Goal: Task Accomplishment & Management: Use online tool/utility

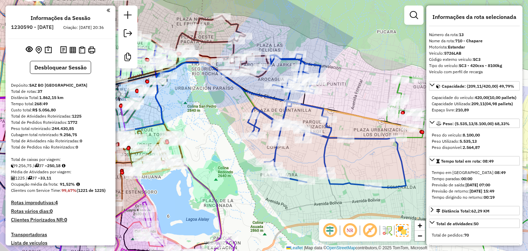
select select "*********"
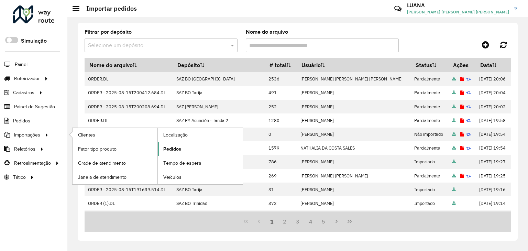
click at [170, 146] on span "Pedidos" at bounding box center [172, 149] width 18 height 7
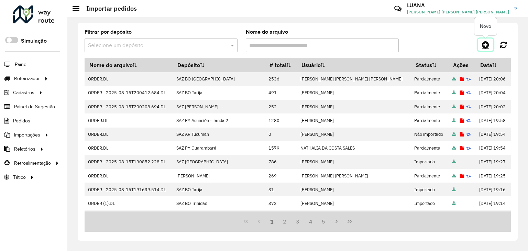
click at [483, 45] on icon at bounding box center [485, 45] width 7 height 8
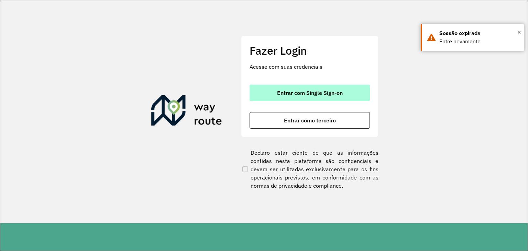
click at [330, 87] on button "Entrar com Single Sign-on" at bounding box center [310, 93] width 120 height 17
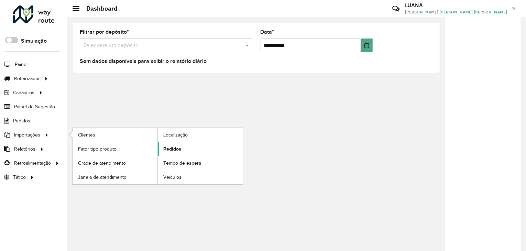
click at [171, 146] on span "Pedidos" at bounding box center [172, 149] width 18 height 7
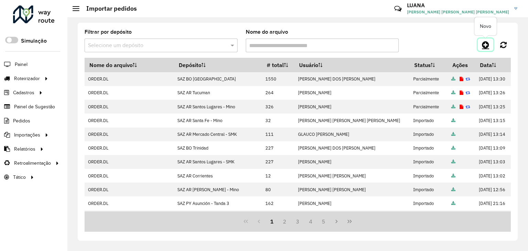
click at [488, 44] on icon at bounding box center [485, 45] width 7 height 8
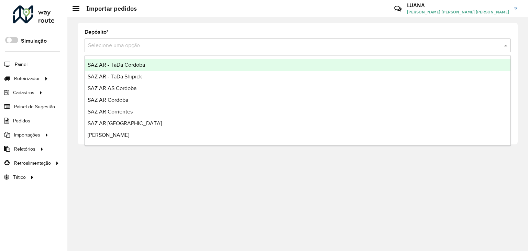
click at [439, 45] on input "text" at bounding box center [291, 46] width 406 height 8
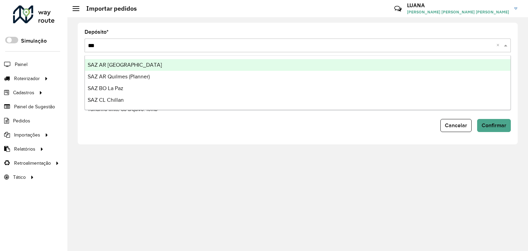
type input "****"
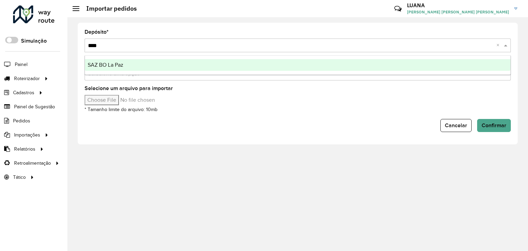
click at [383, 64] on div "SAZ BO La Paz" at bounding box center [298, 65] width 426 height 12
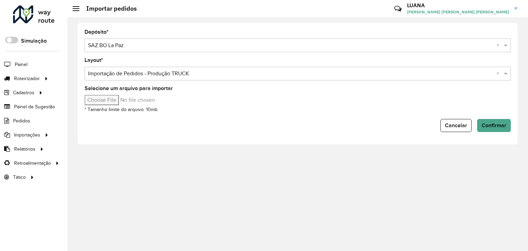
click at [121, 96] on input "Selecione um arquivo para importar" at bounding box center [143, 100] width 117 height 10
type input "**********"
click at [487, 125] on span "Confirmar" at bounding box center [494, 125] width 25 height 6
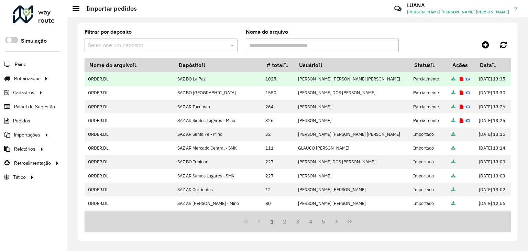
click at [460, 79] on icon at bounding box center [462, 79] width 4 height 4
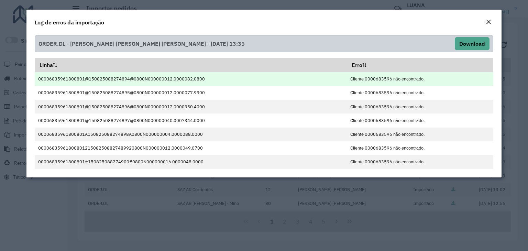
click at [385, 79] on td "Cliente 0000683596 não encontrado." at bounding box center [420, 79] width 147 height 14
copy td "0000683596"
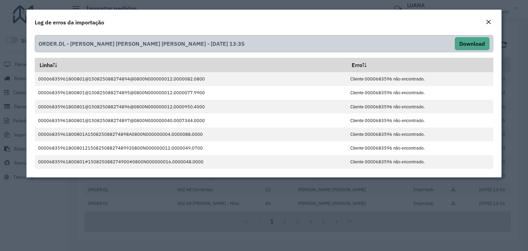
click at [490, 21] on em "Close" at bounding box center [489, 22] width 6 height 6
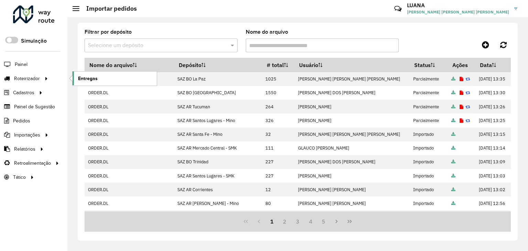
click at [79, 77] on span "Entregas" at bounding box center [88, 78] width 20 height 7
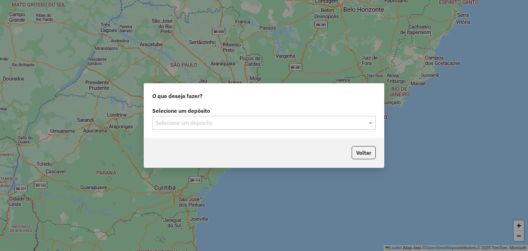
click at [213, 120] on input "text" at bounding box center [257, 123] width 203 height 8
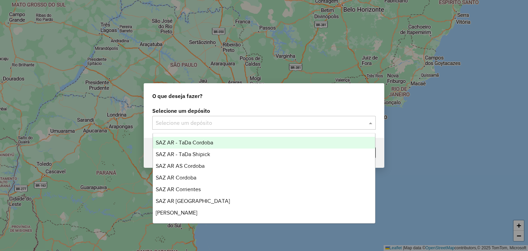
type input "*"
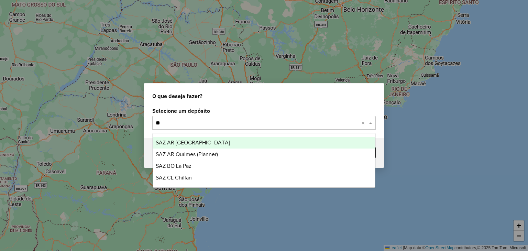
type input "**"
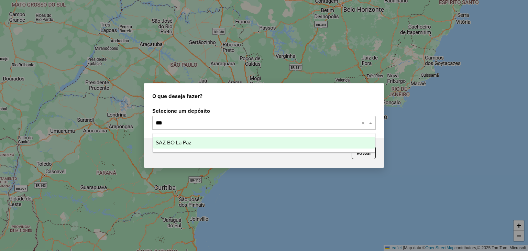
click at [219, 142] on div "SAZ BO La Paz" at bounding box center [264, 143] width 223 height 12
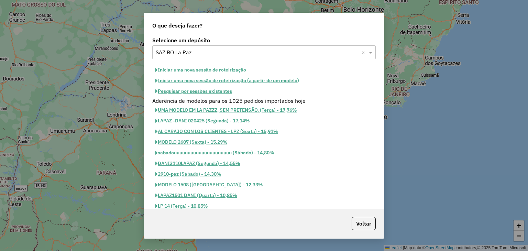
click at [205, 68] on button "Iniciar uma nova sessão de roteirização" at bounding box center [200, 70] width 97 height 11
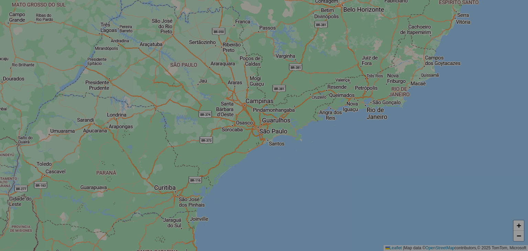
select select "*"
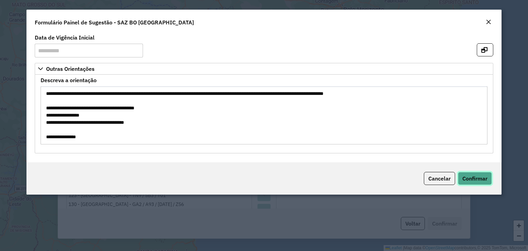
click at [483, 179] on span "Confirmar" at bounding box center [475, 178] width 25 height 7
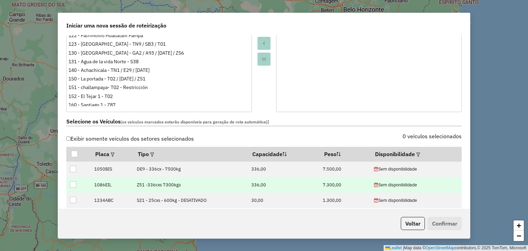
scroll to position [206, 0]
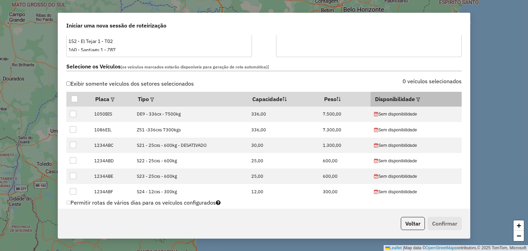
click at [420, 100] on th "Disponibilidade" at bounding box center [416, 99] width 91 height 14
click at [415, 98] on div at bounding box center [417, 99] width 5 height 8
click at [418, 102] on th "Disponibilidade" at bounding box center [416, 99] width 91 height 14
click at [416, 101] on div at bounding box center [417, 99] width 5 height 8
click at [417, 99] on em at bounding box center [419, 100] width 4 height 4
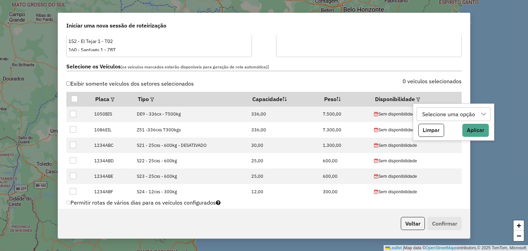
click at [457, 117] on div "Selecione uma opção" at bounding box center [449, 114] width 58 height 13
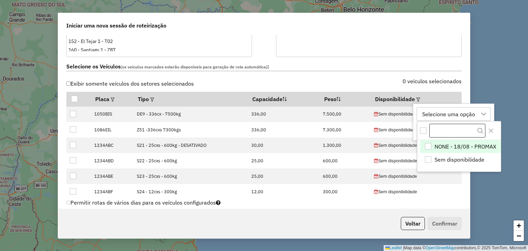
scroll to position [5, 31]
click at [429, 146] on div "NONE - 18/08 - PROMAX" at bounding box center [428, 146] width 7 height 7
click at [359, 85] on div "0 veículos selecionados" at bounding box center [365, 85] width 202 height 13
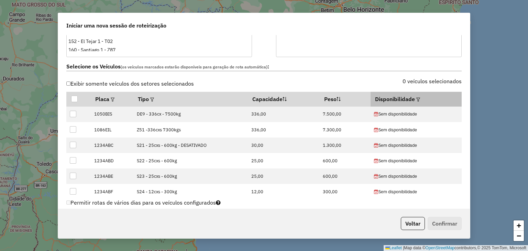
click at [417, 100] on em at bounding box center [419, 100] width 4 height 4
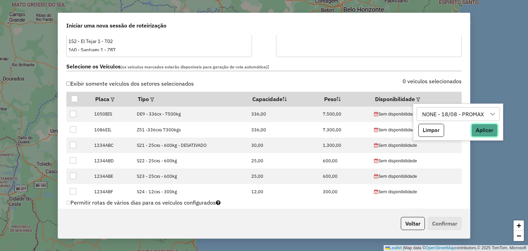
click at [483, 130] on button "Aplicar" at bounding box center [485, 130] width 26 height 13
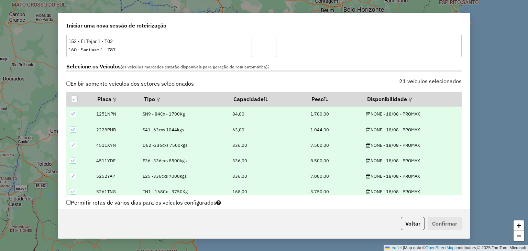
click at [356, 83] on div "21 veículos selecionados" at bounding box center [365, 85] width 202 height 13
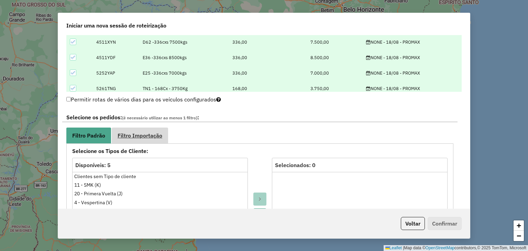
click at [136, 133] on span "Filtro Importação" at bounding box center [140, 136] width 45 height 6
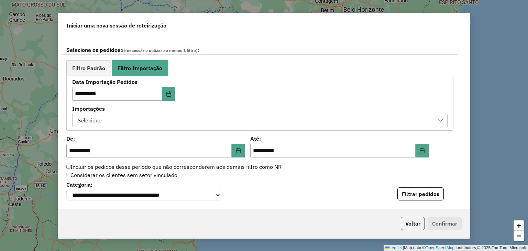
scroll to position [378, 0]
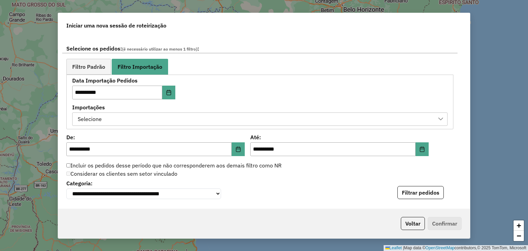
click at [229, 121] on div "Selecione" at bounding box center [254, 119] width 359 height 13
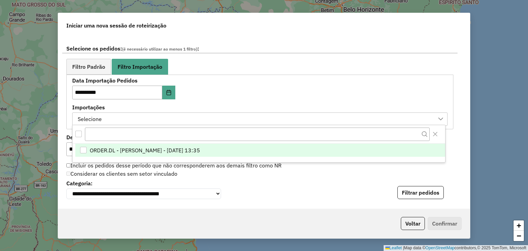
click at [200, 152] on span "ORDER.DL - LUANA SILVA BRANDAO LOPES - 16/08/2025 13:35" at bounding box center [145, 150] width 110 height 8
click at [256, 96] on div "**********" at bounding box center [260, 102] width 376 height 48
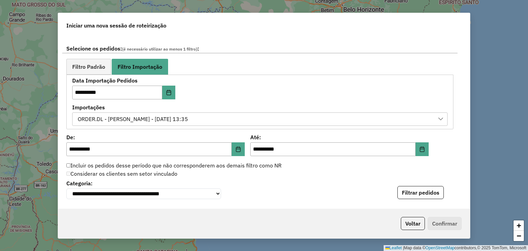
scroll to position [447, 0]
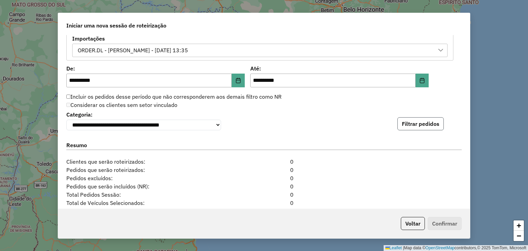
click at [415, 126] on button "Filtrar pedidos" at bounding box center [421, 123] width 46 height 13
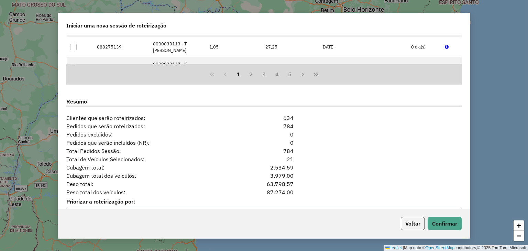
scroll to position [667, 0]
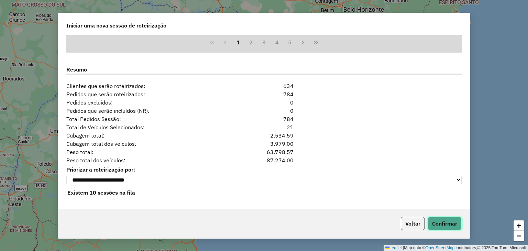
click at [453, 225] on button "Confirmar" at bounding box center [445, 223] width 34 height 13
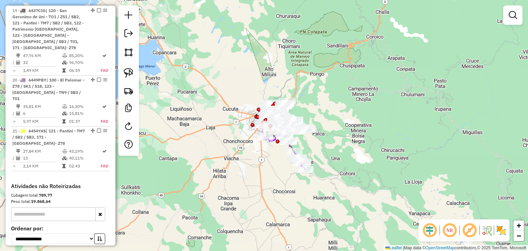
scroll to position [1147, 0]
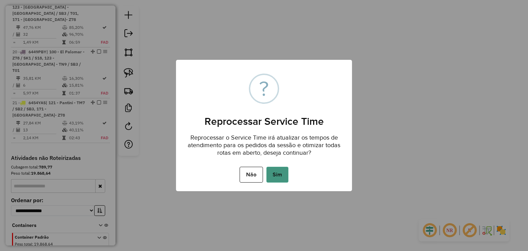
click at [282, 181] on button "Sim" at bounding box center [278, 175] width 22 height 16
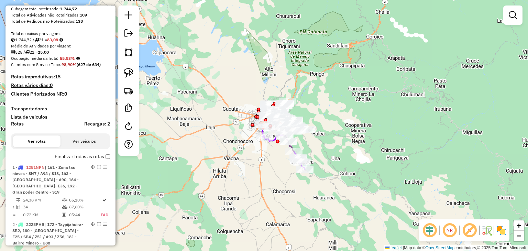
scroll to position [12, 0]
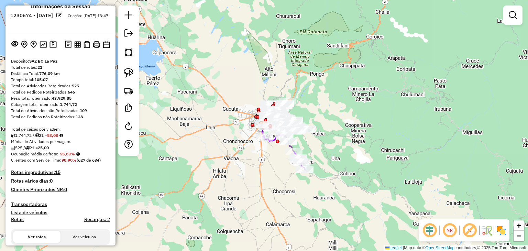
click at [18, 221] on h4 "Rotas" at bounding box center [17, 220] width 13 height 6
select select "*"
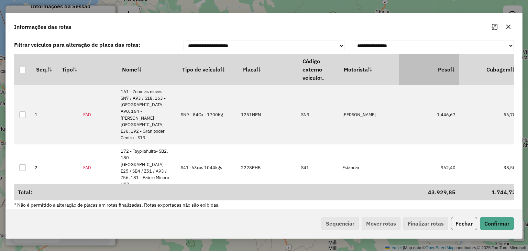
click at [450, 69] on th "Peso" at bounding box center [429, 69] width 60 height 31
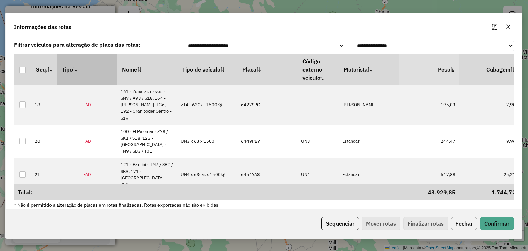
click at [97, 69] on th "Tipo" at bounding box center [87, 69] width 60 height 31
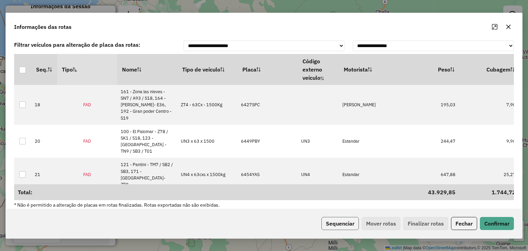
click at [349, 225] on button "Sequenciar" at bounding box center [341, 223] width 38 height 13
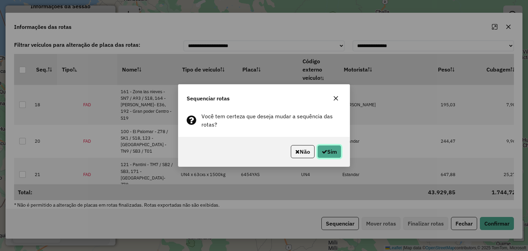
click at [329, 156] on button "Sim" at bounding box center [330, 151] width 24 height 13
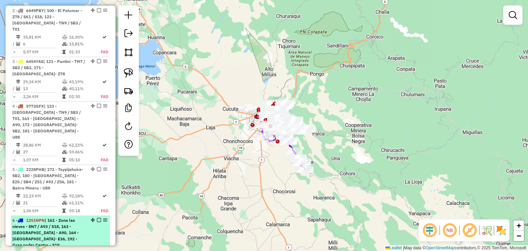
scroll to position [356, 0]
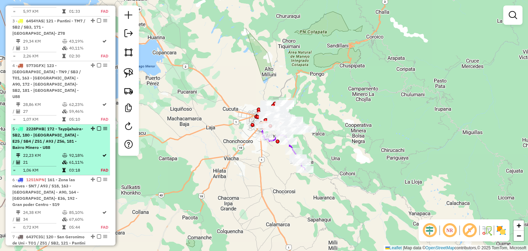
click at [98, 127] on em at bounding box center [99, 129] width 4 height 4
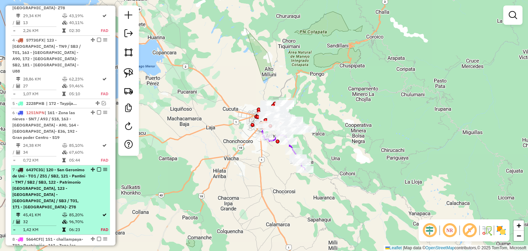
scroll to position [390, 0]
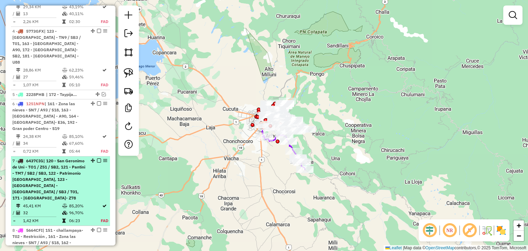
click at [98, 159] on em at bounding box center [99, 161] width 4 height 4
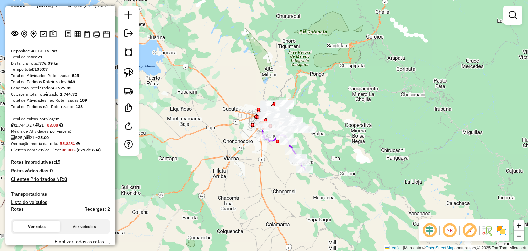
scroll to position [0, 0]
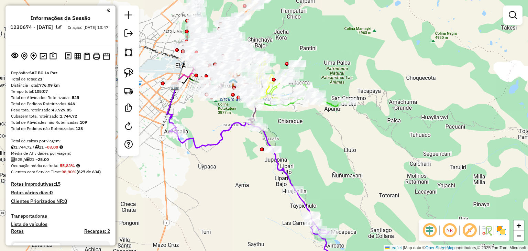
click at [288, 177] on icon at bounding box center [258, 193] width 164 height 140
select select "**********"
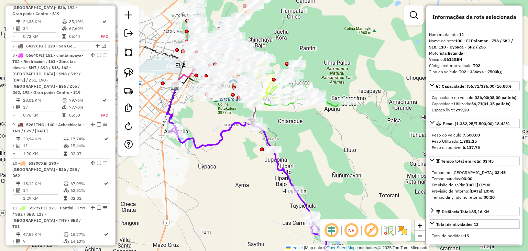
scroll to position [722, 0]
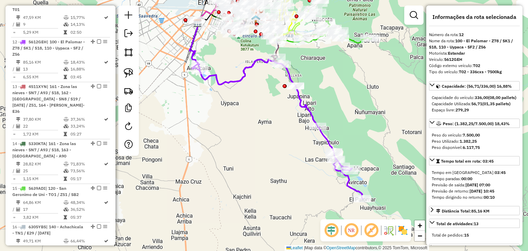
drag, startPoint x: 325, startPoint y: 154, endPoint x: 348, endPoint y: 90, distance: 67.3
click at [348, 90] on div "Janela de atendimento Grade de atendimento Capacidade Transportadoras Veículos …" at bounding box center [264, 125] width 528 height 251
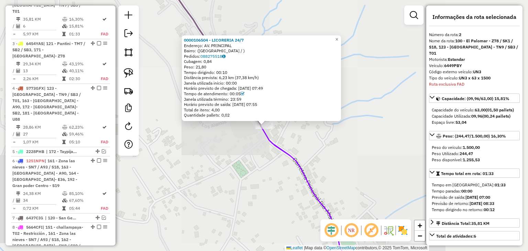
scroll to position [315, 0]
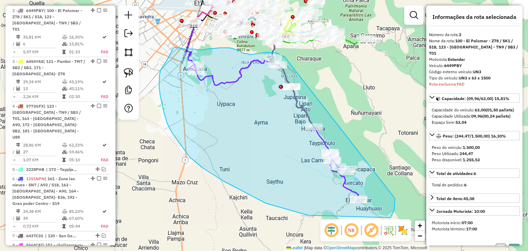
drag, startPoint x: 283, startPoint y: 56, endPoint x: 394, endPoint y: 191, distance: 174.8
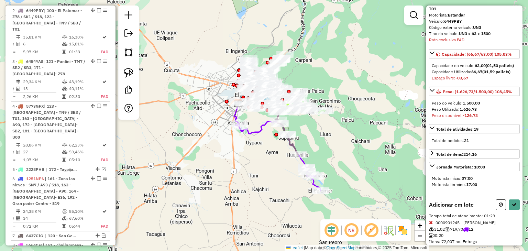
scroll to position [69, 0]
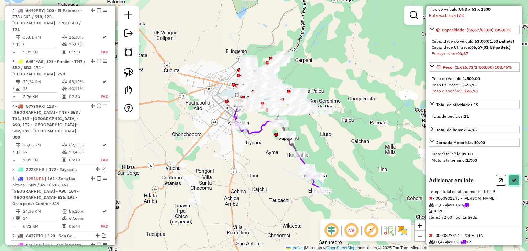
click at [513, 182] on icon at bounding box center [514, 180] width 5 height 5
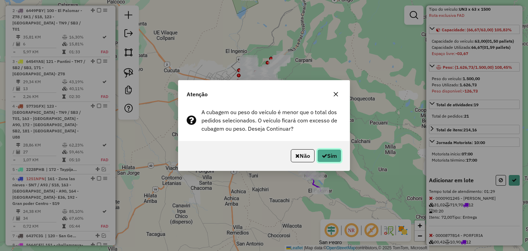
click at [327, 153] on button "Sim" at bounding box center [330, 155] width 24 height 13
select select "**********"
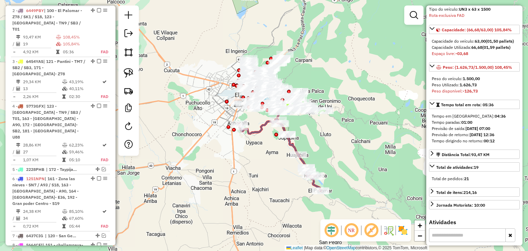
click at [259, 130] on icon at bounding box center [280, 155] width 82 height 72
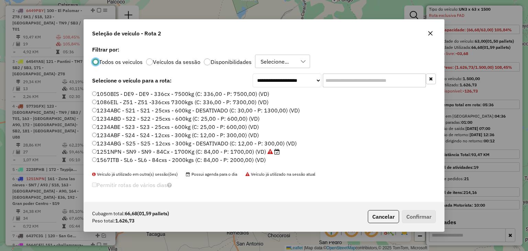
scroll to position [3, 2]
click at [236, 65] on div "Todos os veiculos Veículos da sessão Disponibilidades Selecione..." at bounding box center [264, 62] width 344 height 14
click at [233, 62] on label "Disponibilidades" at bounding box center [231, 62] width 41 height 6
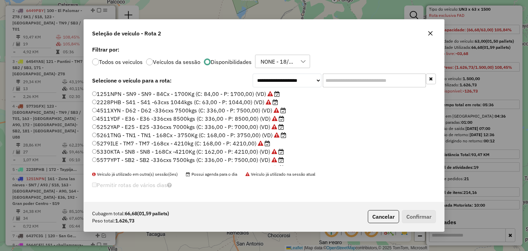
click at [431, 36] on button "button" at bounding box center [430, 33] width 11 height 11
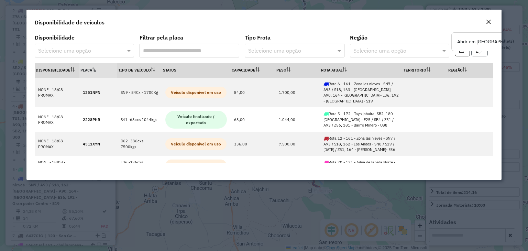
click at [478, 56] on button "button" at bounding box center [480, 49] width 17 height 13
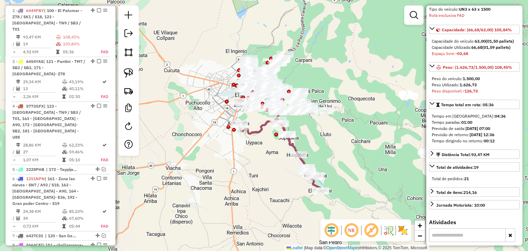
click at [252, 132] on icon at bounding box center [280, 155] width 82 height 72
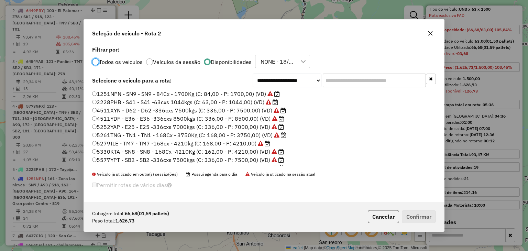
click at [344, 79] on input "text" at bounding box center [374, 81] width 103 height 14
paste input "*******"
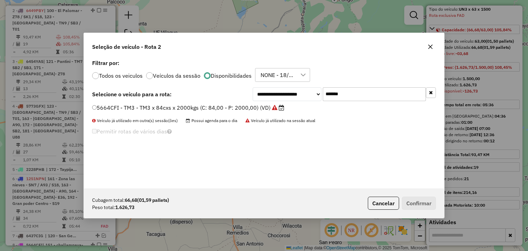
type input "*******"
click at [253, 109] on label "5664CFI - TM3 - TM3 x 84cxs x 2000kgs (C: 84,00 - P: 2000,00) (VD)" at bounding box center [188, 108] width 192 height 8
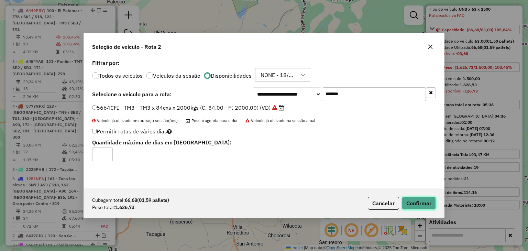
click at [419, 202] on button "Confirmar" at bounding box center [419, 203] width 34 height 13
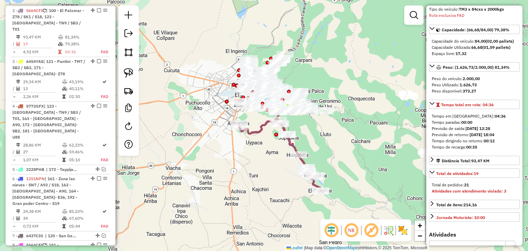
scroll to position [0, 0]
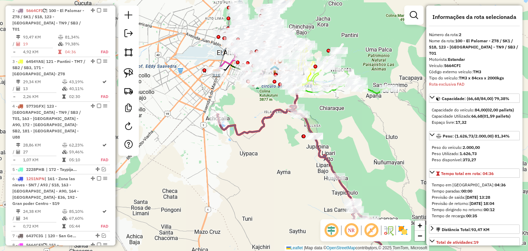
click at [258, 125] on icon at bounding box center [299, 177] width 164 height 144
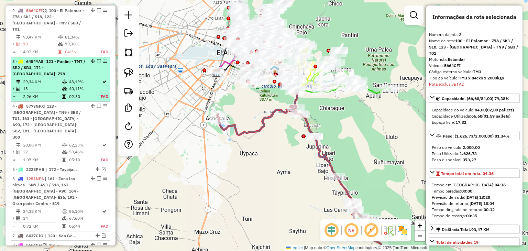
scroll to position [281, 0]
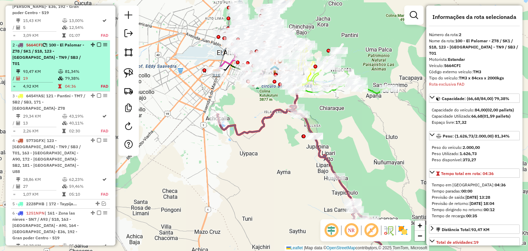
click at [97, 44] on em at bounding box center [99, 45] width 4 height 4
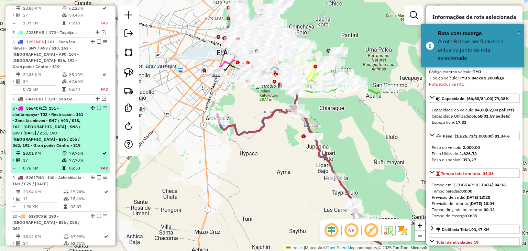
scroll to position [453, 0]
click at [66, 149] on td at bounding box center [65, 152] width 7 height 7
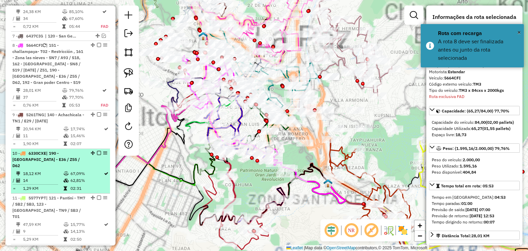
scroll to position [531, 0]
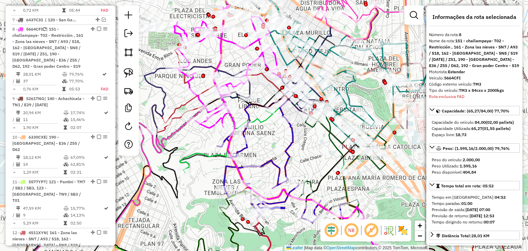
click at [222, 40] on icon at bounding box center [227, 66] width 107 height 123
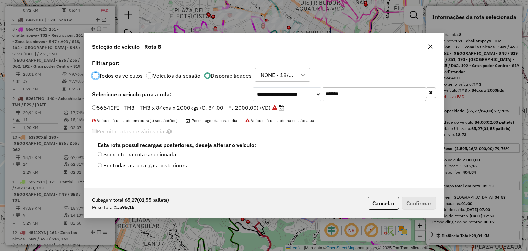
scroll to position [3, 2]
drag, startPoint x: 357, startPoint y: 94, endPoint x: 307, endPoint y: 94, distance: 49.9
click at [307, 94] on div "**********" at bounding box center [344, 94] width 183 height 14
type input "***"
click at [206, 105] on label "6449PBY - UN3 - UN3 x 63 x 1500 (C: 63,00 - P: 1500,00) (VD)" at bounding box center [177, 108] width 170 height 8
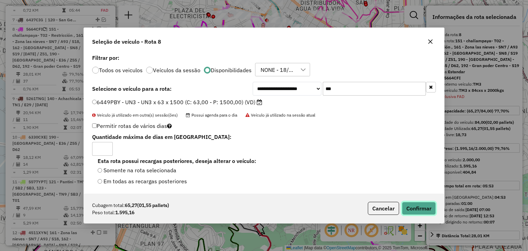
click at [420, 210] on button "Confirmar" at bounding box center [419, 208] width 34 height 13
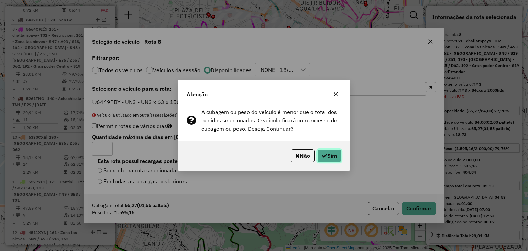
click at [322, 158] on icon "button" at bounding box center [325, 156] width 6 height 6
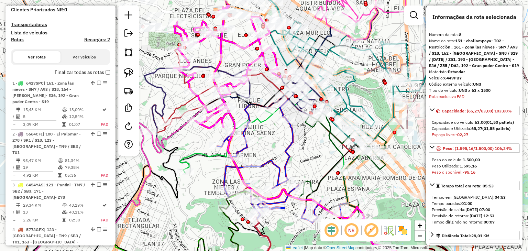
scroll to position [187, 0]
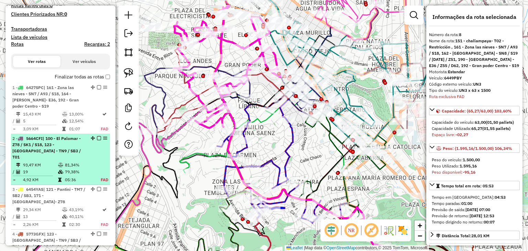
click at [89, 150] on div "2 - 5664CFI | 100 - El Palomar - Z78 / SK1 / S18, 123 - San Miguel - TN9 / SB3 …" at bounding box center [60, 148] width 96 height 25
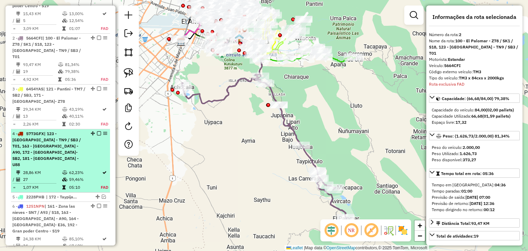
scroll to position [246, 0]
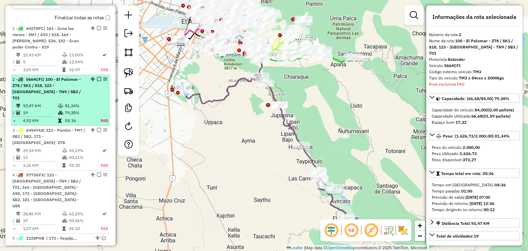
click at [97, 78] on em at bounding box center [99, 79] width 4 height 4
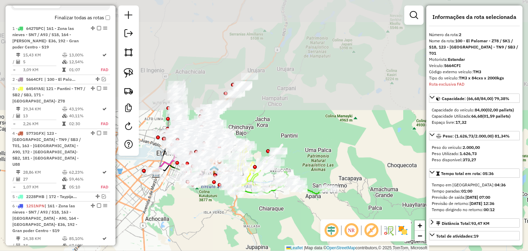
drag, startPoint x: 254, startPoint y: 94, endPoint x: 220, endPoint y: 223, distance: 133.8
click at [227, 229] on div "Janela de atendimento Grade de atendimento Capacidade Transportadoras Veículos …" at bounding box center [264, 125] width 528 height 251
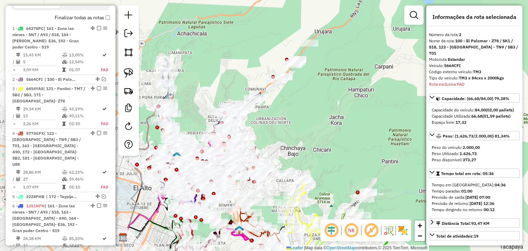
click at [403, 235] on img at bounding box center [403, 230] width 11 height 11
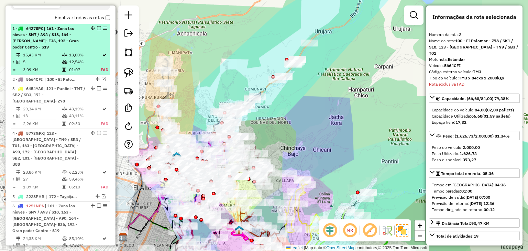
click at [70, 38] on span "| 161 - Zona las nieves - SN7 / A93 / S18, 164 - [PERSON_NAME]- E36, 192 - Gran…" at bounding box center [45, 38] width 66 height 24
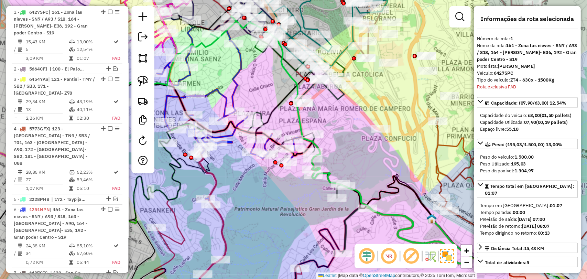
scroll to position [265, 0]
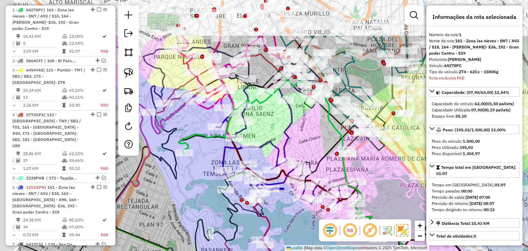
drag, startPoint x: 245, startPoint y: 91, endPoint x: 321, endPoint y: 152, distance: 97.3
click at [321, 152] on div "Janela de atendimento Grade de atendimento Capacidade Transportadoras Veículos …" at bounding box center [264, 125] width 528 height 251
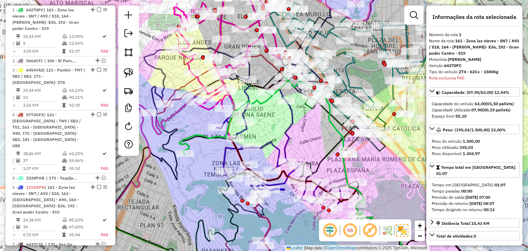
click at [263, 104] on icon at bounding box center [234, 115] width 109 height 78
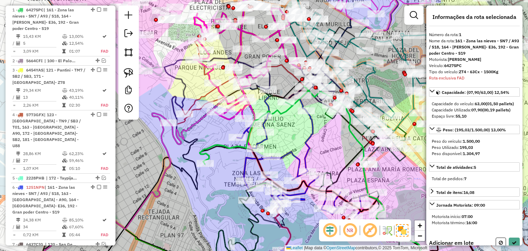
click at [286, 110] on icon at bounding box center [254, 125] width 109 height 78
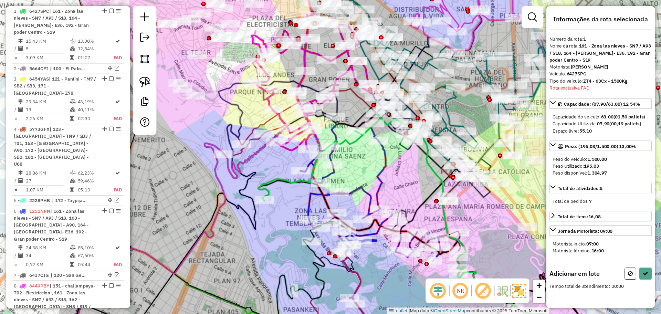
scroll to position [265, 0]
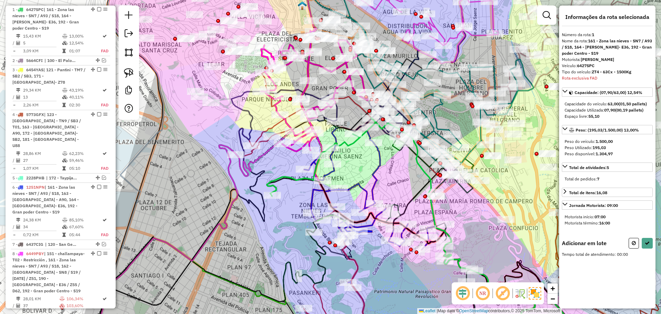
drag, startPoint x: 478, startPoint y: 10, endPoint x: 391, endPoint y: 172, distance: 184.3
click at [391, 172] on div "Janela de atendimento Grade de atendimento Capacidade Transportadoras Veículos …" at bounding box center [330, 157] width 661 height 314
click at [528, 242] on button at bounding box center [633, 243] width 10 height 11
select select "**********"
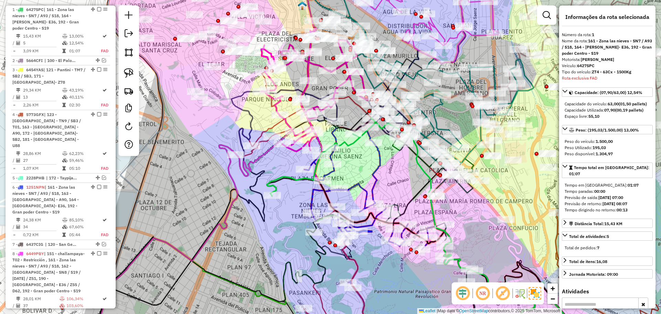
click at [528, 18] on em at bounding box center [546, 15] width 8 height 8
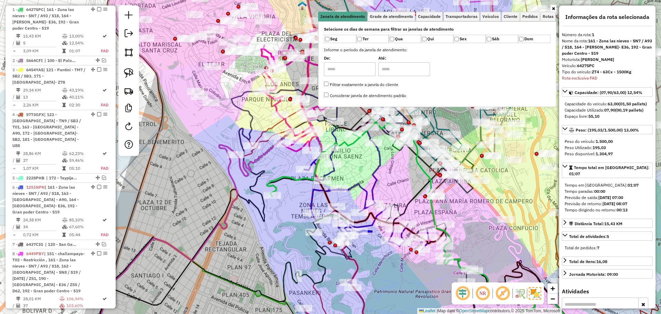
click at [373, 154] on div "Rota 18 - Placa 5279ILE 0000041336 - K.CATALINA Rota 19 - Placa 5592HCS 0000906…" at bounding box center [330, 157] width 661 height 314
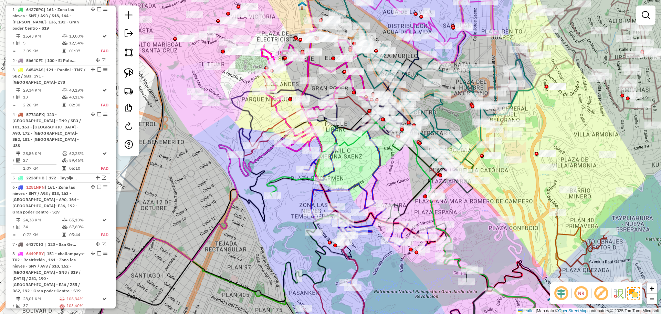
click at [354, 146] on icon at bounding box center [321, 157] width 109 height 78
select select "**********"
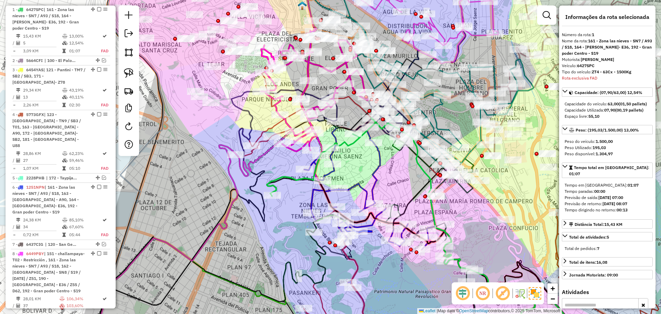
scroll to position [265, 0]
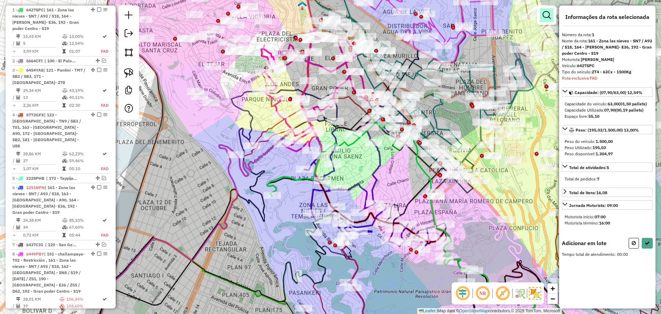
click at [528, 12] on em at bounding box center [546, 15] width 8 height 8
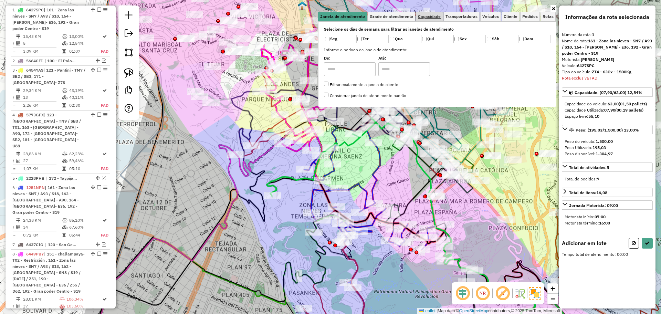
click at [435, 20] on link "Capacidade" at bounding box center [429, 17] width 27 height 10
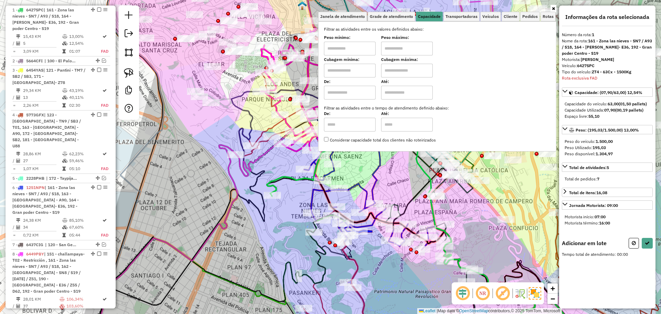
click at [370, 66] on input "text" at bounding box center [350, 71] width 52 height 14
type input "****"
click at [409, 74] on input "text" at bounding box center [407, 71] width 52 height 14
type input "*****"
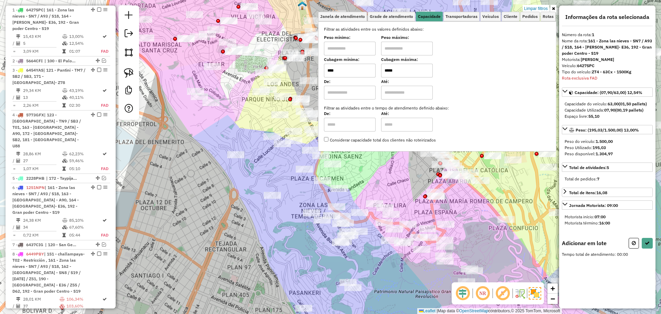
click at [365, 161] on div "Limpar filtros Janela de atendimento Grade de atendimento Capacidade Transporta…" at bounding box center [330, 157] width 661 height 314
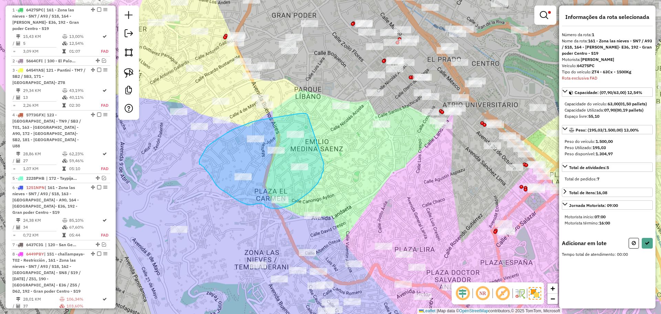
drag, startPoint x: 306, startPoint y: 114, endPoint x: 324, endPoint y: 164, distance: 52.9
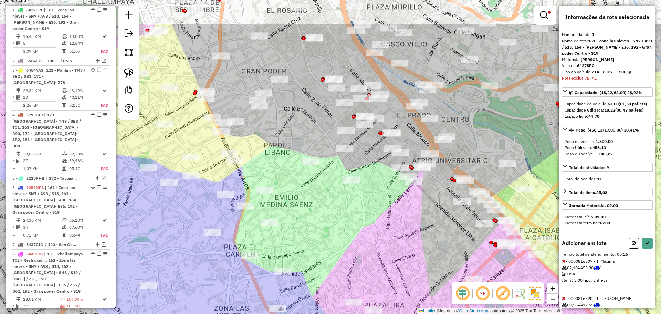
drag, startPoint x: 372, startPoint y: 165, endPoint x: 341, endPoint y: 221, distance: 63.9
click at [341, 221] on div "Limpar filtros Janela de atendimento Grade de atendimento Capacidade Transporta…" at bounding box center [330, 157] width 661 height 314
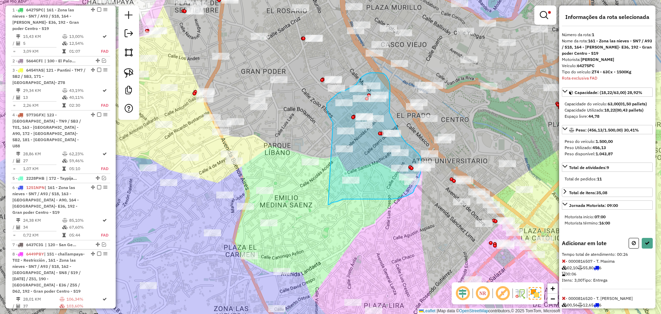
drag, startPoint x: 333, startPoint y: 125, endPoint x: 328, endPoint y: 204, distance: 80.0
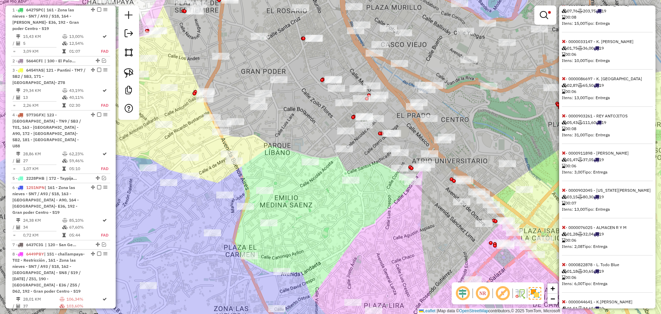
scroll to position [813, 0]
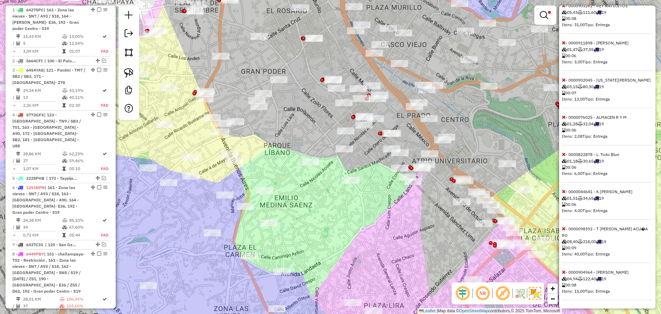
click at [528, 251] on icon at bounding box center [564, 271] width 4 height 5
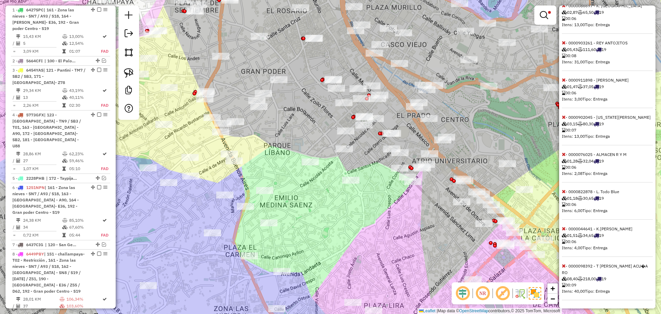
click at [528, 251] on icon at bounding box center [564, 265] width 4 height 5
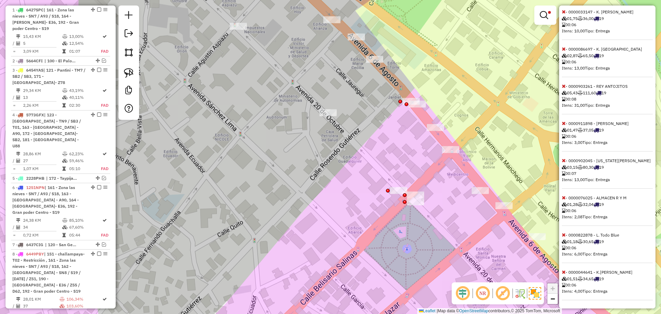
scroll to position [738, 0]
click at [528, 50] on div "Informações da rota selecionada Número da rota: 1 Nome da rota: 161 - Zona las …" at bounding box center [607, 157] width 96 height 303
click at [528, 49] on icon at bounding box center [564, 48] width 4 height 5
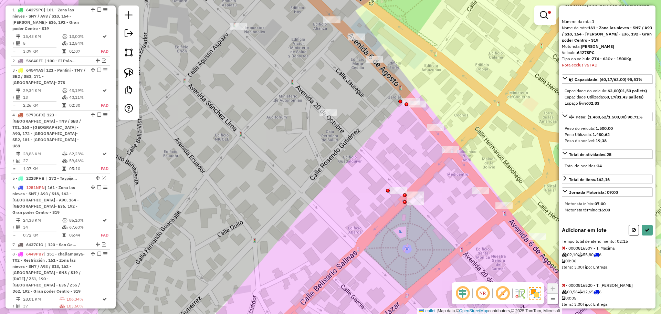
scroll to position [0, 0]
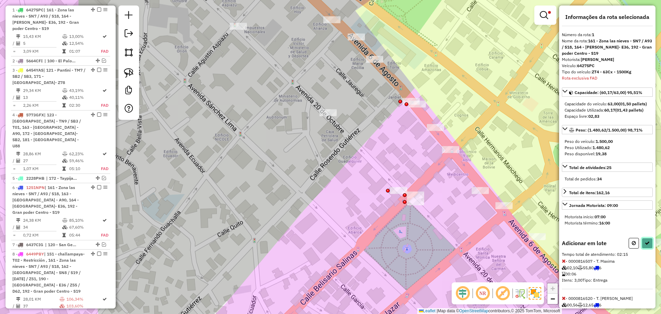
click at [528, 245] on icon at bounding box center [646, 243] width 5 height 5
select select "**********"
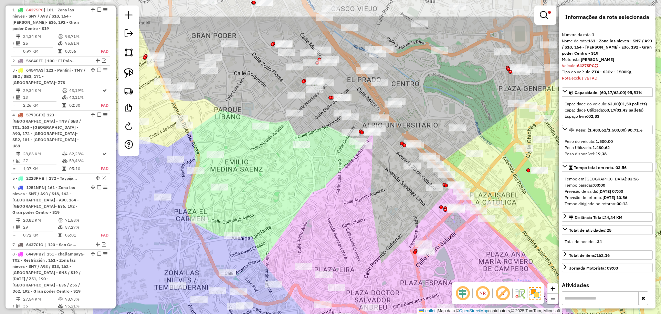
drag, startPoint x: 239, startPoint y: 154, endPoint x: 399, endPoint y: 202, distance: 166.5
click at [399, 202] on div "Limpar filtros Janela de atendimento Grade de atendimento Capacidade Transporta…" at bounding box center [330, 157] width 661 height 314
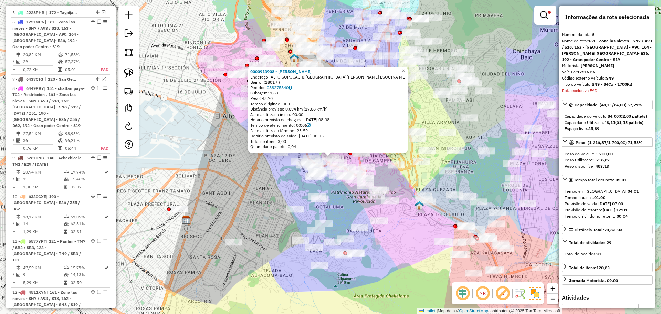
scroll to position [430, 0]
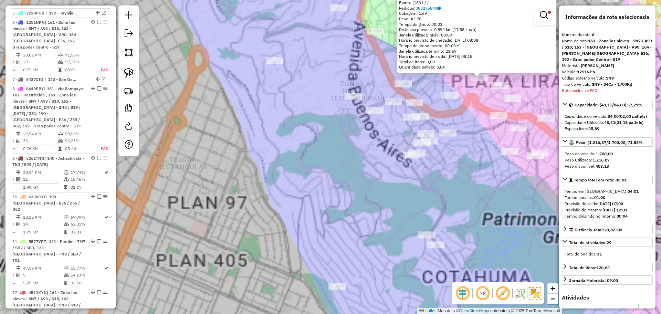
click at [280, 180] on div "0000913908 - ELVIRA TINTAYA Endereço: ALTO SOPOCACHI CALLE JAIME ZUDANES ESQUIN…" at bounding box center [330, 157] width 661 height 314
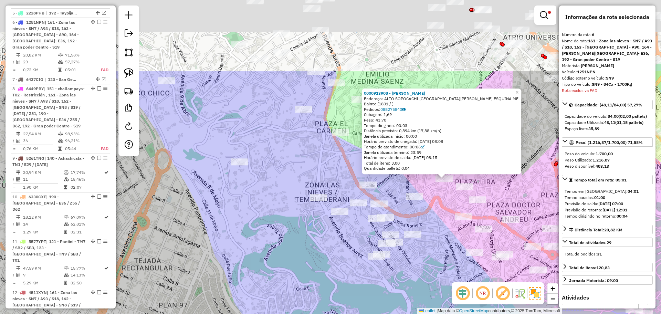
drag, startPoint x: 363, startPoint y: 101, endPoint x: 302, endPoint y: 284, distance: 192.5
click at [304, 251] on div "0000913908 - ELVIRA TINTAYA Endereço: ALTO SOPOCACHI CALLE JAIME ZUDANES ESQUIN…" at bounding box center [330, 157] width 661 height 314
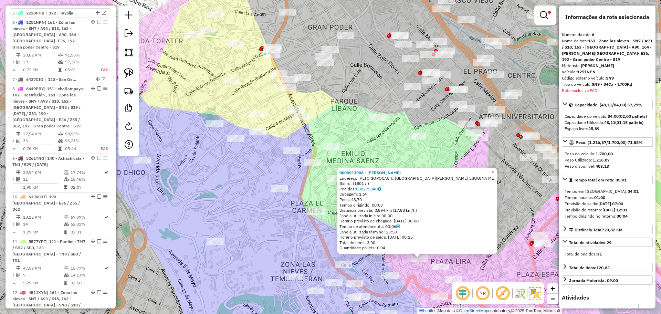
click at [494, 170] on span "×" at bounding box center [492, 172] width 3 height 6
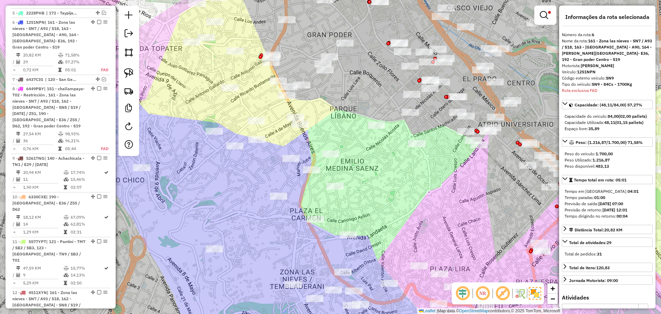
drag, startPoint x: 463, startPoint y: 163, endPoint x: 460, endPoint y: 195, distance: 32.1
click at [460, 195] on div "Limpar filtros Janela de atendimento Grade de atendimento Capacidade Transporta…" at bounding box center [330, 157] width 661 height 314
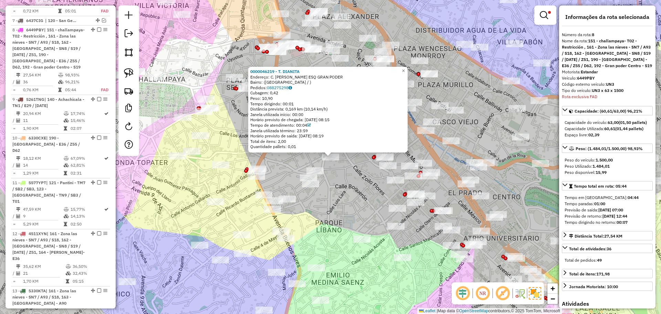
scroll to position [497, 0]
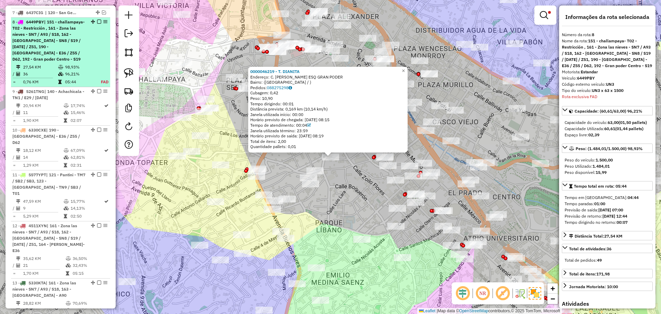
click at [97, 20] on em at bounding box center [99, 22] width 4 height 4
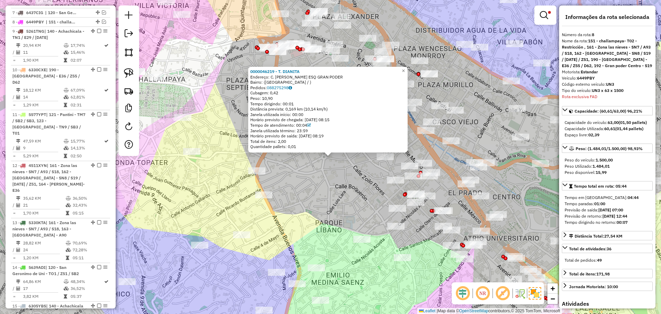
click at [314, 178] on div "0000046219 - T. DIANITA Endereço: C. EMILIO CALDERON ESQ GRAN PODER Bairro: (LA…" at bounding box center [330, 157] width 661 height 314
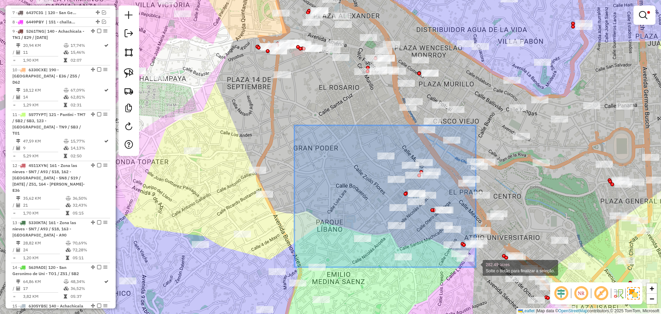
drag, startPoint x: 294, startPoint y: 125, endPoint x: 476, endPoint y: 267, distance: 230.2
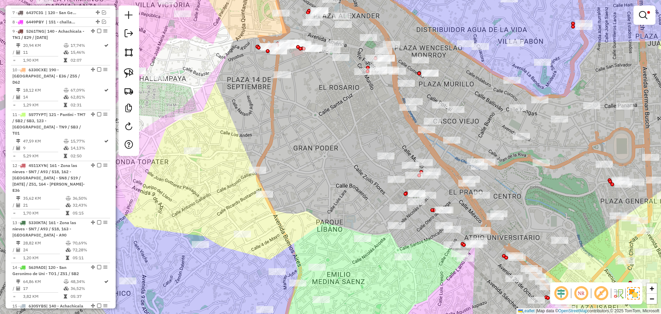
click at [406, 251] on div "Limpar filtros Janela de atendimento Grade de atendimento Capacidade Transporta…" at bounding box center [330, 157] width 661 height 314
select select "**********"
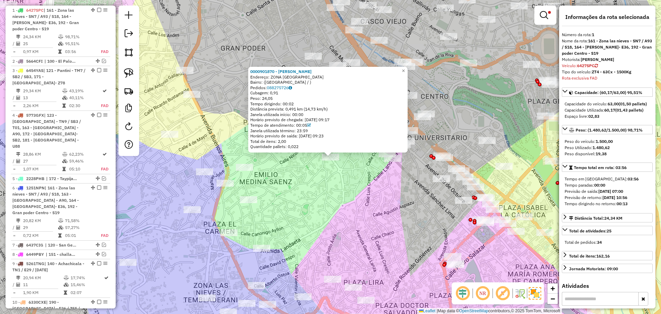
scroll to position [265, 0]
click at [405, 70] on span "×" at bounding box center [403, 71] width 3 height 6
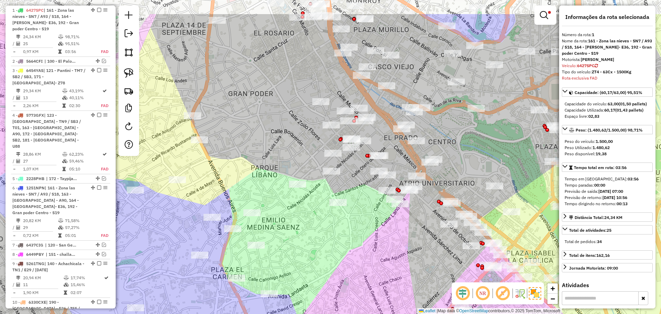
drag, startPoint x: 238, startPoint y: 82, endPoint x: 248, endPoint y: 116, distance: 35.4
click at [247, 127] on div "Limpar filtros Janela de atendimento Grade de atendimento Capacidade Transporta…" at bounding box center [330, 157] width 661 height 314
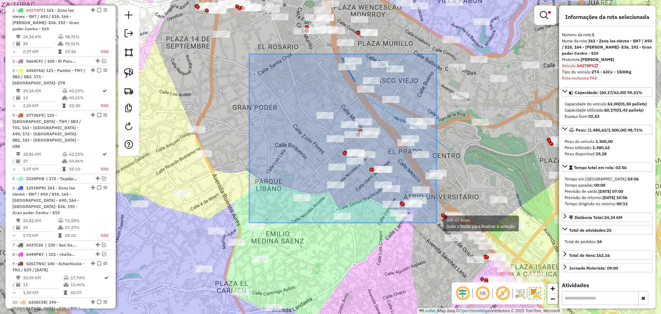
drag, startPoint x: 249, startPoint y: 54, endPoint x: 436, endPoint y: 223, distance: 251.9
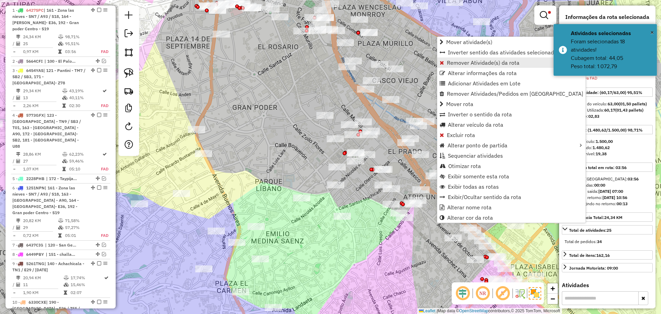
click at [465, 63] on span "Remover Atividade(s) da rota" at bounding box center [483, 63] width 73 height 6
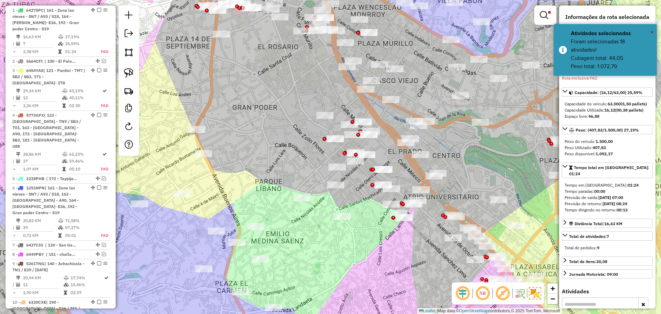
scroll to position [265, 0]
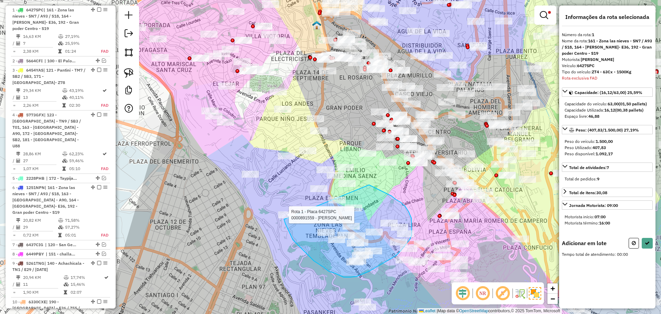
drag, startPoint x: 369, startPoint y: 185, endPoint x: 280, endPoint y: 211, distance: 92.8
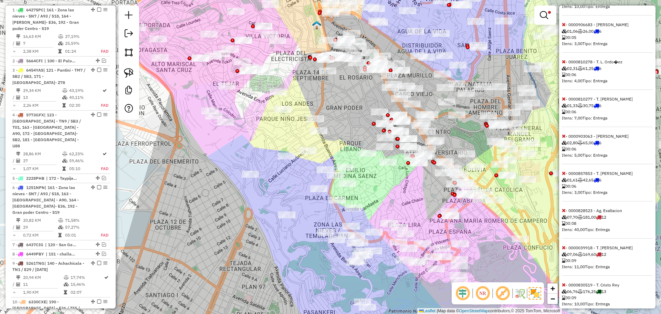
scroll to position [664, 0]
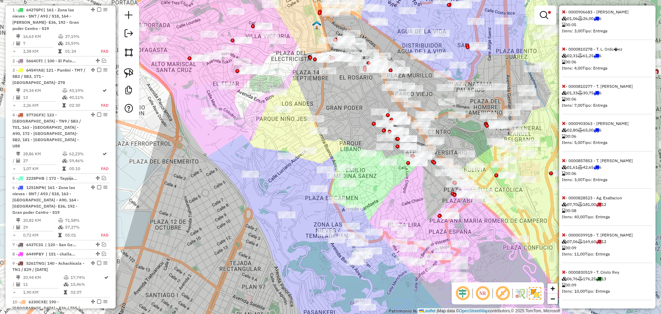
click at [528, 251] on icon at bounding box center [564, 271] width 4 height 5
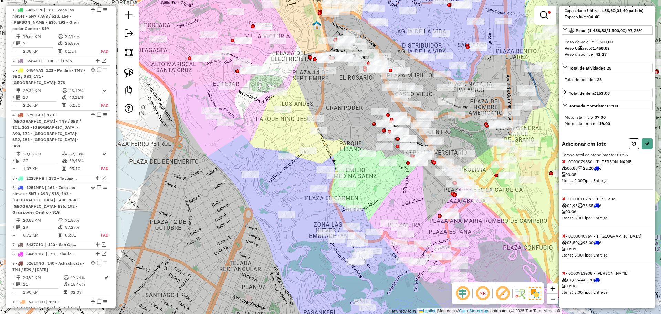
scroll to position [0, 0]
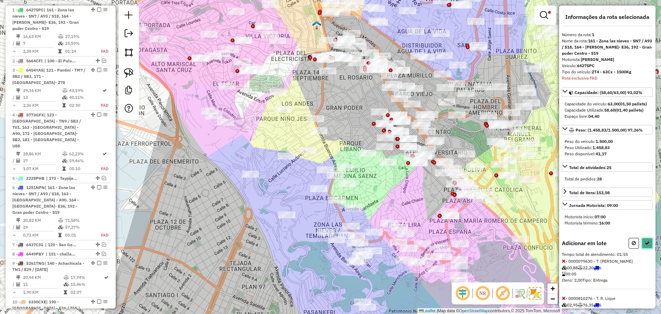
click at [528, 248] on button at bounding box center [646, 243] width 11 height 11
select select "**********"
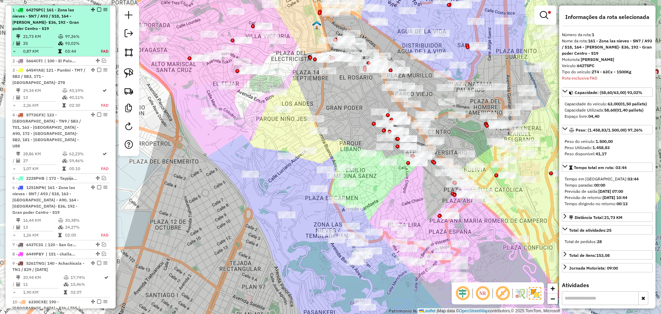
click at [97, 8] on em at bounding box center [99, 10] width 4 height 4
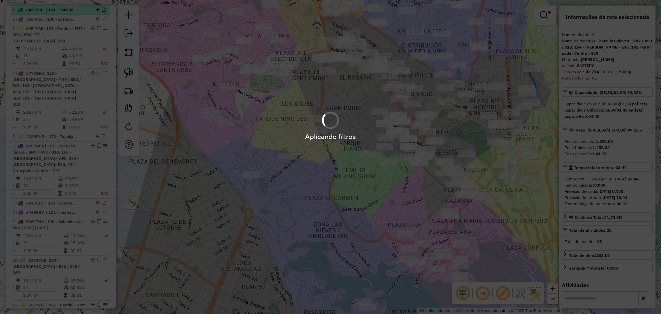
scroll to position [223, 0]
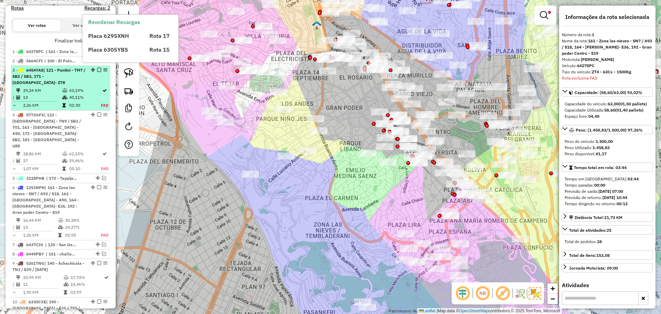
click at [82, 95] on td "40,11%" at bounding box center [85, 97] width 32 height 7
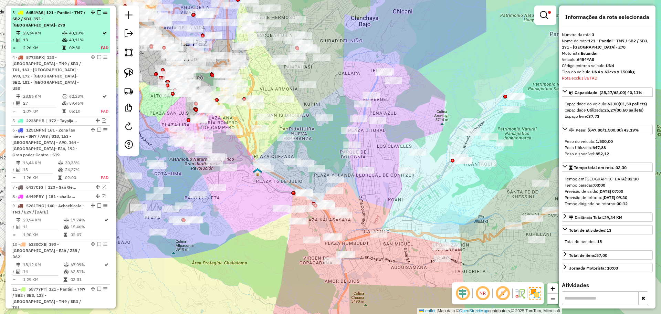
scroll to position [284, 0]
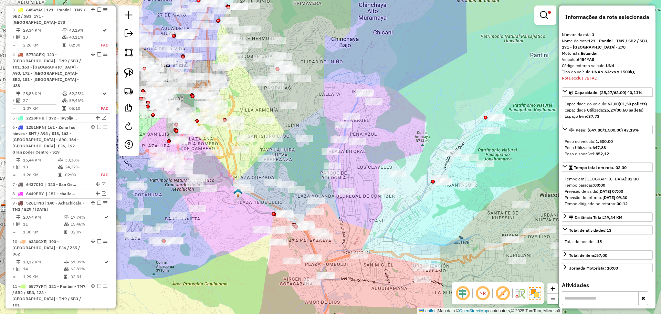
drag, startPoint x: 419, startPoint y: 208, endPoint x: 398, endPoint y: 229, distance: 29.2
click at [398, 229] on div "Limpar filtros Janela de atendimento Grade de atendimento Capacidade Transporta…" at bounding box center [330, 157] width 661 height 314
click at [528, 17] on em at bounding box center [543, 15] width 8 height 8
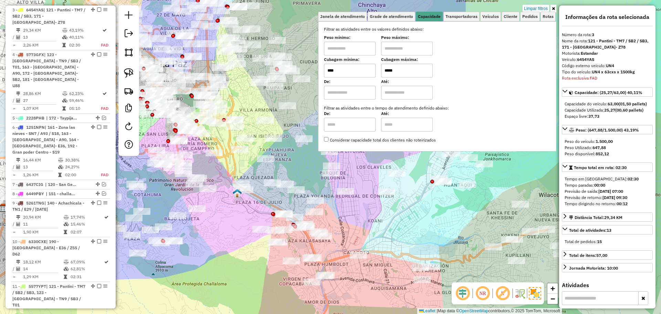
click at [528, 11] on link "Limpar filtros" at bounding box center [535, 9] width 26 height 8
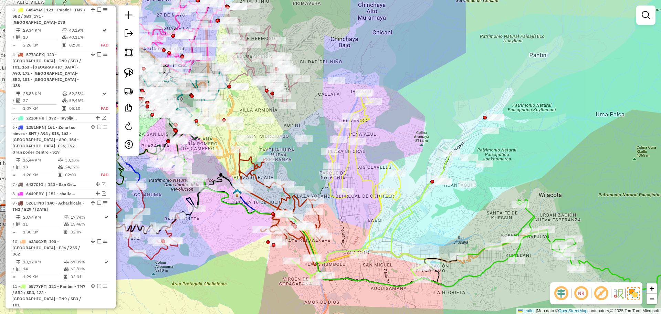
click at [365, 122] on icon at bounding box center [365, 150] width 72 height 117
select select "**********"
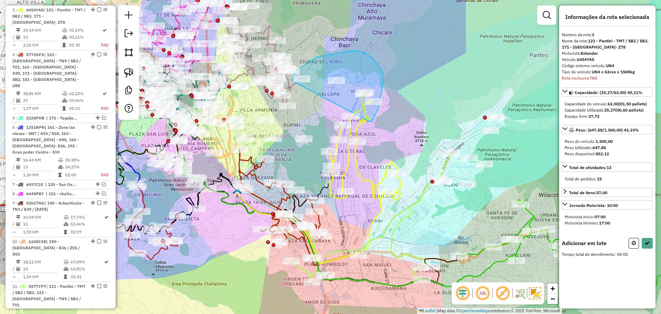
drag, startPoint x: 372, startPoint y: 120, endPoint x: 292, endPoint y: 81, distance: 88.8
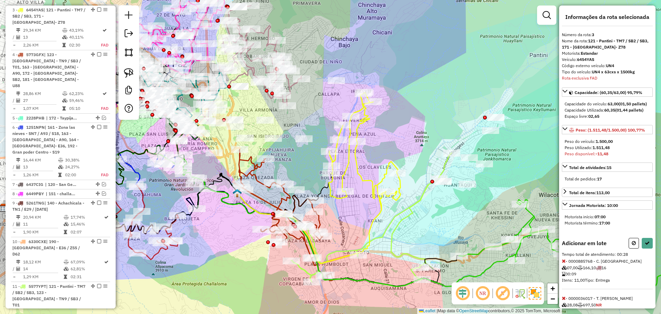
click at [528, 246] on button at bounding box center [633, 243] width 10 height 11
select select "**********"
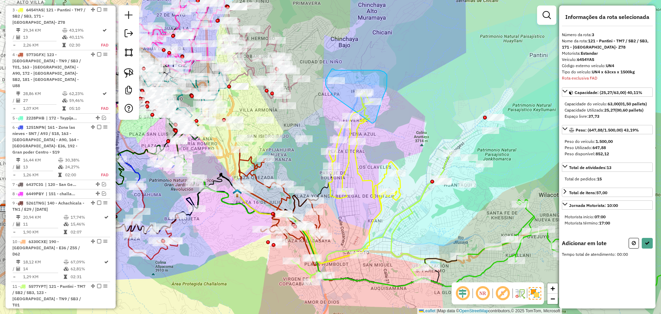
drag, startPoint x: 375, startPoint y: 121, endPoint x: 332, endPoint y: 95, distance: 49.9
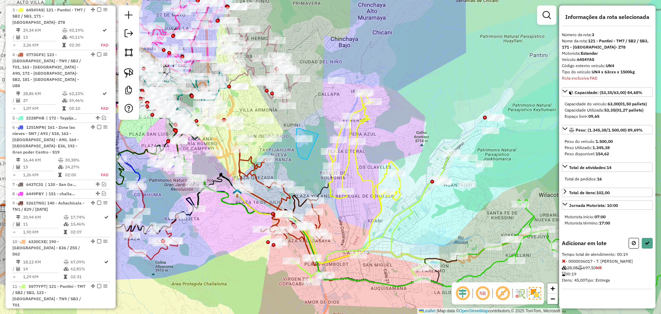
drag, startPoint x: 319, startPoint y: 134, endPoint x: 317, endPoint y: 160, distance: 26.2
click at [528, 245] on icon at bounding box center [646, 243] width 5 height 5
select select "**********"
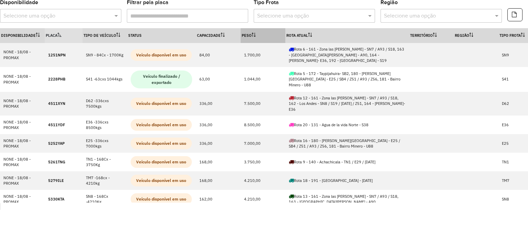
click at [258, 38] on th "Peso" at bounding box center [263, 35] width 45 height 15
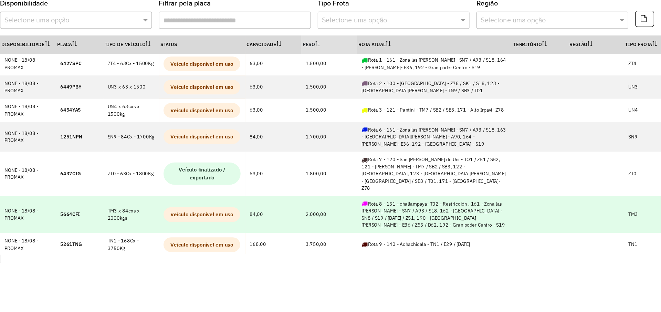
scroll to position [103, 0]
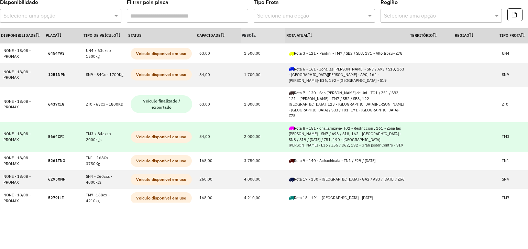
click at [54, 134] on strong "5664CFI" at bounding box center [56, 136] width 16 height 5
copy strong "5664CFI"
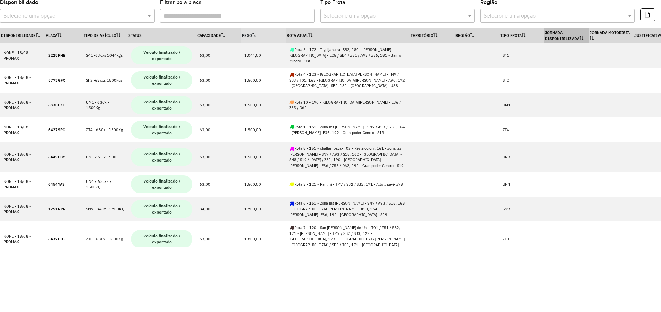
scroll to position [248, 0]
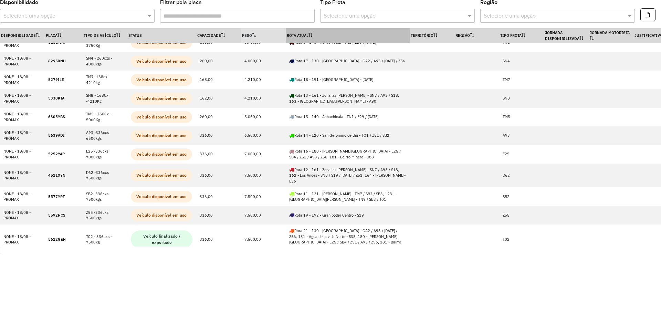
click at [334, 39] on th "Rota Atual" at bounding box center [348, 35] width 124 height 15
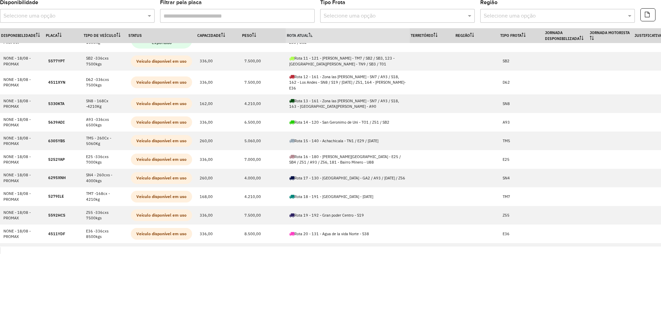
scroll to position [0, 0]
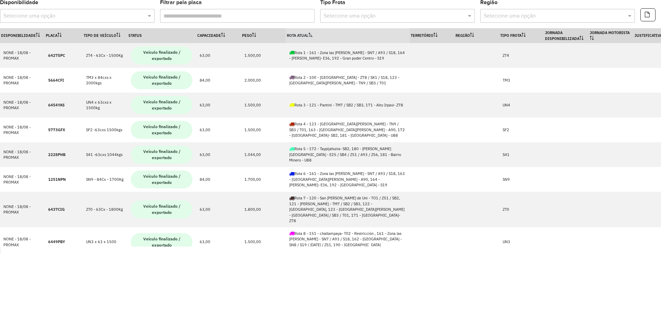
click at [334, 39] on th "Rota Atual" at bounding box center [348, 35] width 124 height 15
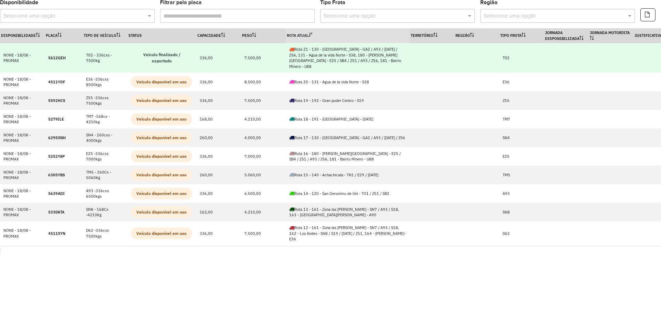
click at [265, 43] on td "7.500,00" at bounding box center [263, 58] width 45 height 30
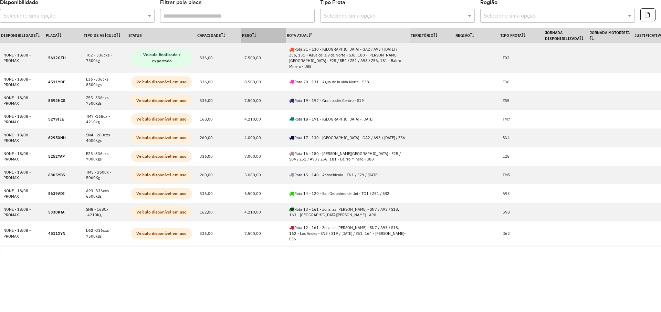
click at [263, 39] on th "Peso" at bounding box center [263, 35] width 45 height 15
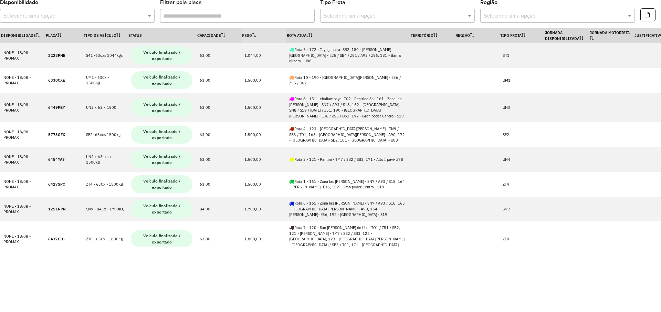
click at [263, 39] on th "Peso" at bounding box center [263, 35] width 45 height 15
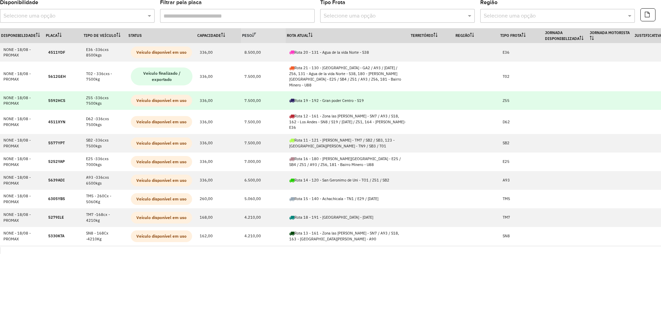
click at [50, 98] on strong "5592HCS" at bounding box center [56, 100] width 17 height 5
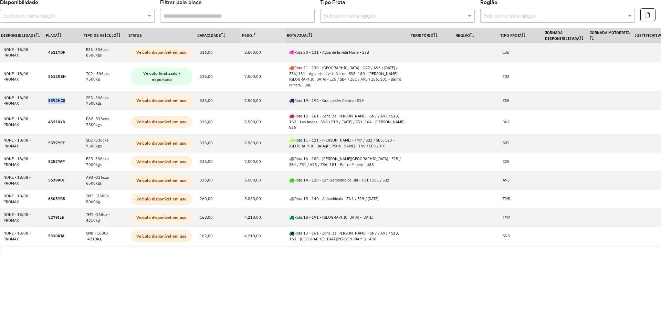
copy strong "5592HCS"
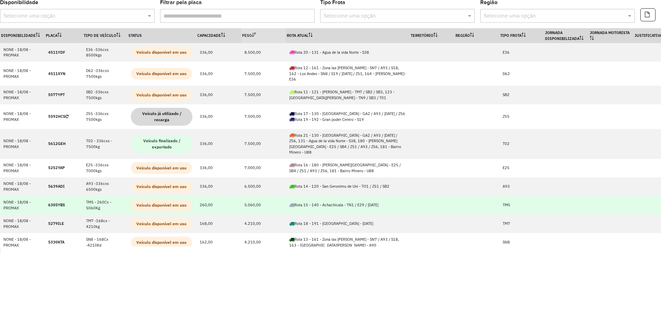
scroll to position [43, 0]
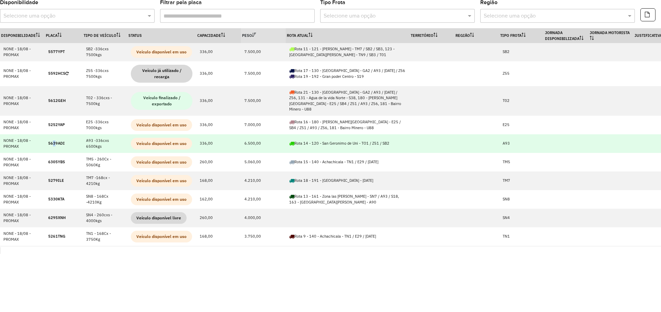
click at [54, 141] on strong "5639ADI" at bounding box center [56, 143] width 17 height 5
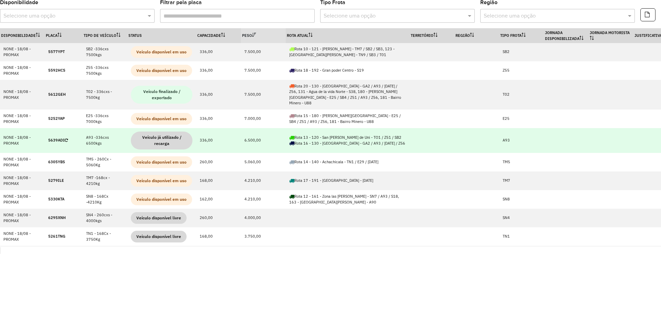
scroll to position [0, 0]
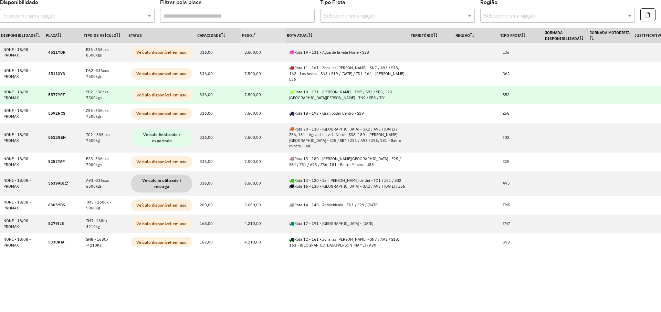
click at [53, 86] on td "5577YPT" at bounding box center [64, 95] width 38 height 19
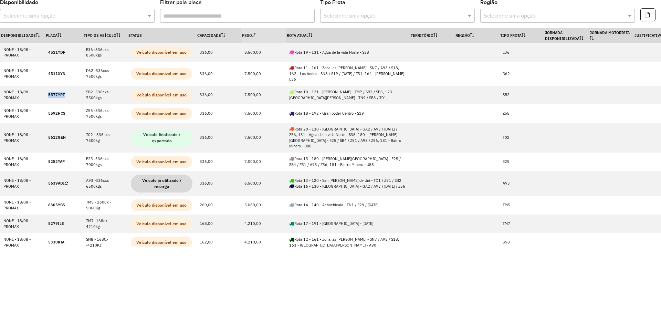
copy strong "5577YPT"
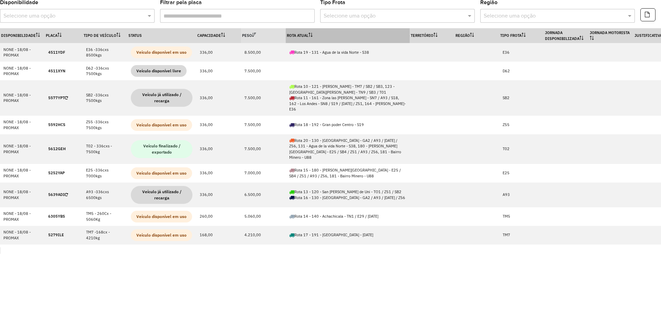
click at [324, 37] on th "Rota Atual" at bounding box center [348, 35] width 124 height 15
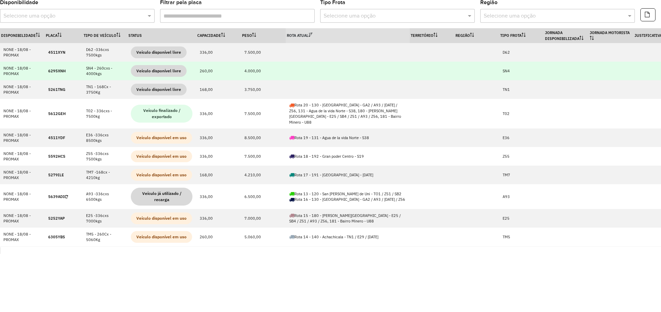
click at [51, 67] on td "6295XNH" at bounding box center [64, 71] width 38 height 19
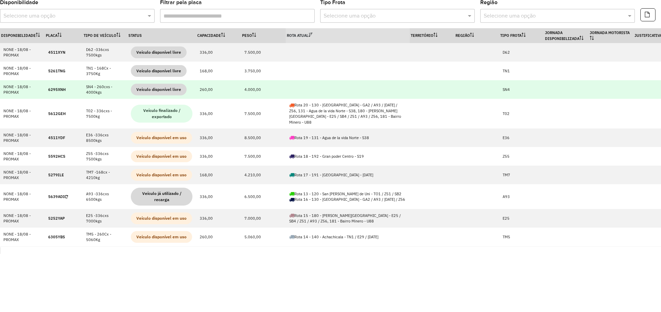
click at [59, 87] on strong "6295XNH" at bounding box center [57, 89] width 18 height 5
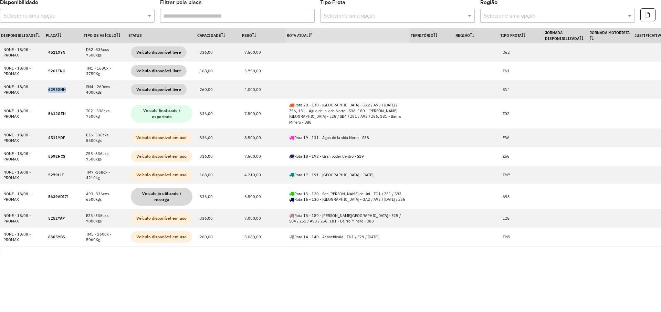
copy strong "6295XNH"
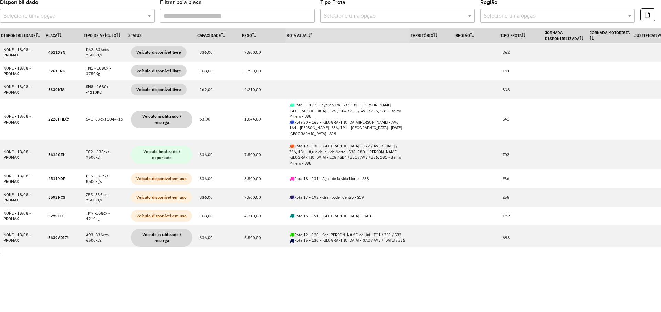
scroll to position [250, 0]
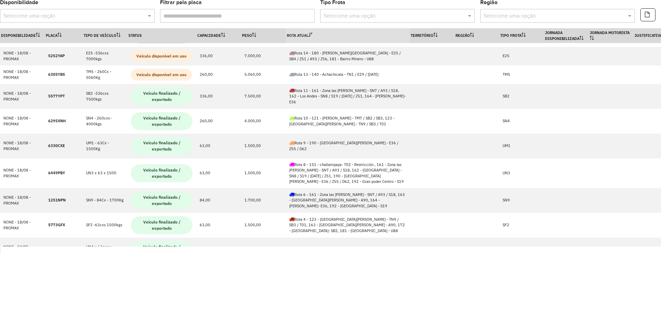
click at [341, 32] on th "Rota Atual" at bounding box center [348, 35] width 124 height 15
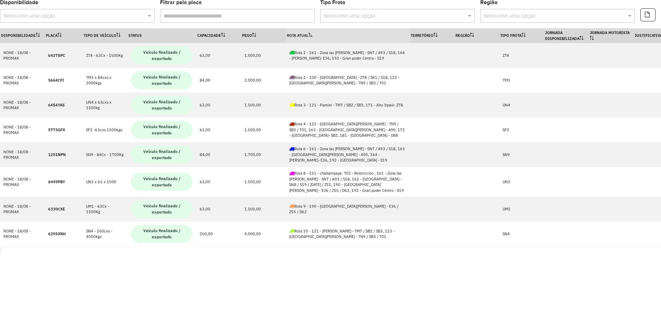
click at [341, 32] on th "Rota Atual" at bounding box center [348, 35] width 124 height 15
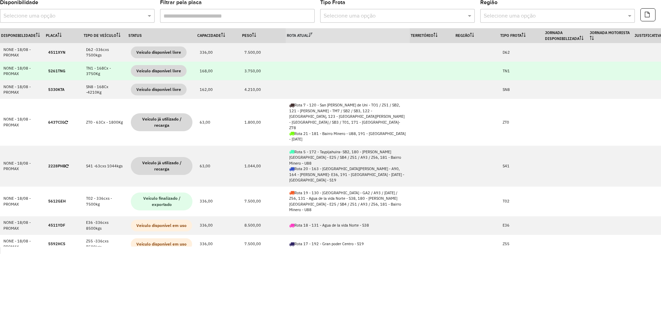
click at [54, 71] on strong "5261TNG" at bounding box center [56, 70] width 17 height 5
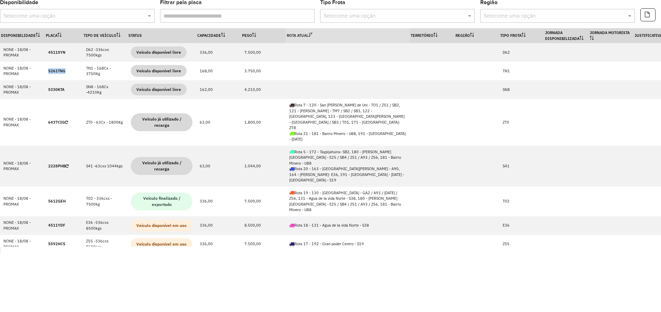
copy strong "5261TNG"
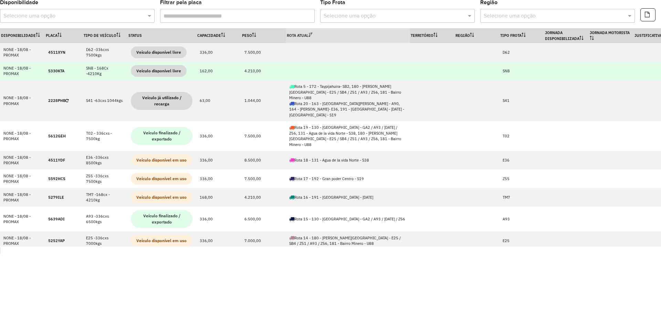
click at [51, 70] on strong "5330KTA" at bounding box center [56, 70] width 16 height 5
copy strong "5330KTA"
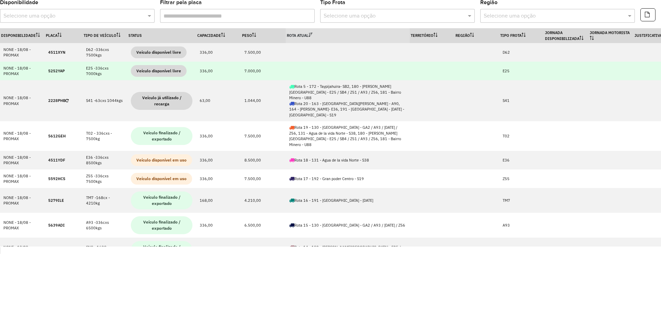
click at [51, 71] on strong "5252YAP" at bounding box center [56, 70] width 17 height 5
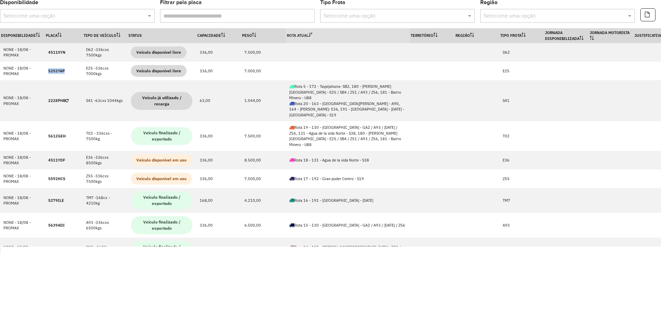
copy strong "5252YAP"
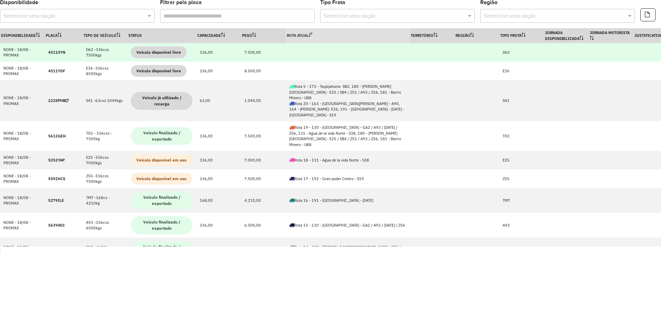
click at [59, 52] on strong "4511XYN" at bounding box center [56, 52] width 17 height 5
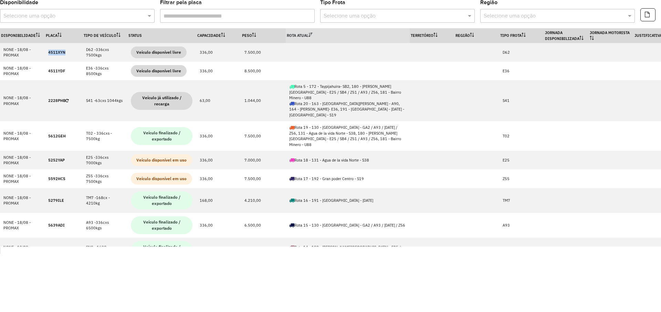
copy strong "4511XYN"
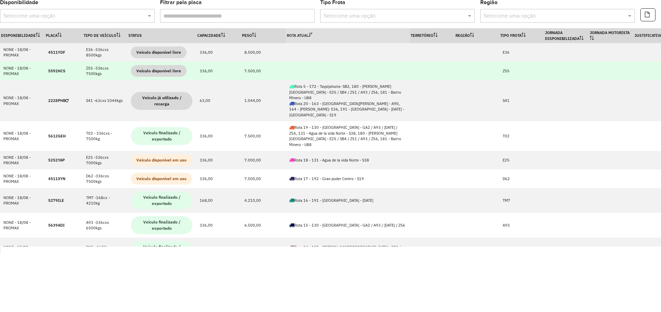
click at [50, 73] on strong "5592HCS" at bounding box center [56, 70] width 17 height 5
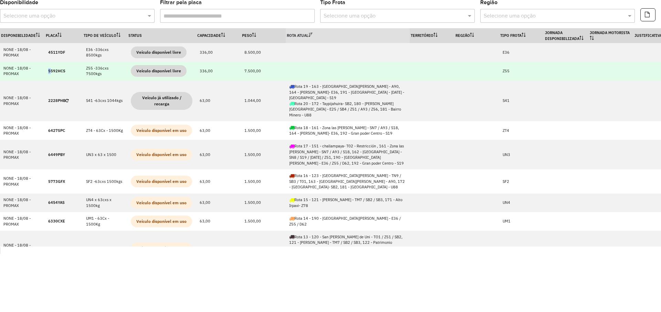
click at [50, 68] on strong "5592HCS" at bounding box center [56, 70] width 17 height 5
click at [51, 71] on strong "5592HCS" at bounding box center [56, 70] width 17 height 5
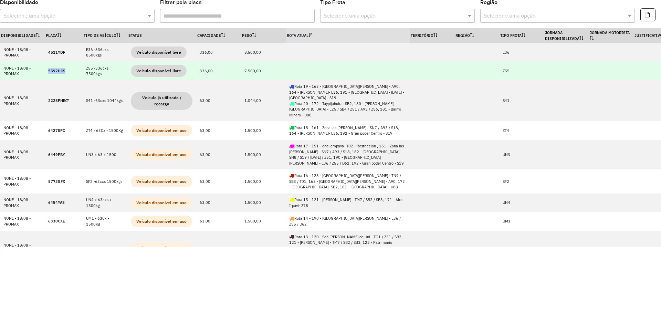
click at [51, 71] on strong "5592HCS" at bounding box center [56, 70] width 17 height 5
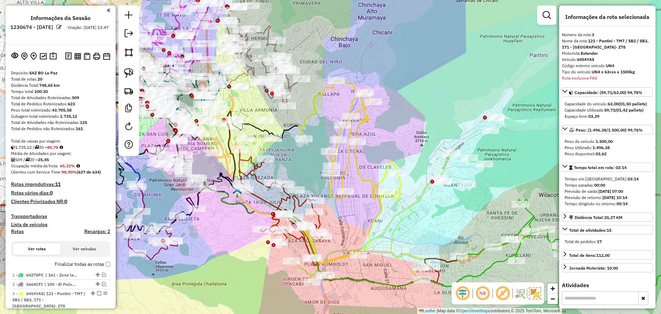
select select "**********"
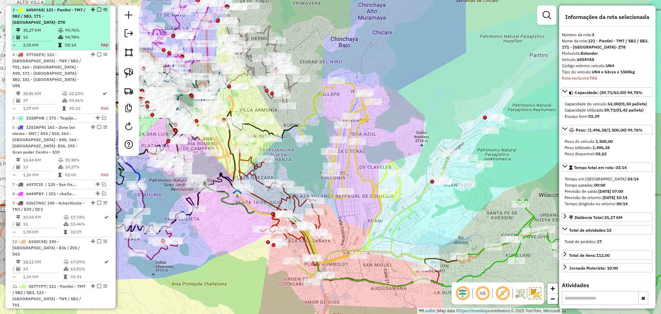
click at [97, 10] on em at bounding box center [99, 10] width 4 height 4
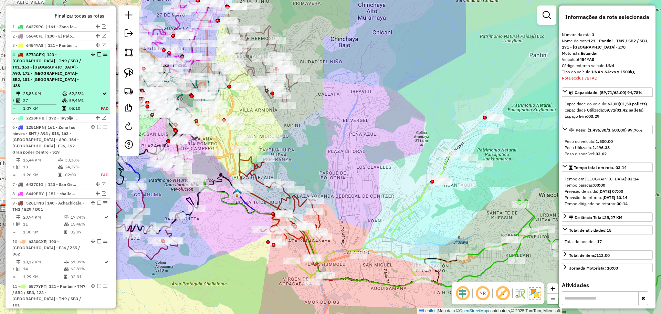
click at [103, 71] on div "4 - 5773GFX | 123 - San Miguel - TN9 / SB3 / T01, 163 - Plaza Lira - A90, 172 -…" at bounding box center [60, 70] width 96 height 37
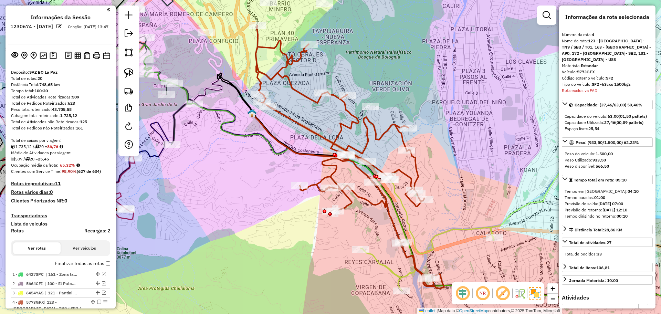
scroll to position [0, 0]
click at [50, 53] on img at bounding box center [53, 56] width 7 height 8
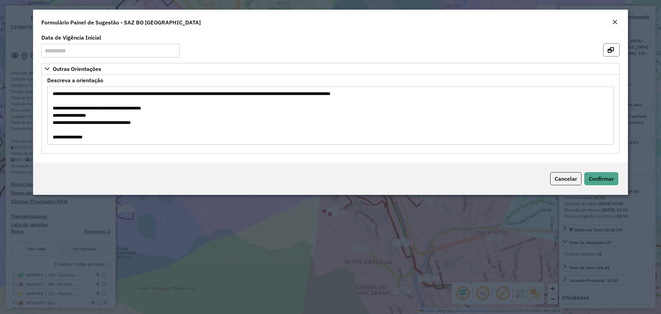
click at [608, 52] on icon "button" at bounding box center [610, 50] width 6 height 6
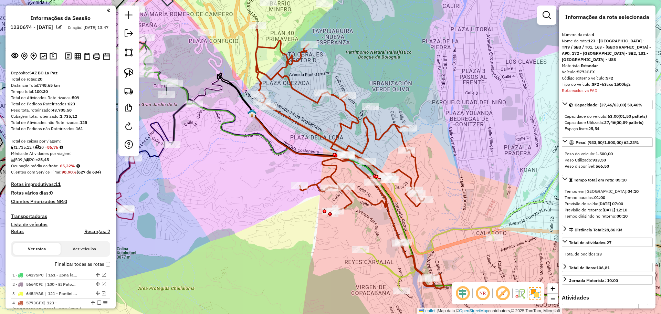
click at [377, 133] on icon at bounding box center [350, 156] width 188 height 263
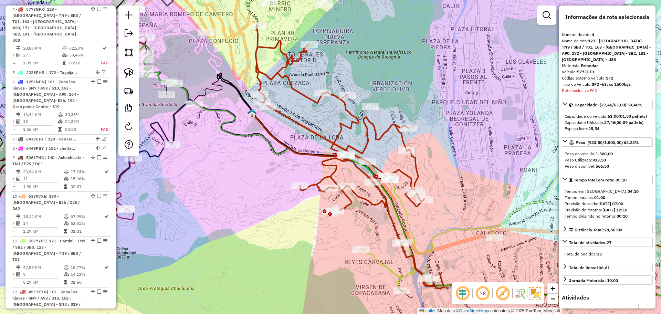
scroll to position [293, 0]
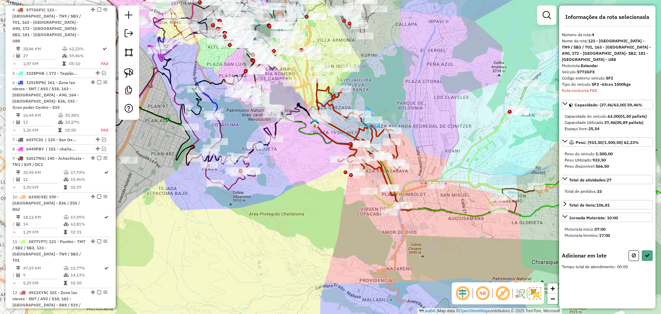
drag, startPoint x: 366, startPoint y: 107, endPoint x: 362, endPoint y: 124, distance: 17.9
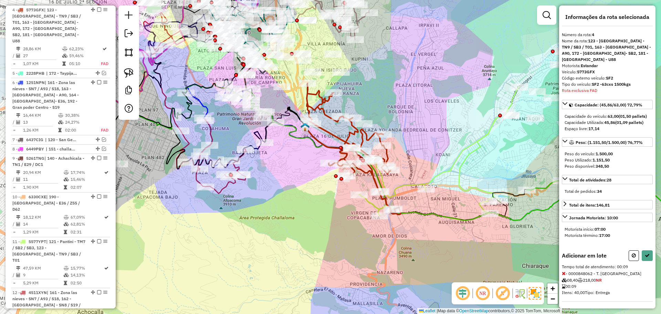
drag, startPoint x: 323, startPoint y: 102, endPoint x: 313, endPoint y: 106, distance: 10.2
click at [313, 106] on icon at bounding box center [354, 148] width 94 height 131
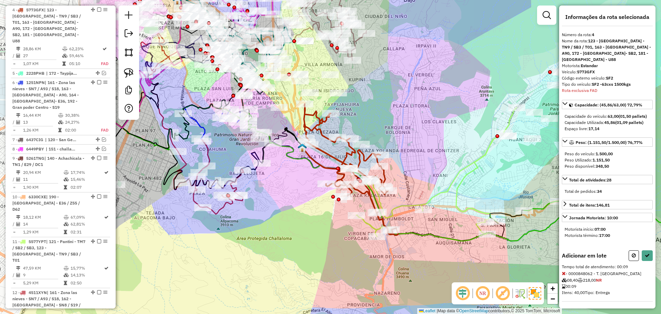
drag, startPoint x: 302, startPoint y: 105, endPoint x: 308, endPoint y: 115, distance: 12.2
click at [308, 115] on icon at bounding box center [351, 169] width 94 height 131
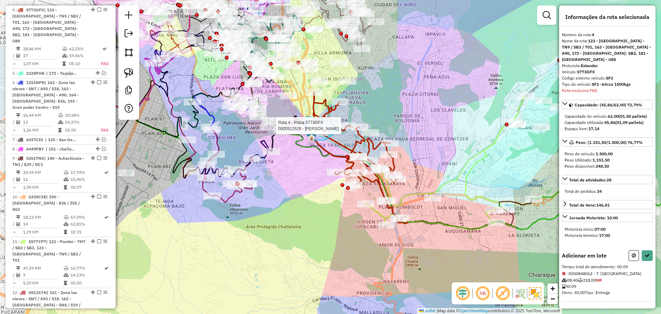
click at [340, 122] on div "Rota 4 - Placa 5773GFX 0000912529 - JASIR ALEJANDRO Janela de atendimento Grade…" at bounding box center [330, 157] width 661 height 314
click at [644, 253] on icon at bounding box center [646, 255] width 5 height 5
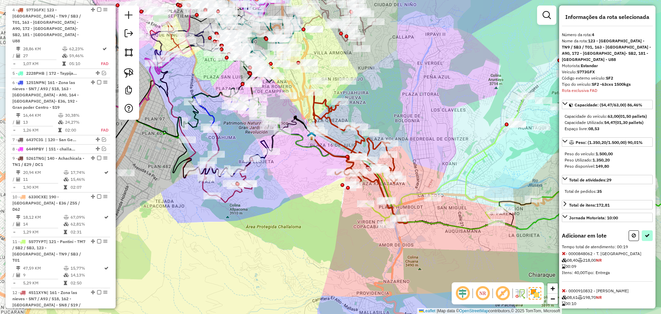
select select "**********"
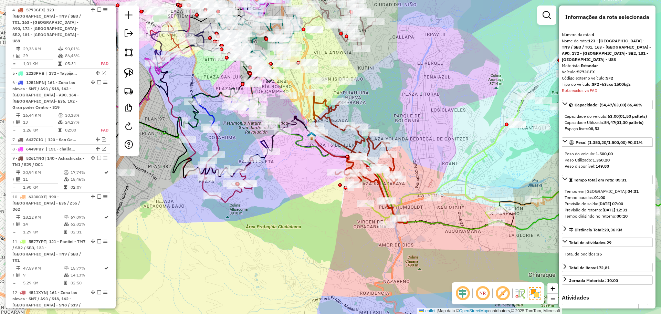
click at [357, 138] on icon at bounding box center [360, 157] width 94 height 131
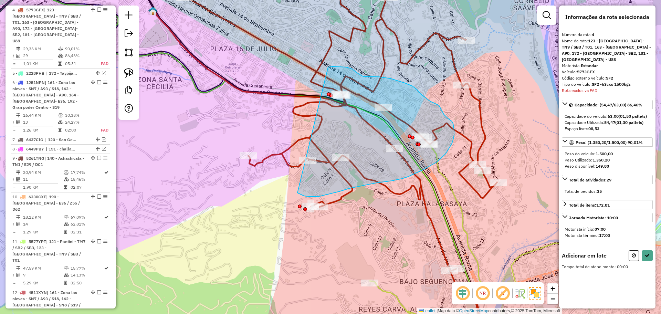
drag, startPoint x: 328, startPoint y: 67, endPoint x: 281, endPoint y: 182, distance: 123.6
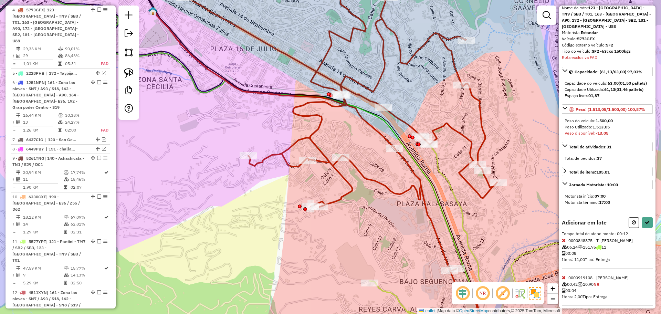
scroll to position [39, 0]
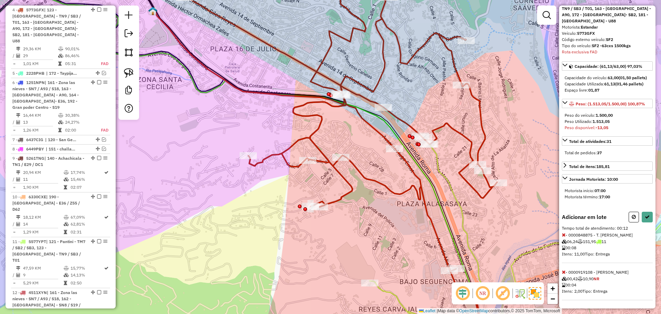
click at [565, 234] on icon at bounding box center [564, 234] width 4 height 5
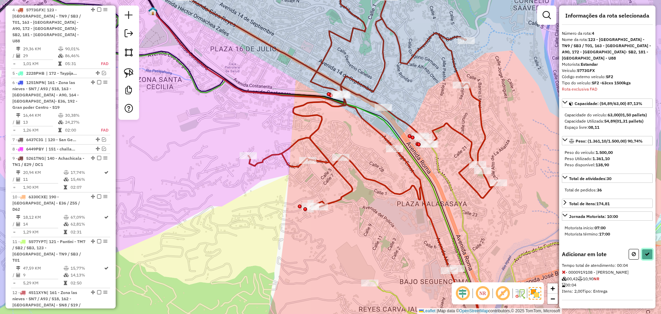
click at [645, 254] on icon at bounding box center [646, 254] width 5 height 5
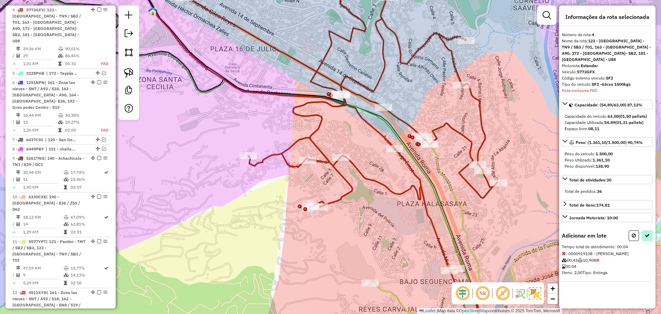
select select "**********"
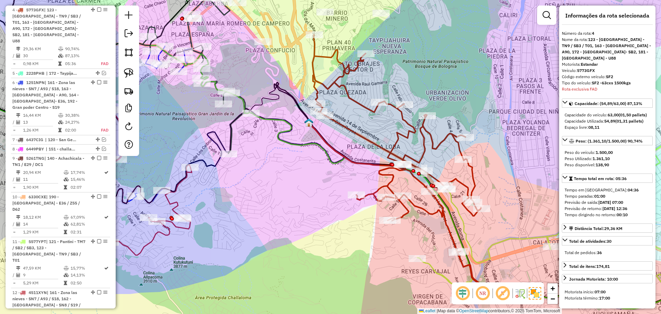
scroll to position [0, 0]
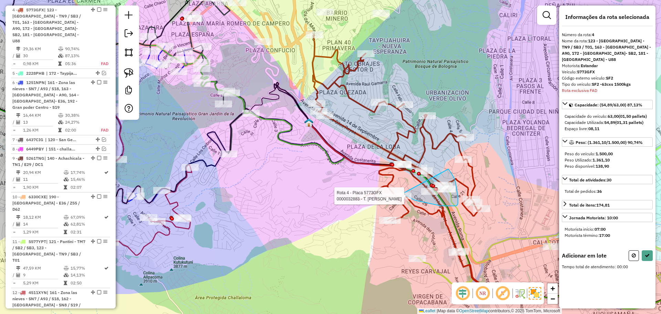
click at [402, 193] on div "Rota 4 - Placa 5773GFX 0000032883 - T. MARIA MAMANI Janela de atendimento Grade…" at bounding box center [330, 157] width 661 height 314
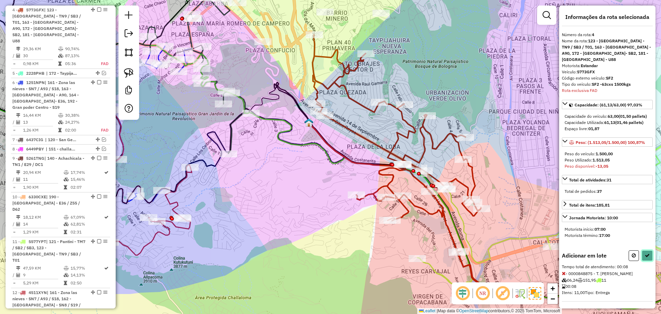
click at [648, 253] on icon at bounding box center [646, 255] width 5 height 5
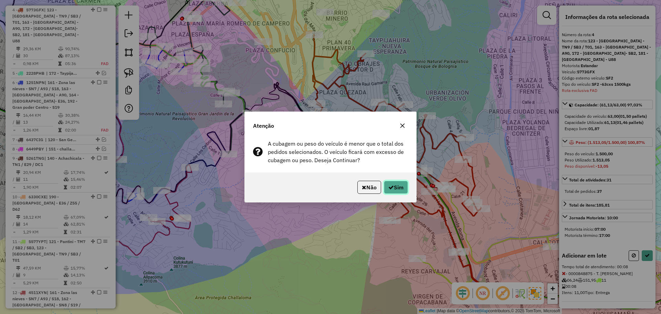
click at [404, 184] on button "Sim" at bounding box center [396, 187] width 24 height 13
select select "**********"
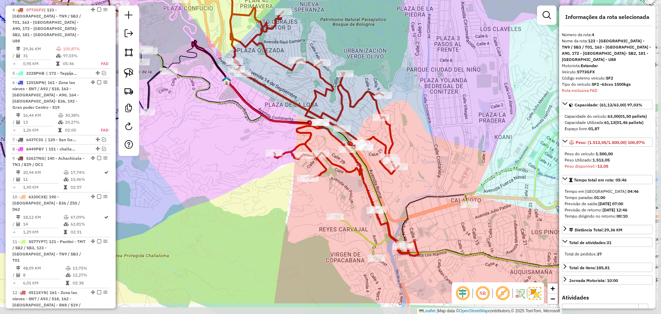
drag, startPoint x: 476, startPoint y: 224, endPoint x: 392, endPoint y: 180, distance: 95.1
click at [392, 180] on div "Janela de atendimento Grade de atendimento Capacidade Transportadoras Veículos …" at bounding box center [330, 157] width 661 height 314
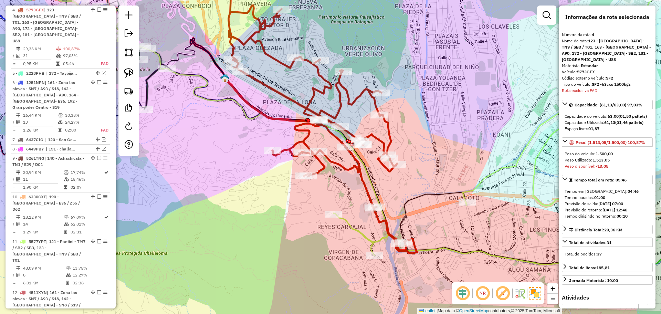
click at [357, 231] on icon at bounding box center [493, 131] width 321 height 266
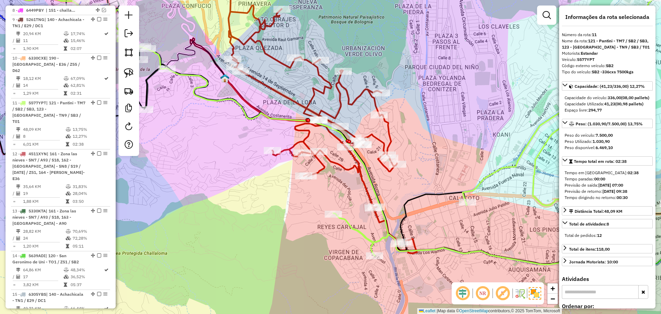
scroll to position [506, 0]
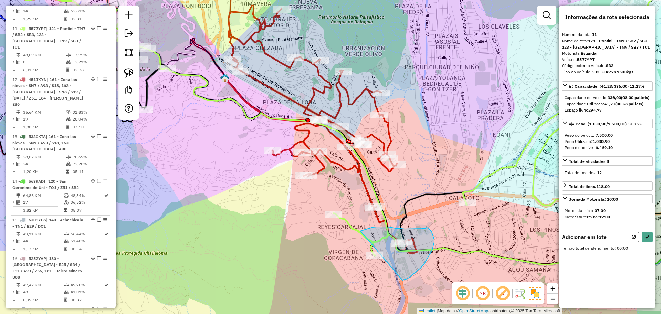
drag, startPoint x: 360, startPoint y: 231, endPoint x: 376, endPoint y: 267, distance: 39.1
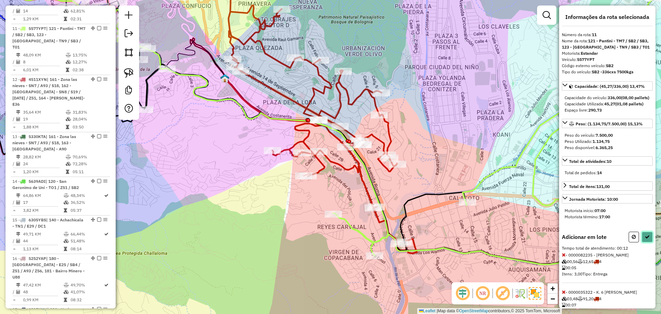
click at [647, 242] on button at bounding box center [646, 237] width 11 height 11
select select "**********"
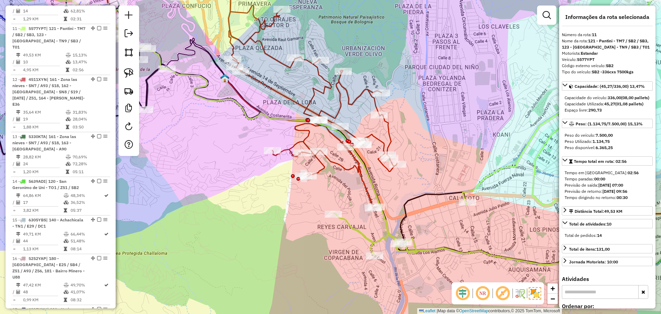
click at [387, 136] on icon at bounding box center [312, 99] width 168 height 218
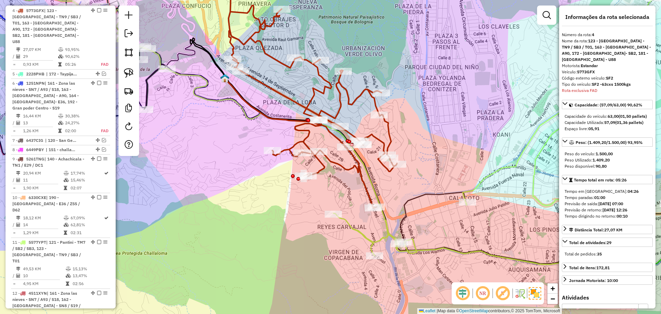
scroll to position [293, 0]
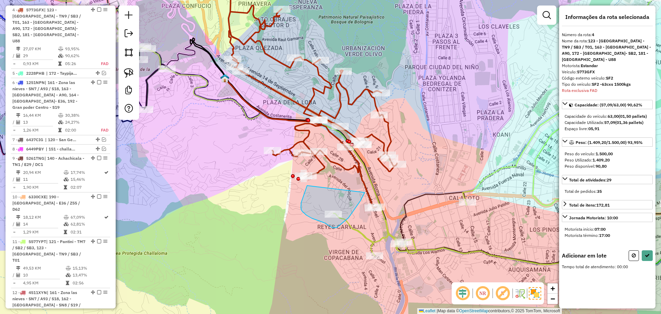
drag, startPoint x: 307, startPoint y: 185, endPoint x: 365, endPoint y: 189, distance: 57.9
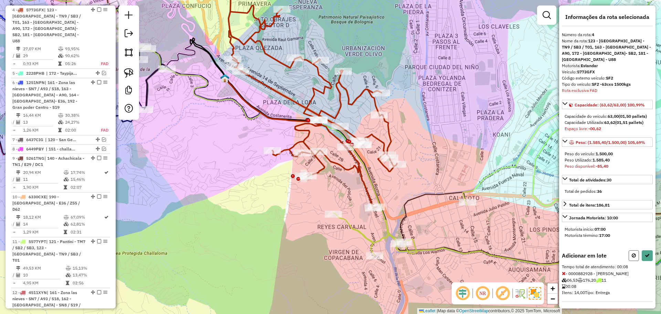
click at [631, 250] on button at bounding box center [633, 255] width 10 height 11
select select "**********"
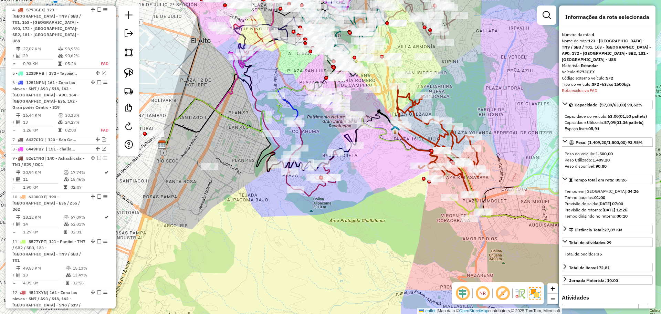
click at [410, 102] on icon at bounding box center [439, 140] width 84 height 109
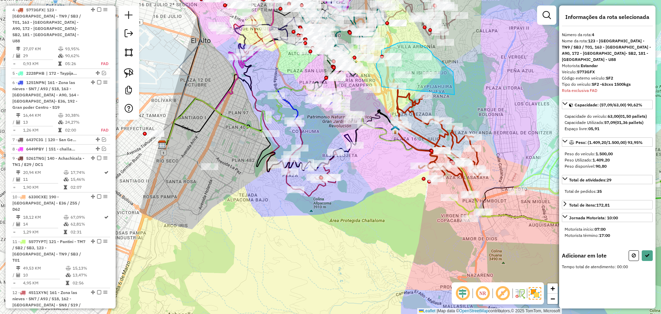
drag, startPoint x: 454, startPoint y: 95, endPoint x: 382, endPoint y: 87, distance: 73.0
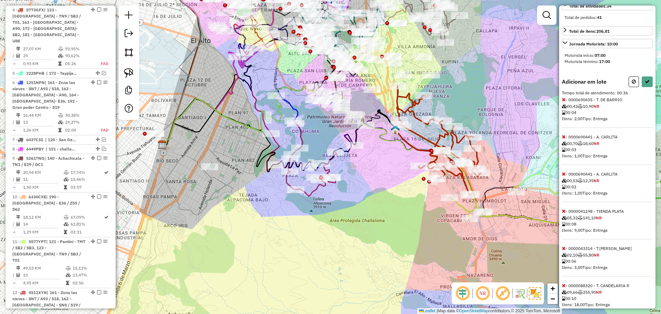
scroll to position [187, 0]
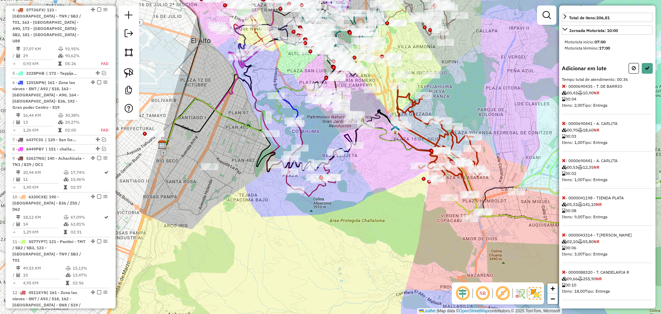
click at [566, 275] on div "Adicionar em lote Tempo total de atendimento: 00:36 - 0000690435 - T. DE BARRIO…" at bounding box center [607, 181] width 91 height 237
click at [565, 274] on span at bounding box center [564, 272] width 4 height 6
click at [565, 238] on span at bounding box center [564, 235] width 4 height 6
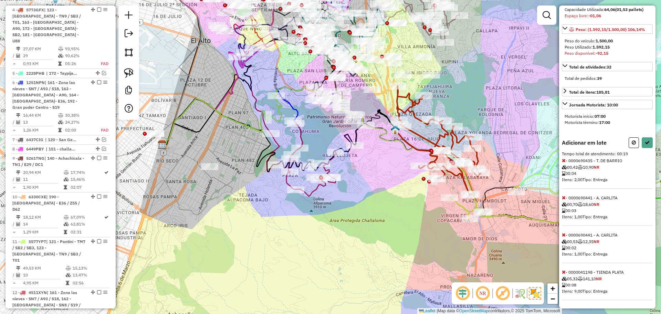
click at [565, 274] on span at bounding box center [564, 272] width 4 height 6
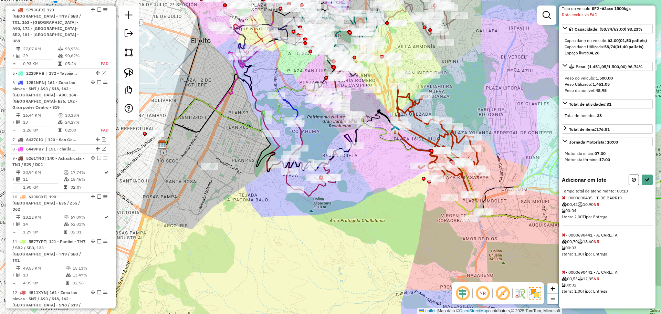
click at [565, 274] on span at bounding box center [564, 272] width 4 height 6
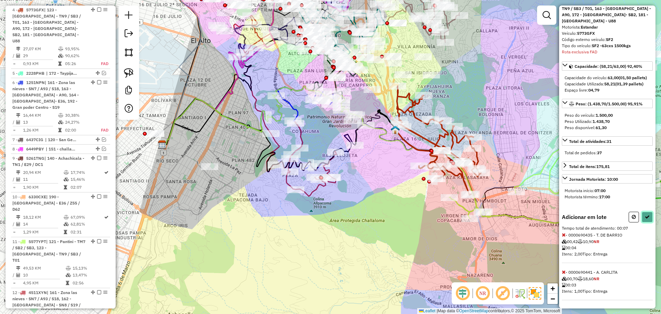
click at [647, 218] on icon at bounding box center [646, 216] width 5 height 5
select select "**********"
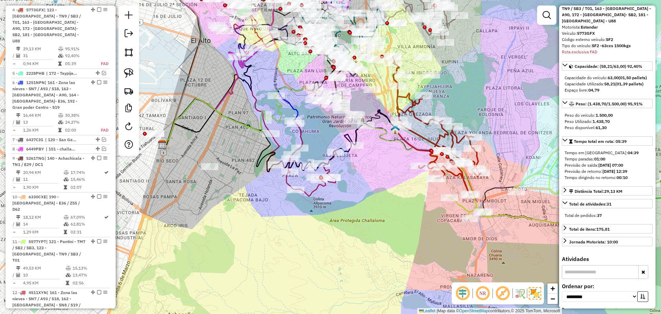
scroll to position [0, 0]
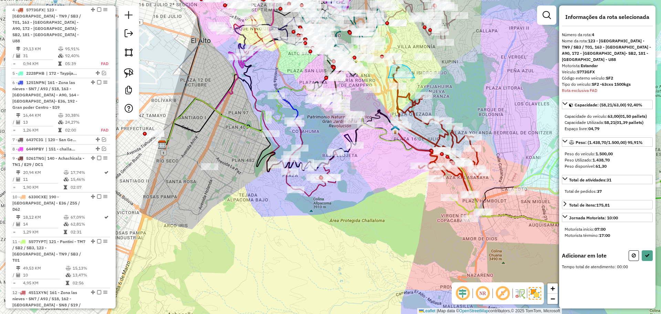
click at [389, 83] on div "Rota 4 - Placa 5773GFX 0000690435 - T. DE BARRIO Janela de atendimento Grade de…" at bounding box center [330, 157] width 661 height 314
click at [645, 253] on icon at bounding box center [646, 255] width 5 height 5
select select "**********"
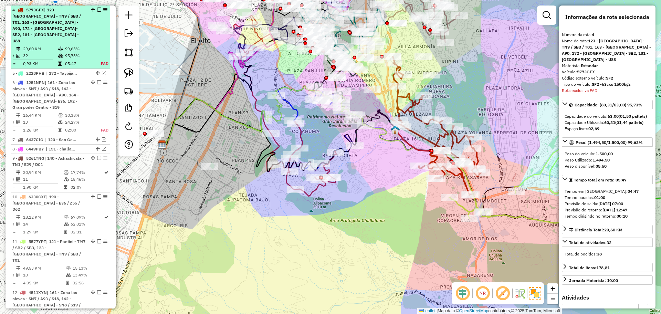
click at [98, 8] on em at bounding box center [99, 10] width 4 height 4
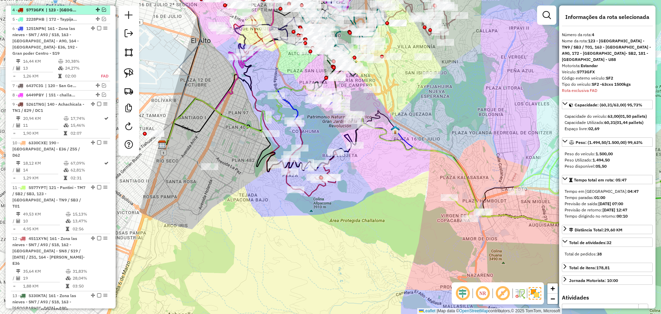
scroll to position [251, 0]
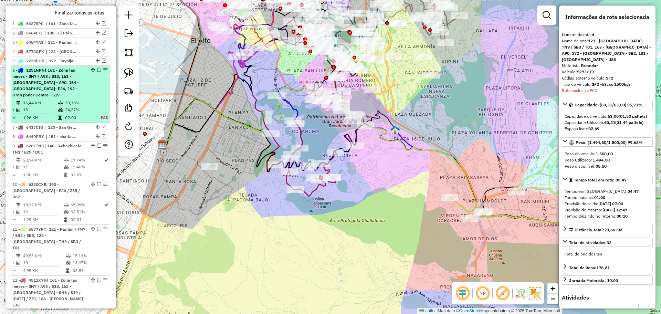
click at [85, 89] on div "6 - 1251NPN | 161 - Zona las nieves - SN7 / A93 / S18, 163 - Plaza Lira - A90, …" at bounding box center [60, 82] width 96 height 31
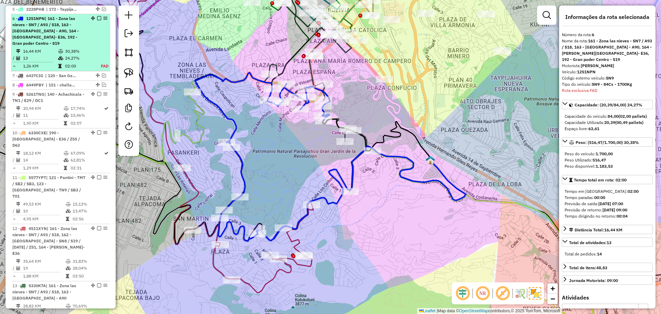
scroll to position [311, 0]
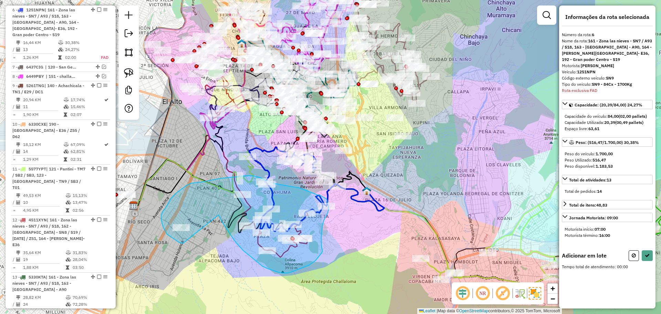
drag, startPoint x: 218, startPoint y: 215, endPoint x: 183, endPoint y: 243, distance: 45.8
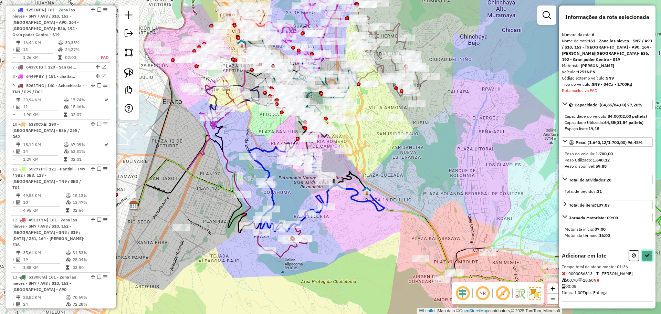
click at [648, 261] on button at bounding box center [646, 255] width 11 height 11
select select "**********"
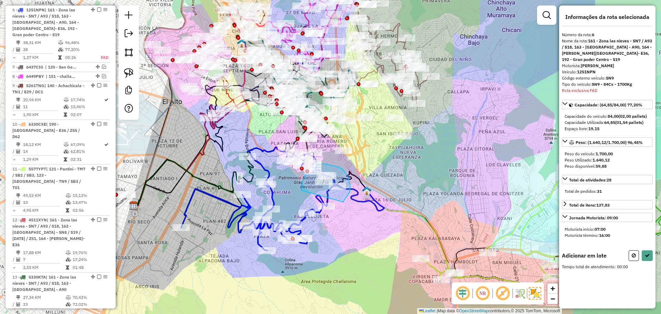
drag, startPoint x: 343, startPoint y: 202, endPoint x: 302, endPoint y: 191, distance: 43.1
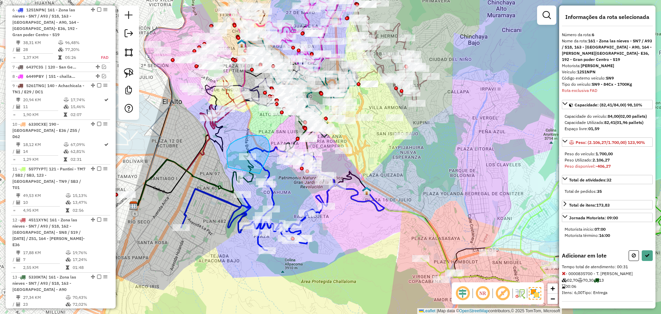
drag, startPoint x: 259, startPoint y: 173, endPoint x: 229, endPoint y: 169, distance: 30.6
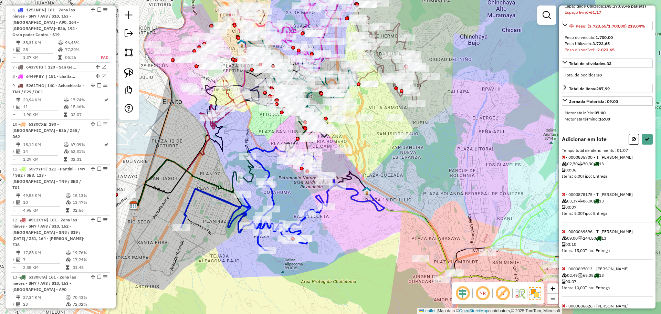
scroll to position [162, 0]
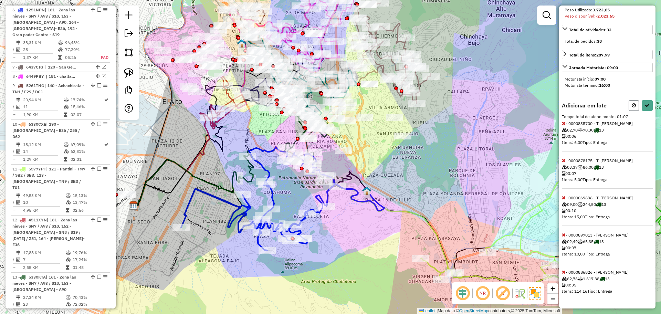
click at [632, 106] on icon at bounding box center [633, 105] width 4 height 5
select select "**********"
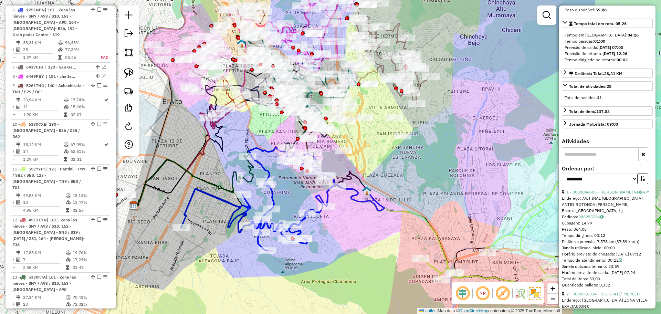
scroll to position [0, 0]
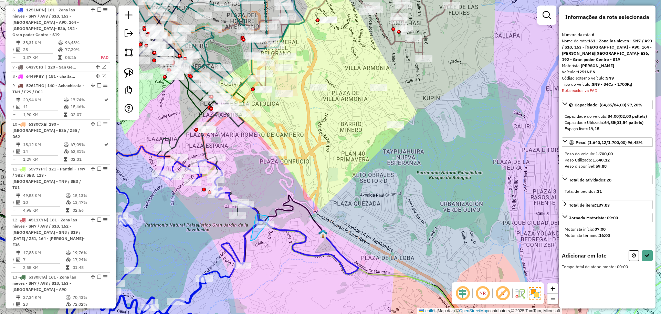
drag, startPoint x: 250, startPoint y: 241, endPoint x: 255, endPoint y: 215, distance: 26.3
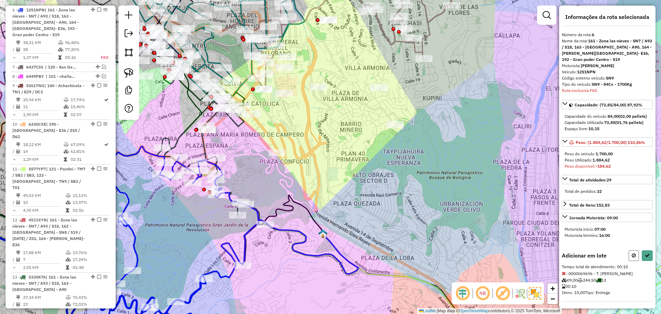
click at [631, 258] on icon at bounding box center [633, 255] width 4 height 5
select select "**********"
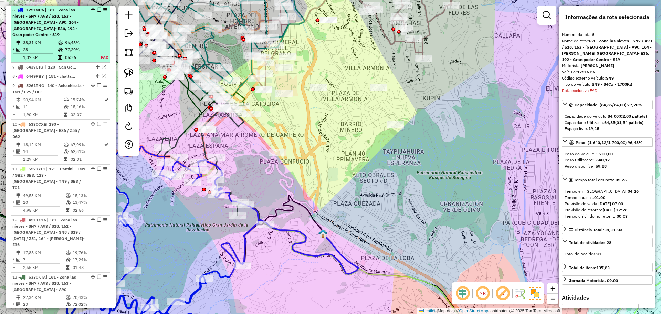
click at [98, 9] on em at bounding box center [99, 10] width 4 height 4
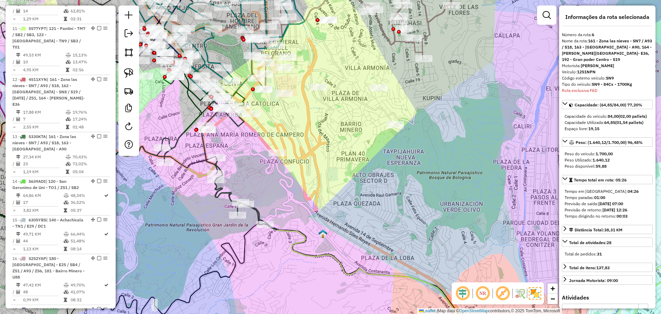
scroll to position [131, 0]
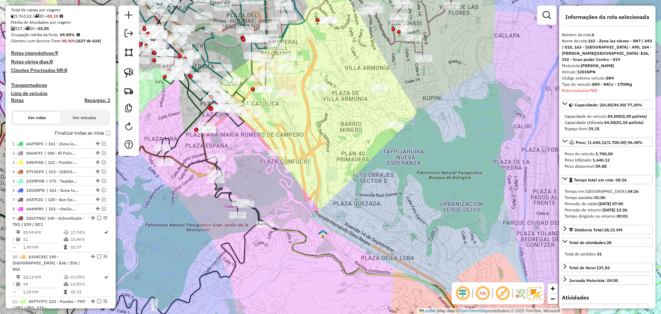
click at [20, 99] on h4 "Rotas" at bounding box center [17, 100] width 13 height 6
select select
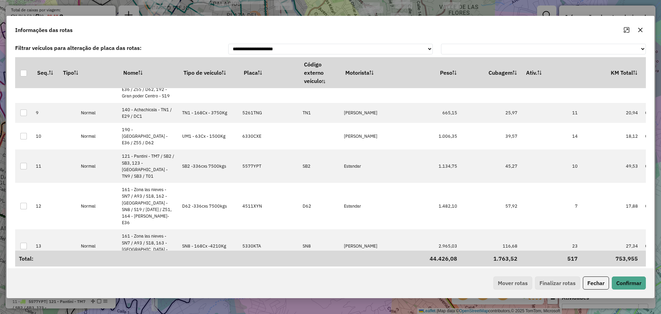
scroll to position [414, 0]
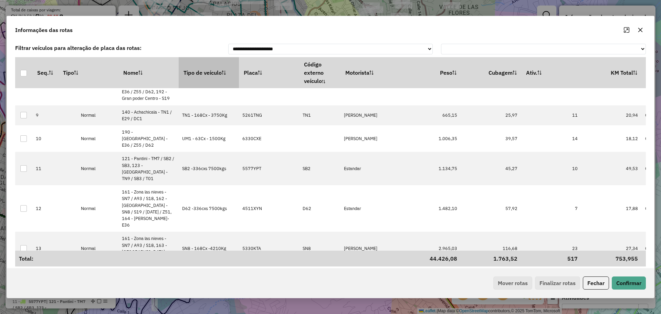
click at [213, 65] on th "Tipo de veículo" at bounding box center [209, 72] width 60 height 31
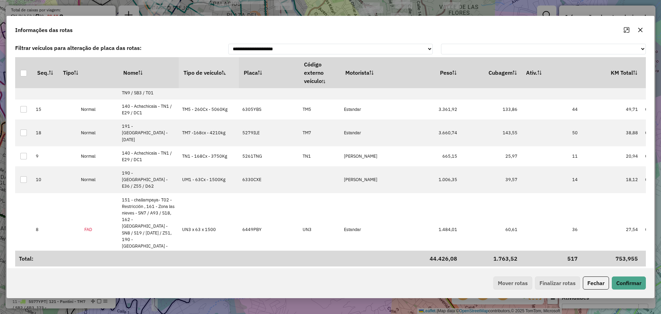
scroll to position [0, 0]
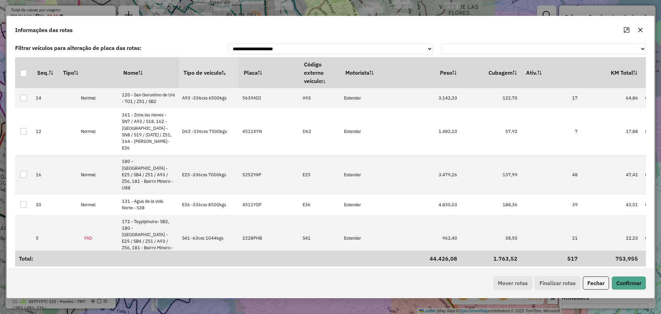
click at [213, 65] on th "Tipo de veículo" at bounding box center [209, 72] width 60 height 31
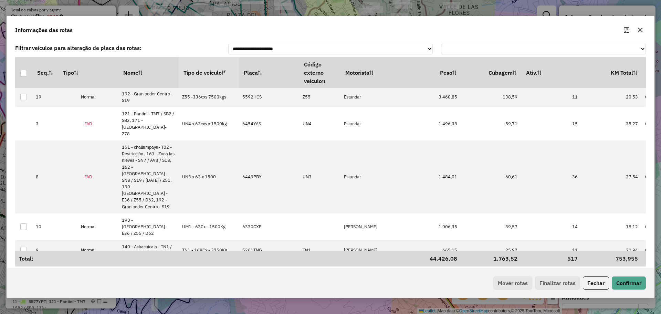
scroll to position [123, 0]
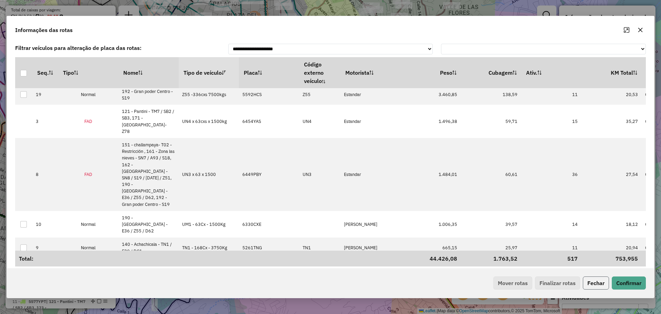
click at [595, 289] on button "Fechar" at bounding box center [596, 282] width 26 height 13
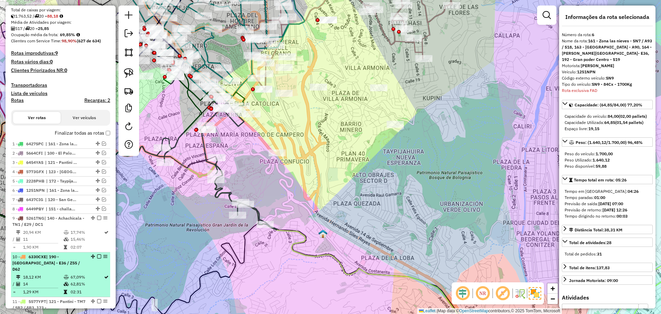
click at [55, 263] on span "| 190 - [GEOGRAPHIC_DATA] - E36 / Z55 / D62" at bounding box center [45, 263] width 67 height 18
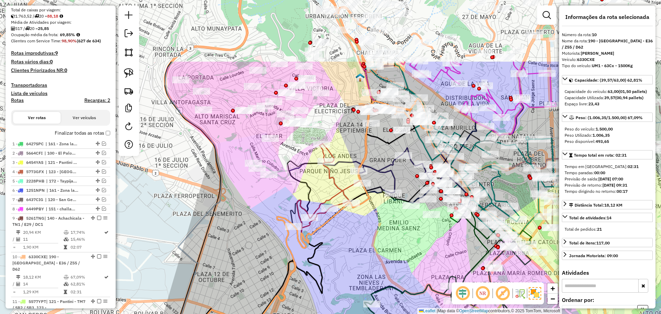
drag, startPoint x: 423, startPoint y: 59, endPoint x: 382, endPoint y: 153, distance: 102.0
click at [382, 153] on div "Janela de atendimento Grade de atendimento Capacidade Transportadoras Veículos …" at bounding box center [330, 157] width 661 height 314
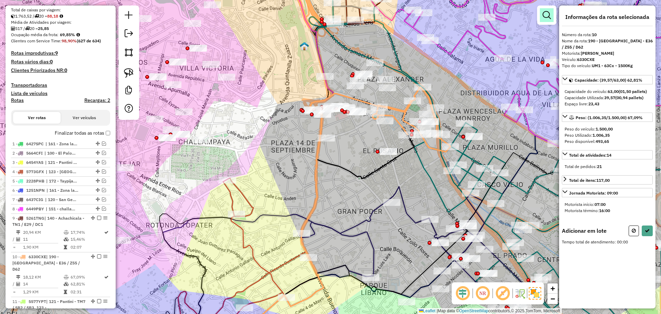
click at [545, 20] on link at bounding box center [546, 15] width 14 height 14
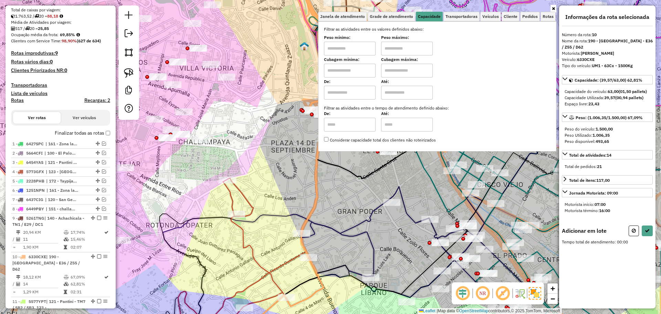
click at [366, 70] on input "text" at bounding box center [350, 71] width 52 height 14
type input "****"
click at [405, 73] on input "text" at bounding box center [407, 71] width 52 height 14
type input "****"
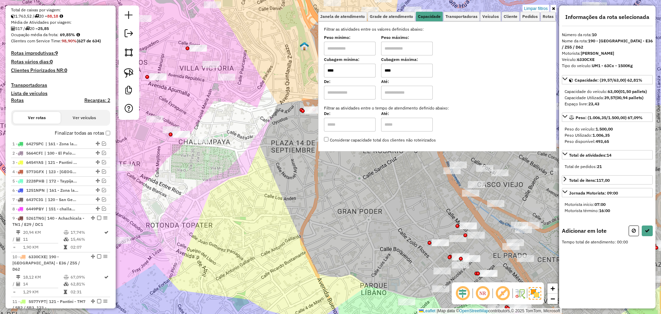
click at [402, 184] on div "Limpar filtros Janela de atendimento Grade de atendimento Capacidade Transporta…" at bounding box center [330, 157] width 661 height 314
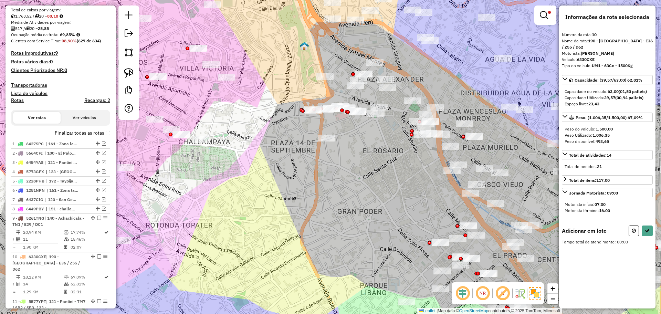
click at [402, 184] on div "Limpar filtros Janela de atendimento Grade de atendimento Capacidade Transporta…" at bounding box center [330, 157] width 661 height 314
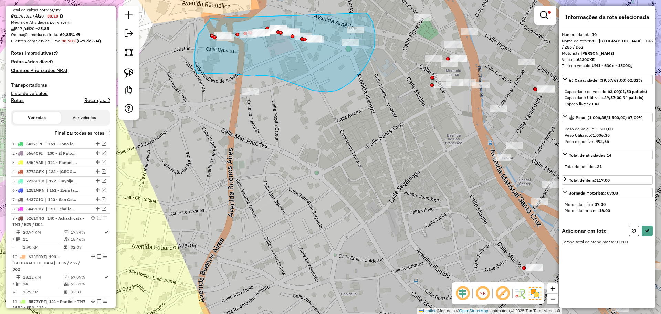
drag, startPoint x: 365, startPoint y: 13, endPoint x: 210, endPoint y: 18, distance: 155.3
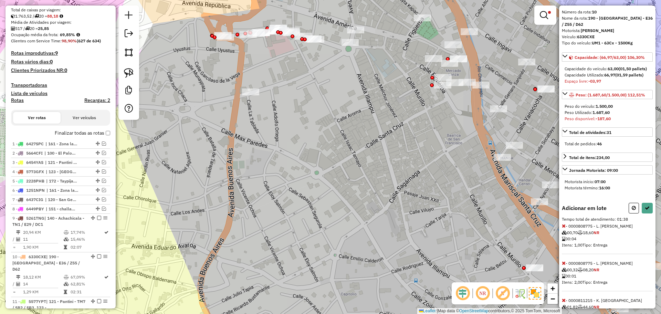
scroll to position [0, 0]
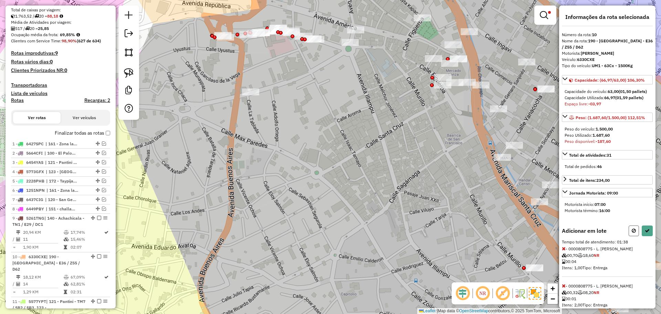
click at [631, 233] on icon at bounding box center [633, 230] width 4 height 5
select select "**********"
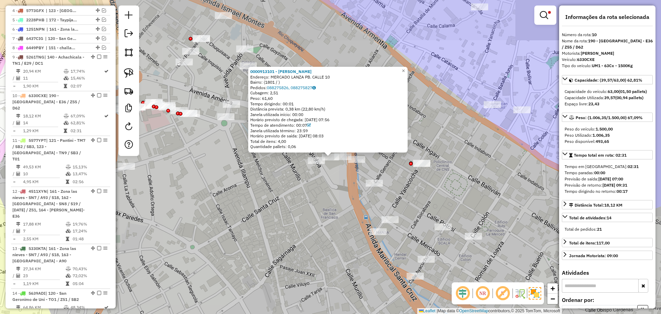
scroll to position [378, 0]
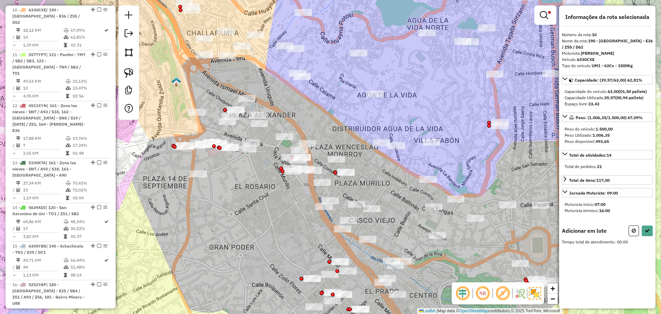
drag, startPoint x: 229, startPoint y: 105, endPoint x: 236, endPoint y: 132, distance: 28.7
click at [236, 132] on div "Limpar filtros Janela de atendimento Grade de atendimento Capacidade Transporta…" at bounding box center [330, 157] width 661 height 314
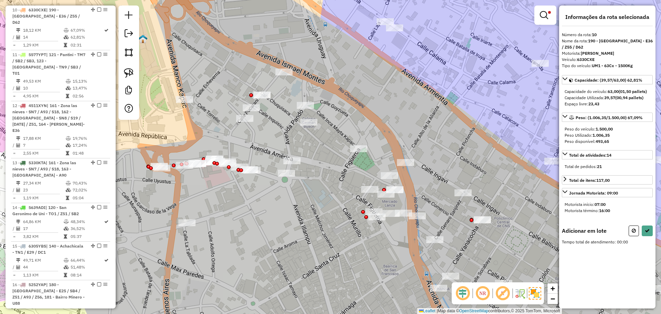
drag, startPoint x: 238, startPoint y: 148, endPoint x: 268, endPoint y: 146, distance: 30.3
click at [268, 146] on div "Limpar filtros Janela de atendimento Grade de atendimento Capacidade Transporta…" at bounding box center [330, 157] width 661 height 314
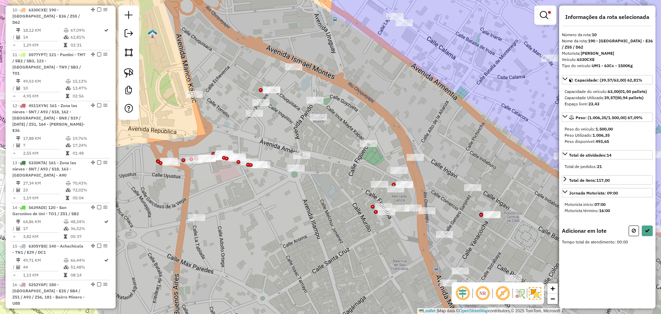
drag, startPoint x: 268, startPoint y: 146, endPoint x: 269, endPoint y: 170, distance: 23.4
click at [269, 170] on div "Limpar filtros Janela de atendimento Grade de atendimento Capacidade Transporta…" at bounding box center [330, 157] width 661 height 314
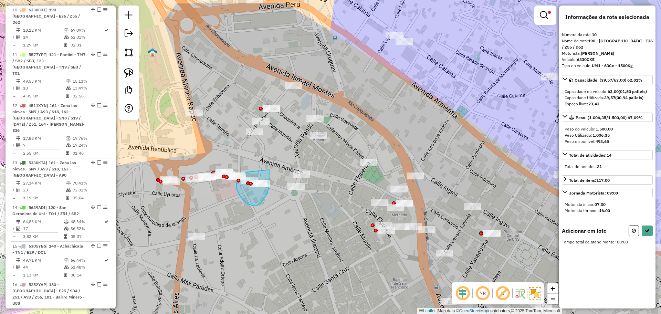
drag, startPoint x: 269, startPoint y: 170, endPoint x: 246, endPoint y: 172, distance: 23.2
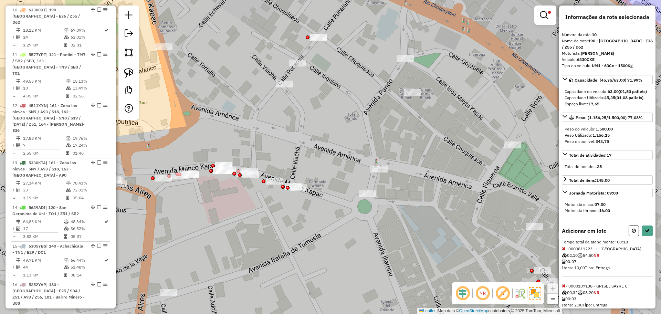
click at [272, 141] on div "Limpar filtros Janela de atendimento Grade de atendimento Capacidade Transporta…" at bounding box center [330, 157] width 661 height 314
click at [232, 168] on div "Limpar filtros Janela de atendimento Grade de atendimento Capacidade Transporta…" at bounding box center [330, 157] width 661 height 314
drag, startPoint x: 231, startPoint y: 154, endPoint x: 204, endPoint y: 163, distance: 28.0
click at [645, 233] on icon at bounding box center [646, 230] width 5 height 5
select select "**********"
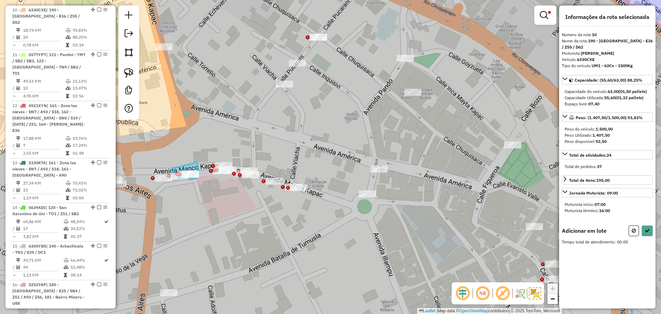
drag, startPoint x: 197, startPoint y: 162, endPoint x: 171, endPoint y: 169, distance: 26.7
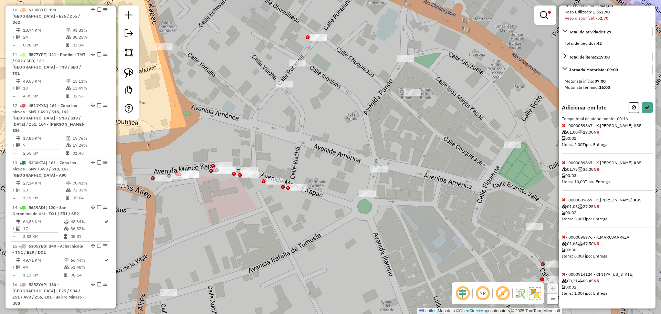
scroll to position [131, 0]
click at [564, 236] on icon at bounding box center [564, 234] width 4 height 5
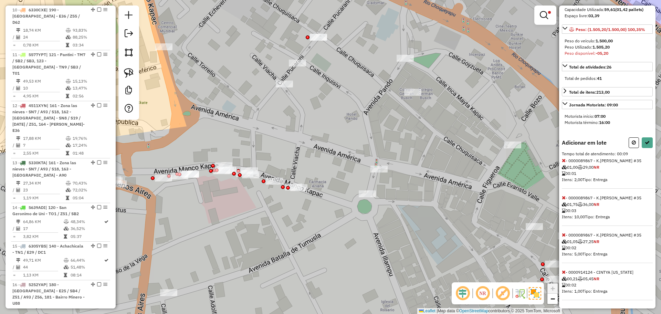
click at [562, 273] on icon at bounding box center [564, 271] width 4 height 5
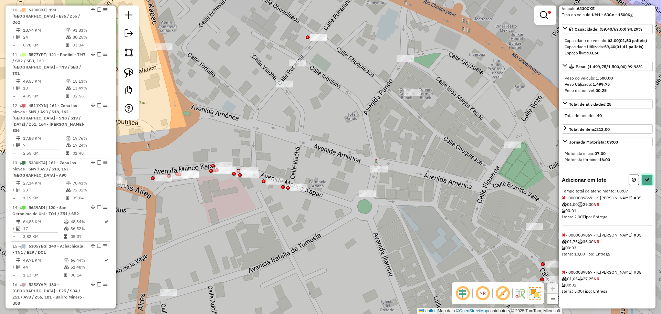
click at [642, 178] on button at bounding box center [646, 179] width 11 height 11
select select "**********"
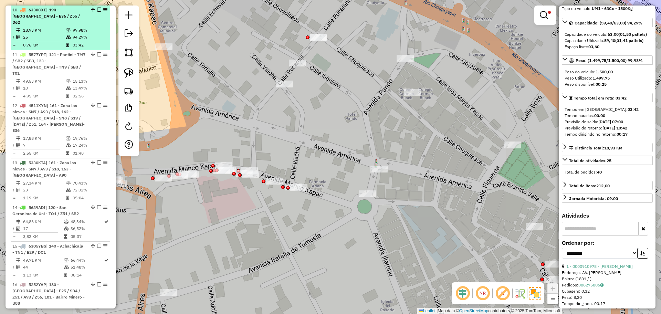
click at [97, 8] on em at bounding box center [99, 10] width 4 height 4
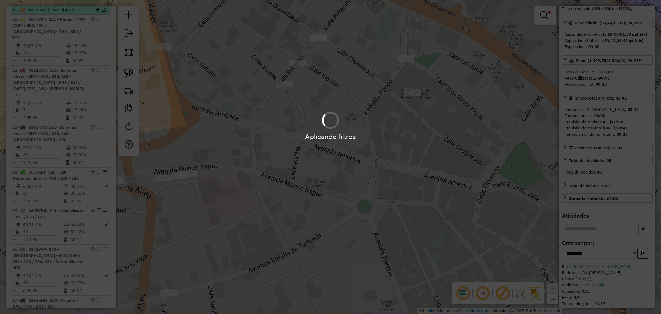
scroll to position [349, 0]
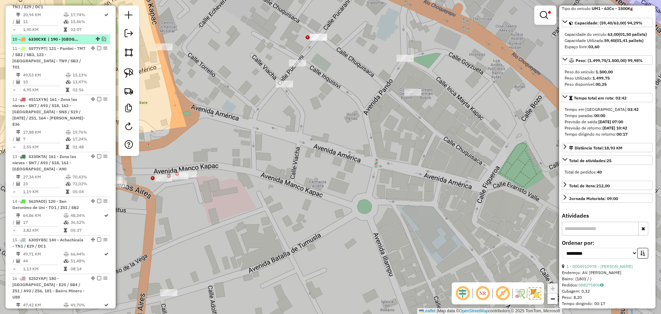
click at [96, 8] on div "9 - 5261TNG | 140 - Achachicala - TN1 / E29 / DC1" at bounding box center [60, 4] width 96 height 12
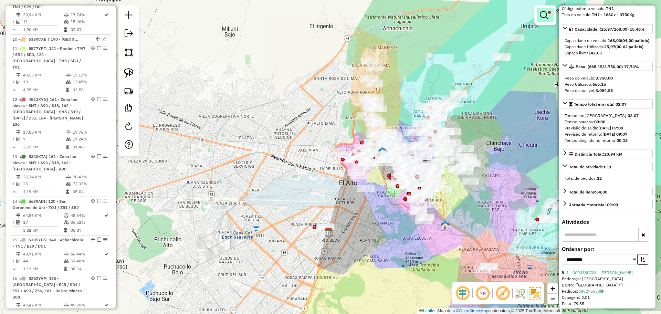
click at [549, 13] on link at bounding box center [545, 15] width 17 height 14
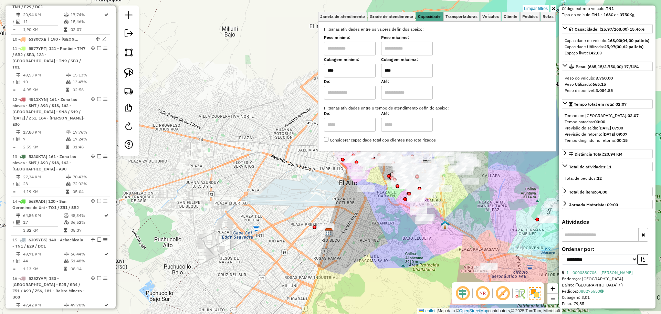
drag, startPoint x: 535, startPoint y: 7, endPoint x: 539, endPoint y: 12, distance: 6.3
click at [536, 6] on link "Limpar filtros" at bounding box center [535, 9] width 26 height 8
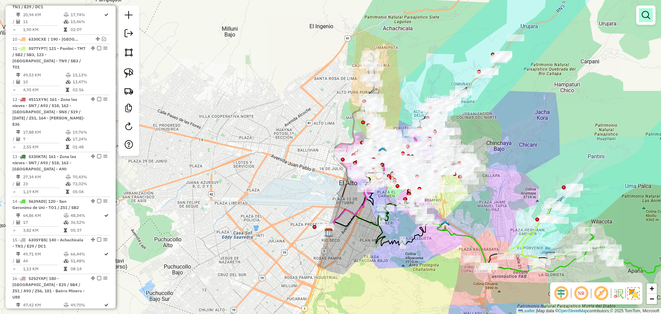
click at [647, 19] on em at bounding box center [645, 15] width 8 height 8
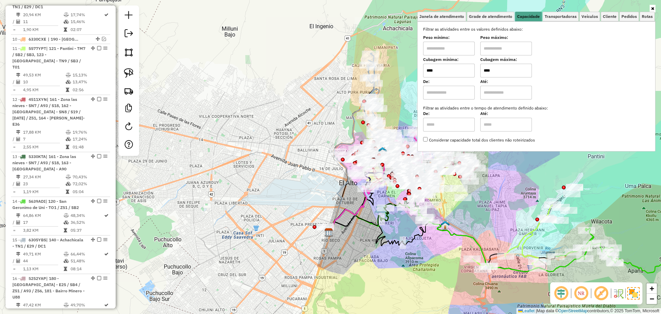
click at [469, 69] on input "****" at bounding box center [449, 71] width 52 height 14
type input "****"
drag, startPoint x: 508, startPoint y: 73, endPoint x: 508, endPoint y: 77, distance: 4.1
click at [508, 73] on input "****" at bounding box center [506, 71] width 52 height 14
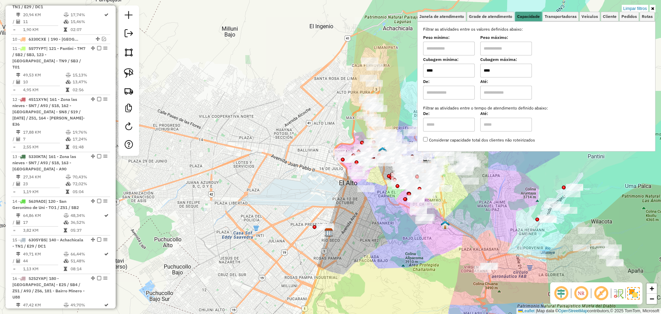
click at [501, 73] on input "****" at bounding box center [506, 71] width 52 height 14
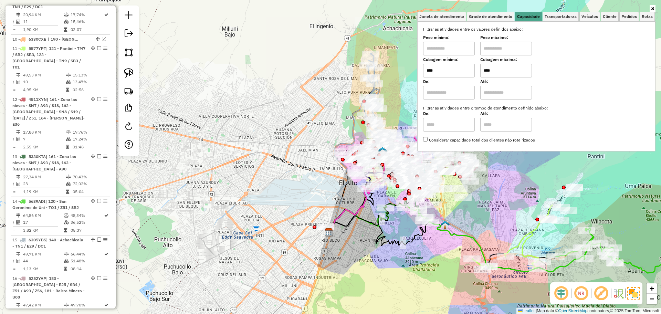
type input "****"
click at [446, 41] on div "Peso mínimo:" at bounding box center [449, 45] width 52 height 19
click at [450, 51] on input "text" at bounding box center [449, 49] width 52 height 14
type input "******"
click at [505, 44] on input "text" at bounding box center [506, 49] width 52 height 14
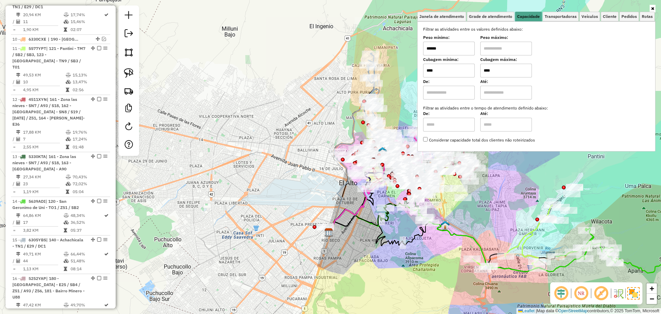
type input "**********"
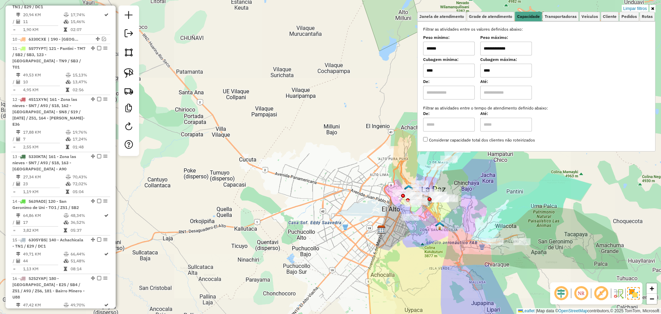
click at [448, 222] on div "**********" at bounding box center [330, 157] width 661 height 314
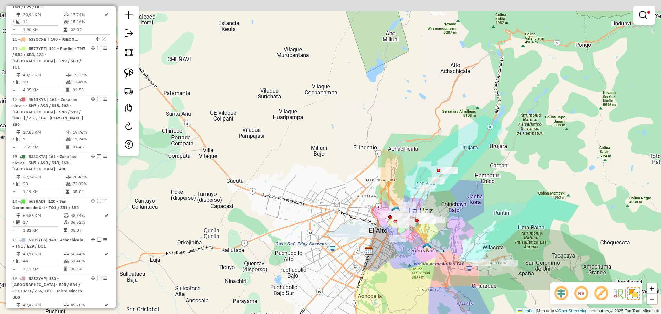
drag, startPoint x: 457, startPoint y: 217, endPoint x: 445, endPoint y: 238, distance: 24.5
click at [445, 238] on div "**********" at bounding box center [330, 157] width 661 height 314
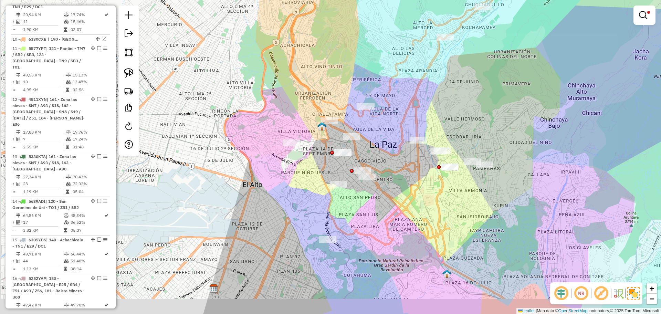
drag, startPoint x: 350, startPoint y: 252, endPoint x: 381, endPoint y: 221, distance: 43.8
click at [381, 221] on div "**********" at bounding box center [330, 157] width 661 height 314
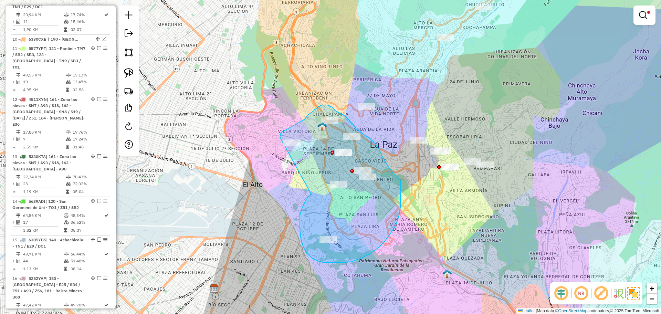
drag, startPoint x: 311, startPoint y: 195, endPoint x: 278, endPoint y: 151, distance: 55.0
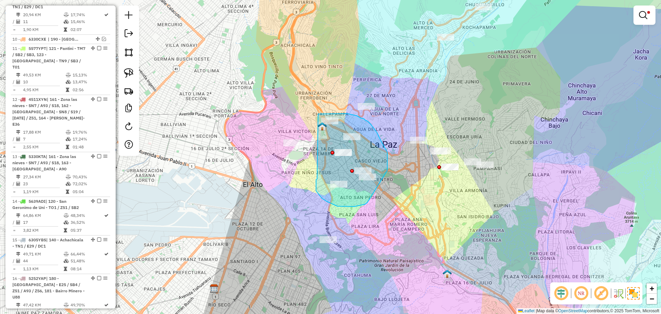
drag, startPoint x: 316, startPoint y: 184, endPoint x: 318, endPoint y: 114, distance: 69.9
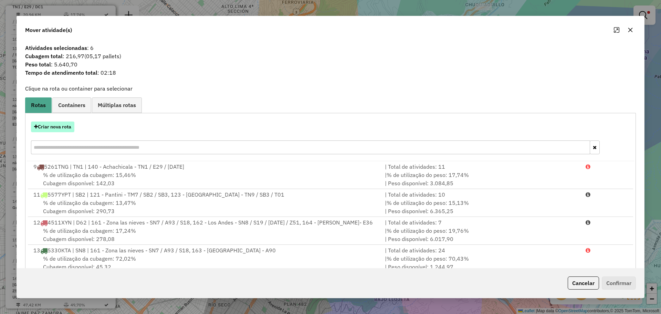
click at [56, 129] on button "Criar nova rota" at bounding box center [52, 126] width 43 height 11
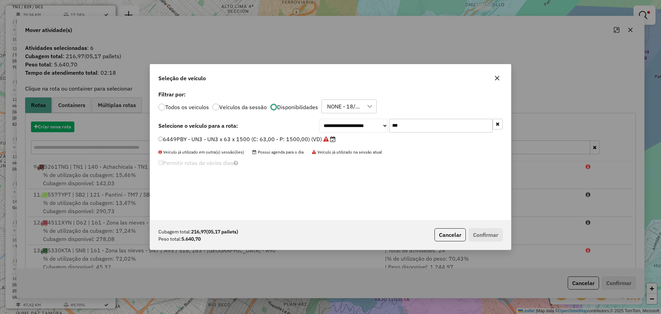
scroll to position [4, 2]
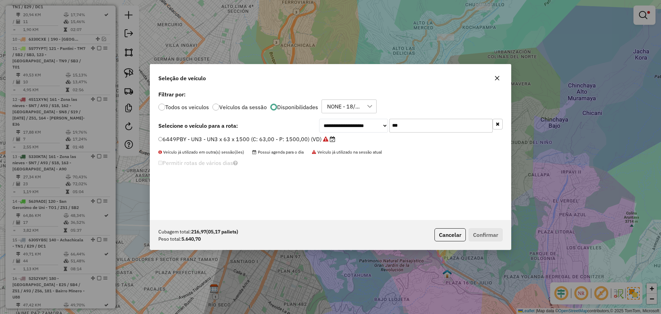
drag, startPoint x: 398, startPoint y: 125, endPoint x: 381, endPoint y: 125, distance: 17.5
click at [381, 125] on div "**********" at bounding box center [410, 126] width 183 height 14
paste input "text"
type input "*"
type input "***"
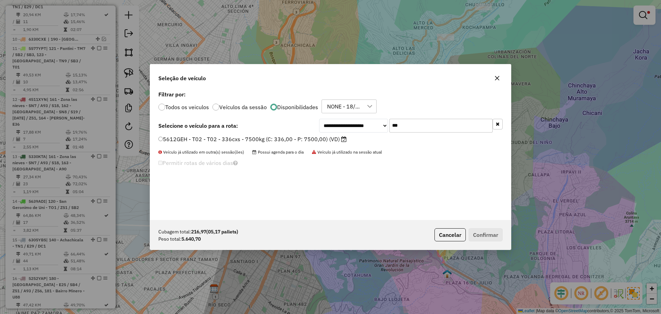
click at [323, 140] on label "5612GEH - T02 - T02 - 336cxs - 7500kg (C: 336,00 - P: 7500,00) (VD)" at bounding box center [252, 139] width 188 height 8
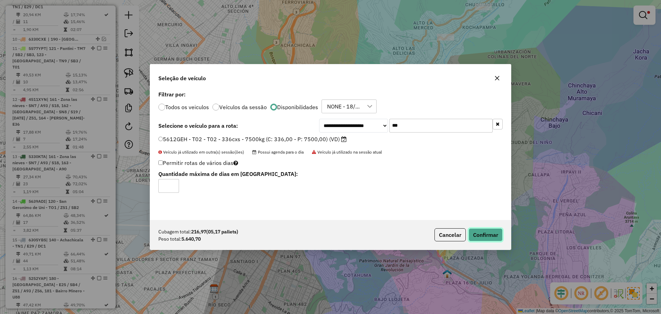
click at [484, 231] on button "Confirmar" at bounding box center [485, 234] width 34 height 13
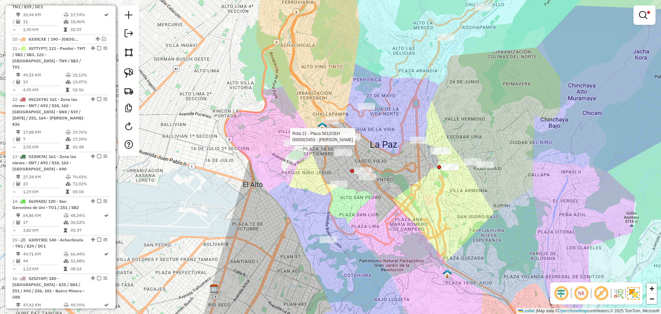
select select "**********"
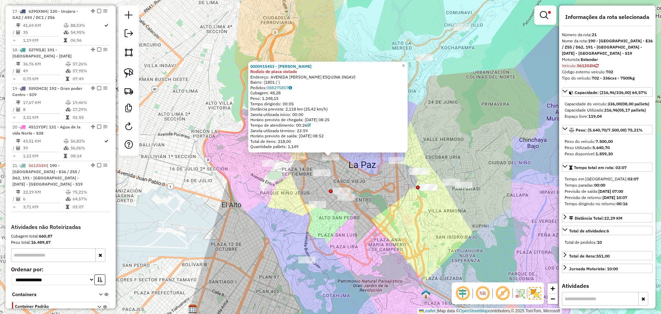
scroll to position [706, 0]
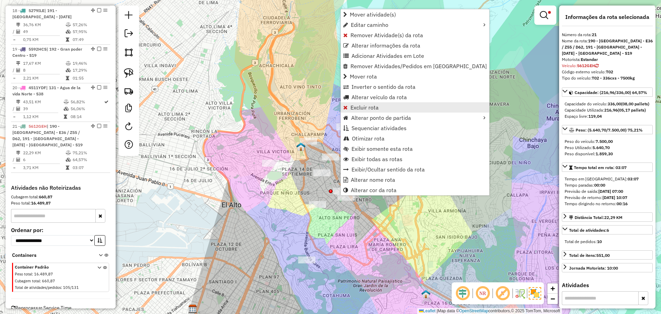
click at [375, 107] on span "Excluir rota" at bounding box center [364, 108] width 28 height 6
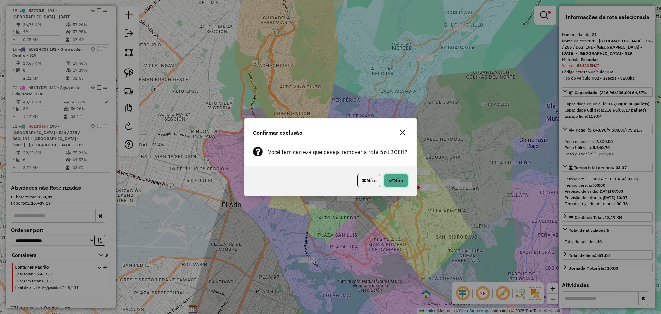
click at [391, 179] on icon "button" at bounding box center [391, 181] width 6 height 6
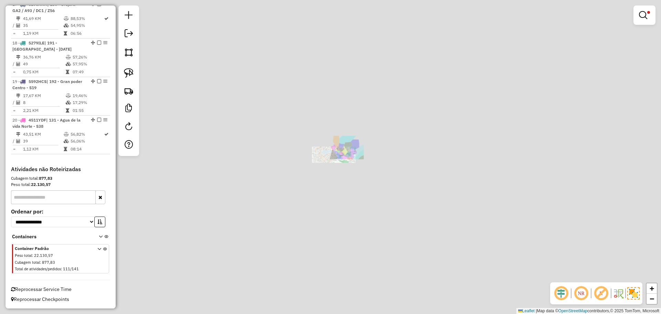
scroll to position [655, 0]
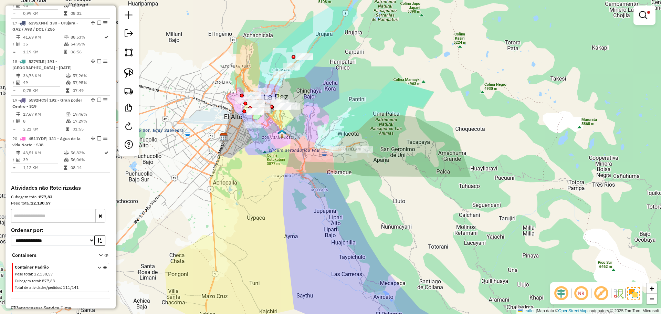
drag, startPoint x: 319, startPoint y: 90, endPoint x: 347, endPoint y: 191, distance: 104.8
click at [347, 191] on div "**********" at bounding box center [330, 157] width 661 height 314
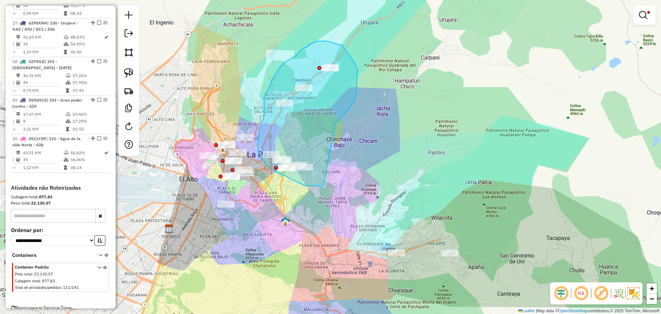
drag, startPoint x: 338, startPoint y: 120, endPoint x: 325, endPoint y: 185, distance: 66.4
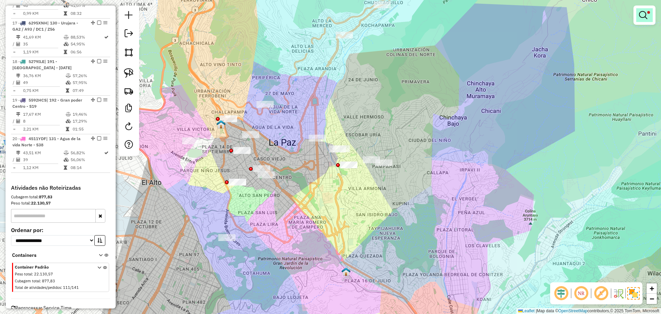
click at [643, 11] on em at bounding box center [643, 15] width 8 height 8
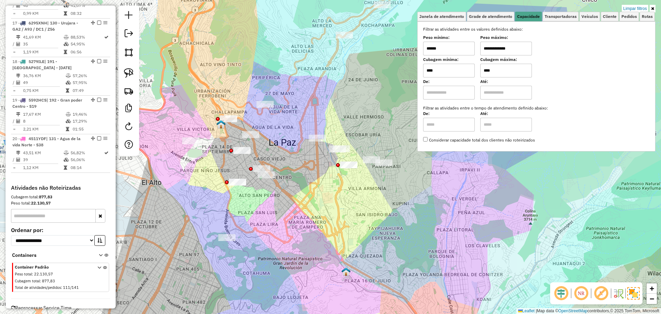
click at [635, 7] on link "Limpar filtros" at bounding box center [634, 9] width 26 height 8
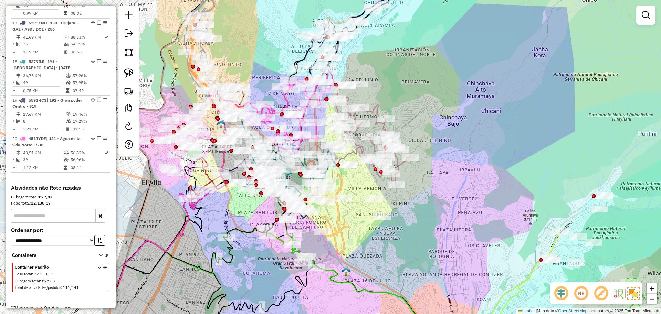
click at [649, 11] on em at bounding box center [645, 15] width 8 height 8
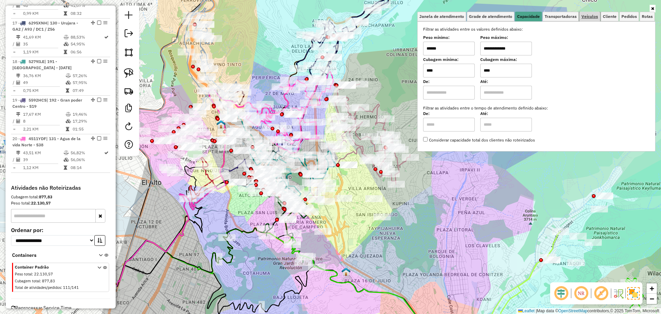
click at [597, 15] on span "Veículos" at bounding box center [589, 16] width 17 height 4
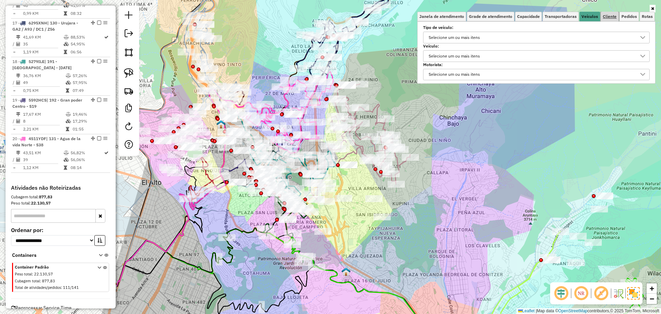
click at [607, 15] on span "Cliente" at bounding box center [609, 16] width 14 height 4
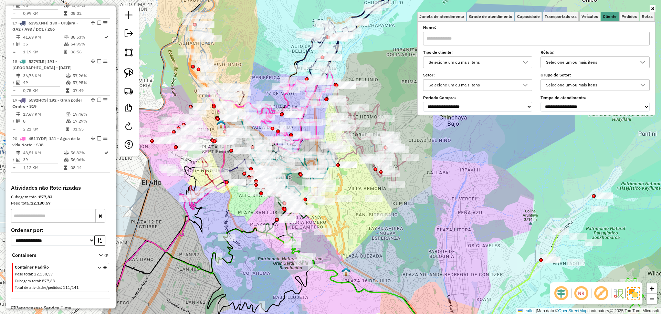
click at [486, 68] on div "**********" at bounding box center [536, 68] width 226 height 85
click at [490, 61] on div "Selecione um ou mais itens" at bounding box center [472, 62] width 93 height 11
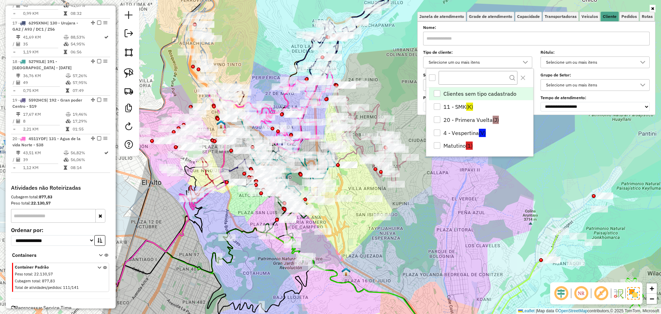
scroll to position [4, 24]
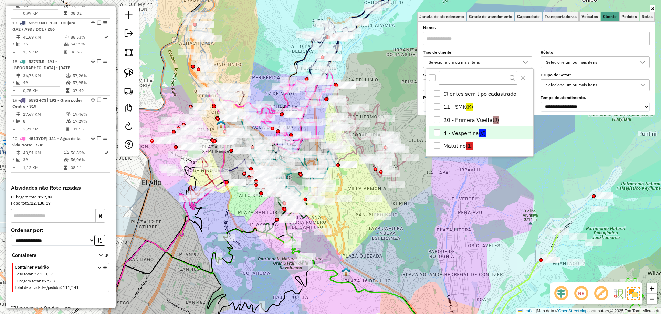
click at [464, 135] on li "4 - Vespertina (V)" at bounding box center [481, 132] width 104 height 13
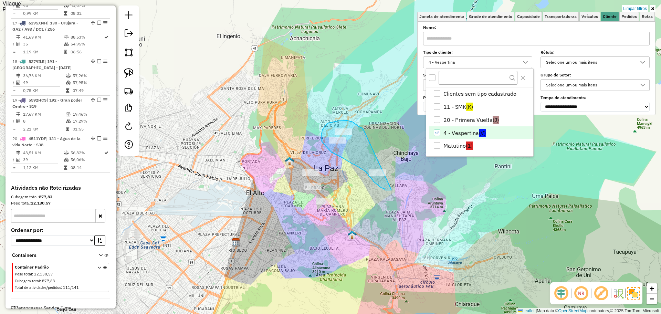
drag, startPoint x: 363, startPoint y: 128, endPoint x: 391, endPoint y: 190, distance: 67.9
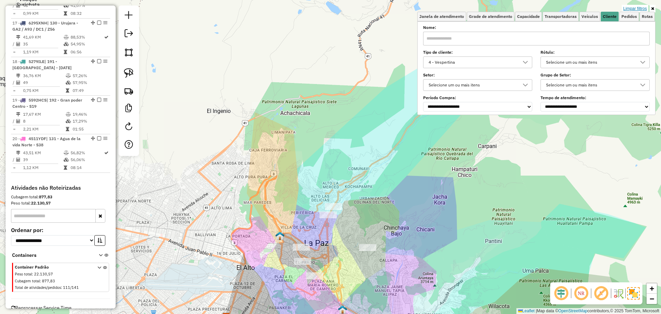
click at [644, 7] on link "Limpar filtros" at bounding box center [634, 9] width 26 height 8
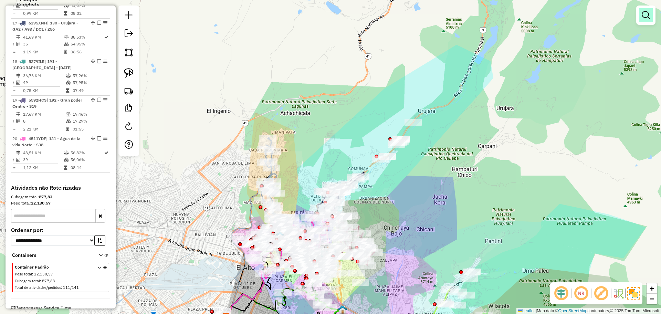
click at [651, 21] on link at bounding box center [646, 15] width 14 height 14
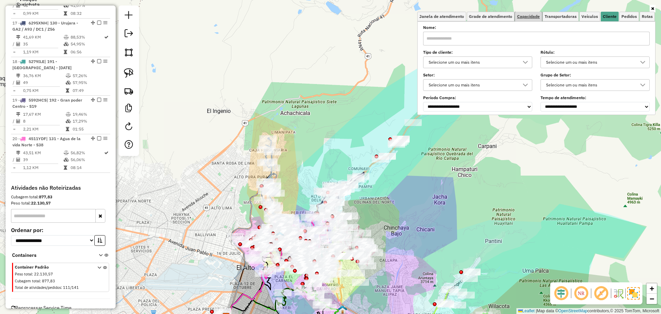
click at [524, 17] on span "Capacidade" at bounding box center [528, 16] width 23 height 4
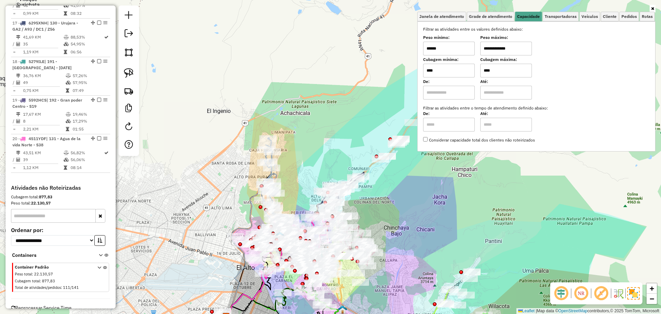
click at [461, 48] on input "******" at bounding box center [449, 49] width 52 height 14
click at [502, 49] on input "**********" at bounding box center [506, 49] width 52 height 14
click at [462, 51] on input "*******" at bounding box center [449, 49] width 52 height 14
type input "******"
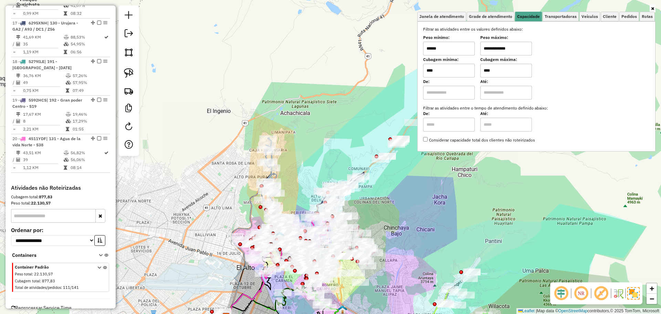
click at [503, 49] on input "**********" at bounding box center [506, 49] width 52 height 14
type input "**********"
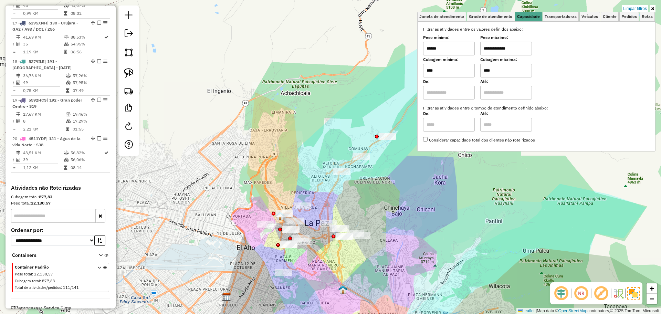
drag, startPoint x: 368, startPoint y: 227, endPoint x: 371, endPoint y: 193, distance: 34.5
click at [370, 194] on div "**********" at bounding box center [330, 157] width 661 height 314
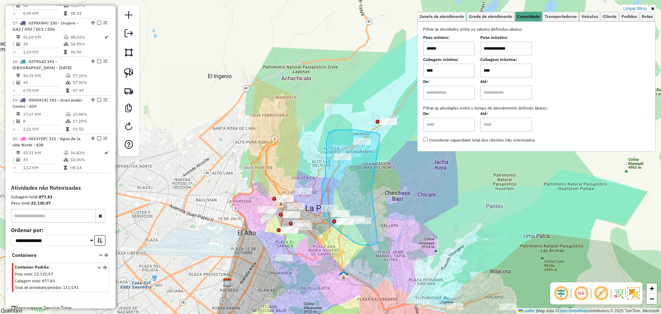
drag, startPoint x: 373, startPoint y: 176, endPoint x: 377, endPoint y: 242, distance: 65.5
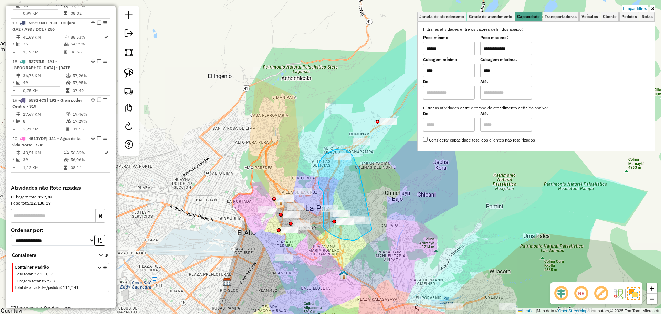
drag, startPoint x: 359, startPoint y: 171, endPoint x: 373, endPoint y: 228, distance: 59.2
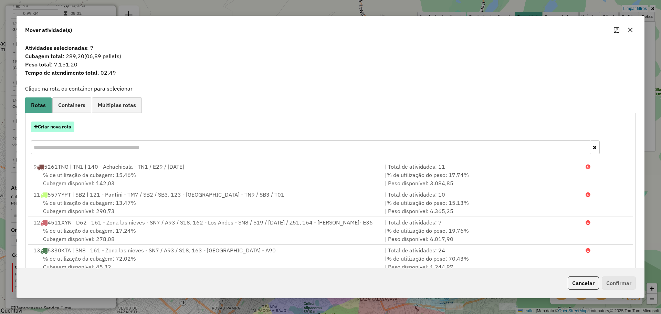
click at [65, 126] on button "Criar nova rota" at bounding box center [52, 126] width 43 height 11
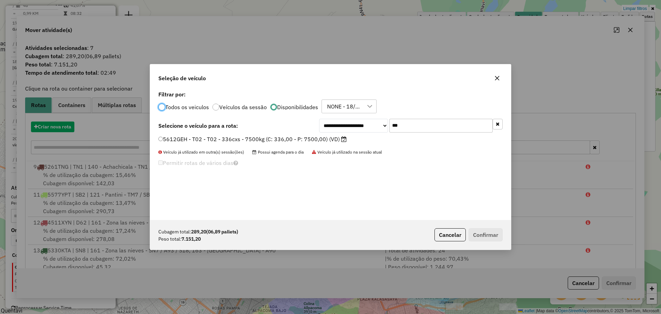
scroll to position [4, 2]
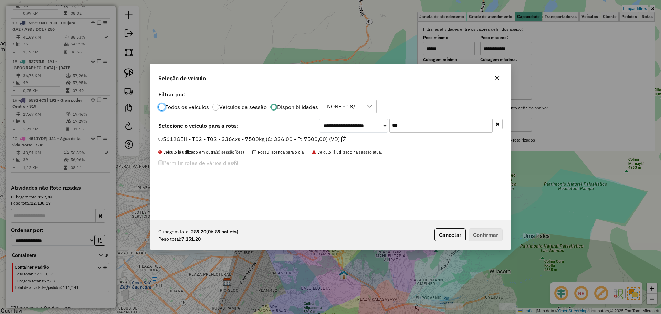
click at [315, 140] on label "5612GEH - T02 - T02 - 336cxs - 7500kg (C: 336,00 - P: 7500,00) (VD)" at bounding box center [252, 139] width 188 height 8
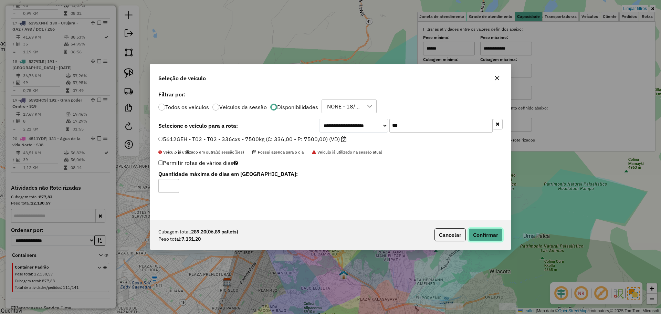
click at [489, 234] on button "Confirmar" at bounding box center [485, 234] width 34 height 13
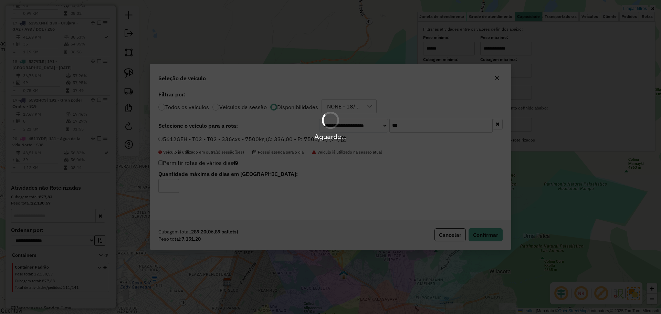
scroll to position [706, 0]
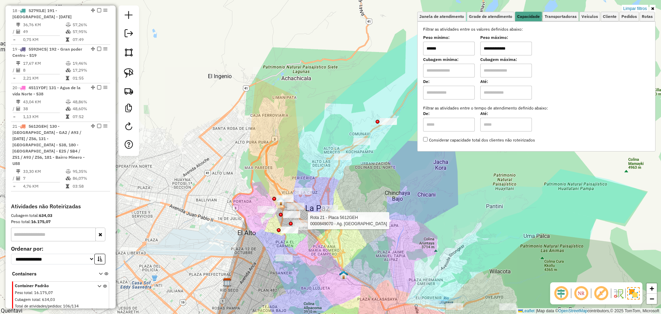
select select "**********"
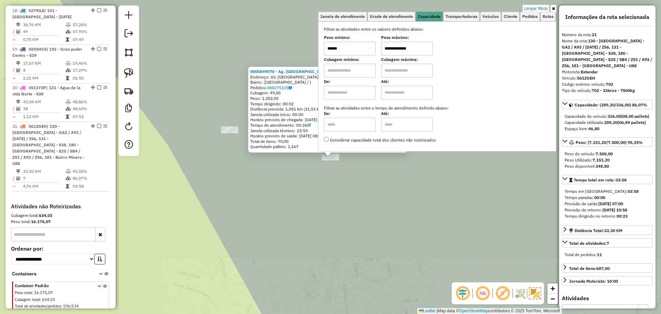
scroll to position [712, 0]
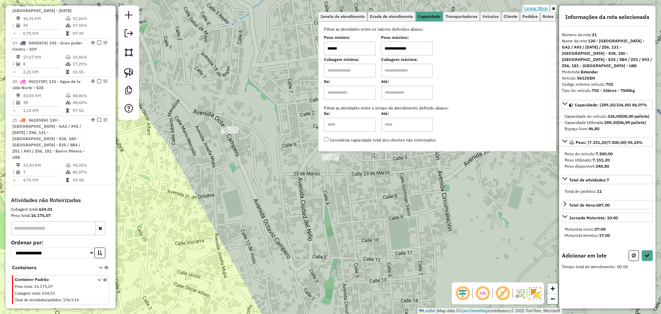
click at [536, 7] on link "Limpar filtros" at bounding box center [535, 9] width 26 height 8
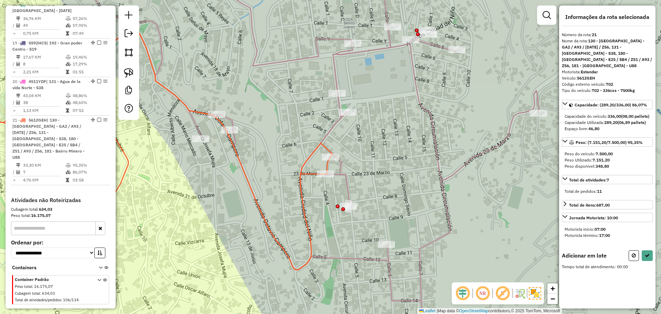
click at [538, 14] on div at bounding box center [546, 15] width 19 height 19
click at [545, 13] on em at bounding box center [546, 15] width 8 height 8
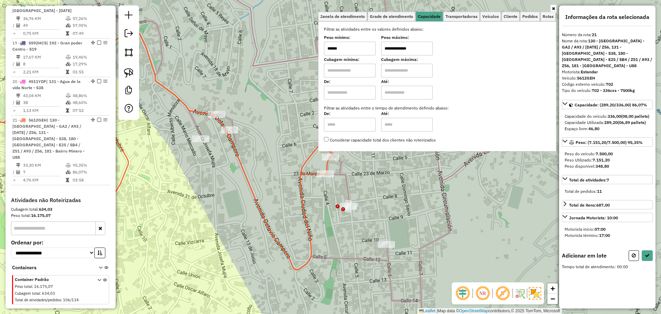
click at [423, 52] on input "**********" at bounding box center [407, 49] width 52 height 14
type input "******"
click at [367, 47] on input "******" at bounding box center [350, 49] width 52 height 14
type input "******"
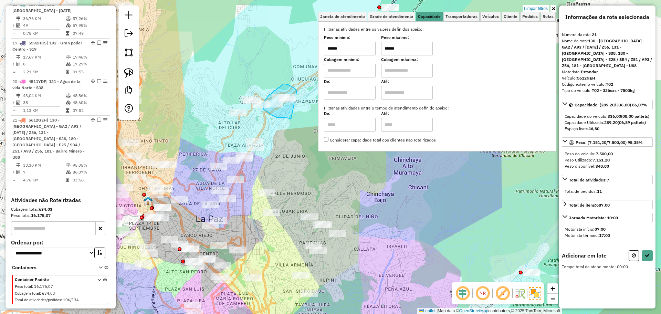
drag, startPoint x: 296, startPoint y: 90, endPoint x: 290, endPoint y: 120, distance: 30.8
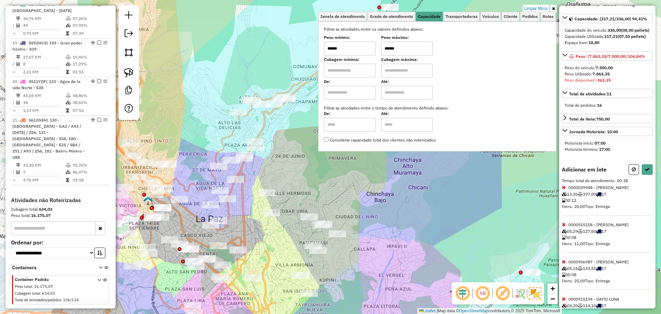
scroll to position [119, 0]
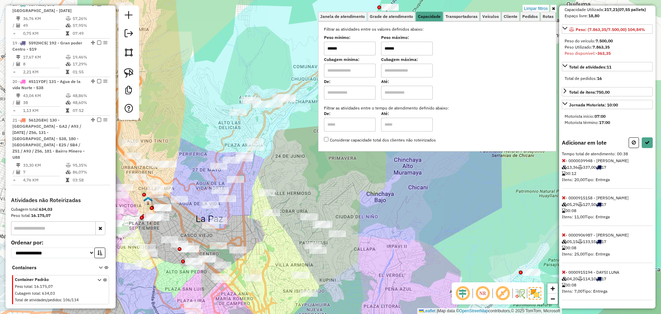
click at [564, 161] on icon at bounding box center [564, 160] width 4 height 5
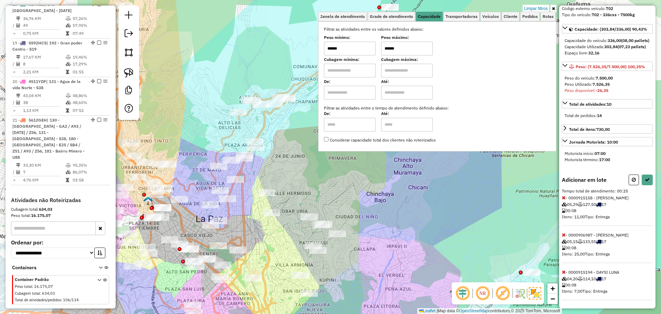
click at [563, 271] on icon at bounding box center [564, 271] width 4 height 5
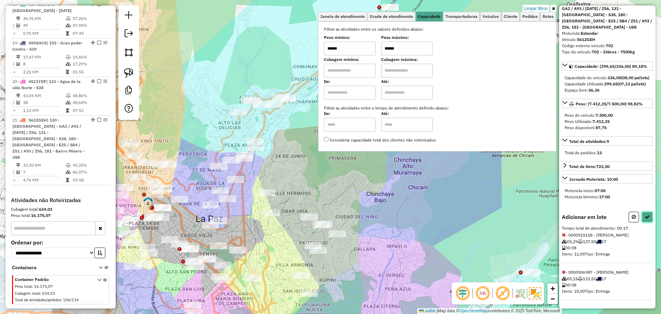
click at [644, 217] on icon at bounding box center [646, 216] width 5 height 5
select select "**********"
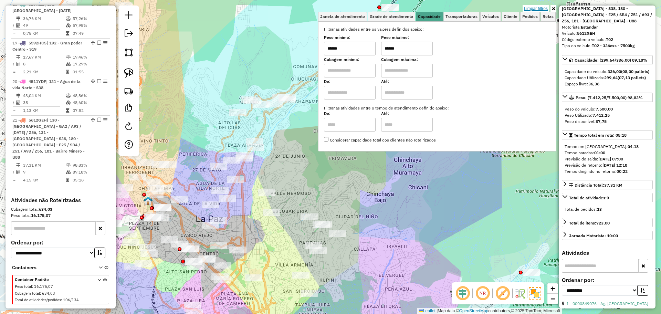
click at [537, 6] on link "Limpar filtros" at bounding box center [535, 9] width 26 height 8
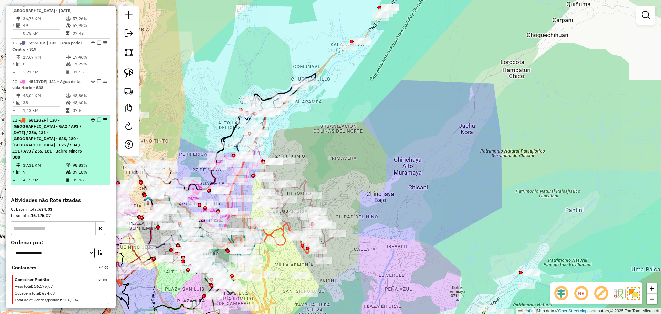
click at [62, 162] on td "37,31 KM" at bounding box center [44, 165] width 43 height 7
select select "**********"
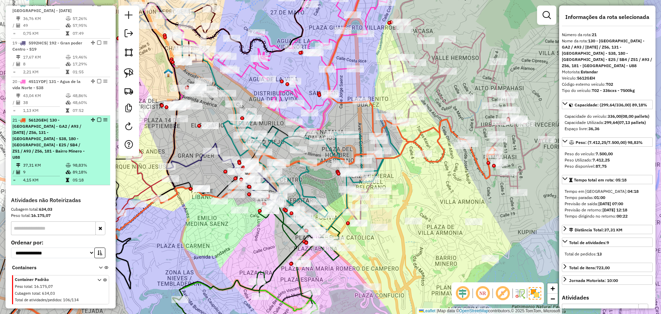
click at [97, 118] on em at bounding box center [99, 120] width 4 height 4
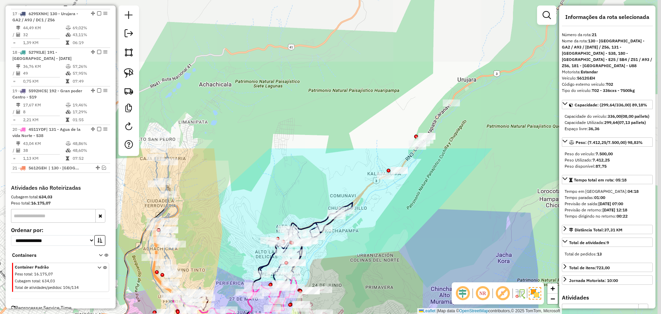
drag, startPoint x: 474, startPoint y: 94, endPoint x: 343, endPoint y: 267, distance: 217.9
click at [344, 269] on div "Janela de atendimento Grade de atendimento Capacidade Transportadoras Veículos …" at bounding box center [330, 157] width 661 height 314
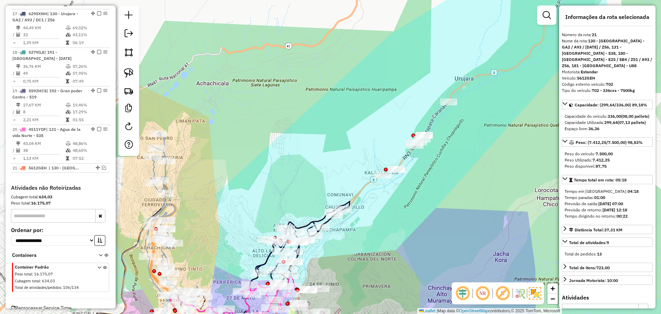
click at [317, 220] on icon at bounding box center [303, 242] width 92 height 82
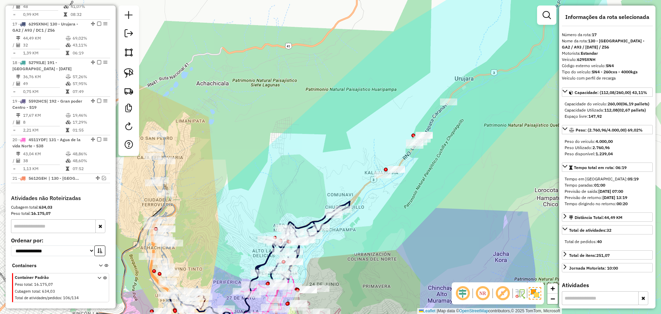
scroll to position [649, 0]
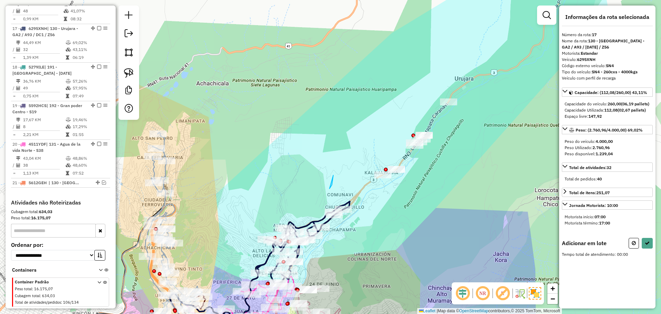
drag, startPoint x: 329, startPoint y: 189, endPoint x: 390, endPoint y: 72, distance: 131.1
drag, startPoint x: 390, startPoint y: 72, endPoint x: 400, endPoint y: 65, distance: 12.4
click at [399, 66] on div "Janela de atendimento Grade de atendimento Capacidade Transportadoras Veículos …" at bounding box center [330, 157] width 661 height 314
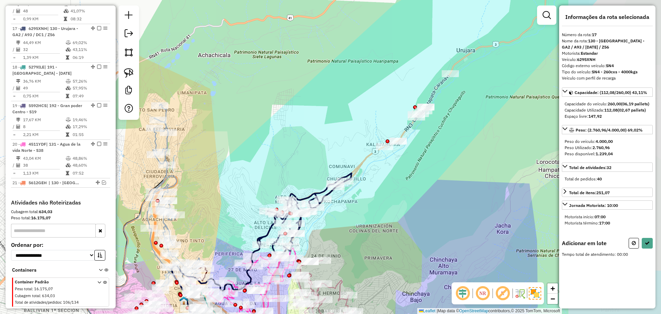
drag, startPoint x: 400, startPoint y: 65, endPoint x: 364, endPoint y: 46, distance: 41.4
click at [364, 43] on div "Janela de atendimento Grade de atendimento Capacidade Transportadoras Veículos …" at bounding box center [330, 157] width 661 height 314
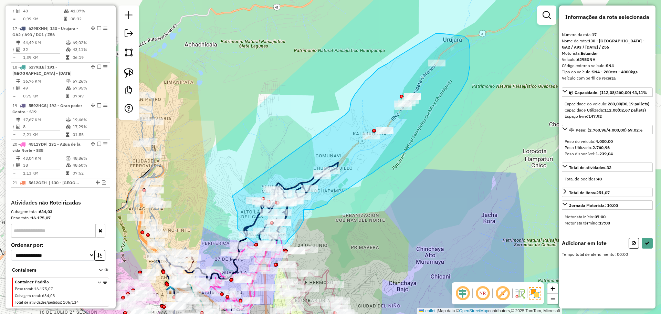
drag, startPoint x: 346, startPoint y: 114, endPoint x: 232, endPoint y: 196, distance: 140.0
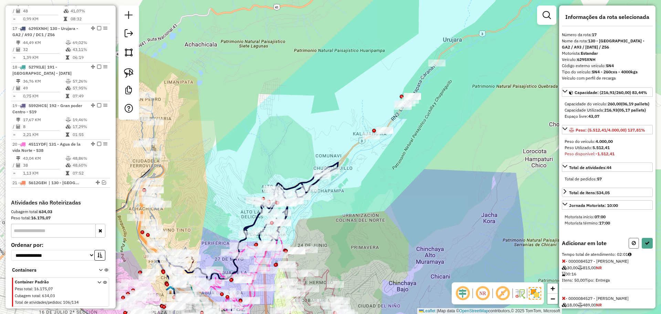
click at [629, 248] on button at bounding box center [633, 243] width 10 height 11
select select "**********"
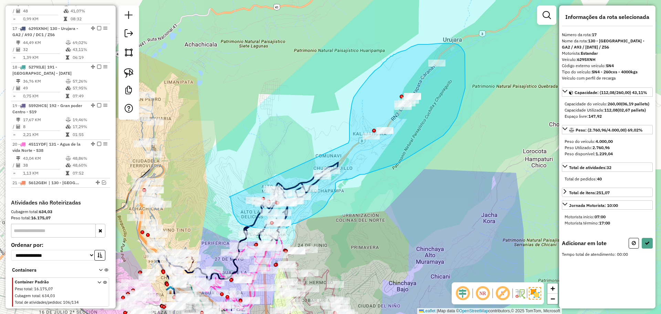
drag, startPoint x: 348, startPoint y: 143, endPoint x: 229, endPoint y: 193, distance: 129.7
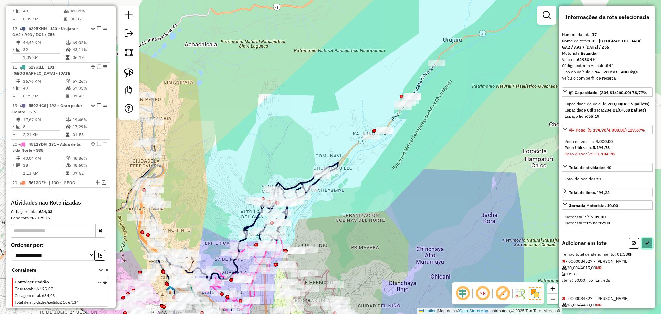
click at [647, 245] on icon at bounding box center [646, 243] width 5 height 5
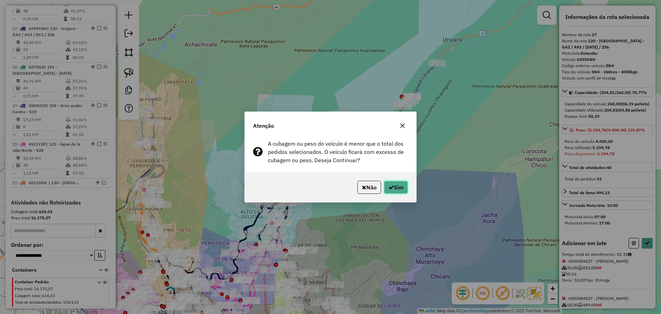
click at [391, 185] on icon "button" at bounding box center [391, 187] width 6 height 6
select select "**********"
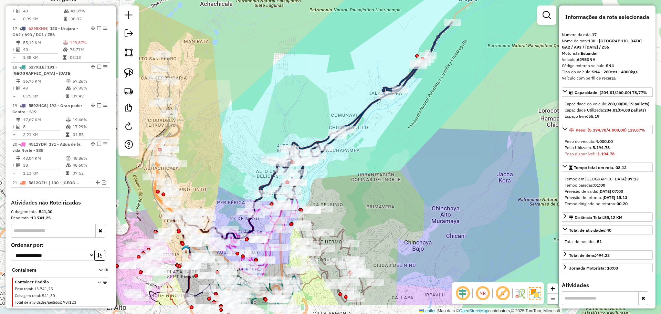
drag, startPoint x: 319, startPoint y: 239, endPoint x: 334, endPoint y: 200, distance: 41.8
click at [334, 200] on div "Janela de atendimento Grade de atendimento Capacidade Transportadoras Veículos …" at bounding box center [330, 157] width 661 height 314
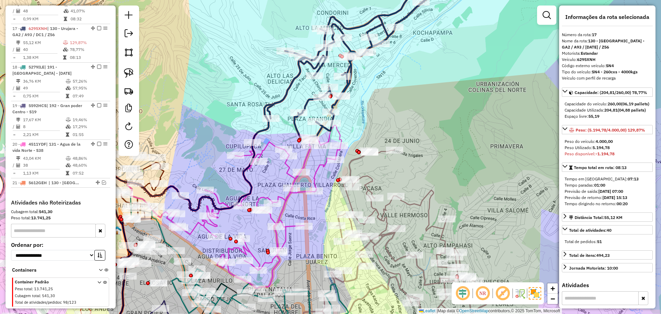
click at [285, 200] on icon at bounding box center [234, 206] width 214 height 163
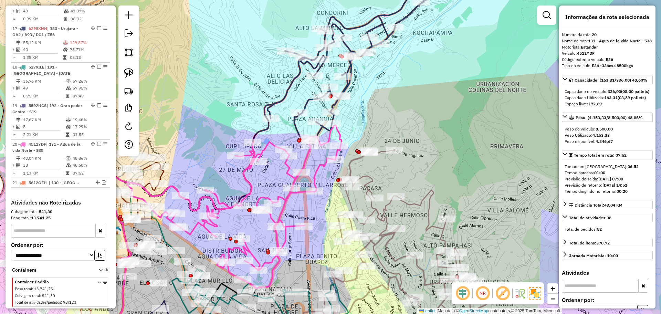
scroll to position [664, 0]
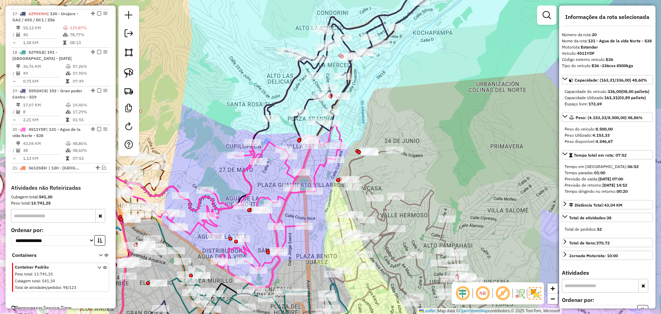
click at [287, 165] on icon at bounding box center [234, 206] width 214 height 163
click at [288, 167] on icon at bounding box center [234, 206] width 214 height 163
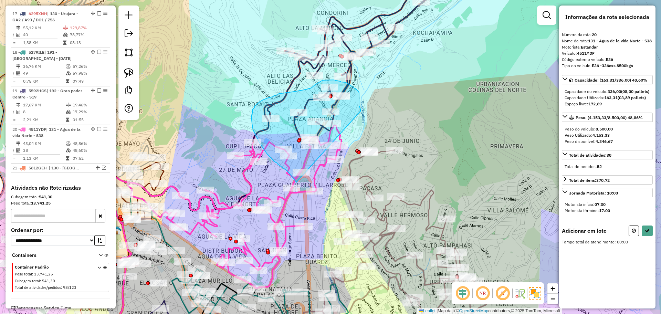
drag, startPoint x: 360, startPoint y: 108, endPoint x: 296, endPoint y: 182, distance: 97.6
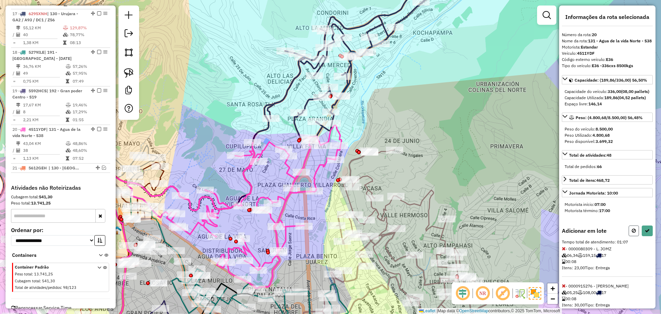
click at [628, 236] on button at bounding box center [633, 230] width 10 height 11
select select "**********"
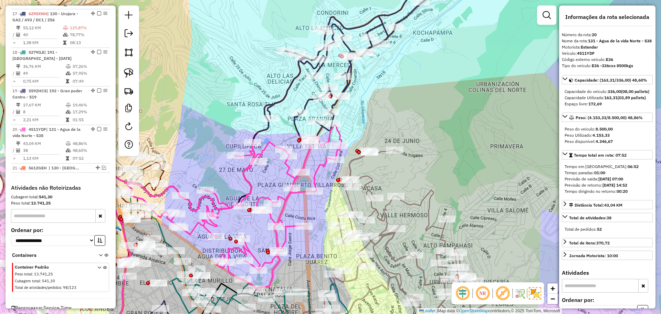
click at [385, 23] on icon at bounding box center [365, 54] width 196 height 171
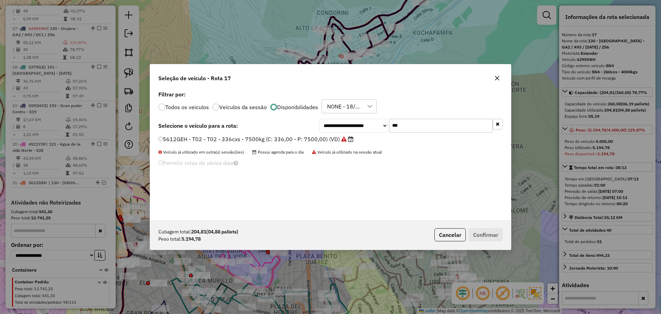
scroll to position [4, 2]
drag, startPoint x: 410, startPoint y: 119, endPoint x: 382, endPoint y: 121, distance: 28.3
click at [382, 121] on div "**********" at bounding box center [410, 126] width 183 height 14
paste input "****"
type input "*******"
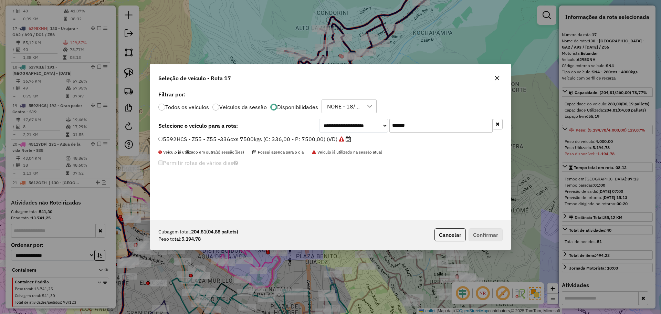
click at [325, 136] on label "5592HCS - Z55 - Z55 -336cxs 7500kgs (C: 336,00 - P: 7500,00) (VD)" at bounding box center [254, 139] width 193 height 8
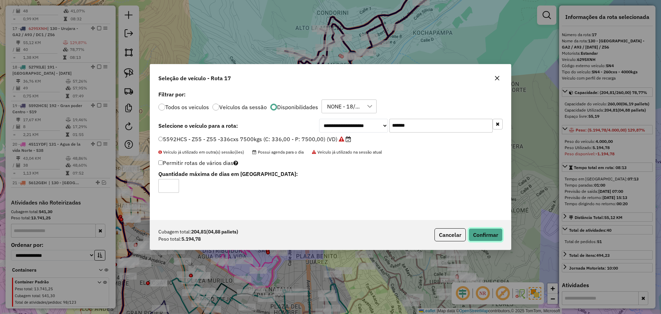
click at [491, 233] on button "Confirmar" at bounding box center [485, 234] width 34 height 13
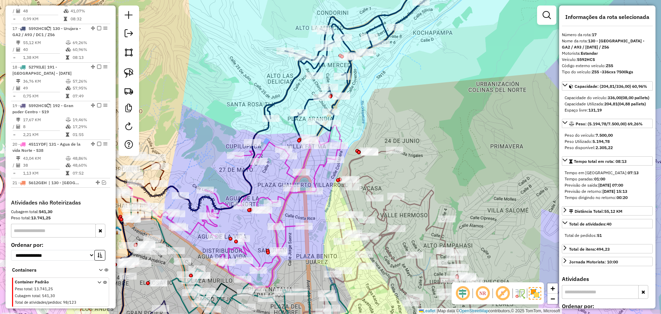
click at [307, 103] on icon at bounding box center [365, 54] width 196 height 171
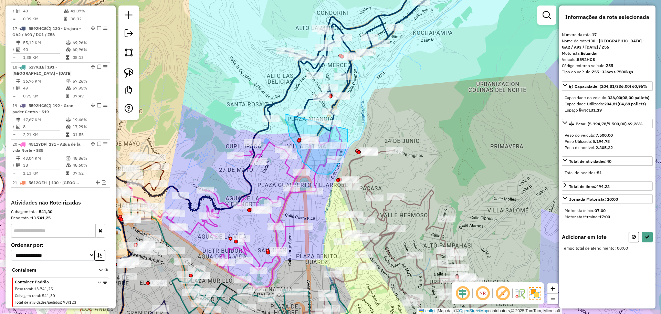
drag, startPoint x: 348, startPoint y: 129, endPoint x: 285, endPoint y: 114, distance: 64.5
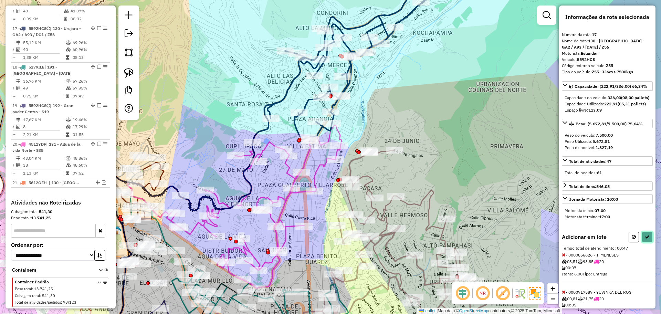
click at [648, 242] on button at bounding box center [646, 237] width 11 height 11
select select "**********"
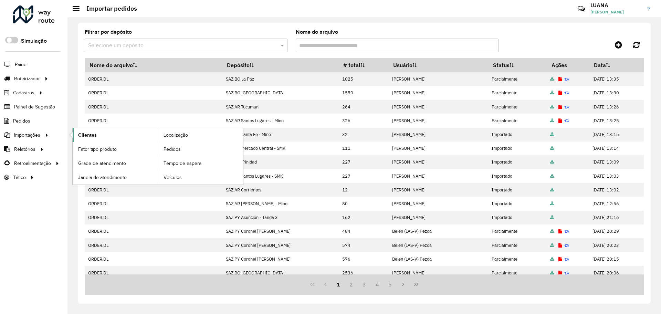
click at [85, 133] on span "Clientes" at bounding box center [87, 134] width 19 height 7
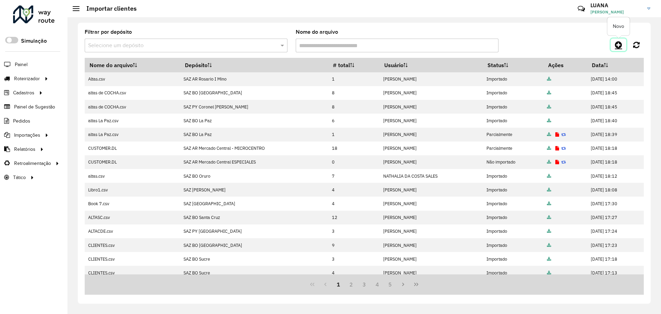
click at [620, 45] on icon at bounding box center [618, 45] width 7 height 8
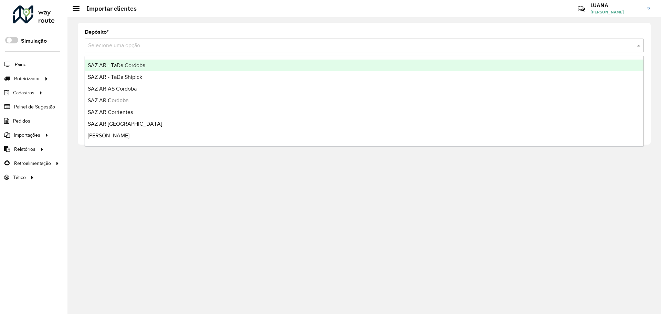
click at [393, 43] on input "text" at bounding box center [357, 46] width 538 height 8
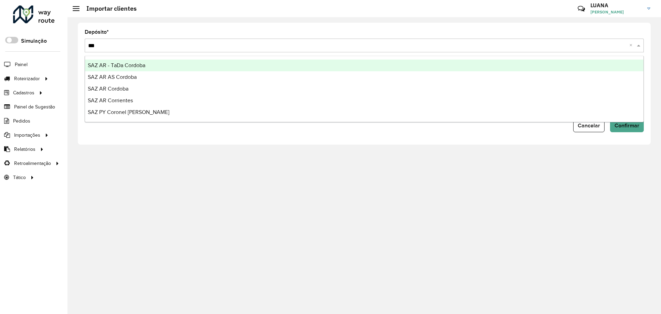
type input "****"
click at [398, 67] on div "SAZ PY Coronel Oviedo" at bounding box center [364, 66] width 558 height 12
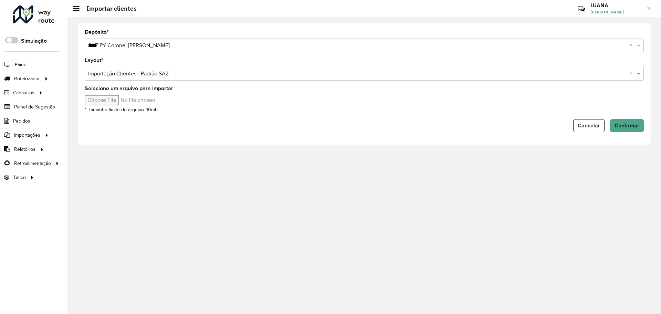
click at [109, 102] on input "Selecione um arquivo para importar" at bounding box center [143, 100] width 117 height 10
type input "**********"
click at [624, 123] on span "Confirmar" at bounding box center [626, 125] width 25 height 6
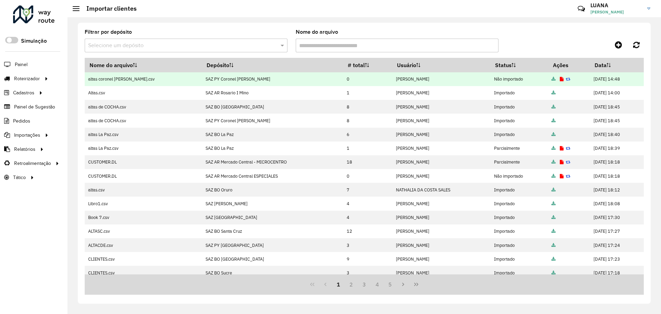
click at [559, 78] on icon at bounding box center [561, 79] width 4 height 4
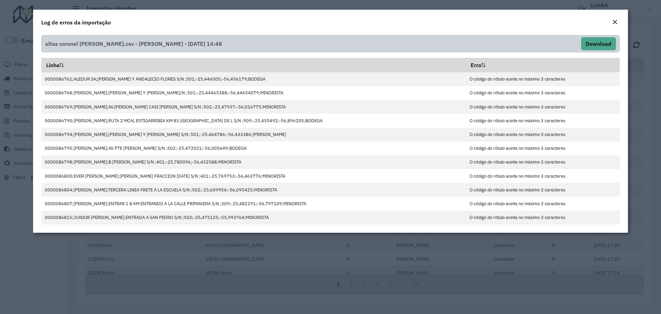
click at [614, 21] on em "Close" at bounding box center [615, 22] width 6 height 6
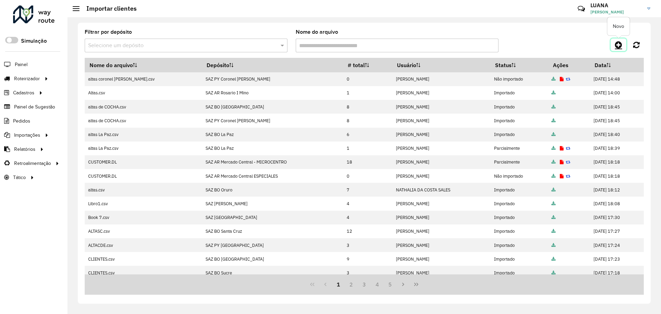
click at [620, 43] on icon at bounding box center [618, 45] width 7 height 8
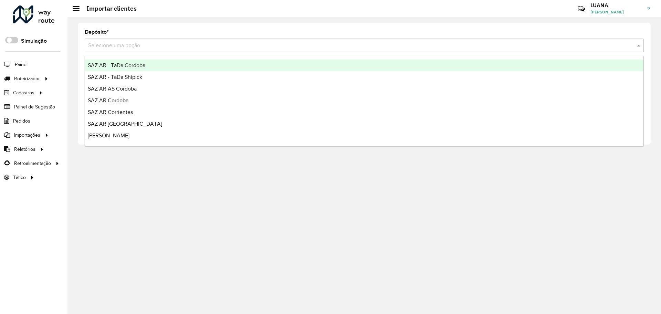
click at [352, 48] on input "text" at bounding box center [357, 46] width 538 height 8
type input "****"
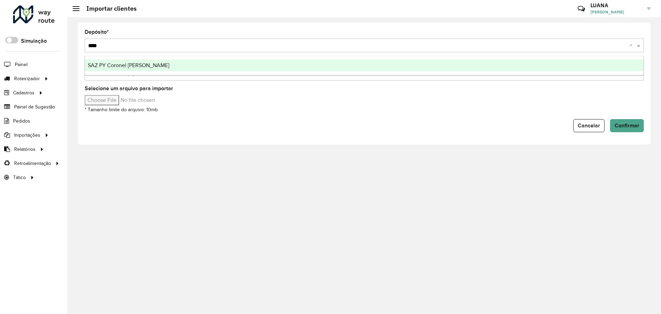
click at [361, 64] on div "SAZ PY Coronel Oviedo" at bounding box center [364, 66] width 558 height 12
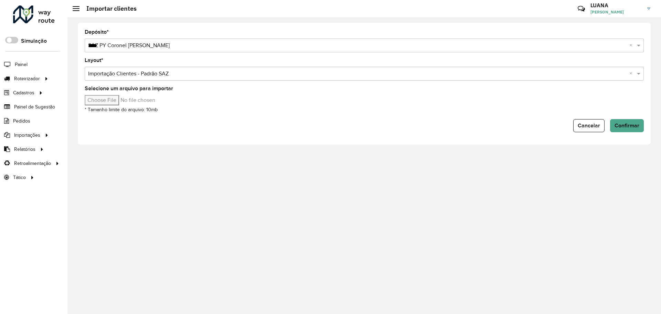
click at [120, 102] on input "Selecione um arquivo para importar" at bounding box center [143, 100] width 117 height 10
type input "**********"
click at [616, 126] on span "Confirmar" at bounding box center [626, 125] width 25 height 6
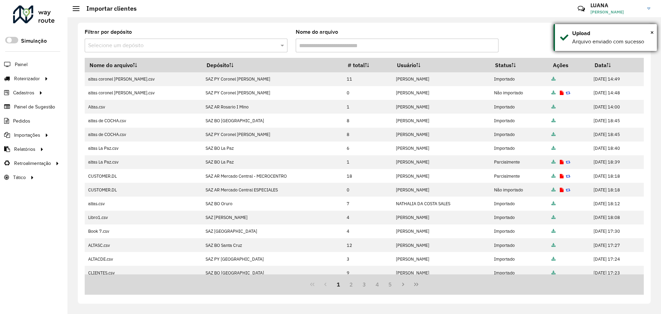
click at [649, 31] on div "Upload" at bounding box center [611, 33] width 79 height 8
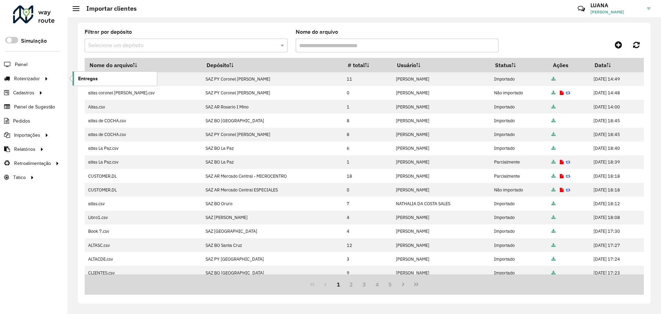
click at [106, 79] on link "Entregas" at bounding box center [115, 79] width 84 height 14
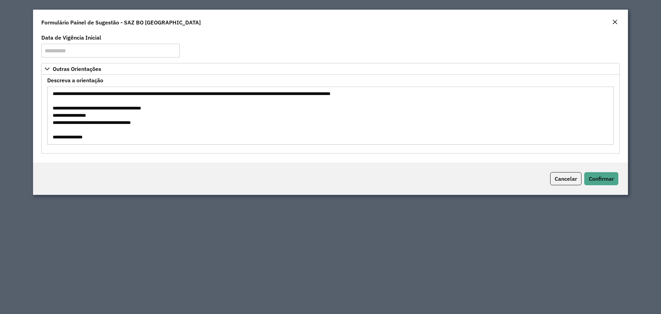
click at [146, 106] on textarea "**********" at bounding box center [330, 115] width 566 height 58
click at [153, 119] on textarea "**********" at bounding box center [330, 115] width 566 height 58
click at [147, 108] on textarea "**********" at bounding box center [330, 115] width 566 height 58
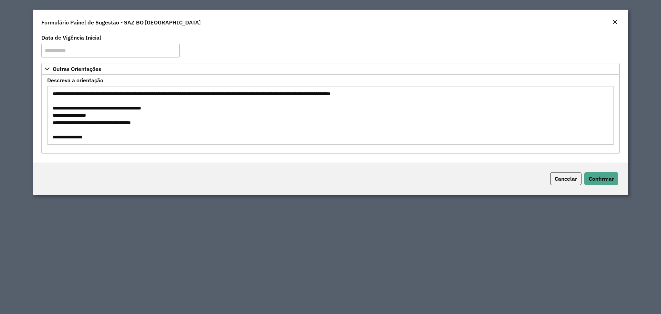
click at [147, 108] on textarea "**********" at bounding box center [330, 115] width 566 height 58
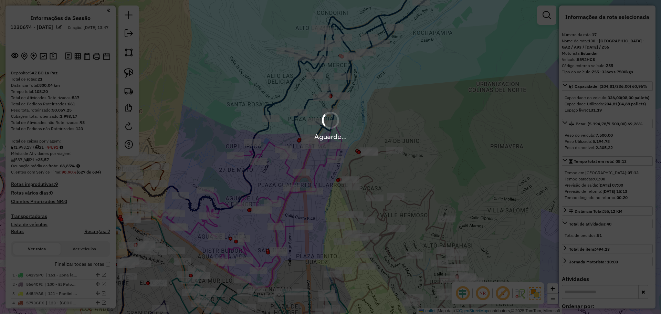
select select "**********"
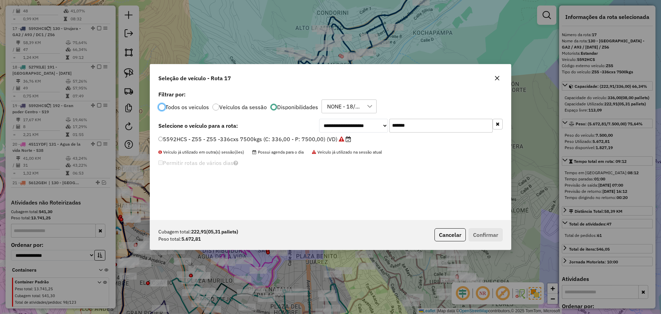
scroll to position [4, 2]
drag, startPoint x: 420, startPoint y: 128, endPoint x: 364, endPoint y: 129, distance: 56.4
click at [364, 129] on div "**********" at bounding box center [410, 126] width 183 height 14
paste input "text"
type input "*******"
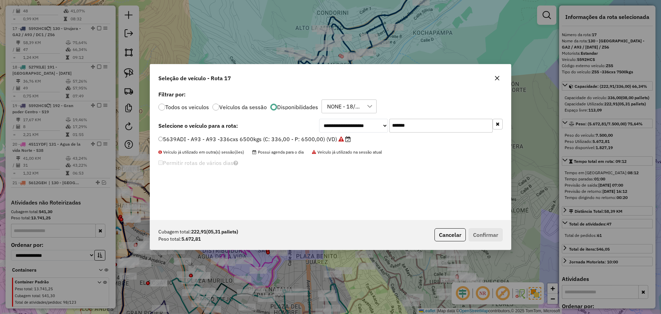
click at [308, 139] on label "5639ADI - A93 - A93 -336cxs 6500kgs (C: 336,00 - P: 6500,00) (VD)" at bounding box center [254, 139] width 192 height 8
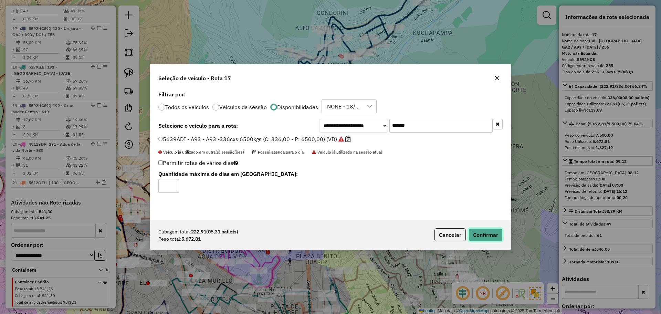
click at [489, 235] on button "Confirmar" at bounding box center [485, 234] width 34 height 13
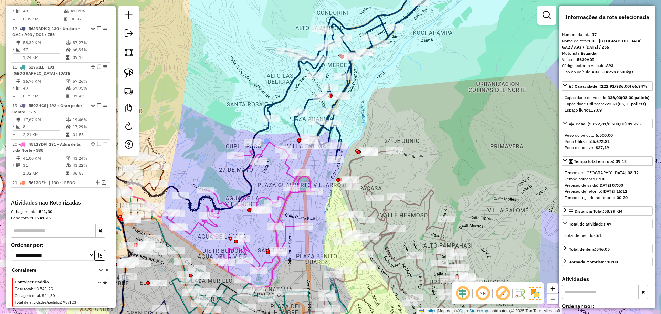
click at [296, 126] on icon at bounding box center [365, 64] width 196 height 191
click at [431, 120] on div "Janela de atendimento Grade de atendimento Capacidade Transportadoras Veículos …" at bounding box center [330, 157] width 661 height 314
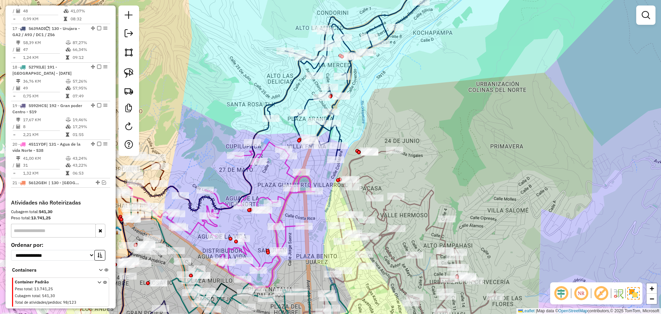
click at [307, 103] on icon at bounding box center [365, 64] width 196 height 191
select select "**********"
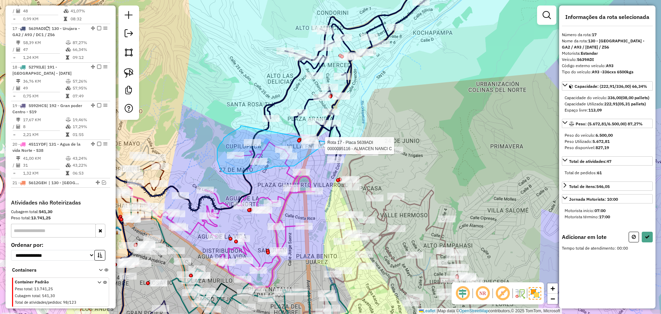
drag, startPoint x: 241, startPoint y: 126, endPoint x: 333, endPoint y: 127, distance: 91.5
click at [333, 127] on div "Rota 17 - Placa 5639ADI 0000095116 - ALMACEN NANCI C Janela de atendimento Grad…" at bounding box center [330, 157] width 661 height 314
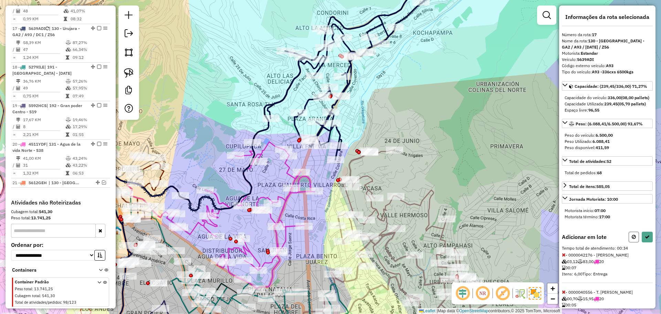
click at [629, 242] on button at bounding box center [633, 237] width 10 height 11
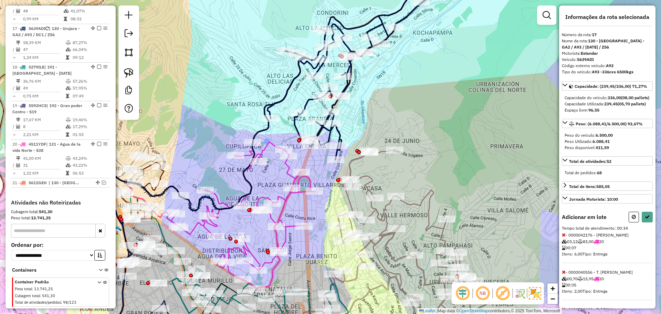
select select "**********"
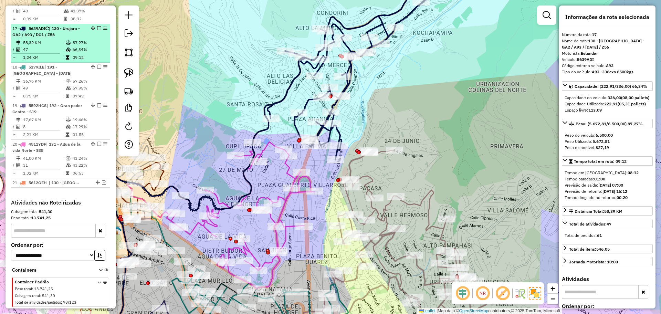
click at [98, 26] on em at bounding box center [99, 28] width 4 height 4
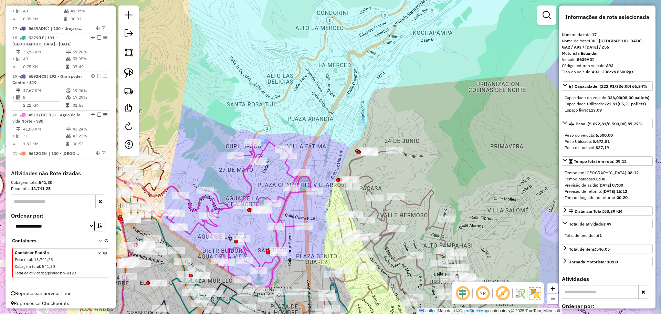
scroll to position [620, 0]
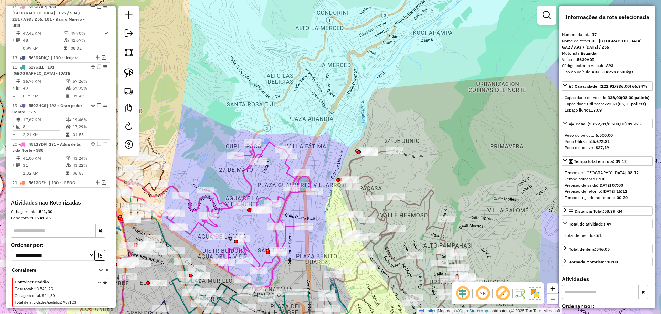
drag, startPoint x: 393, startPoint y: 105, endPoint x: 365, endPoint y: 58, distance: 54.2
click at [366, 58] on div "Janela de atendimento Grade de atendimento Capacidade Transportadoras Veículos …" at bounding box center [330, 157] width 661 height 314
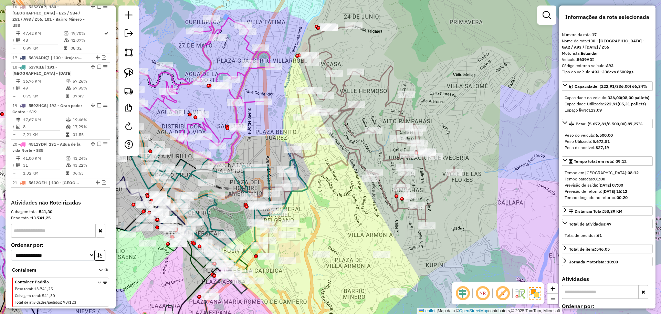
drag, startPoint x: 352, startPoint y: 240, endPoint x: 349, endPoint y: 195, distance: 44.9
click at [349, 196] on div "Janela de atendimento Grade de atendimento Capacidade Transportadoras Veículos …" at bounding box center [330, 157] width 661 height 314
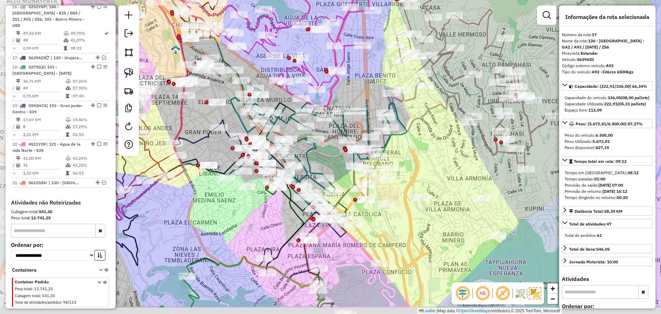
drag, startPoint x: 316, startPoint y: 186, endPoint x: 425, endPoint y: 137, distance: 120.3
click at [425, 137] on div "Janela de atendimento Grade de atendimento Capacidade Transportadoras Veículos …" at bounding box center [330, 157] width 661 height 314
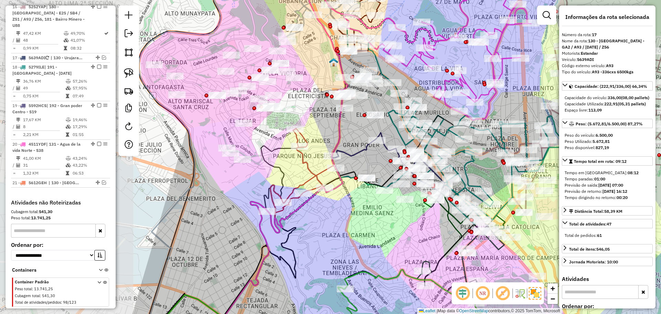
drag, startPoint x: 336, startPoint y: 247, endPoint x: 501, endPoint y: 292, distance: 170.7
click at [500, 292] on hb-router-mapa "Informações da Sessão 1230674 - 18/08/2025 Criação: 16/08/2025 13:47 Depósito: …" at bounding box center [330, 157] width 661 height 314
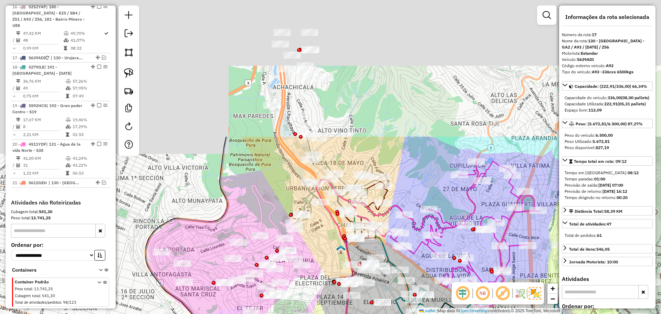
drag, startPoint x: 341, startPoint y: 104, endPoint x: 332, endPoint y: 270, distance: 166.4
click at [332, 270] on div "Janela de atendimento Grade de atendimento Capacidade Transportadoras Veículos …" at bounding box center [330, 157] width 661 height 314
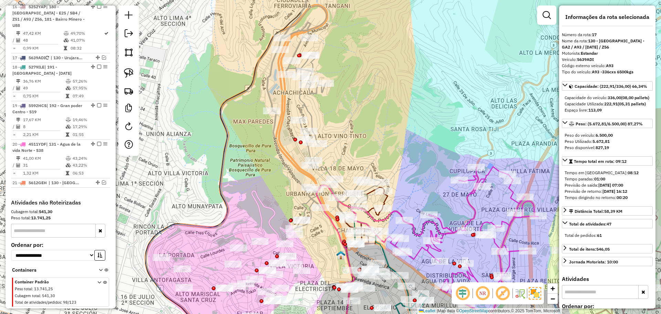
click at [305, 106] on icon at bounding box center [324, 103] width 114 height 269
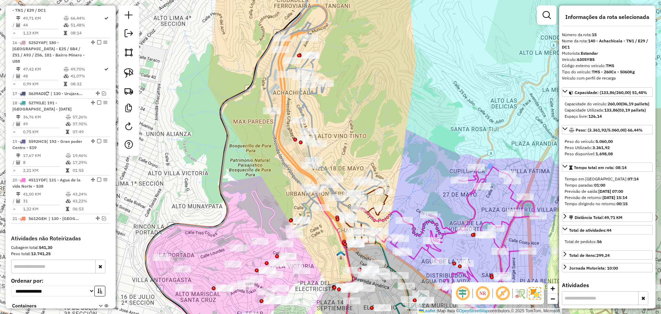
scroll to position [566, 0]
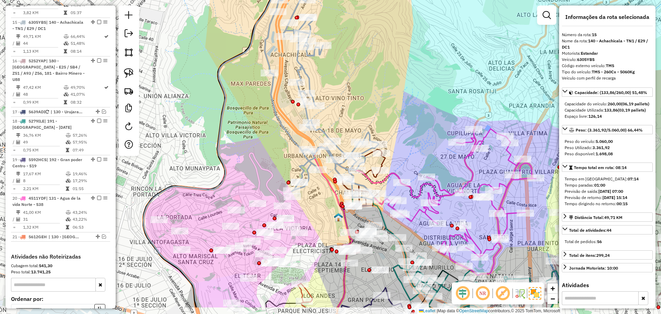
drag, startPoint x: 377, startPoint y: 129, endPoint x: 375, endPoint y: 91, distance: 37.9
click at [375, 91] on div "Janela de atendimento Grade de atendimento Capacidade Transportadoras Veículos …" at bounding box center [330, 157] width 661 height 314
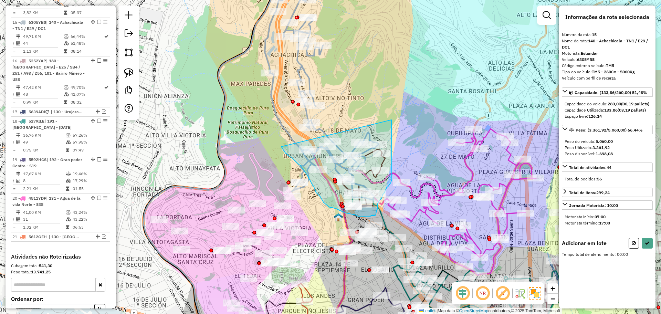
drag, startPoint x: 391, startPoint y: 120, endPoint x: 281, endPoint y: 146, distance: 113.4
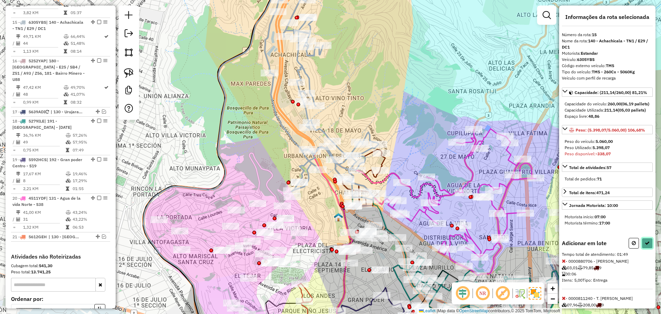
click at [643, 248] on button at bounding box center [646, 243] width 11 height 11
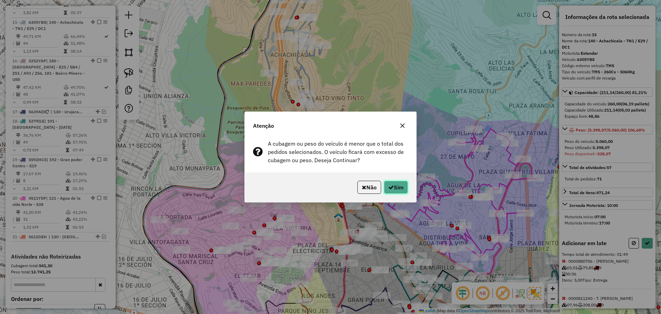
click at [399, 187] on button "Sim" at bounding box center [396, 187] width 24 height 13
select select "**********"
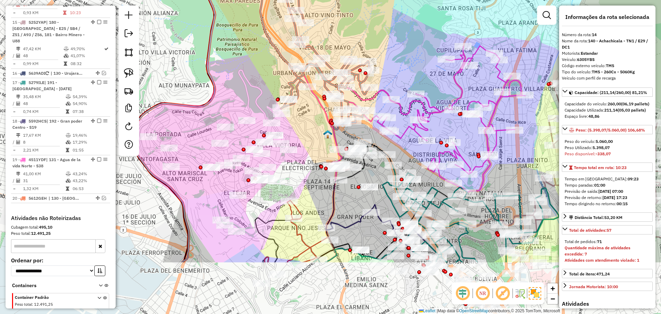
drag, startPoint x: 325, startPoint y: 216, endPoint x: 317, endPoint y: 140, distance: 76.9
click at [315, 135] on div "Janela de atendimento Grade de atendimento Capacidade Transportadoras Veículos …" at bounding box center [330, 157] width 661 height 314
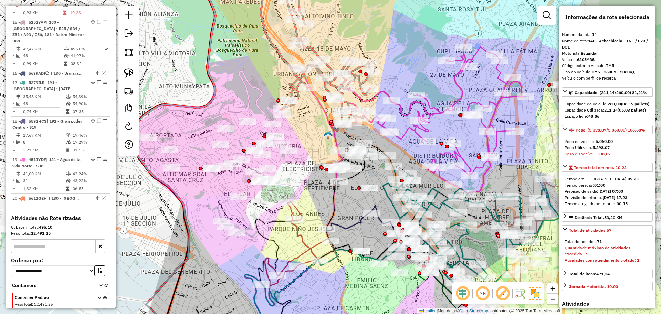
click at [304, 242] on icon at bounding box center [298, 253] width 73 height 104
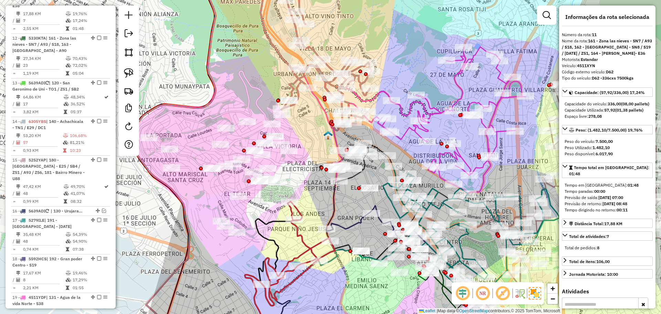
scroll to position [393, 0]
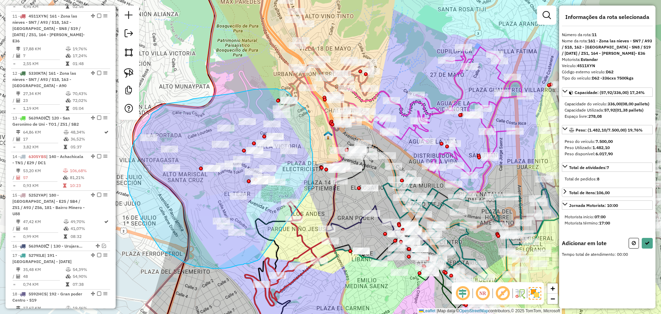
drag, startPoint x: 312, startPoint y: 187, endPoint x: 261, endPoint y: 259, distance: 87.9
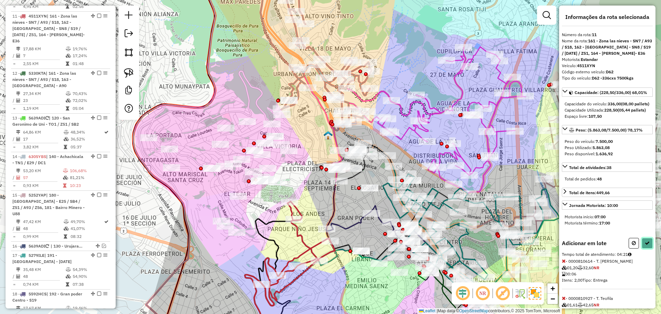
click at [645, 248] on button at bounding box center [646, 243] width 11 height 11
select select "**********"
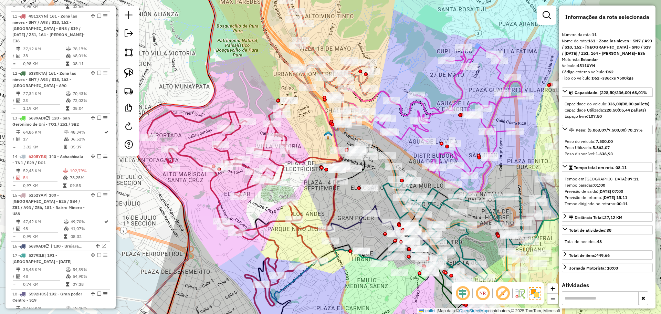
click at [304, 163] on icon at bounding box center [244, 203] width 195 height 206
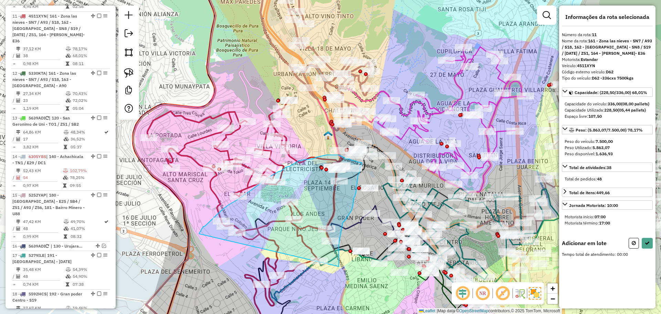
drag, startPoint x: 339, startPoint y: 266, endPoint x: 199, endPoint y: 234, distance: 143.5
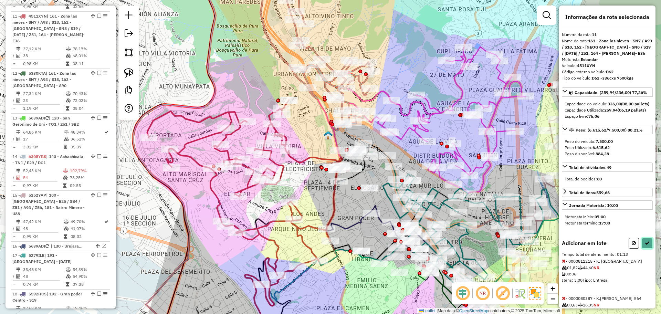
click at [646, 248] on button at bounding box center [646, 243] width 11 height 11
select select "**********"
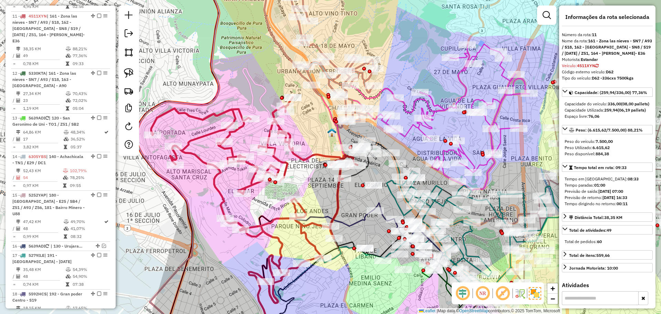
drag, startPoint x: 353, startPoint y: 209, endPoint x: 373, endPoint y: 211, distance: 20.4
click at [373, 211] on div "Janela de atendimento Grade de atendimento Capacidade Transportadoras Veículos …" at bounding box center [330, 157] width 661 height 314
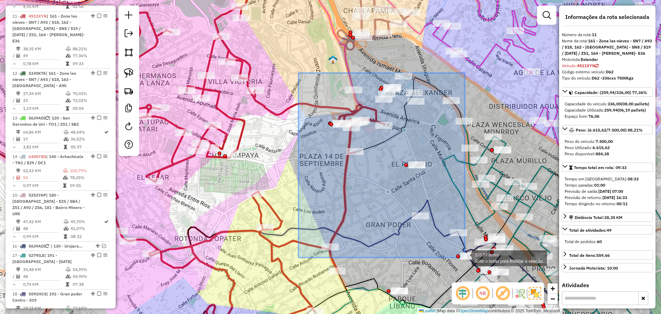
click at [464, 257] on div "333.57 acres Solte o botão para finalizar a seleção. Janela de atendimento Grad…" at bounding box center [330, 157] width 661 height 314
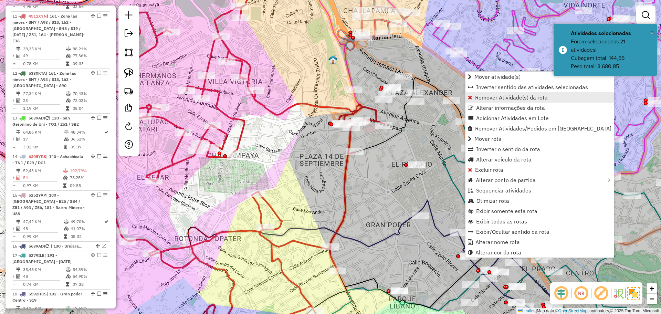
click at [496, 95] on span "Remover Atividade(s) da rota" at bounding box center [511, 98] width 73 height 6
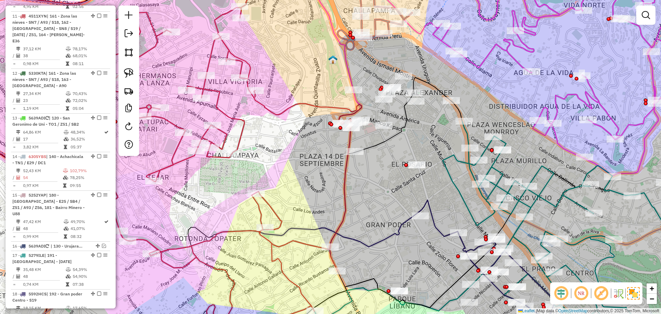
click at [304, 100] on icon at bounding box center [166, 167] width 389 height 356
select select "**********"
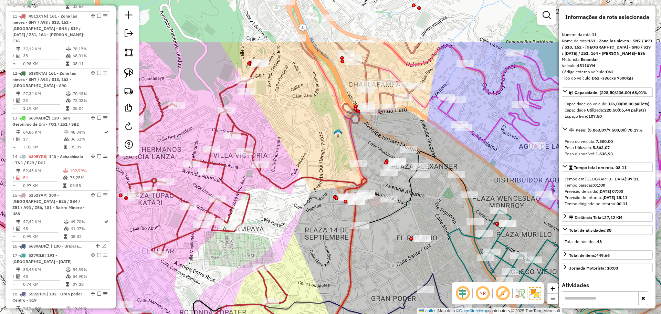
drag, startPoint x: 306, startPoint y: 85, endPoint x: 311, endPoint y: 159, distance: 73.8
click at [311, 159] on div "Janela de atendimento Grade de atendimento Capacidade Transportadoras Veículos …" at bounding box center [330, 157] width 661 height 314
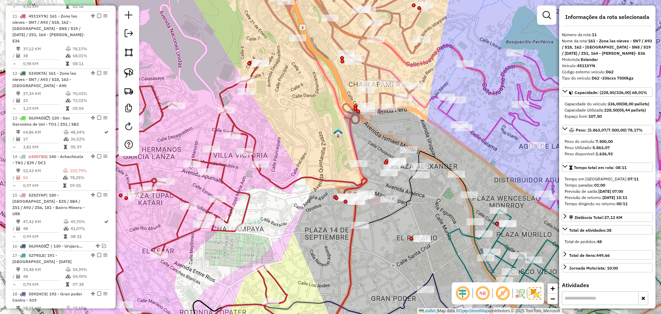
click at [311, 181] on icon at bounding box center [171, 203] width 389 height 283
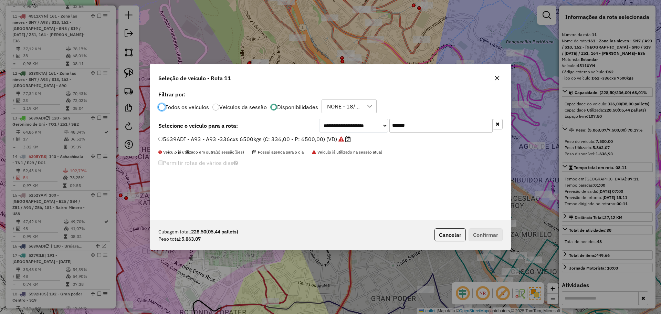
scroll to position [4, 2]
drag, startPoint x: 422, startPoint y: 121, endPoint x: 372, endPoint y: 124, distance: 49.9
click at [372, 124] on div "**********" at bounding box center [410, 126] width 183 height 14
paste input "text"
type input "*******"
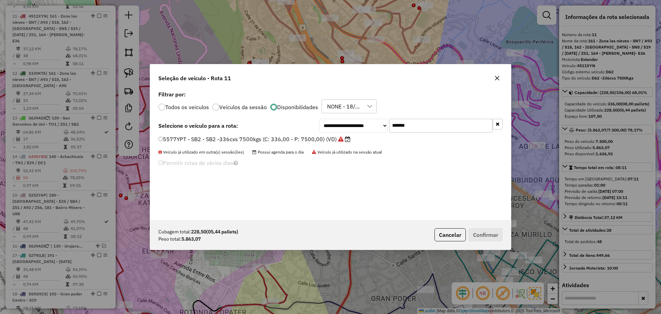
click at [313, 139] on label "5577YPT - SB2 - SB2 -336cxs 7500kgs (C: 336,00 - P: 7500,00) (VD)" at bounding box center [254, 139] width 192 height 8
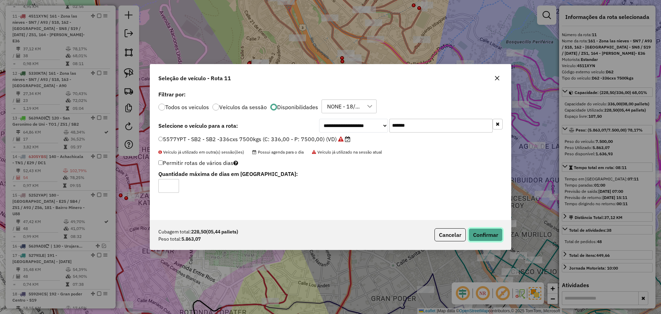
click at [488, 234] on button "Confirmar" at bounding box center [485, 234] width 34 height 13
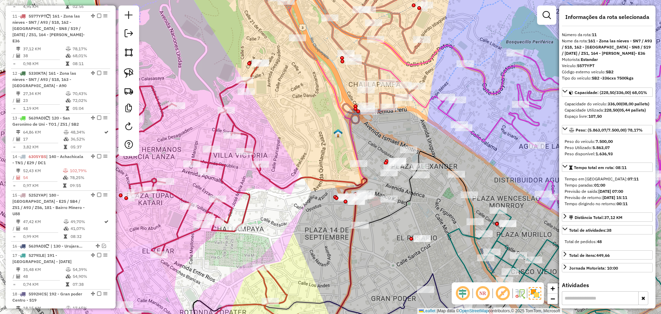
click at [321, 175] on div "Janela de atendimento Grade de atendimento Capacidade Transportadoras Veículos …" at bounding box center [330, 157] width 661 height 314
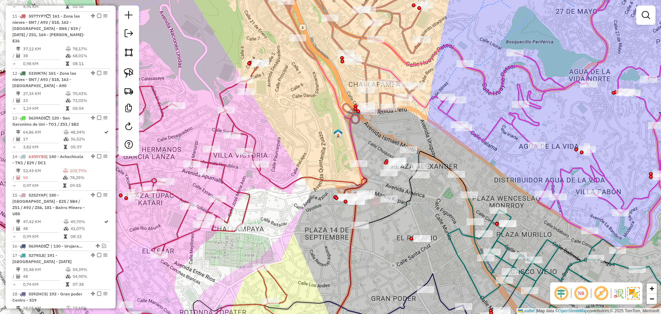
click at [322, 182] on icon at bounding box center [171, 203] width 389 height 283
select select "**********"
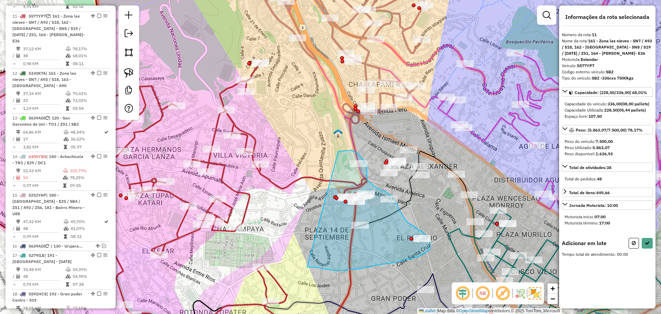
drag, startPoint x: 338, startPoint y: 152, endPoint x: 306, endPoint y: 267, distance: 119.1
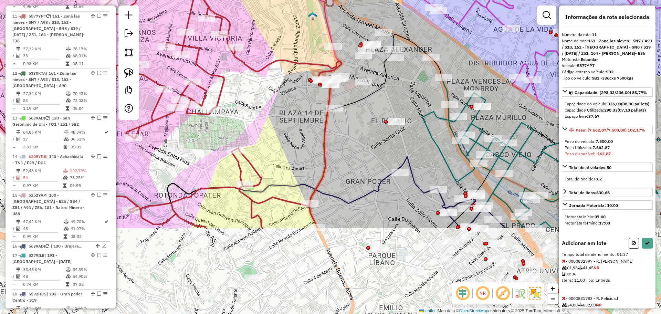
drag, startPoint x: 355, startPoint y: 275, endPoint x: 330, endPoint y: 158, distance: 119.7
click at [330, 158] on div "Janela de atendimento Grade de atendimento Capacidade Transportadoras Veículos …" at bounding box center [330, 157] width 661 height 314
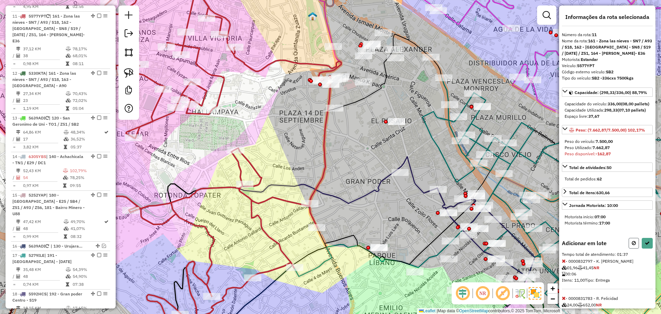
click at [631, 245] on icon at bounding box center [633, 243] width 4 height 5
select select "**********"
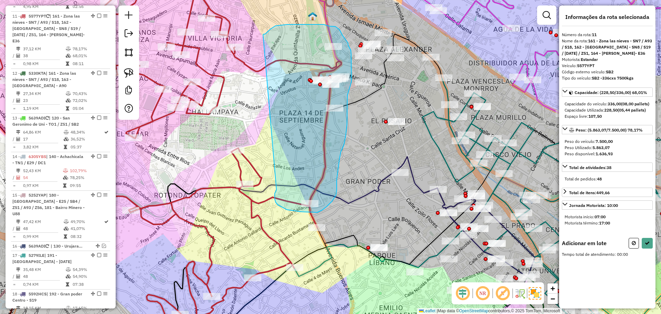
drag, startPoint x: 275, startPoint y: 192, endPoint x: 263, endPoint y: 35, distance: 157.7
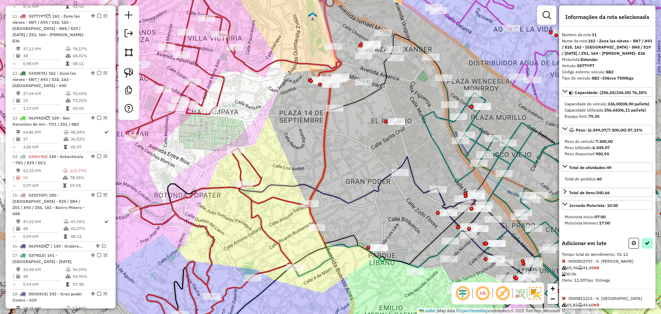
drag, startPoint x: 640, startPoint y: 248, endPoint x: 643, endPoint y: 254, distance: 6.6
click at [640, 248] on div "Informações da rota selecionada Número da rota: 11 Nome da rota: 161 - Zona las…" at bounding box center [607, 157] width 96 height 303
click at [644, 245] on icon at bounding box center [646, 243] width 5 height 5
select select "**********"
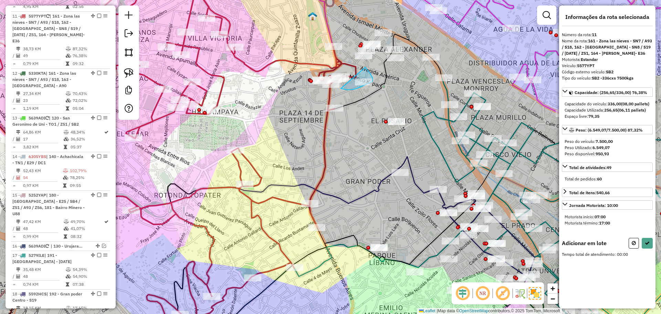
click at [330, 84] on div "Janela de atendimento Grade de atendimento Capacidade Transportadoras Veículos …" at bounding box center [330, 157] width 661 height 314
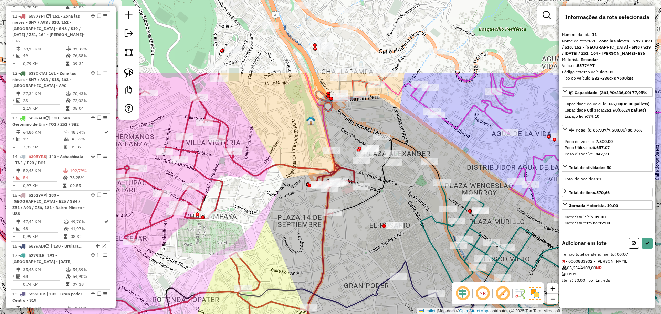
drag, startPoint x: 367, startPoint y: 128, endPoint x: 365, endPoint y: 245, distance: 117.7
click at [365, 245] on div "Janela de atendimento Grade de atendimento Capacidade Transportadoras Veículos …" at bounding box center [330, 157] width 661 height 314
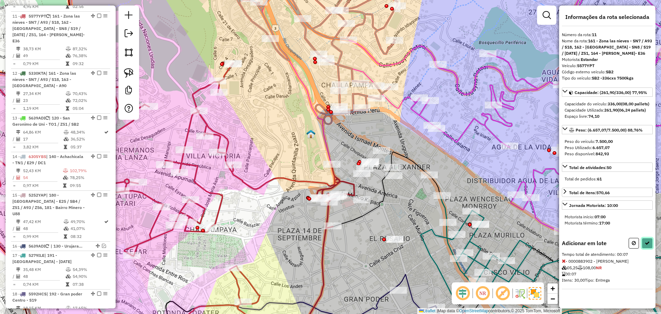
click at [648, 245] on icon at bounding box center [646, 243] width 5 height 5
select select "**********"
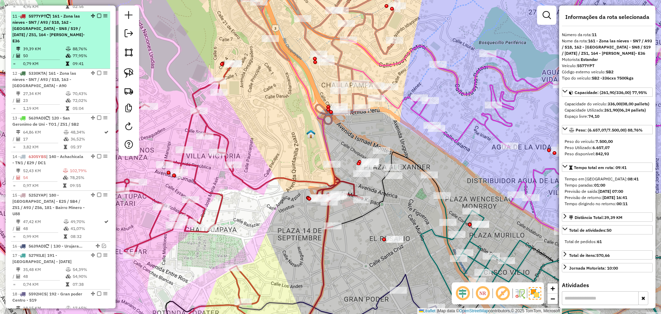
click at [95, 14] on div at bounding box center [97, 16] width 21 height 4
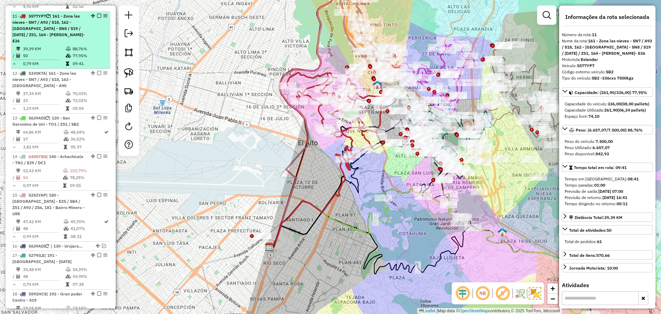
click at [97, 14] on em at bounding box center [99, 16] width 4 height 4
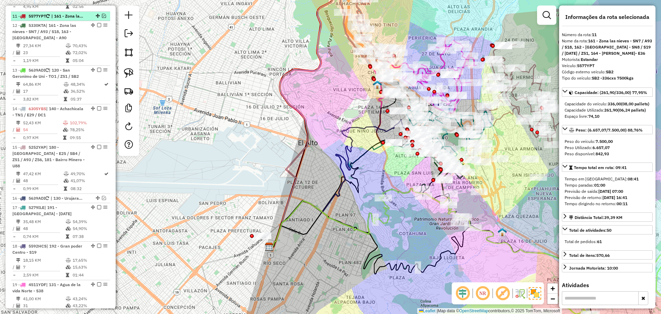
scroll to position [352, 0]
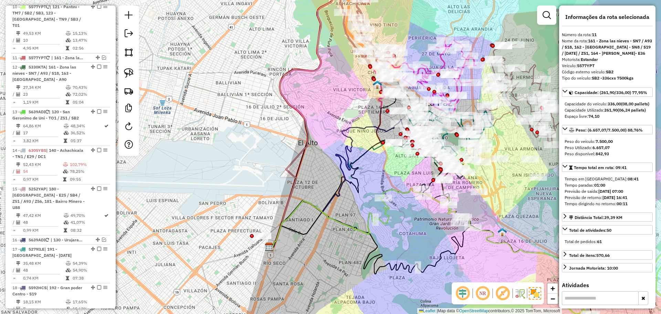
click at [461, 238] on icon at bounding box center [446, 259] width 352 height 118
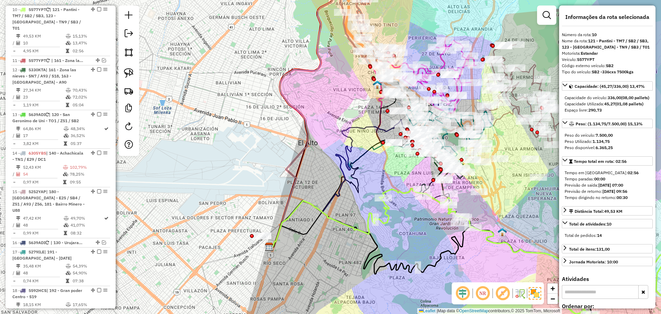
scroll to position [349, 0]
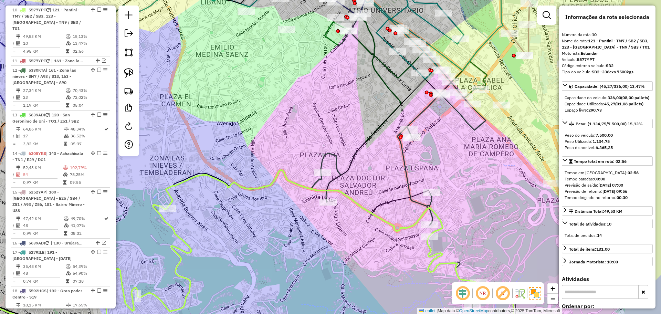
drag, startPoint x: 519, startPoint y: 186, endPoint x: 427, endPoint y: 151, distance: 98.2
click at [428, 151] on div "Janela de atendimento Grade de atendimento Capacidade Transportadoras Veículos …" at bounding box center [330, 157] width 661 height 314
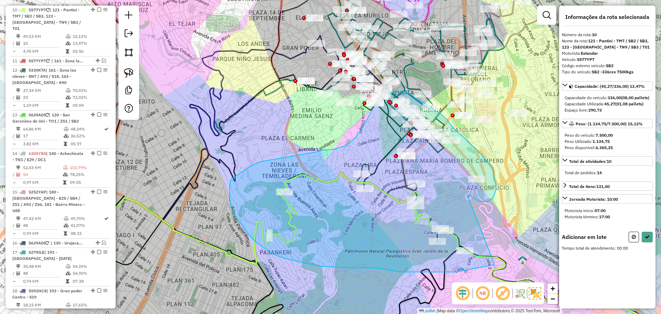
drag, startPoint x: 468, startPoint y: 196, endPoint x: 494, endPoint y: 264, distance: 72.5
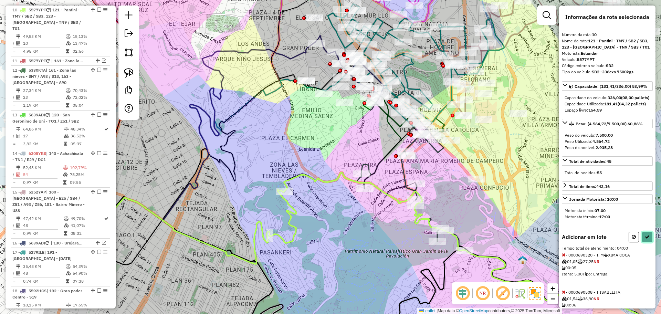
click at [645, 239] on icon at bounding box center [646, 236] width 5 height 5
select select "**********"
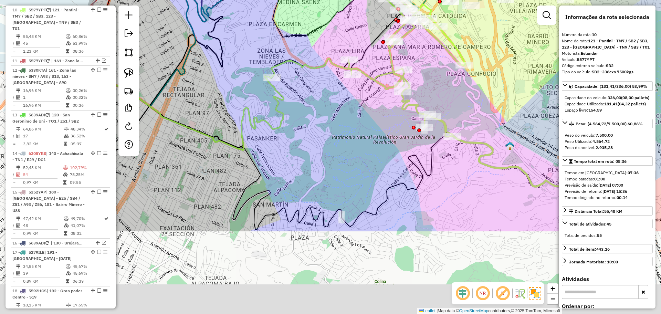
drag, startPoint x: 362, startPoint y: 256, endPoint x: 347, endPoint y: 139, distance: 117.6
click at [347, 139] on div "Janela de atendimento Grade de atendimento Capacidade Transportadoras Veículos …" at bounding box center [330, 157] width 661 height 314
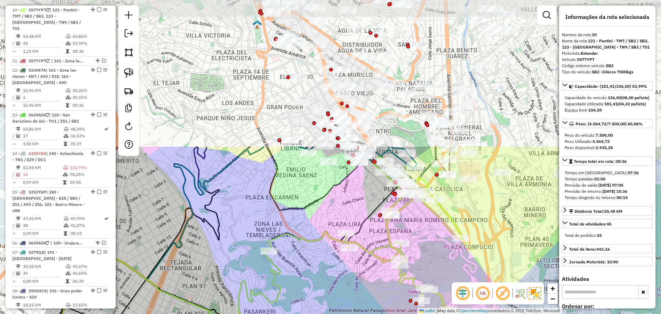
drag, startPoint x: 347, startPoint y: 209, endPoint x: 344, endPoint y: 318, distance: 108.8
click at [344, 313] on html "Aguarde... Pop-up bloqueado! Seu navegador bloqueou automáticamente a abertura …" at bounding box center [330, 157] width 661 height 314
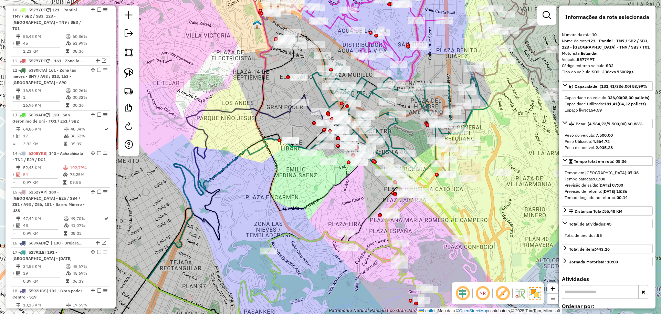
click at [379, 261] on icon at bounding box center [394, 250] width 253 height 189
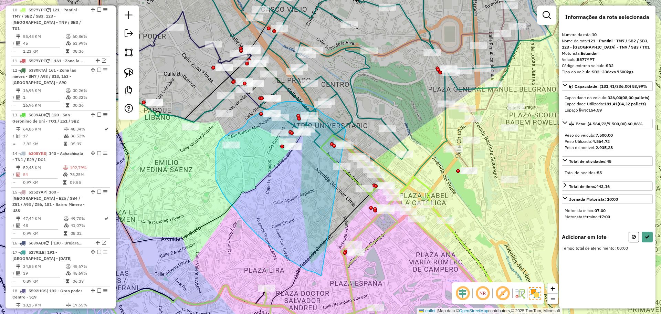
drag, startPoint x: 345, startPoint y: 130, endPoint x: 321, endPoint y: 276, distance: 147.6
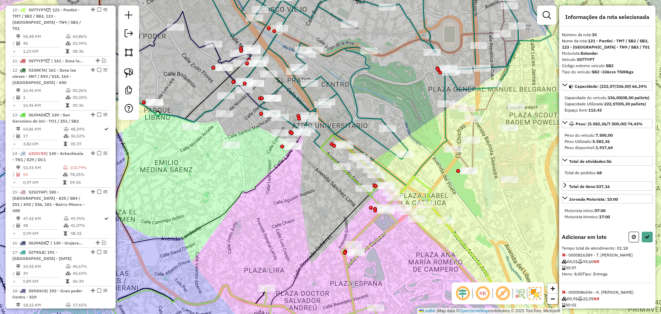
click at [637, 242] on div at bounding box center [640, 237] width 24 height 11
click at [629, 242] on button at bounding box center [633, 237] width 10 height 11
select select "**********"
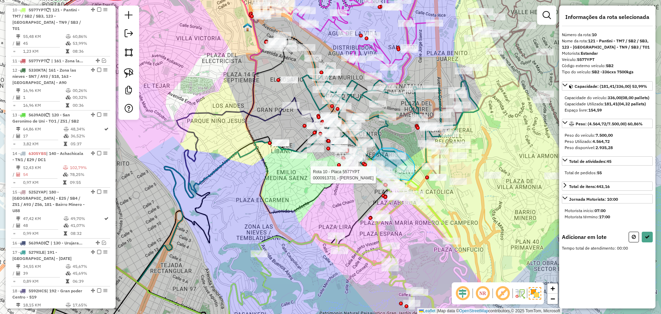
click at [146, 72] on div "Rota 10 - Placa 5577YPT 0000896951 - REINA ROJAS Rota 10 - Placa 5577YPT 000091…" at bounding box center [146, 72] width 0 height 0
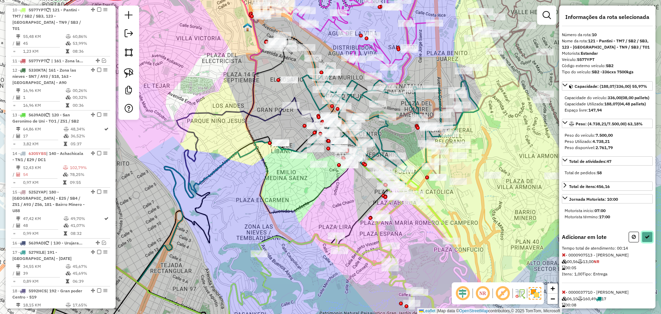
click at [645, 239] on icon at bounding box center [646, 236] width 5 height 5
select select "**********"
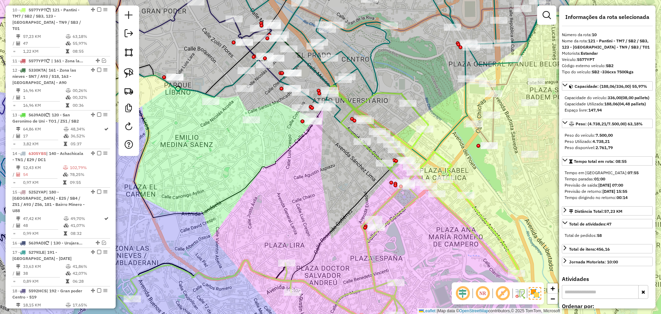
click at [385, 201] on icon at bounding box center [324, 215] width 388 height 259
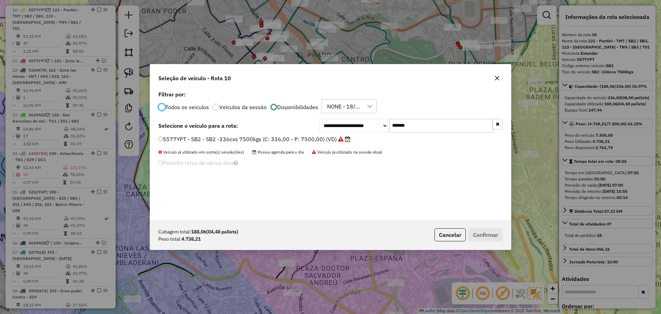
scroll to position [4, 2]
drag, startPoint x: 406, startPoint y: 123, endPoint x: 346, endPoint y: 133, distance: 61.1
click at [346, 133] on div "**********" at bounding box center [330, 154] width 361 height 131
paste input "text"
type input "*******"
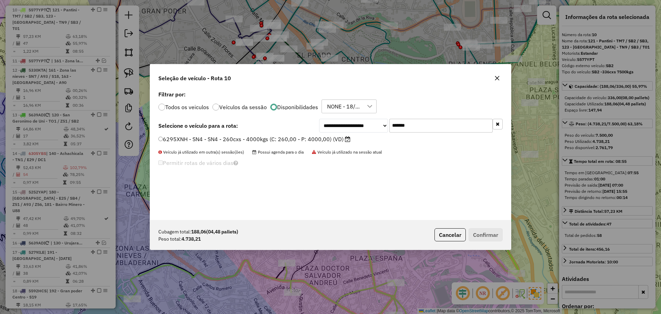
click at [303, 135] on label "6295XNH - SN4 - SN4 - 260cxs - 4000kgs (C: 260,00 - P: 4000,00) (VD)" at bounding box center [254, 139] width 192 height 8
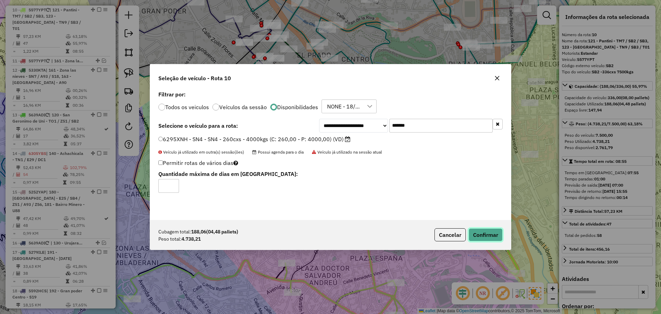
click at [484, 234] on button "Confirmar" at bounding box center [485, 234] width 34 height 13
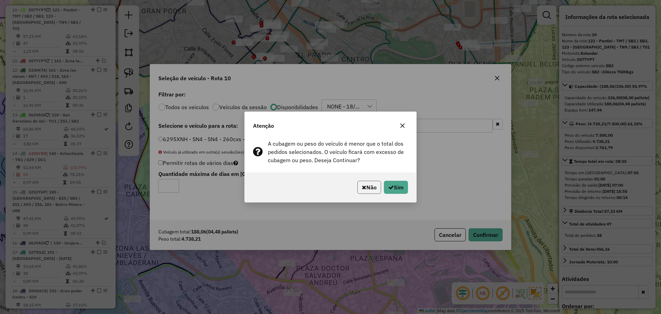
click at [371, 189] on button "Não" at bounding box center [369, 187] width 24 height 13
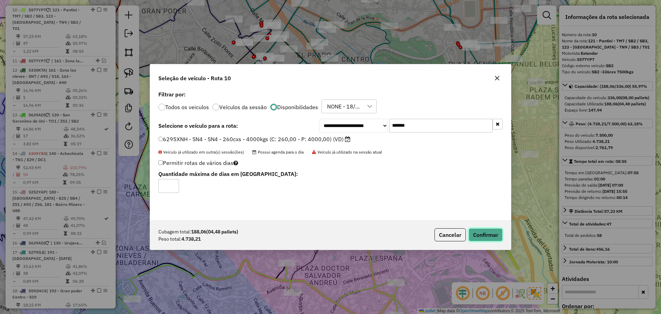
click at [490, 235] on button "Confirmar" at bounding box center [485, 234] width 34 height 13
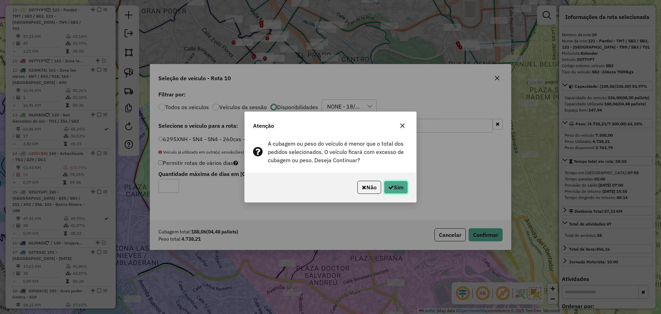
click at [401, 185] on button "Sim" at bounding box center [396, 187] width 24 height 13
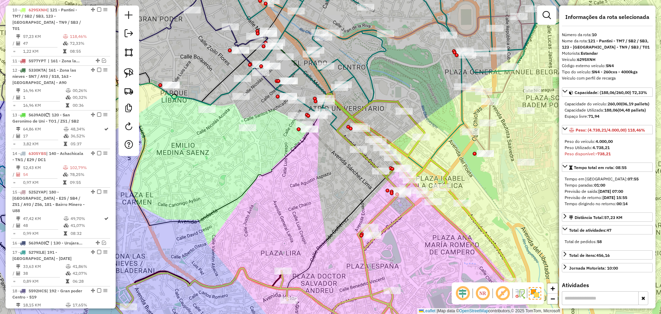
drag, startPoint x: 328, startPoint y: 191, endPoint x: 326, endPoint y: 168, distance: 22.8
click at [323, 198] on div "Janela de atendimento Grade de atendimento Capacidade Transportadoras Veículos …" at bounding box center [330, 157] width 661 height 314
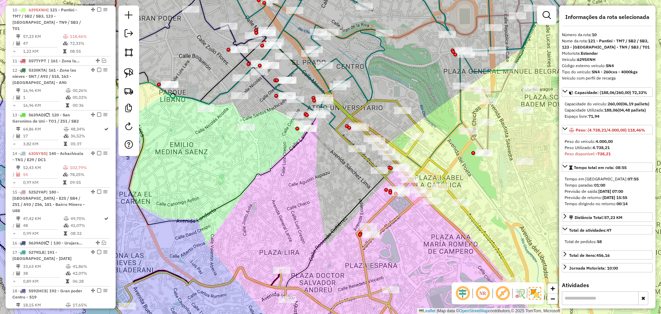
click at [364, 87] on div "Janela de atendimento Grade de atendimento Capacidade Transportadoras Veículos …" at bounding box center [330, 157] width 661 height 314
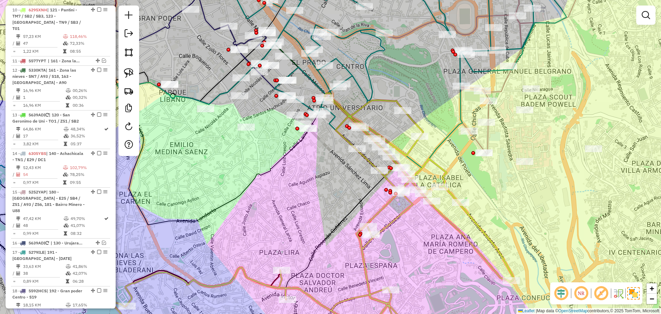
click at [361, 90] on icon at bounding box center [393, 68] width 346 height 199
select select "**********"
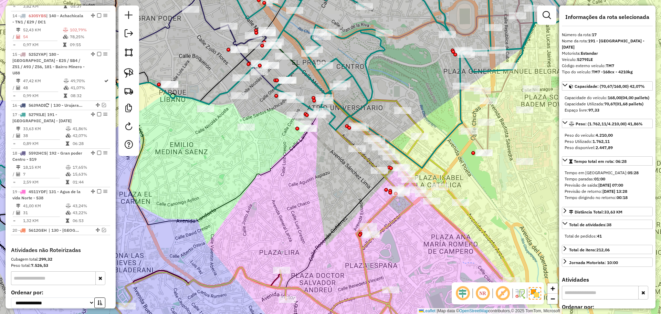
scroll to position [555, 0]
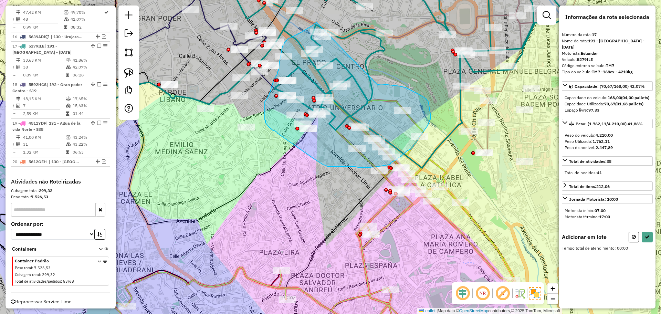
drag, startPoint x: 379, startPoint y: 84, endPoint x: 318, endPoint y: 20, distance: 88.8
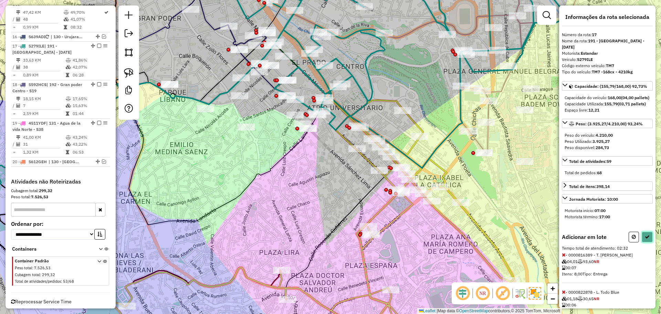
click at [645, 239] on icon at bounding box center [646, 236] width 5 height 5
select select "**********"
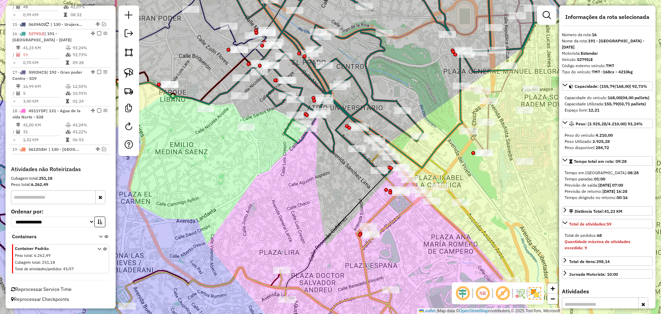
scroll to position [510, 0]
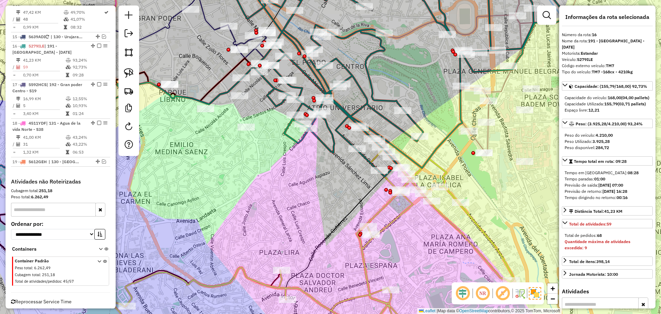
click at [414, 203] on icon at bounding box center [319, 247] width 388 height 196
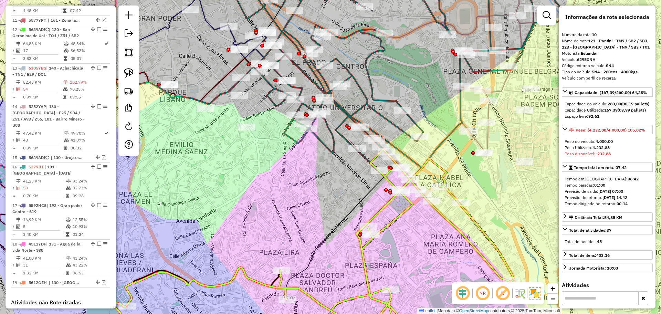
scroll to position [349, 0]
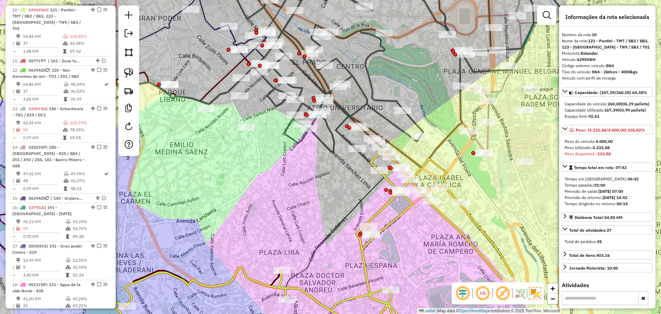
click at [403, 128] on icon at bounding box center [393, 73] width 346 height 208
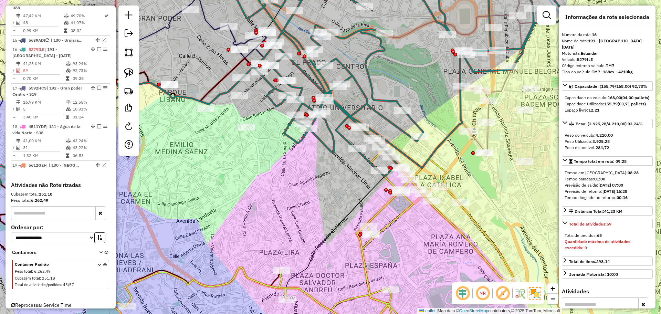
scroll to position [510, 0]
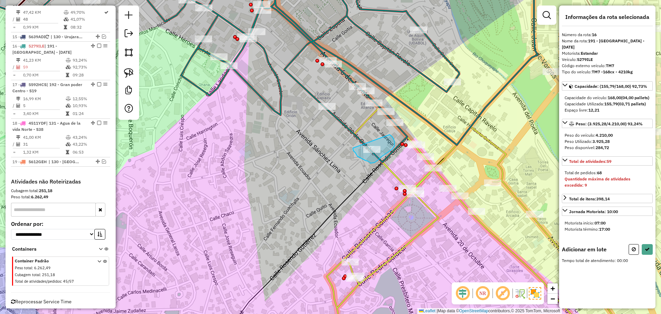
drag, startPoint x: 353, startPoint y: 149, endPoint x: 389, endPoint y: 135, distance: 38.8
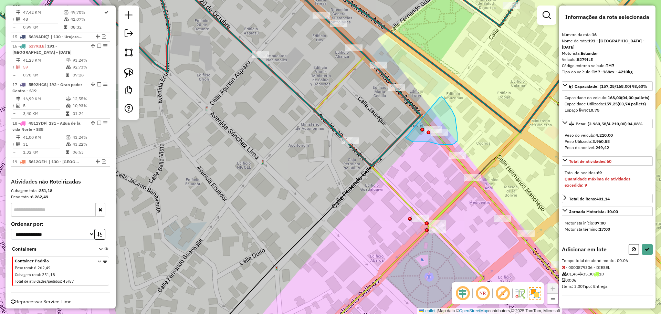
drag, startPoint x: 450, startPoint y: 108, endPoint x: 390, endPoint y: 122, distance: 62.1
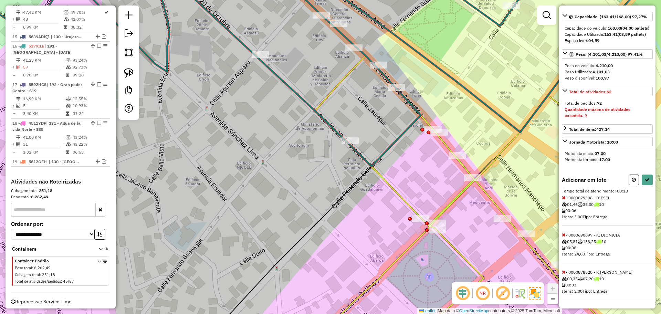
scroll to position [76, 0]
drag, startPoint x: 457, startPoint y: 130, endPoint x: 406, endPoint y: 155, distance: 56.5
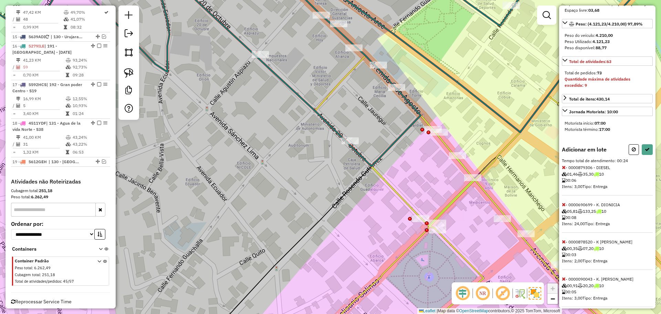
scroll to position [113, 0]
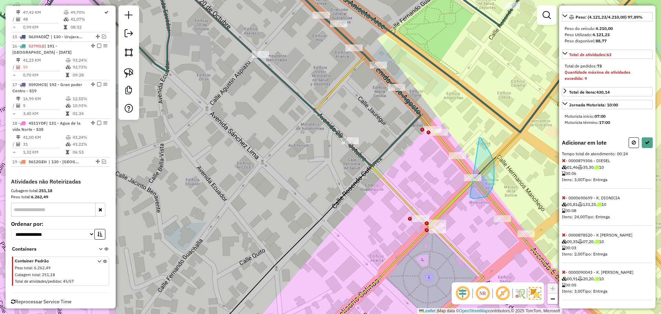
drag, startPoint x: 479, startPoint y: 138, endPoint x: 418, endPoint y: 168, distance: 67.7
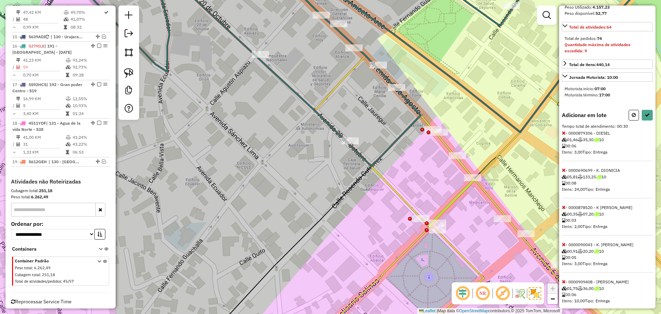
scroll to position [150, 0]
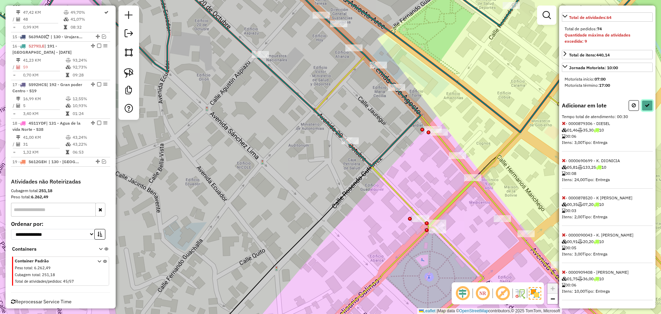
click at [647, 105] on icon at bounding box center [646, 105] width 5 height 5
select select "**********"
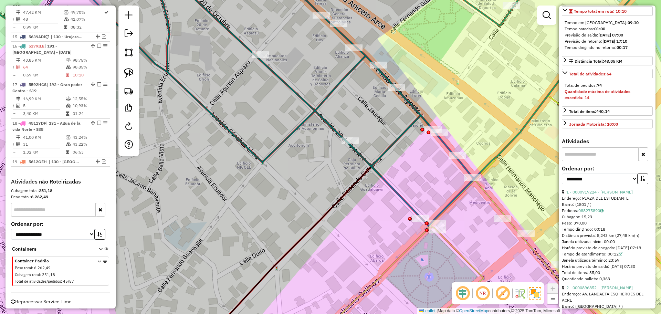
click at [453, 248] on icon at bounding box center [518, 220] width 417 height 250
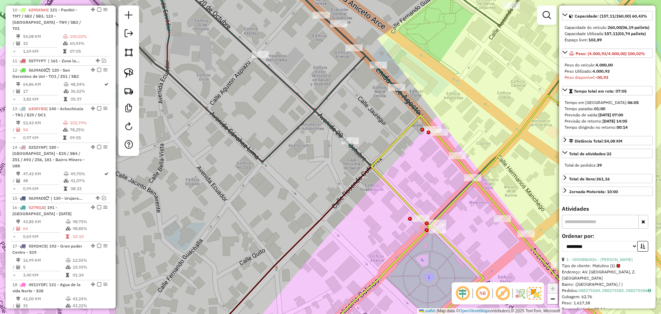
scroll to position [0, 0]
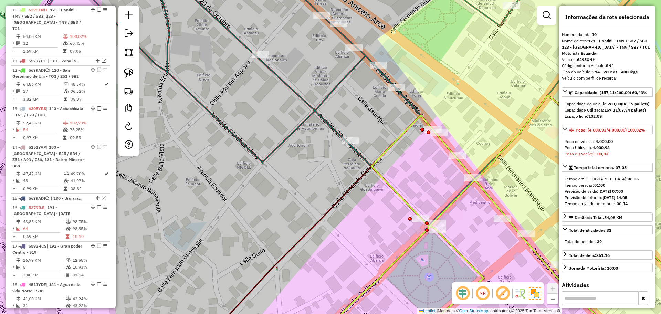
click at [407, 97] on icon at bounding box center [313, 97] width 690 height 257
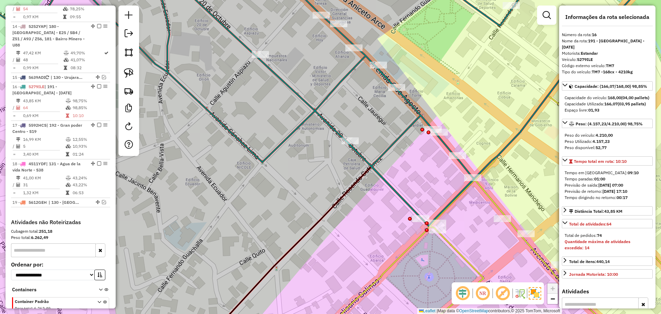
scroll to position [510, 0]
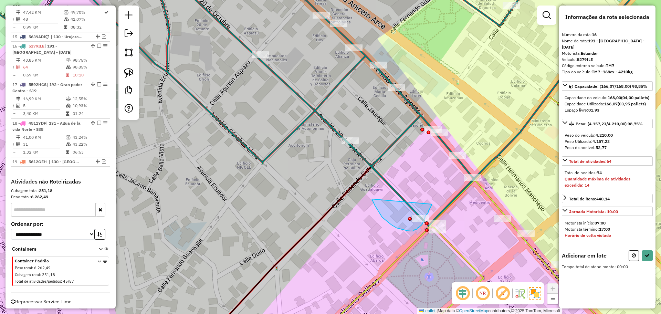
drag, startPoint x: 431, startPoint y: 204, endPoint x: 372, endPoint y: 199, distance: 59.7
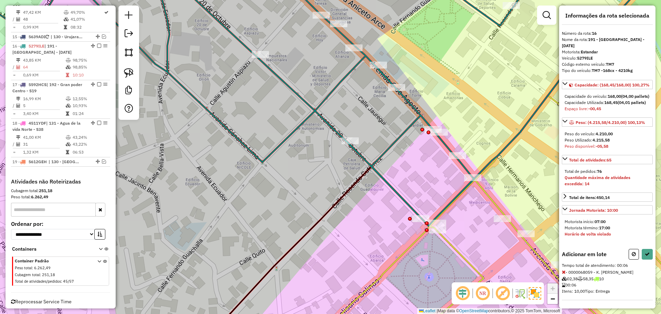
scroll to position [14, 0]
click at [644, 255] on icon at bounding box center [646, 254] width 5 height 5
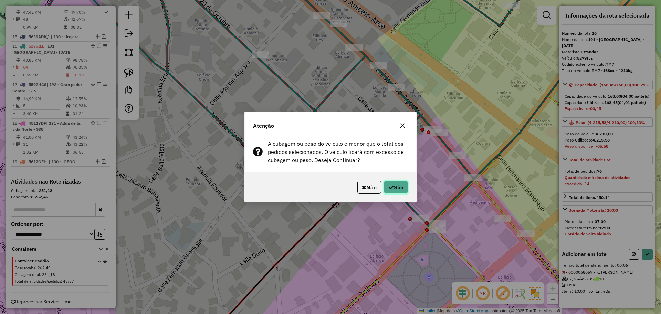
click at [392, 187] on icon "button" at bounding box center [391, 187] width 6 height 6
select select "**********"
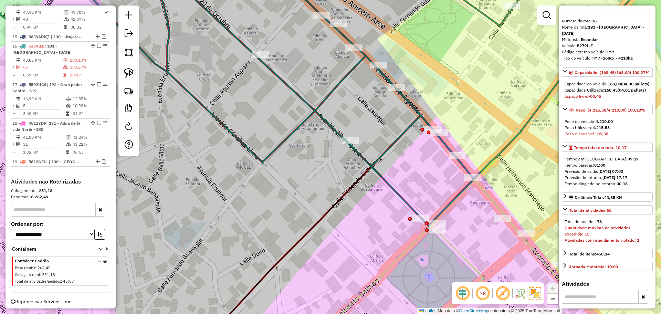
click at [460, 252] on icon at bounding box center [518, 220] width 417 height 250
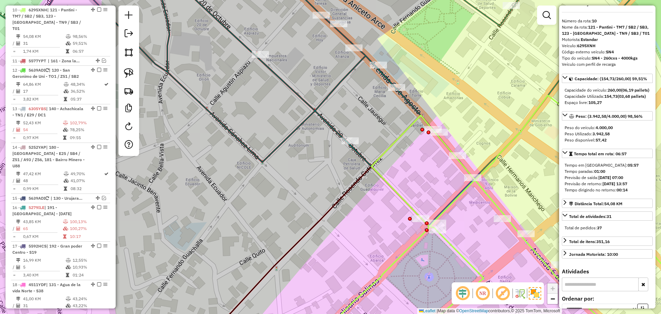
scroll to position [0, 0]
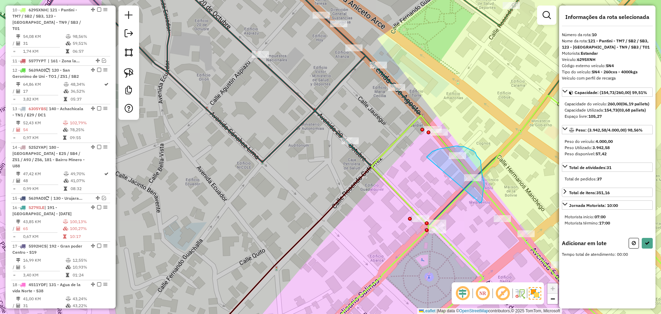
drag, startPoint x: 481, startPoint y: 202, endPoint x: 426, endPoint y: 157, distance: 70.9
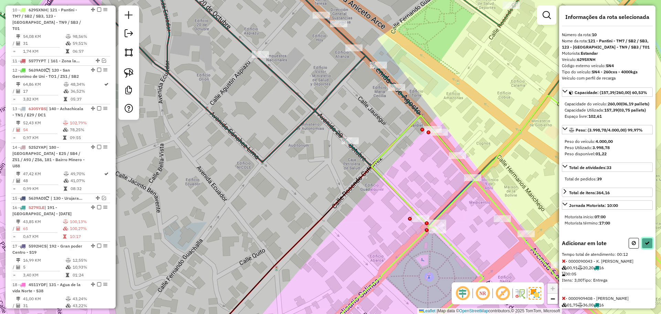
click at [649, 248] on button at bounding box center [646, 243] width 11 height 11
select select "**********"
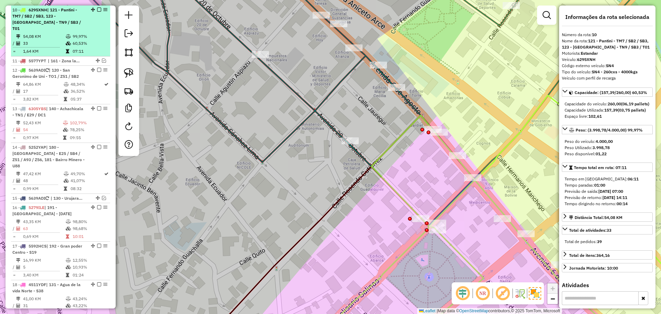
click at [97, 8] on em at bounding box center [99, 10] width 4 height 4
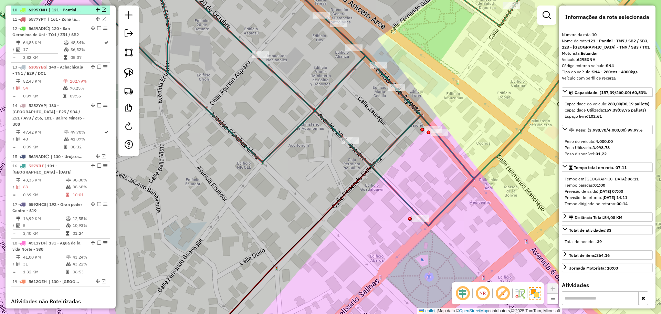
scroll to position [313, 0]
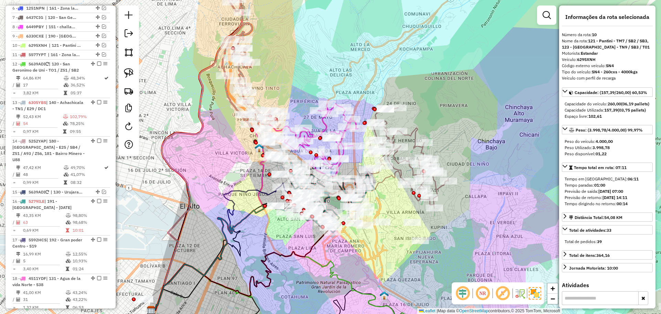
drag, startPoint x: 371, startPoint y: 239, endPoint x: 363, endPoint y: 271, distance: 32.4
click at [363, 271] on div "Janela de atendimento Grade de atendimento Capacidade Transportadoras Veículos …" at bounding box center [330, 157] width 661 height 314
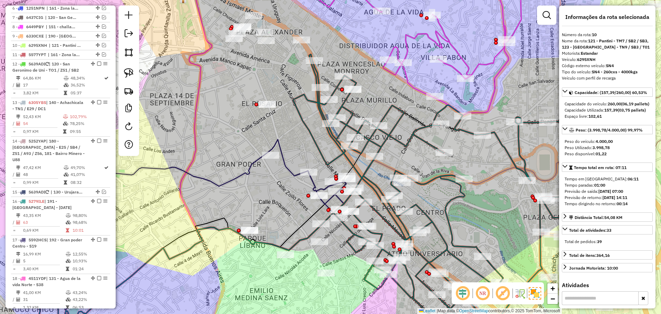
click at [288, 169] on icon at bounding box center [307, 175] width 78 height 73
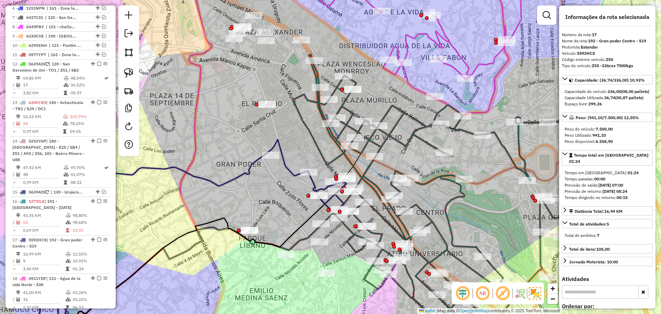
scroll to position [474, 0]
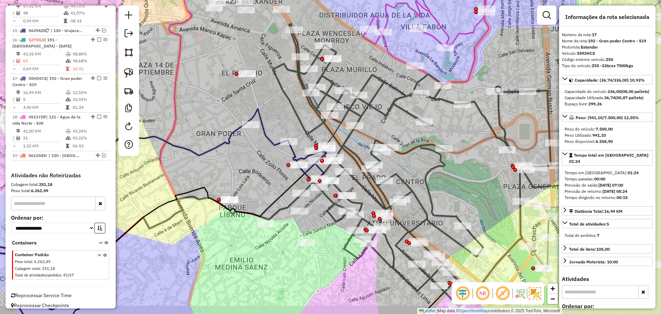
drag, startPoint x: 281, startPoint y: 201, endPoint x: 261, endPoint y: 170, distance: 37.3
click at [261, 170] on div "Janela de atendimento Grade de atendimento Capacidade Transportadoras Veículos …" at bounding box center [330, 157] width 661 height 314
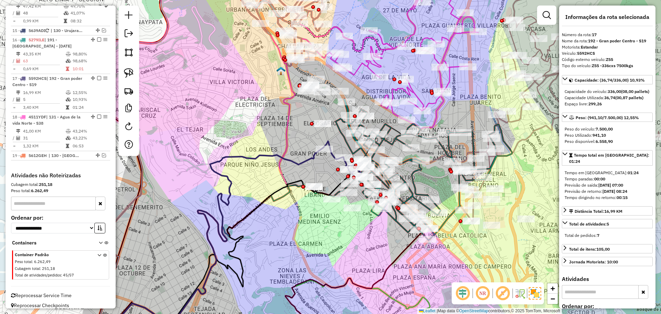
click at [550, 12] on em at bounding box center [546, 15] width 8 height 8
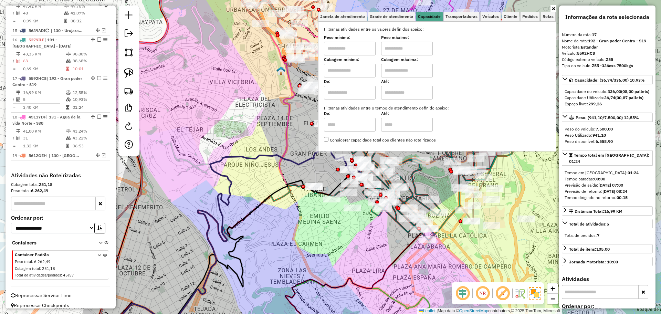
click at [360, 71] on input "text" at bounding box center [350, 71] width 52 height 14
type input "****"
click at [402, 73] on input "text" at bounding box center [407, 71] width 52 height 14
type input "****"
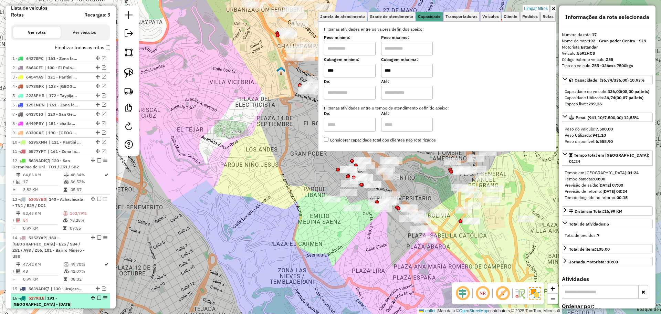
scroll to position [87, 0]
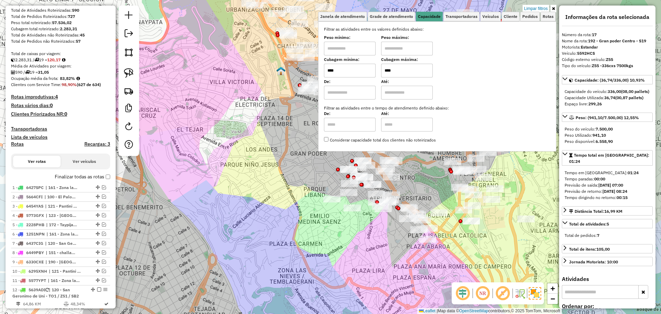
click at [17, 145] on h4 "Rotas" at bounding box center [17, 144] width 13 height 6
select select
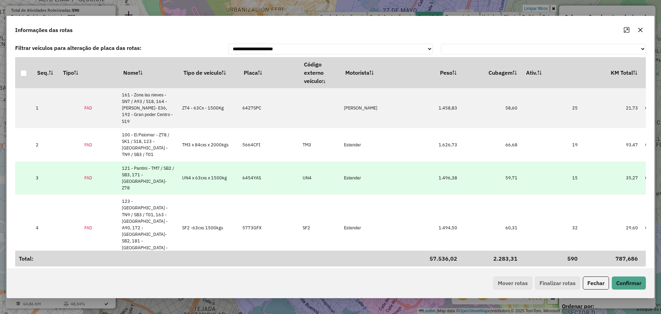
scroll to position [43, 0]
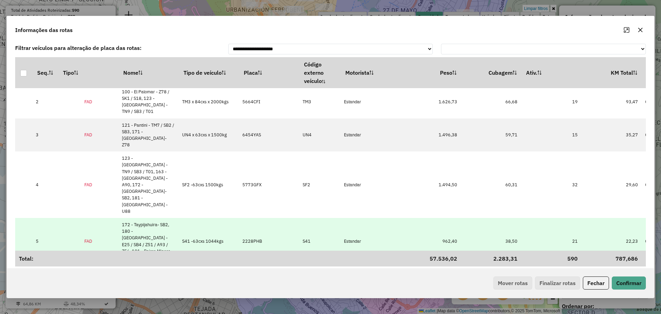
drag, startPoint x: 589, startPoint y: 193, endPoint x: 553, endPoint y: 182, distance: 38.4
click at [553, 218] on tr "5 FAD 172 - Taypijahuira- SB2, 180 - Valle Hermoso - E25 / SB4 / Z51 / A93 / Z5…" at bounding box center [539, 241] width 1048 height 46
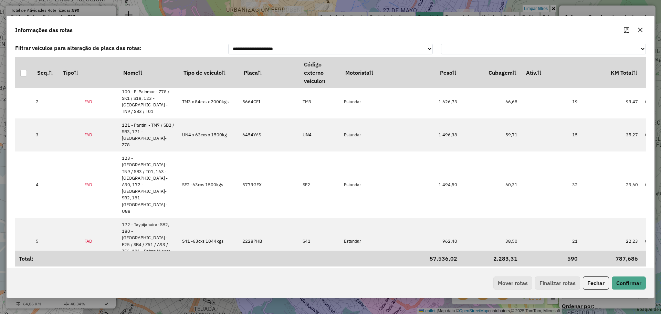
click at [638, 29] on icon "button" at bounding box center [640, 30] width 6 height 6
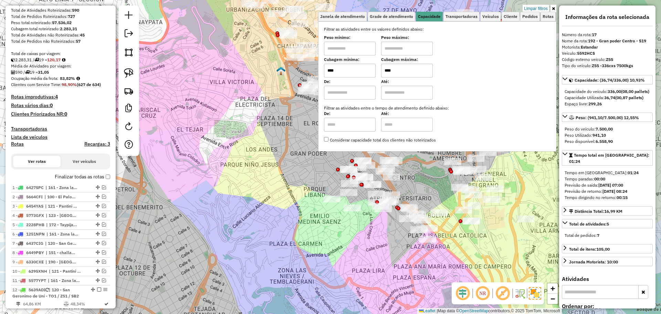
click at [434, 181] on div "Limpar filtros Janela de atendimento Grade de atendimento Capacidade Transporta…" at bounding box center [330, 157] width 661 height 314
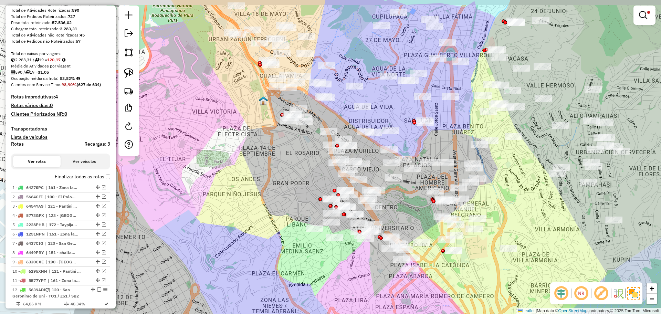
drag, startPoint x: 427, startPoint y: 184, endPoint x: 410, endPoint y: 212, distance: 32.8
click at [406, 216] on div "Limpar filtros Janela de atendimento Grade de atendimento Capacidade Transporta…" at bounding box center [330, 157] width 661 height 314
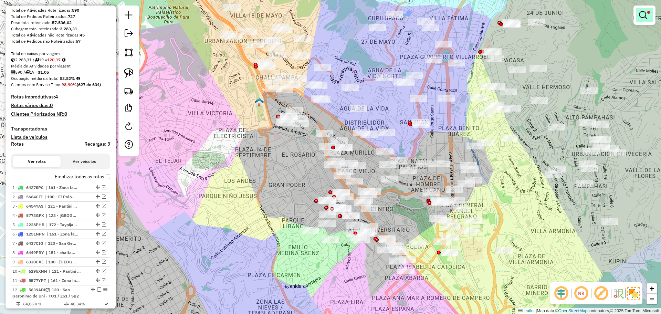
click at [639, 13] on em at bounding box center [643, 15] width 8 height 8
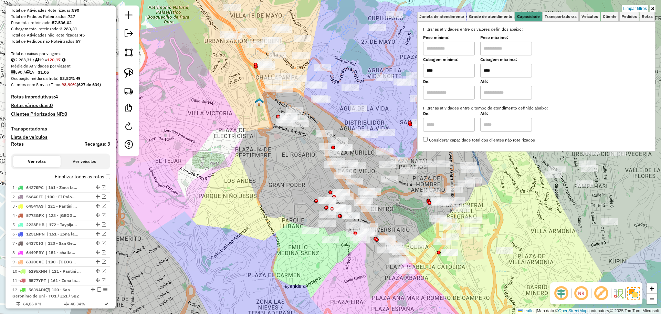
click at [502, 74] on input "****" at bounding box center [506, 71] width 52 height 14
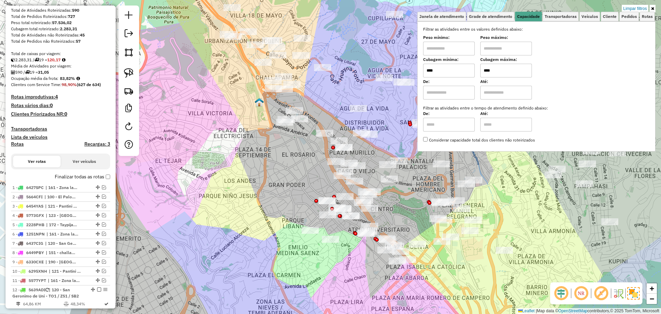
type input "****"
click at [392, 213] on div "Limpar filtros Janela de atendimento Grade de atendimento Capacidade Transporta…" at bounding box center [330, 157] width 661 height 314
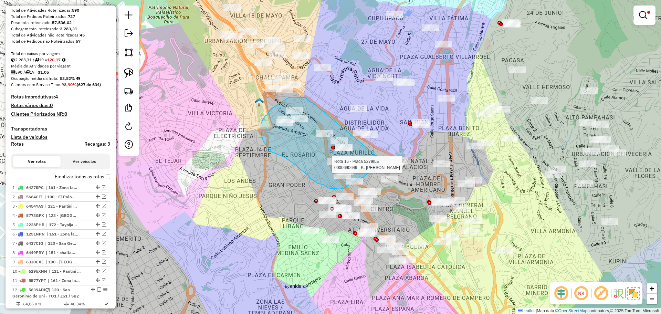
click at [383, 162] on div "Rota 16 - Placa 5279ILE 0000690649 - K. VALERIA Limpar filtros Janela de atendi…" at bounding box center [330, 157] width 661 height 314
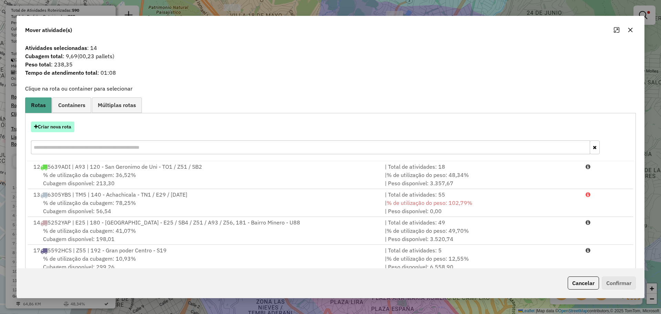
click at [67, 127] on button "Criar nova rota" at bounding box center [52, 126] width 43 height 11
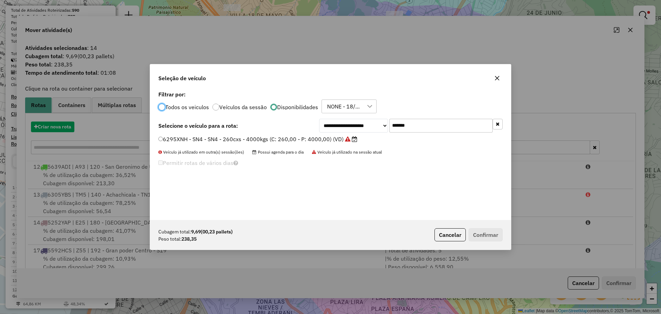
scroll to position [4, 2]
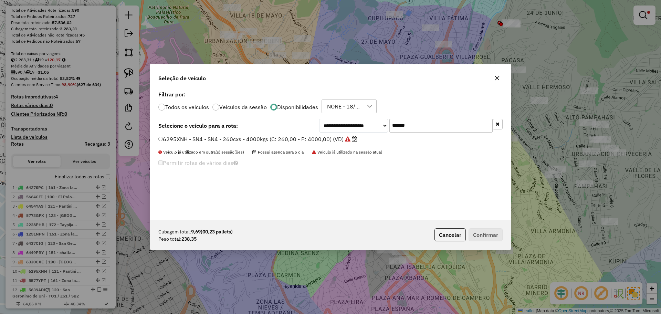
drag, startPoint x: 426, startPoint y: 131, endPoint x: 379, endPoint y: 130, distance: 47.2
click at [379, 130] on div "**********" at bounding box center [410, 126] width 183 height 14
paste input "text"
type input "***"
click at [304, 137] on label "2228PHB - S41 - S41 -63cxs 1044kgs (C: 63,00 - P: 1044,00) (VD)" at bounding box center [251, 139] width 186 height 8
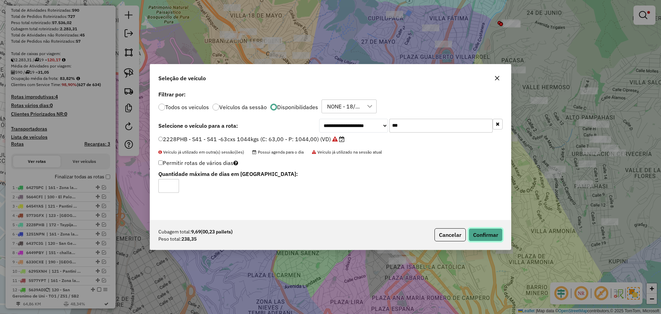
click at [480, 236] on button "Confirmar" at bounding box center [485, 234] width 34 height 13
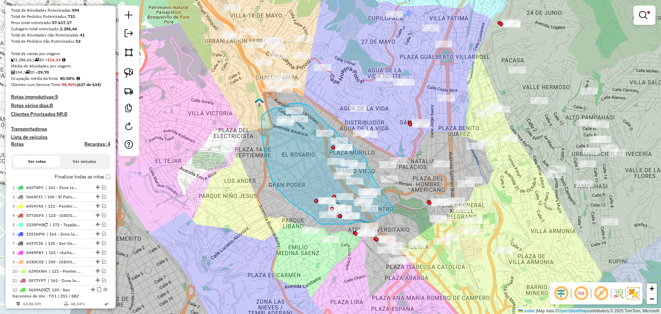
drag, startPoint x: 372, startPoint y: 177, endPoint x: 393, endPoint y: 208, distance: 37.1
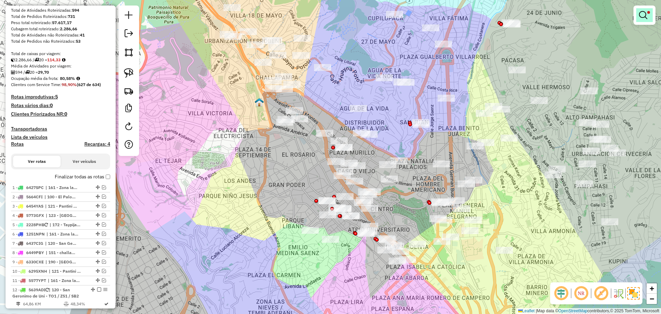
click at [645, 20] on link at bounding box center [644, 15] width 17 height 14
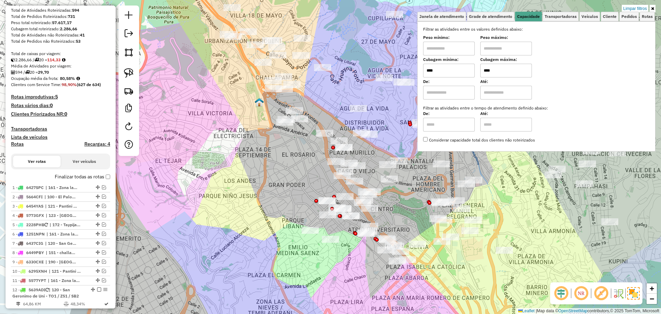
click at [506, 67] on input "****" at bounding box center [506, 71] width 52 height 14
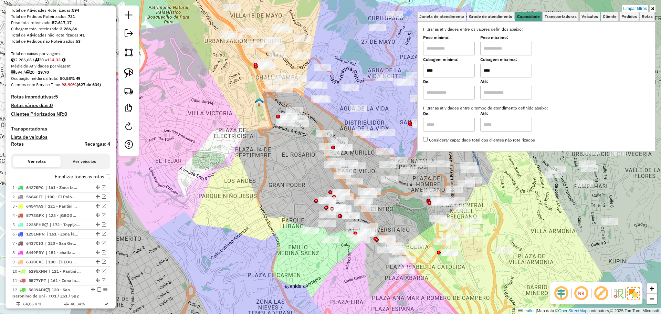
type input "****"
click at [346, 122] on div "Rota 18 - Placa 4511YDF 0000828698 - T. ANAMARIA Rota 18 - Placa 4511YDF 000091…" at bounding box center [330, 157] width 661 height 314
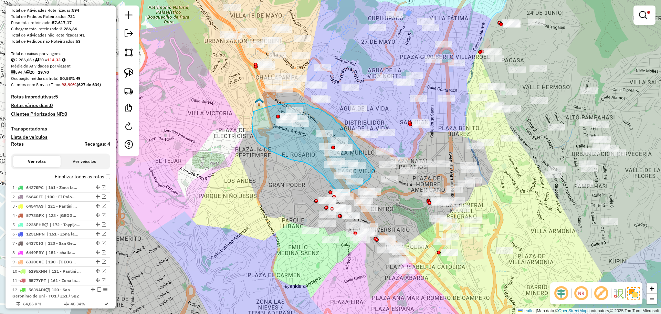
drag, startPoint x: 339, startPoint y: 123, endPoint x: 374, endPoint y: 169, distance: 58.2
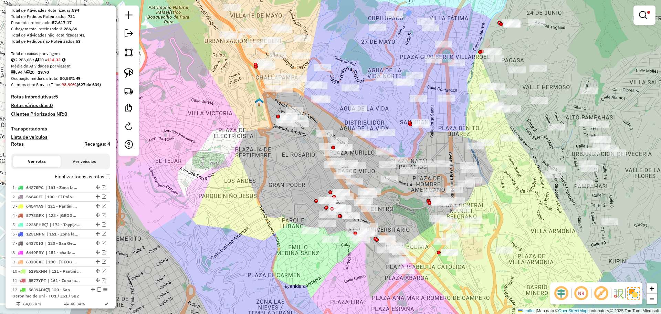
drag, startPoint x: 394, startPoint y: 211, endPoint x: 393, endPoint y: 199, distance: 11.7
click at [392, 199] on div "Limpar filtros Janela de atendimento Grade de atendimento Capacidade Transporta…" at bounding box center [330, 157] width 661 height 314
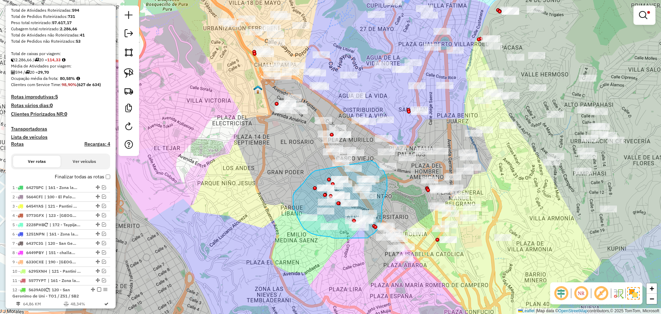
drag, startPoint x: 317, startPoint y: 170, endPoint x: 371, endPoint y: 161, distance: 55.5
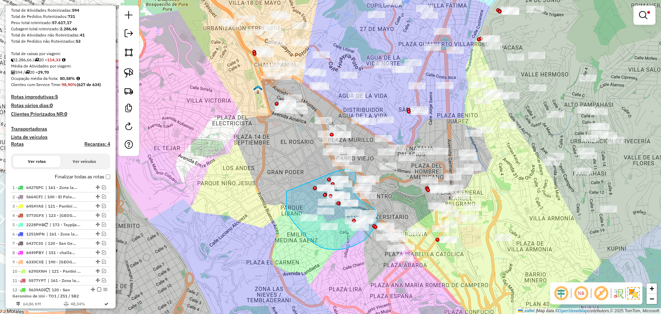
drag, startPoint x: 286, startPoint y: 191, endPoint x: 335, endPoint y: 171, distance: 52.6
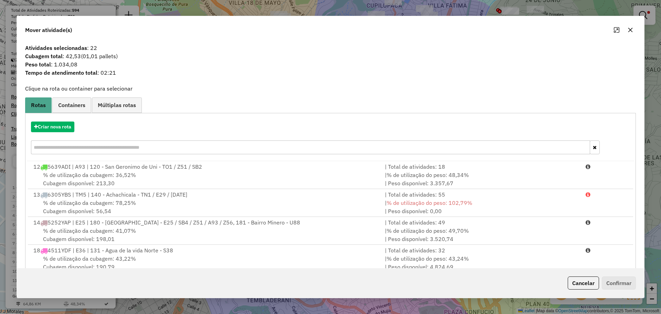
click at [64, 132] on div "Criar nova rota" at bounding box center [330, 138] width 607 height 45
click at [69, 126] on button "Criar nova rota" at bounding box center [52, 126] width 43 height 11
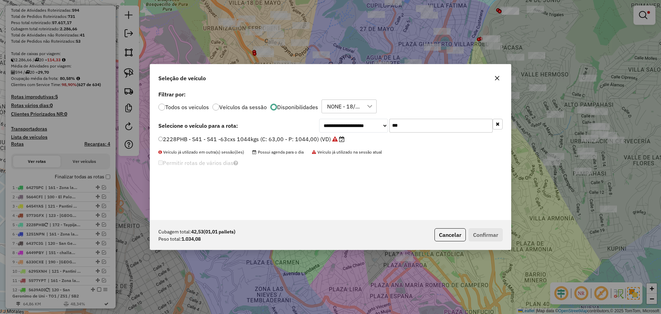
drag, startPoint x: 415, startPoint y: 128, endPoint x: 395, endPoint y: 127, distance: 19.6
click at [395, 127] on input "***" at bounding box center [440, 126] width 103 height 14
click at [315, 138] on label "2228PHB - S41 - S41 -63cxs 1044kgs (C: 63,00 - P: 1044,00) (VD)" at bounding box center [251, 139] width 186 height 8
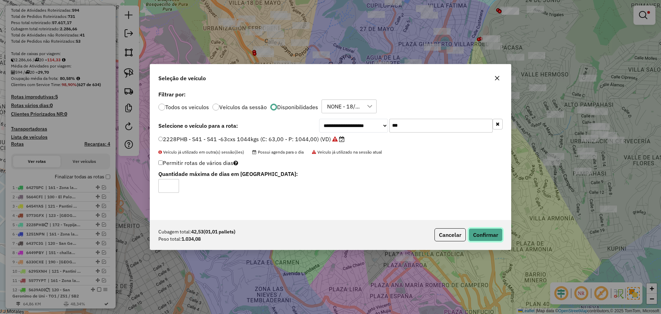
click at [488, 234] on button "Confirmar" at bounding box center [485, 234] width 34 height 13
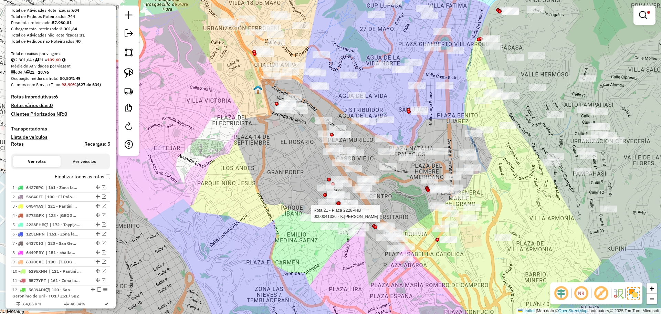
select select "**********"
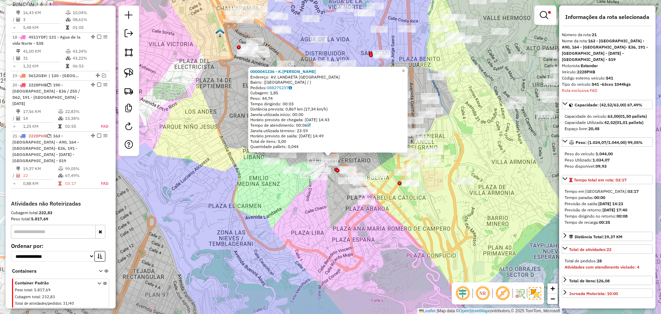
scroll to position [570, 0]
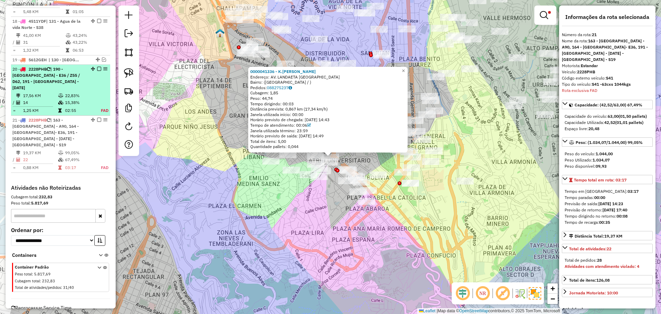
click at [67, 94] on table "17,56 KM 22,83% / 14 15,38% = 1,25 KM 02:55 FAD" at bounding box center [60, 103] width 96 height 22
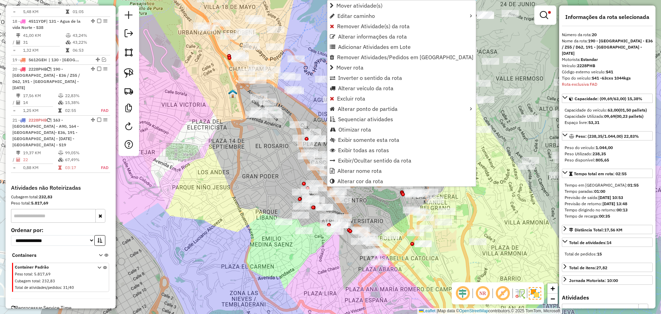
click at [355, 25] on span "Remover Atividade(s) da rota" at bounding box center [373, 26] width 73 height 6
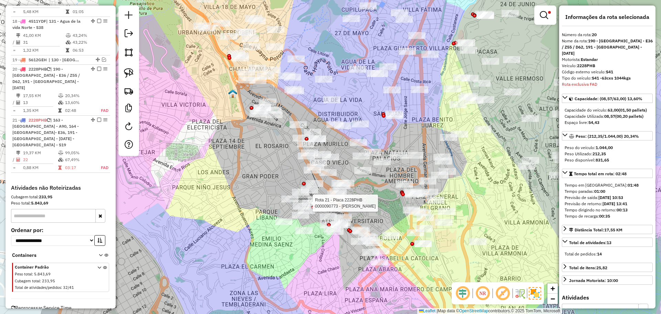
click at [53, 76] on div at bounding box center [53, 76] width 0 height 0
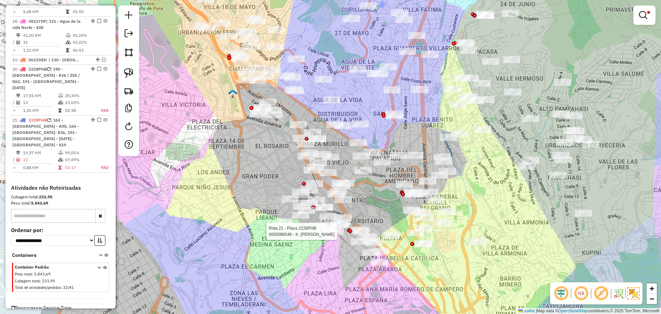
select select "**********"
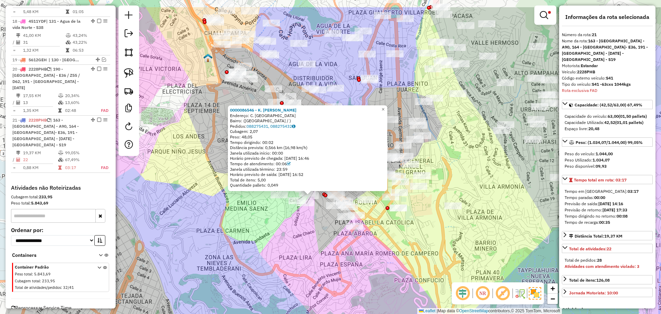
drag, startPoint x: 304, startPoint y: 199, endPoint x: 278, endPoint y: 251, distance: 58.0
click at [278, 251] on div "0000086546 - K. VILMA FLORES Endereço: C. LANDAETA Bairro: (LA PAZ / ) Pedidos:…" at bounding box center [330, 157] width 661 height 314
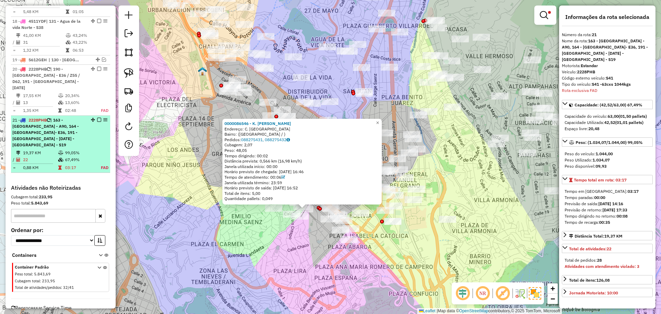
click at [97, 118] on em at bounding box center [99, 120] width 4 height 4
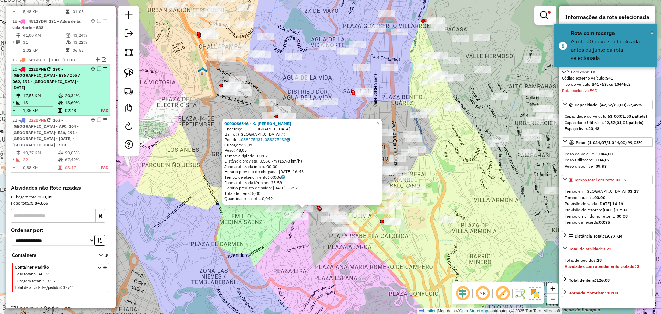
click at [83, 99] on td "13,60%" at bounding box center [79, 102] width 29 height 7
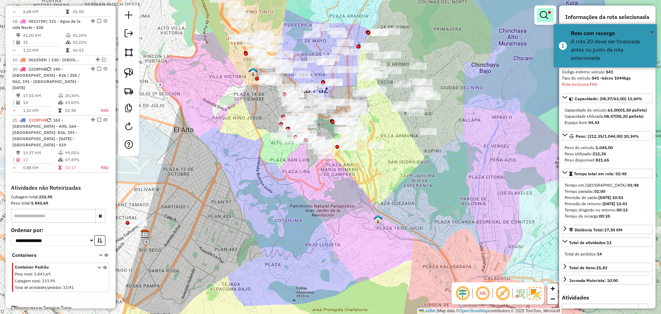
click at [541, 18] on em at bounding box center [543, 15] width 8 height 8
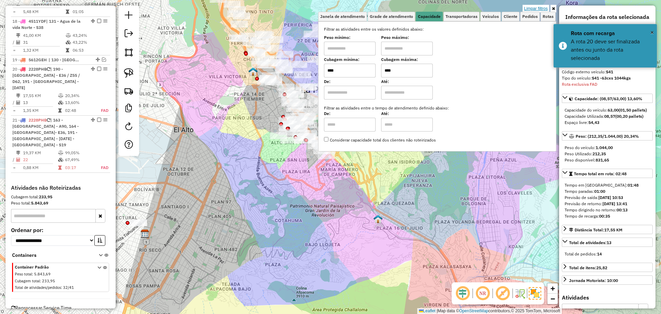
click at [541, 8] on link "Limpar filtros" at bounding box center [535, 9] width 26 height 8
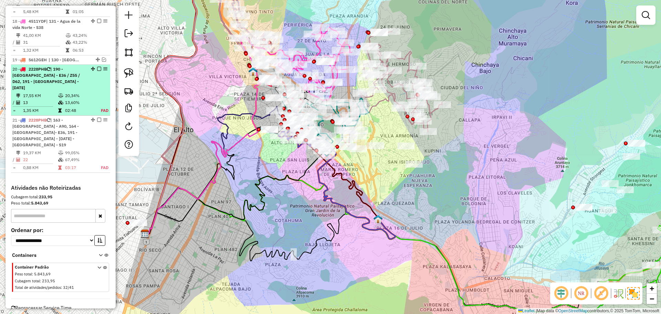
click at [80, 92] on td "20,34%" at bounding box center [79, 95] width 29 height 7
select select "**********"
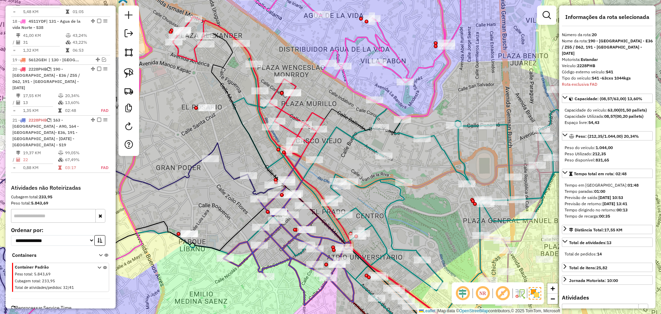
click at [287, 111] on icon at bounding box center [248, 87] width 151 height 140
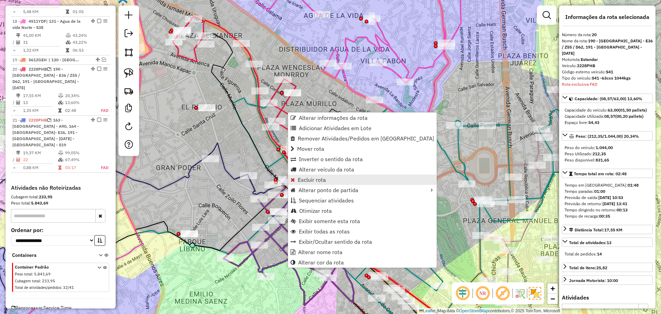
click at [307, 181] on span "Excluir rota" at bounding box center [312, 180] width 28 height 6
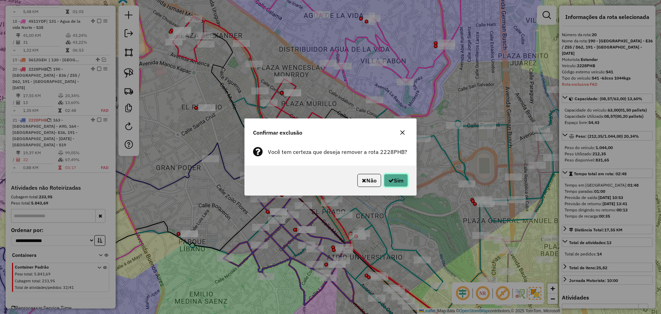
click at [397, 179] on button "Sim" at bounding box center [396, 180] width 24 height 13
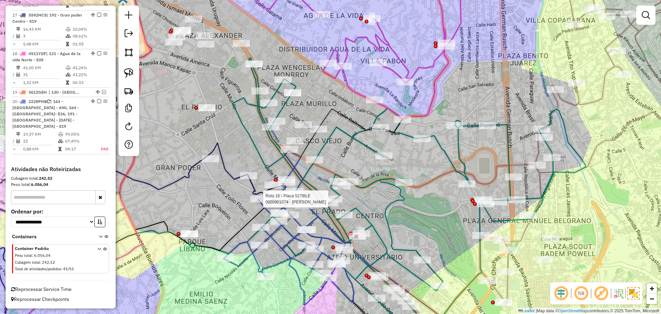
scroll to position [525, 0]
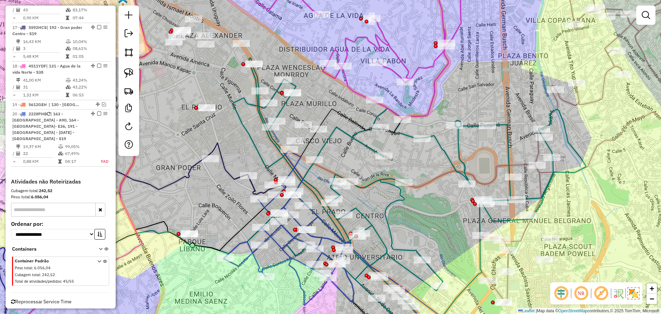
click at [285, 229] on icon at bounding box center [288, 228] width 130 height 154
select select "**********"
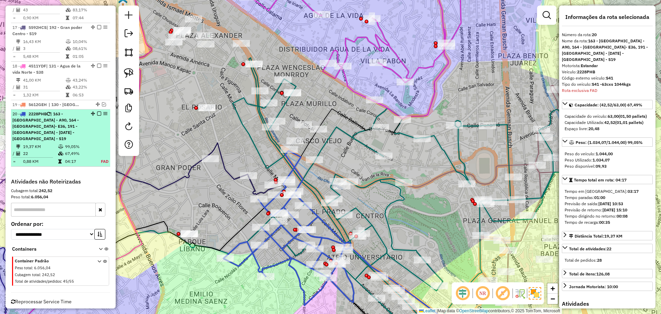
click at [97, 111] on em at bounding box center [99, 113] width 4 height 4
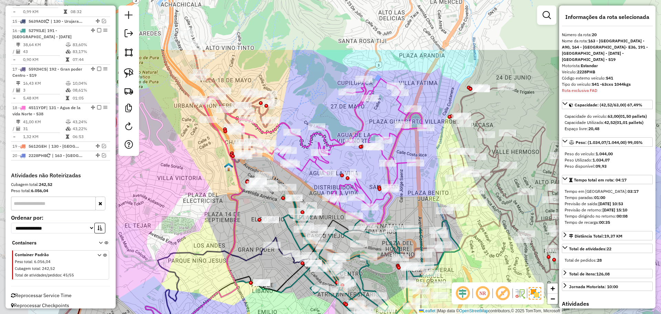
drag, startPoint x: 409, startPoint y: 236, endPoint x: 483, endPoint y: 267, distance: 80.5
click at [483, 267] on div "Janela de atendimento Grade de atendimento Capacidade Transportadoras Veículos …" at bounding box center [330, 157] width 661 height 314
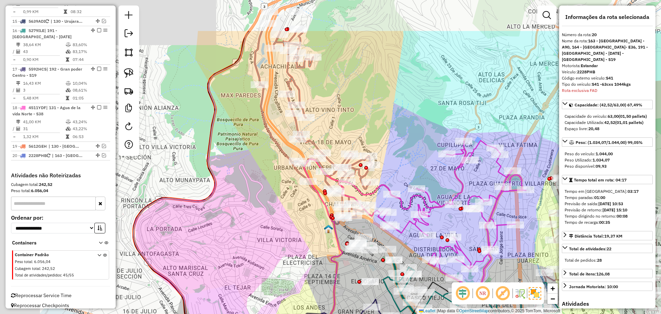
drag, startPoint x: 299, startPoint y: 79, endPoint x: 395, endPoint y: 147, distance: 118.3
click at [395, 147] on div "Janela de atendimento Grade de atendimento Capacidade Transportadoras Veículos …" at bounding box center [330, 157] width 661 height 314
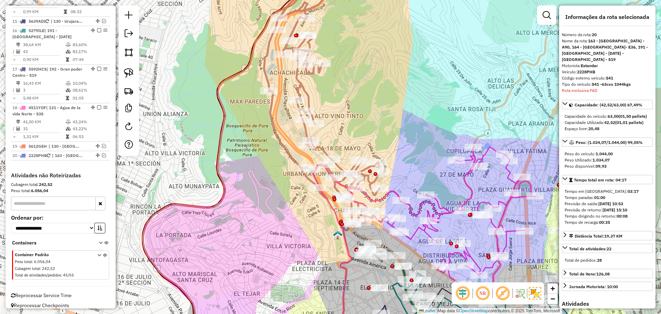
click at [304, 89] on icon at bounding box center [322, 99] width 117 height 261
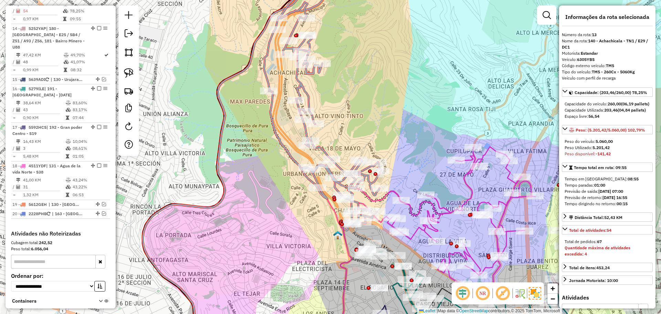
scroll to position [406, 0]
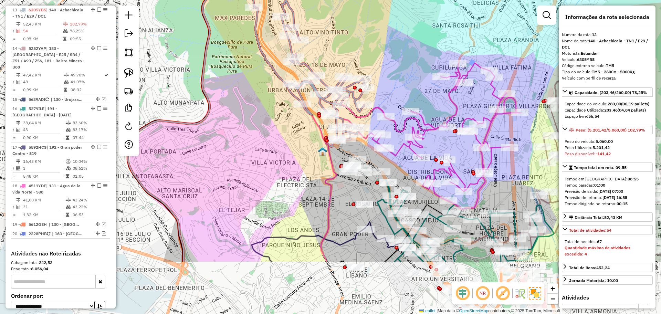
drag, startPoint x: 390, startPoint y: 105, endPoint x: 373, endPoint y: 38, distance: 69.3
click at [373, 38] on div "Janela de atendimento Grade de atendimento Capacidade Transportadoras Veículos …" at bounding box center [330, 157] width 661 height 314
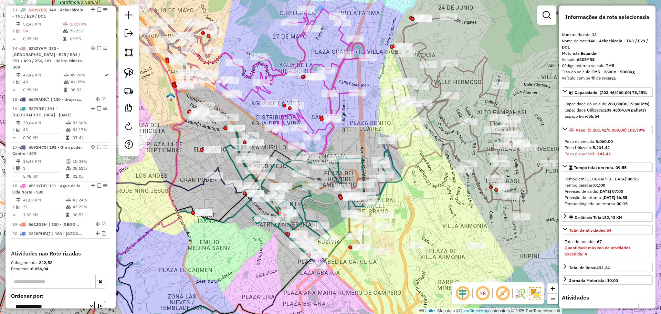
drag, startPoint x: 449, startPoint y: 200, endPoint x: 397, endPoint y: 173, distance: 58.5
click at [397, 173] on div "Janela de atendimento Grade de atendimento Capacidade Transportadoras Veículos …" at bounding box center [330, 157] width 661 height 314
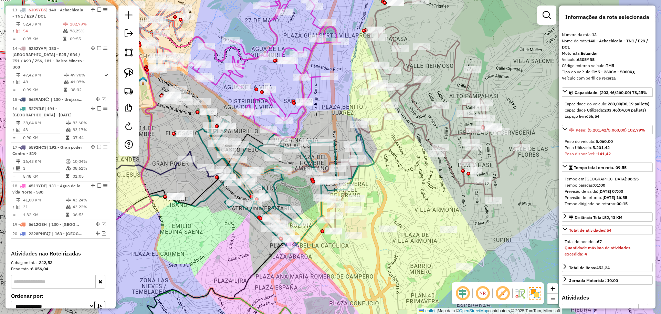
click at [541, 17] on link at bounding box center [546, 15] width 14 height 14
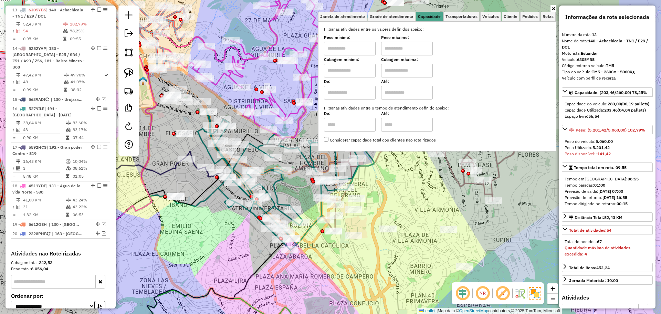
click at [366, 69] on input "text" at bounding box center [350, 71] width 52 height 14
type input "****"
click at [410, 76] on input "text" at bounding box center [407, 71] width 52 height 14
type input "****"
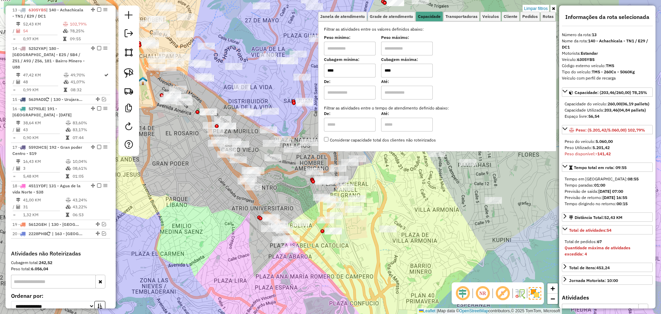
click at [406, 178] on div "Limpar filtros Janela de atendimento Grade de atendimento Capacidade Transporta…" at bounding box center [330, 157] width 661 height 314
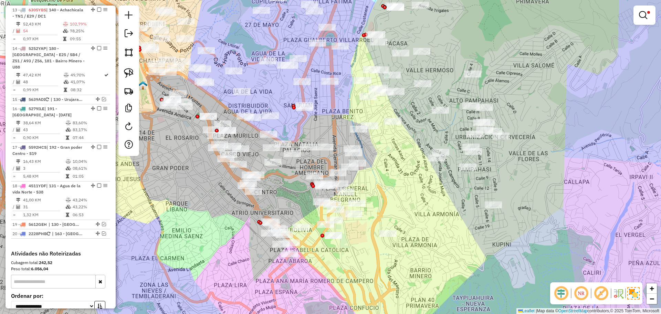
drag, startPoint x: 402, startPoint y: 170, endPoint x: 402, endPoint y: 178, distance: 8.3
click at [402, 178] on div "Limpar filtros Janela de atendimento Grade de atendimento Capacidade Transporta…" at bounding box center [330, 157] width 661 height 314
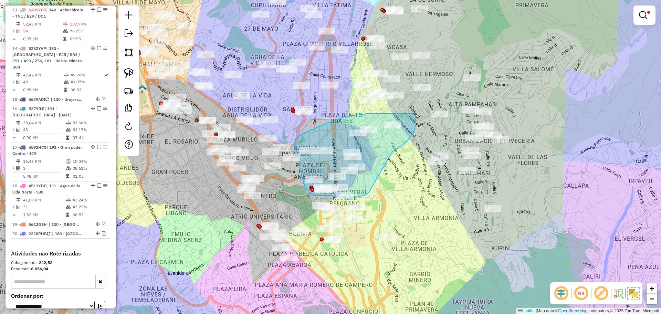
drag, startPoint x: 403, startPoint y: 145, endPoint x: 369, endPoint y: 192, distance: 58.2
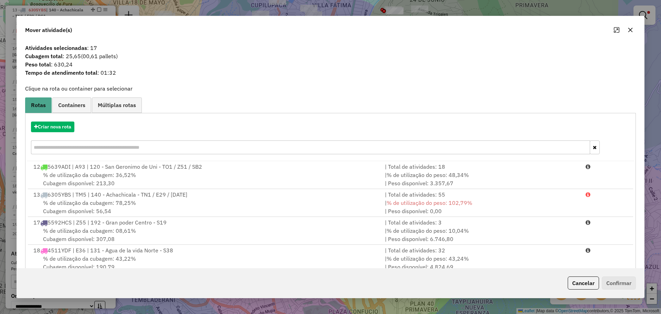
click at [60, 133] on div "Criar nova rota" at bounding box center [330, 138] width 607 height 45
click at [632, 30] on button "button" at bounding box center [629, 29] width 11 height 11
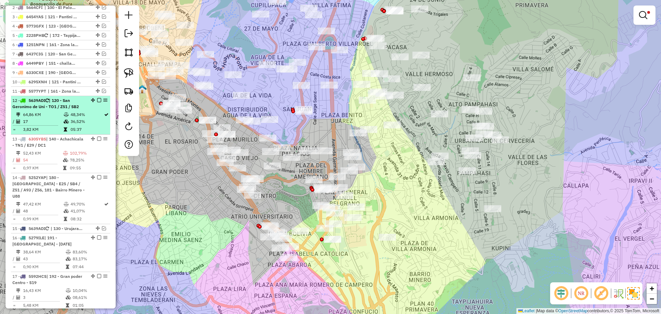
scroll to position [234, 0]
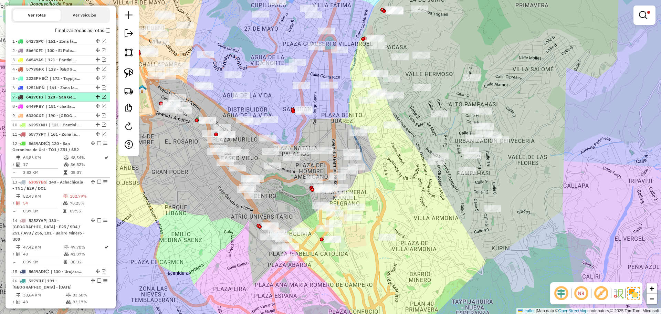
click at [33, 98] on span "6437CIG" at bounding box center [34, 96] width 17 height 5
select select "**********"
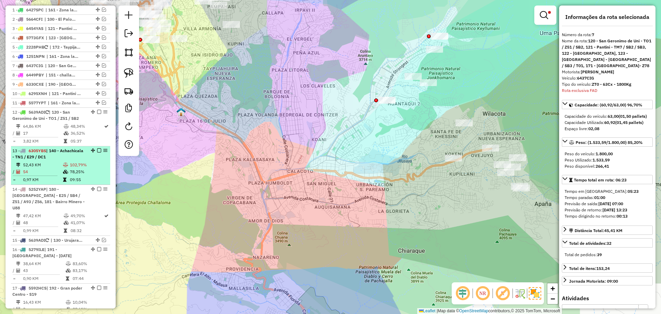
scroll to position [321, 0]
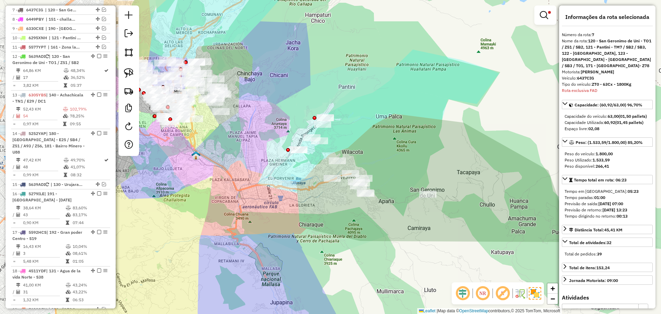
drag, startPoint x: 437, startPoint y: 210, endPoint x: 310, endPoint y: 201, distance: 127.6
click at [310, 201] on div "Limpar filtros Janela de atendimento Grade de atendimento Capacidade Transporta…" at bounding box center [330, 157] width 661 height 314
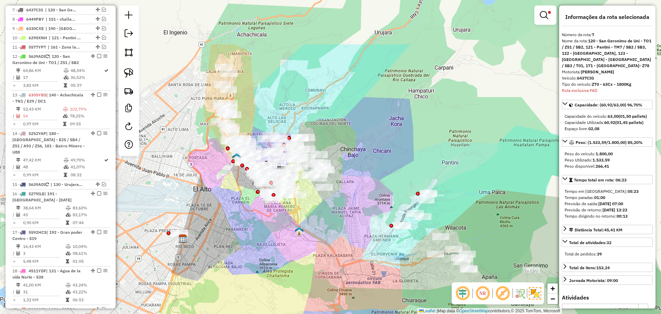
drag, startPoint x: 260, startPoint y: 163, endPoint x: 376, endPoint y: 249, distance: 144.4
click at [376, 248] on div "Limpar filtros Janela de atendimento Grade de atendimento Capacidade Transporta…" at bounding box center [330, 157] width 661 height 314
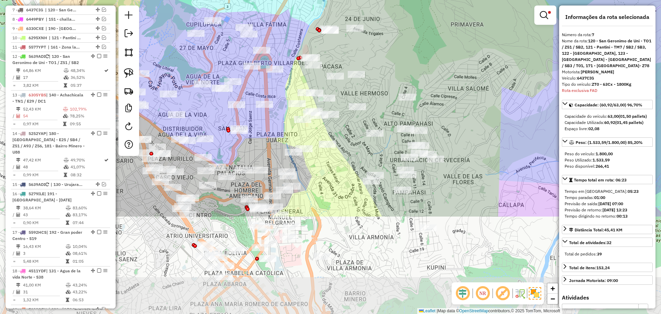
drag, startPoint x: 330, startPoint y: 194, endPoint x: 416, endPoint y: 51, distance: 167.3
click at [416, 51] on div "Limpar filtros Janela de atendimento Grade de atendimento Capacidade Transporta…" at bounding box center [330, 157] width 661 height 314
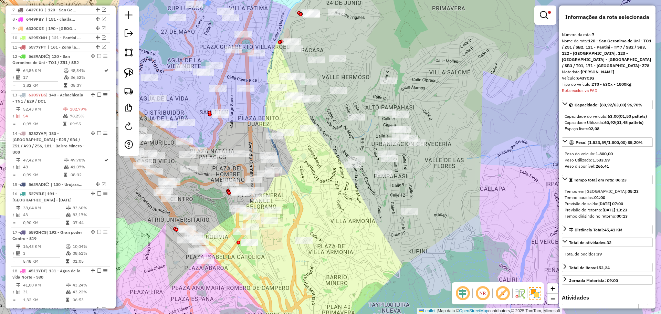
click at [548, 11] on span at bounding box center [549, 12] width 3 height 3
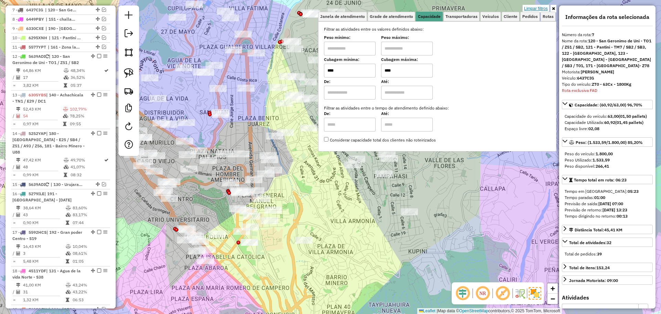
click at [538, 9] on link "Limpar filtros" at bounding box center [535, 9] width 26 height 8
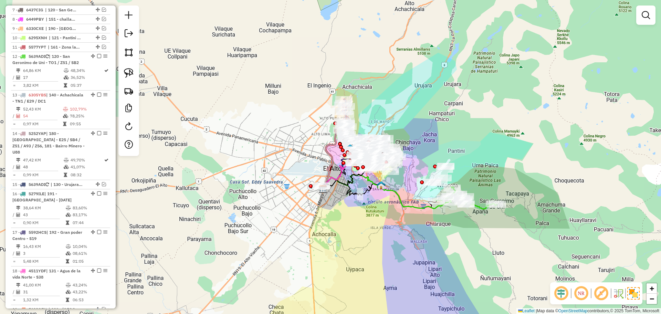
click at [437, 209] on icon at bounding box center [393, 191] width 140 height 34
select select "**********"
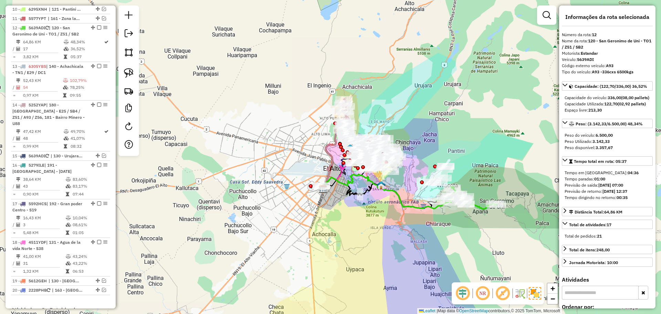
scroll to position [367, 0]
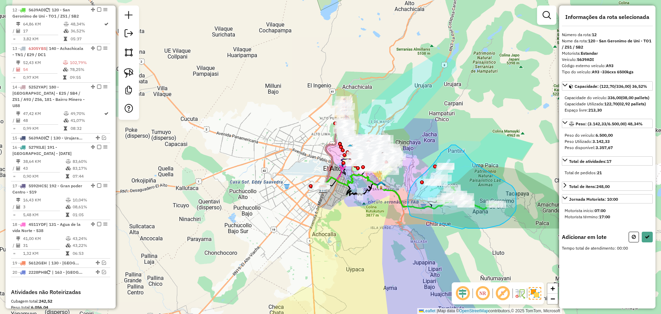
drag, startPoint x: 462, startPoint y: 229, endPoint x: 413, endPoint y: 217, distance: 50.7
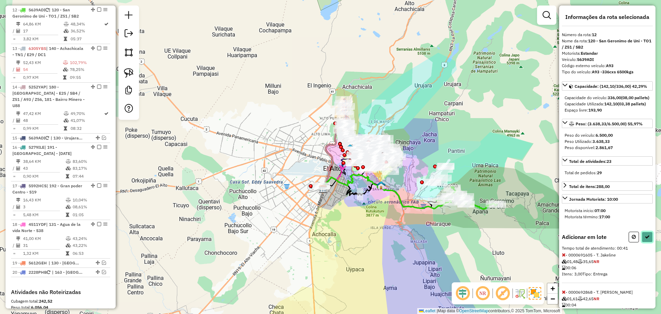
click at [648, 242] on button at bounding box center [646, 237] width 11 height 11
select select "**********"
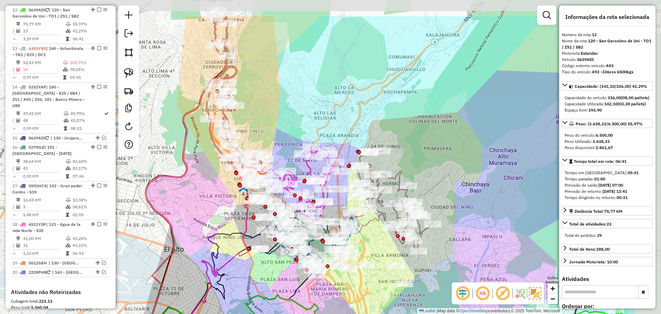
drag, startPoint x: 343, startPoint y: 250, endPoint x: 258, endPoint y: 276, distance: 88.5
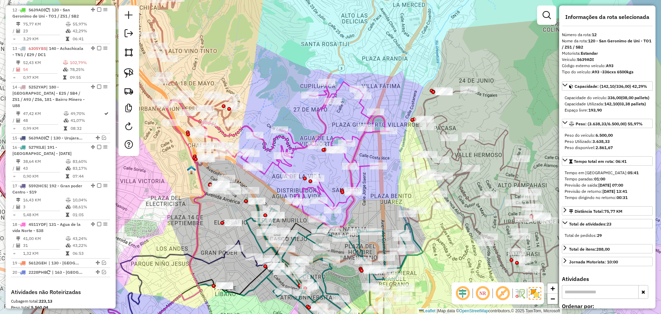
click at [322, 121] on icon at bounding box center [295, 155] width 187 height 147
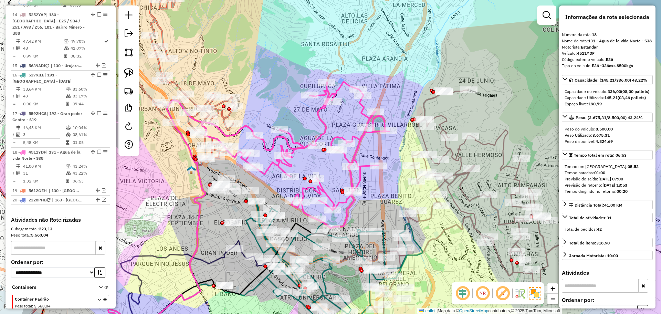
scroll to position [484, 0]
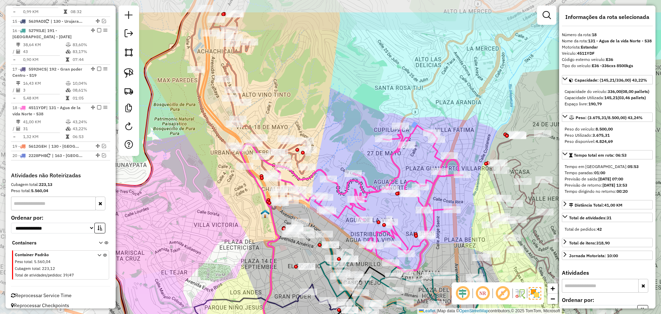
drag, startPoint x: 236, startPoint y: 76, endPoint x: 302, endPoint y: 118, distance: 77.7
click at [300, 118] on div "Janela de atendimento Grade de atendimento Capacidade Transportadoras Veículos …" at bounding box center [330, 157] width 661 height 314
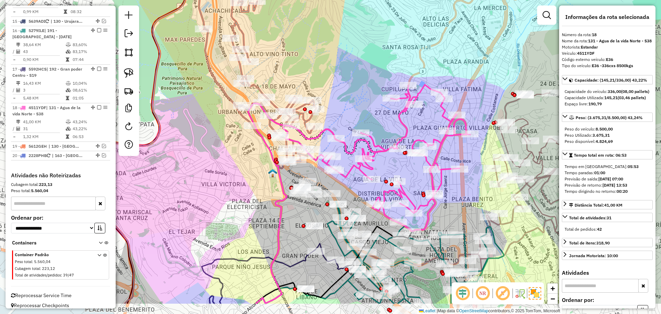
drag, startPoint x: 327, startPoint y: 210, endPoint x: 330, endPoint y: 189, distance: 21.2
click at [330, 189] on div "Janela de atendimento Grade de atendimento Capacidade Transportadoras Veículos …" at bounding box center [330, 157] width 661 height 314
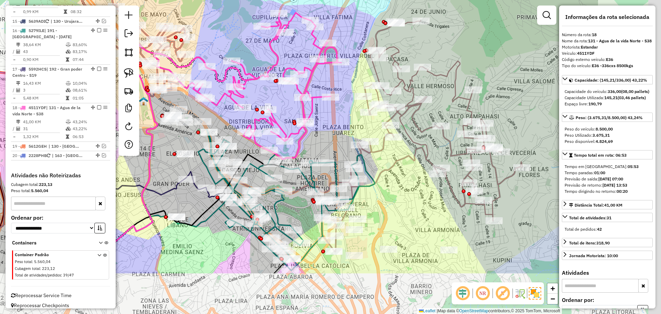
drag, startPoint x: 449, startPoint y: 222, endPoint x: 316, endPoint y: 150, distance: 151.5
click at [316, 150] on div "Janela de atendimento Grade de atendimento Capacidade Transportadoras Veículos …" at bounding box center [330, 157] width 661 height 314
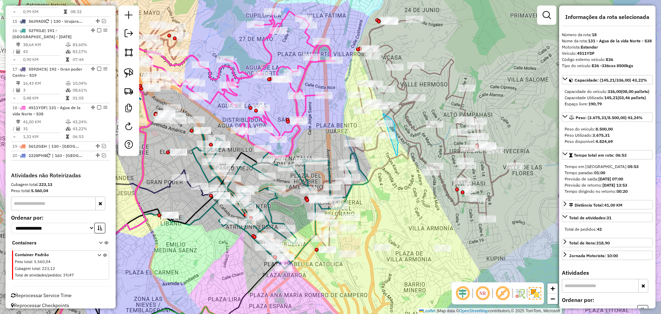
drag, startPoint x: 397, startPoint y: 154, endPoint x: 382, endPoint y: 116, distance: 41.3
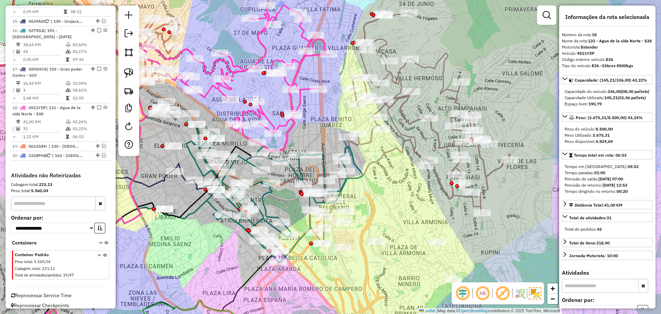
drag, startPoint x: 394, startPoint y: 277, endPoint x: 374, endPoint y: 261, distance: 25.2
click at [374, 261] on div "Janela de atendimento Grade de atendimento Capacidade Transportadoras Veículos …" at bounding box center [330, 157] width 661 height 314
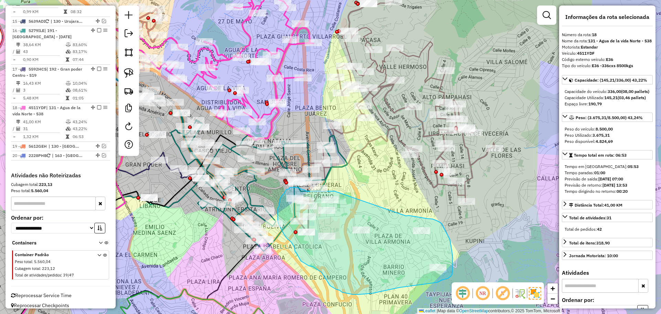
drag, startPoint x: 406, startPoint y: 216, endPoint x: 334, endPoint y: 191, distance: 75.7
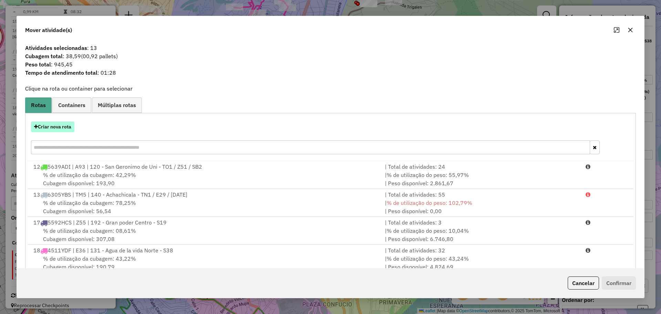
click at [66, 127] on button "Criar nova rota" at bounding box center [52, 126] width 43 height 11
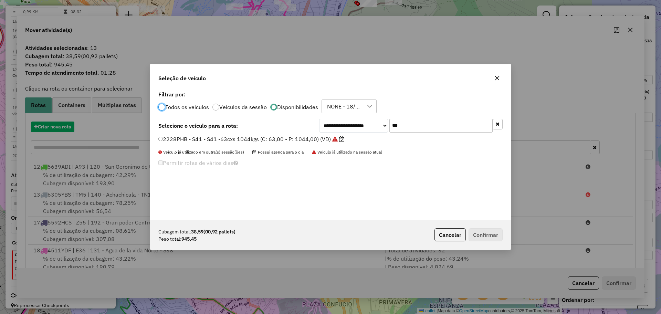
scroll to position [4, 2]
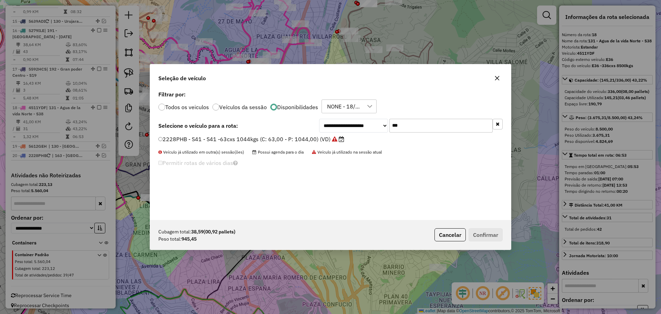
drag, startPoint x: 409, startPoint y: 126, endPoint x: 326, endPoint y: 128, distance: 83.0
click at [329, 128] on div "**********" at bounding box center [410, 126] width 183 height 14
click at [326, 128] on select "**********" at bounding box center [353, 126] width 69 height 14
select select "**********"
click at [409, 119] on input "***" at bounding box center [440, 126] width 103 height 14
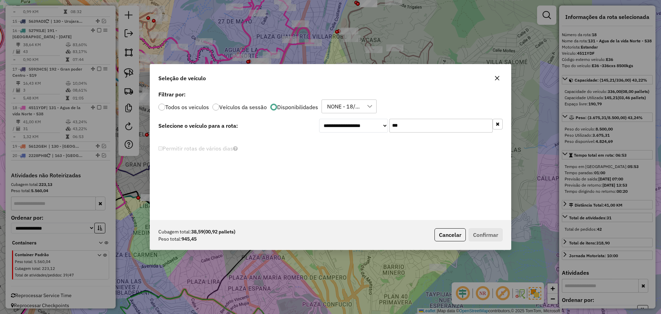
click at [409, 119] on input "***" at bounding box center [440, 126] width 103 height 14
drag, startPoint x: 403, startPoint y: 122, endPoint x: 356, endPoint y: 125, distance: 46.5
click at [356, 124] on div "**********" at bounding box center [410, 126] width 183 height 14
type input "***"
click at [349, 127] on select "**********" at bounding box center [353, 126] width 69 height 14
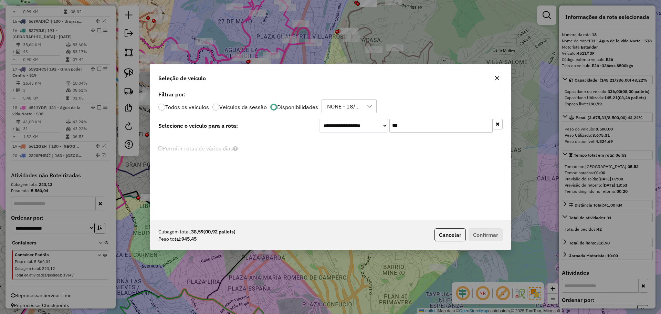
click at [495, 78] on icon "button" at bounding box center [497, 78] width 6 height 6
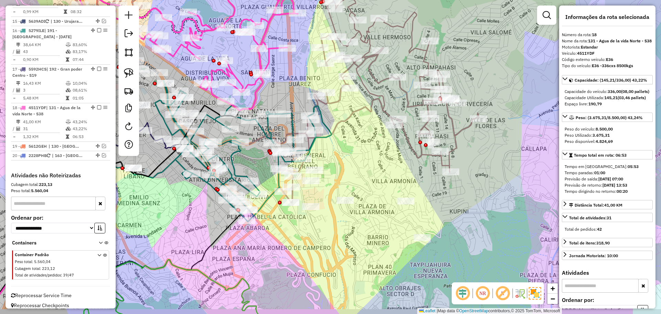
drag, startPoint x: 369, startPoint y: 192, endPoint x: 355, endPoint y: 167, distance: 27.9
click at [355, 167] on div "Janela de atendimento Grade de atendimento Capacidade Transportadoras Veículos …" at bounding box center [330, 157] width 661 height 314
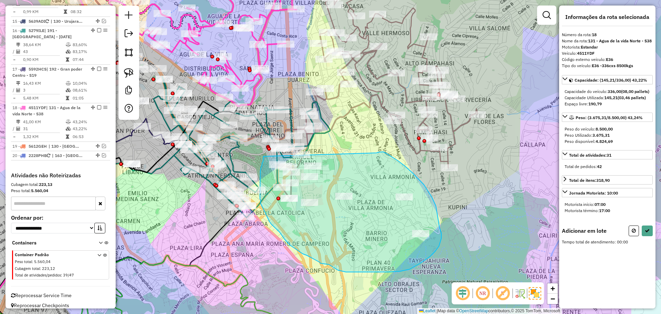
drag, startPoint x: 377, startPoint y: 153, endPoint x: 263, endPoint y: 156, distance: 113.9
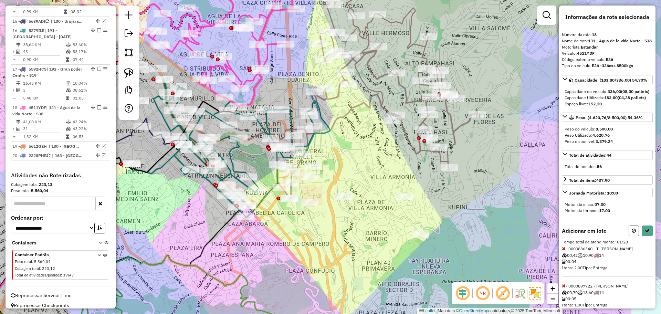
click at [635, 236] on button at bounding box center [633, 230] width 10 height 11
select select "**********"
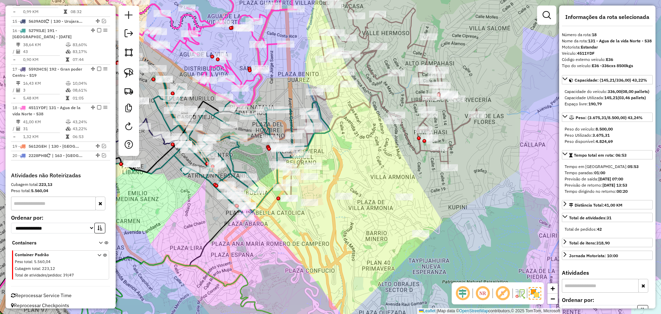
click at [456, 202] on div "Janela de atendimento Grade de atendimento Capacidade Transportadoras Veículos …" at bounding box center [330, 157] width 661 height 314
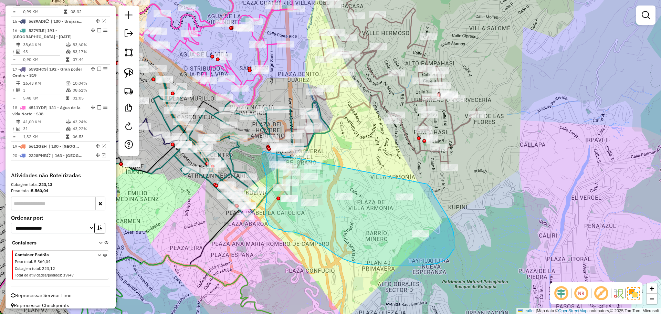
drag, startPoint x: 428, startPoint y: 184, endPoint x: 263, endPoint y: 151, distance: 167.7
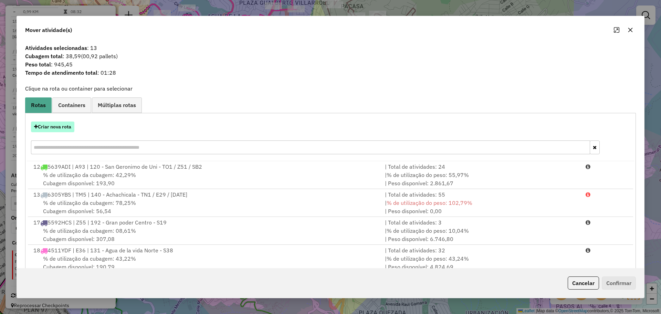
click at [57, 130] on button "Criar nova rota" at bounding box center [52, 126] width 43 height 11
select select "**********"
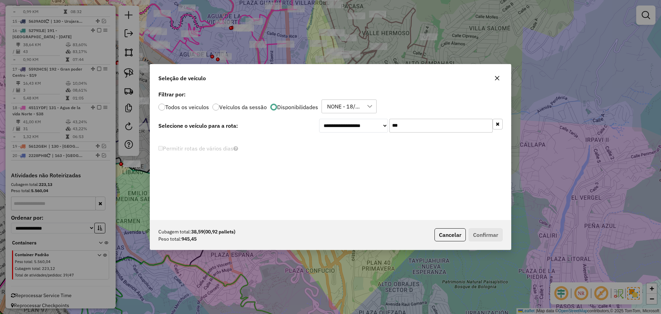
drag, startPoint x: 414, startPoint y: 124, endPoint x: 365, endPoint y: 125, distance: 49.5
click at [365, 125] on div "**********" at bounding box center [410, 126] width 183 height 14
click at [423, 126] on input "***" at bounding box center [440, 126] width 103 height 14
type input "***"
click at [366, 122] on select "**********" at bounding box center [353, 126] width 69 height 14
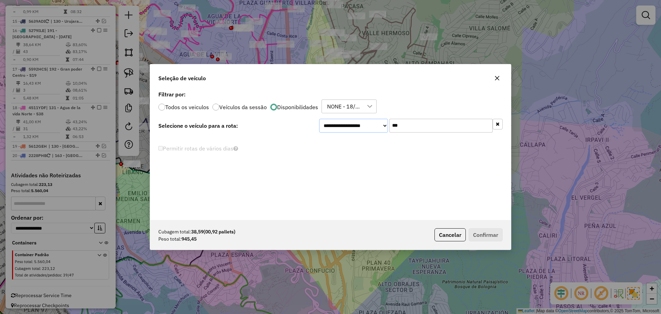
click at [354, 127] on select "**********" at bounding box center [353, 126] width 69 height 14
click at [319, 119] on select "**********" at bounding box center [353, 126] width 69 height 14
click at [383, 126] on select "**********" at bounding box center [353, 126] width 69 height 14
select select "*******"
click at [319, 119] on select "**********" at bounding box center [353, 126] width 69 height 14
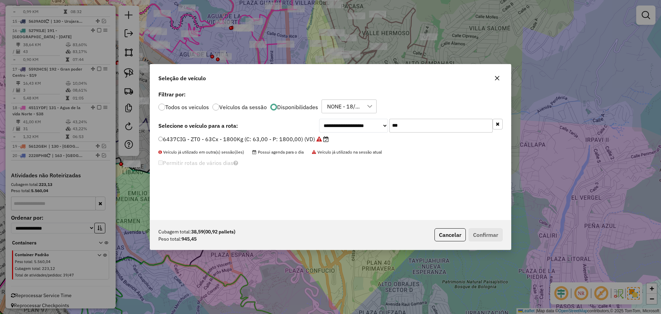
click at [298, 135] on label "6437CIG - ZT0 - 63Cx - 1800Kg (C: 63,00 - P: 1800,00) (VD)" at bounding box center [243, 139] width 170 height 8
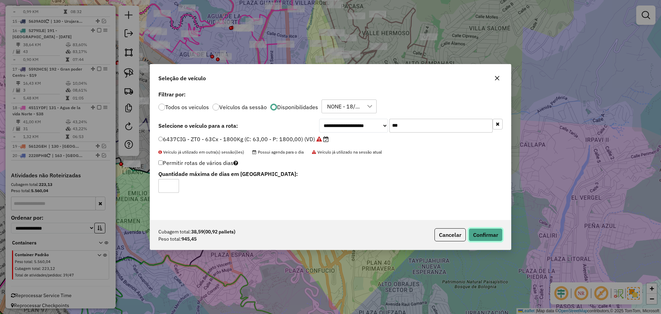
click at [490, 229] on button "Confirmar" at bounding box center [485, 234] width 34 height 13
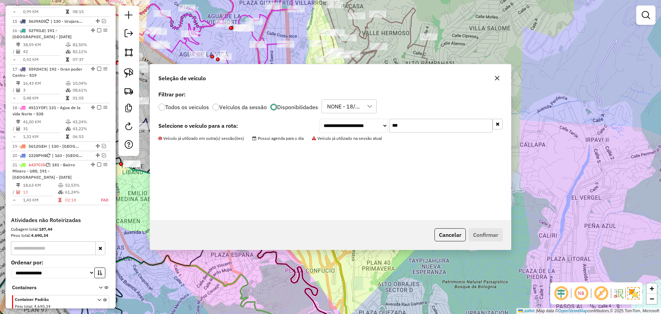
scroll to position [439, 0]
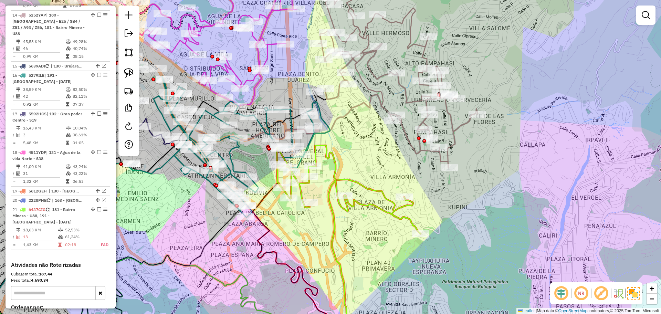
click at [359, 179] on icon at bounding box center [370, 262] width 85 height 166
click at [363, 183] on icon at bounding box center [371, 262] width 85 height 167
select select "**********"
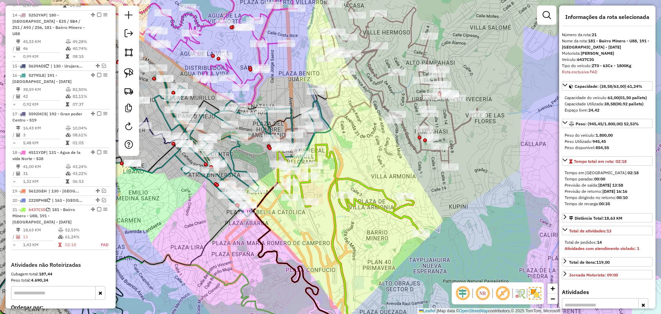
scroll to position [528, 0]
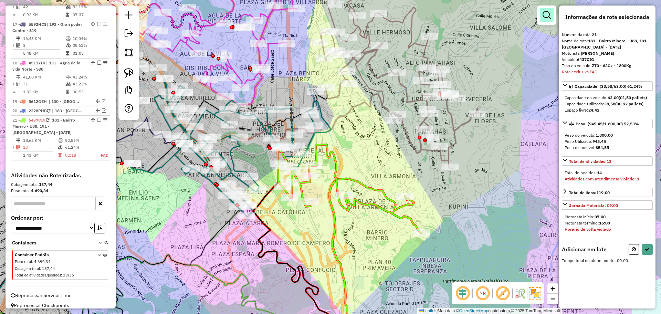
click at [545, 15] on em at bounding box center [546, 15] width 8 height 8
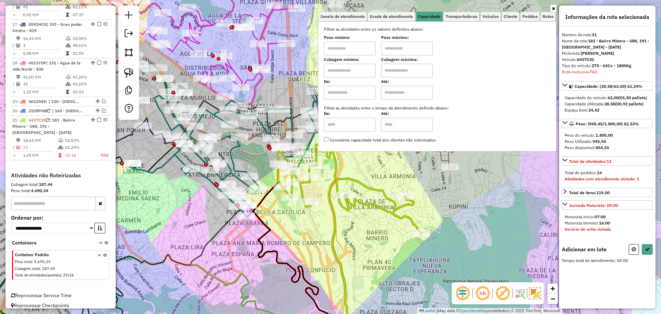
click at [398, 50] on input "text" at bounding box center [407, 49] width 52 height 14
type input "******"
click at [359, 44] on input "text" at bounding box center [350, 49] width 52 height 14
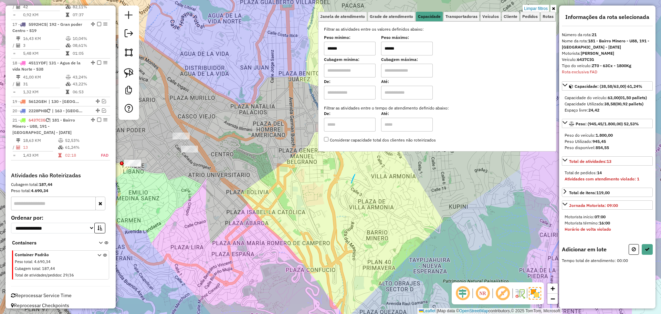
drag, startPoint x: 355, startPoint y: 174, endPoint x: 346, endPoint y: 209, distance: 36.1
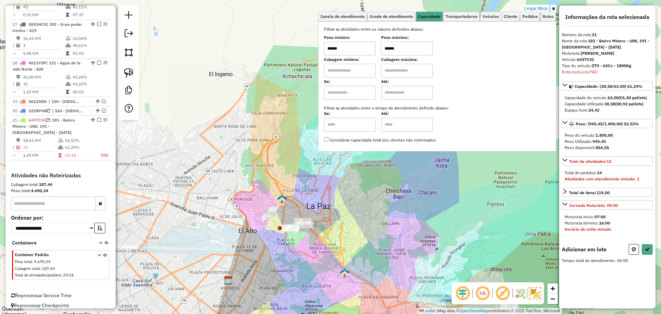
drag, startPoint x: 362, startPoint y: 176, endPoint x: 352, endPoint y: 232, distance: 56.8
click at [353, 230] on div "Limpar filtros Janela de atendimento Grade de atendimento Capacidade Transporta…" at bounding box center [330, 157] width 661 height 314
click at [360, 48] on input "******" at bounding box center [350, 49] width 52 height 14
type input "******"
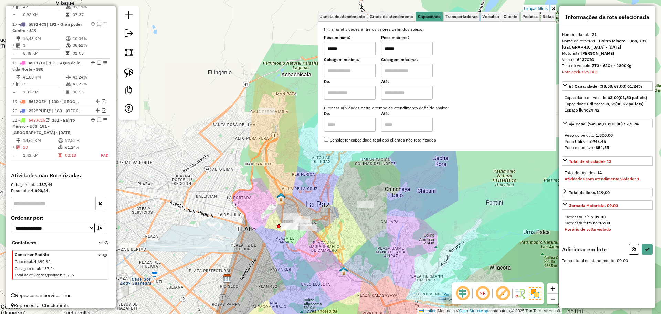
drag, startPoint x: 362, startPoint y: 257, endPoint x: 363, endPoint y: 225, distance: 32.7
click at [363, 225] on div "Limpar filtros Janela de atendimento Grade de atendimento Capacidade Transporta…" at bounding box center [330, 157] width 661 height 314
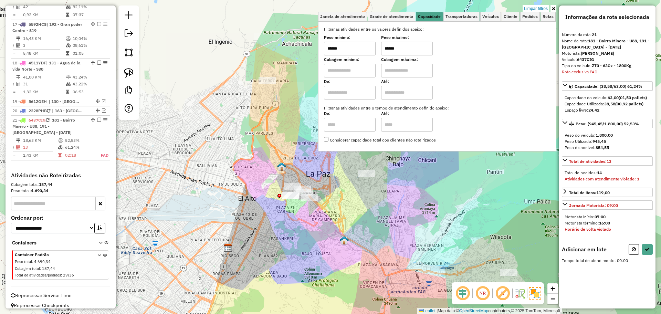
click at [553, 8] on icon at bounding box center [553, 9] width 3 height 4
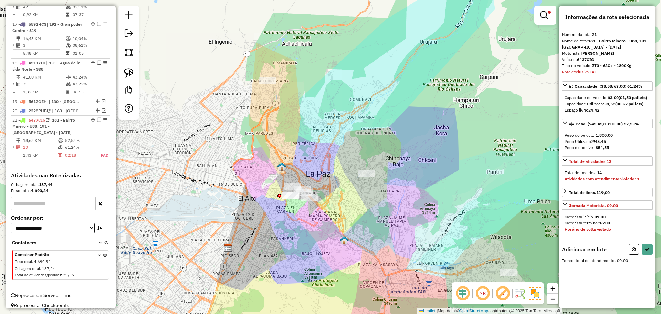
click at [631, 246] on button at bounding box center [633, 249] width 10 height 11
select select "**********"
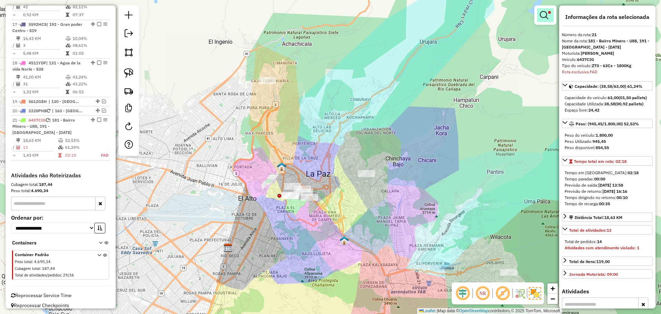
click at [540, 13] on em at bounding box center [543, 15] width 8 height 8
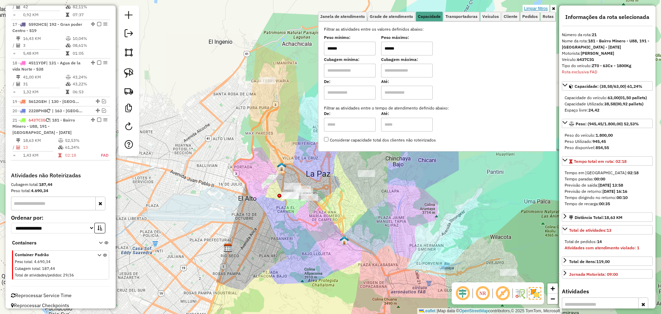
click at [531, 9] on link "Limpar filtros" at bounding box center [535, 9] width 26 height 8
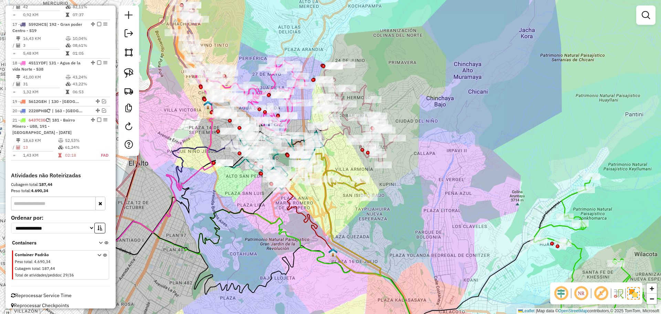
click at [547, 227] on icon at bounding box center [630, 259] width 193 height 165
select select "**********"
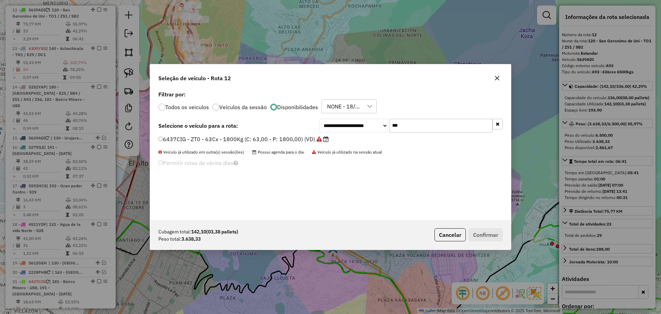
scroll to position [4, 2]
drag, startPoint x: 410, startPoint y: 121, endPoint x: 376, endPoint y: 125, distance: 33.9
click at [376, 125] on div "**********" at bounding box center [410, 126] width 183 height 14
paste input "****"
type input "*******"
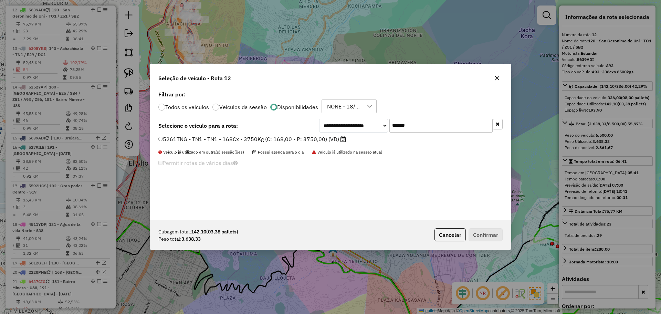
click at [310, 140] on label "5261TNG - TN1 - TN1 - 168Cx - 3750Kg (C: 168,00 - P: 3750,00) (VD)" at bounding box center [252, 139] width 188 height 8
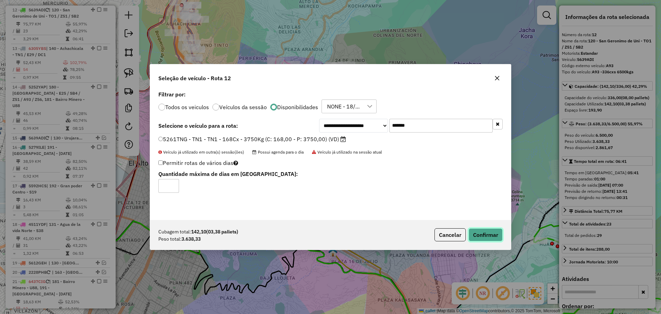
click at [477, 234] on button "Confirmar" at bounding box center [485, 234] width 34 height 13
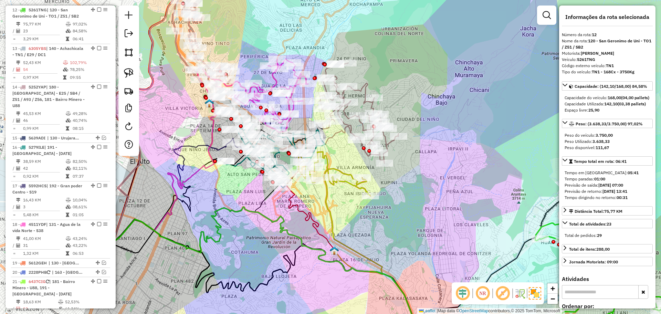
drag, startPoint x: 460, startPoint y: 207, endPoint x: 289, endPoint y: 101, distance: 201.7
click at [290, 101] on div "Janela de atendimento Grade de atendimento Capacidade Transportadoras Veículos …" at bounding box center [330, 157] width 661 height 314
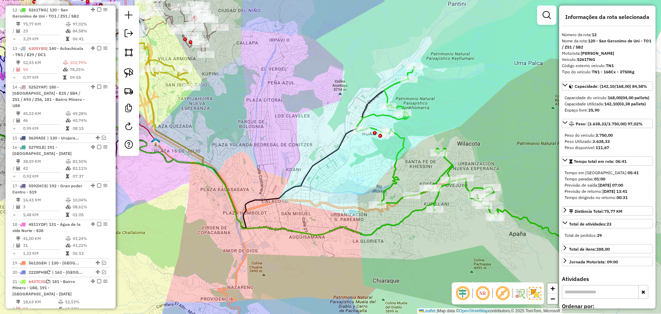
click at [396, 166] on icon at bounding box center [487, 152] width 263 height 171
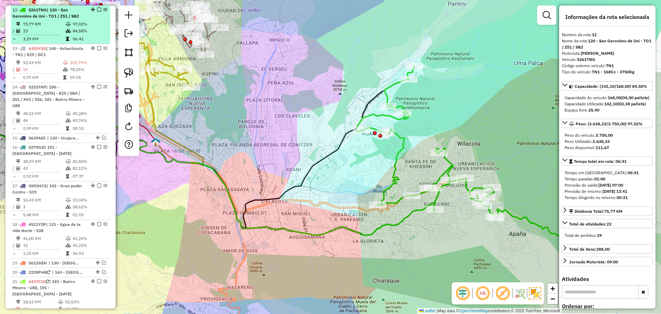
click at [97, 11] on em at bounding box center [99, 10] width 4 height 4
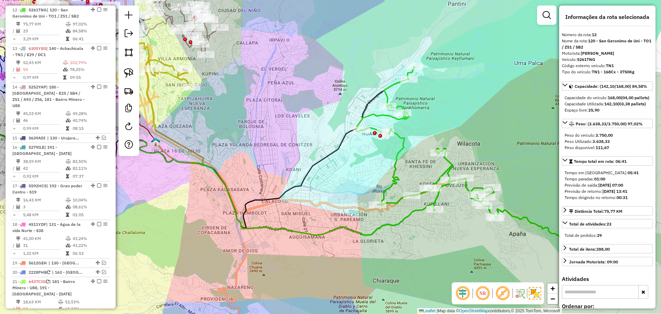
scroll to position [338, 0]
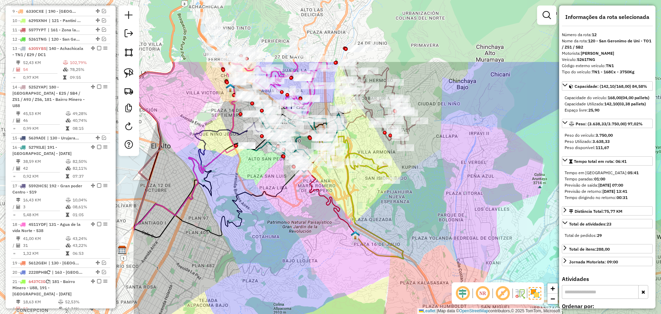
drag, startPoint x: 220, startPoint y: 118, endPoint x: 420, endPoint y: 211, distance: 220.3
click at [420, 211] on div "Janela de atendimento Grade de atendimento Capacidade Transportadoras Veículos …" at bounding box center [330, 157] width 661 height 314
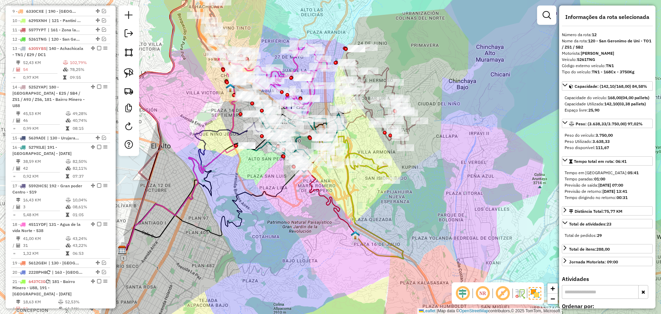
click at [367, 167] on icon at bounding box center [355, 158] width 72 height 44
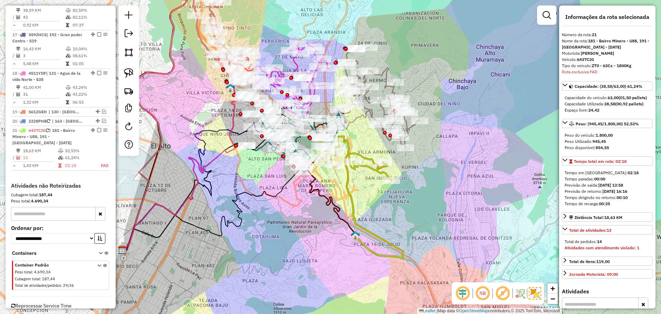
scroll to position [499, 0]
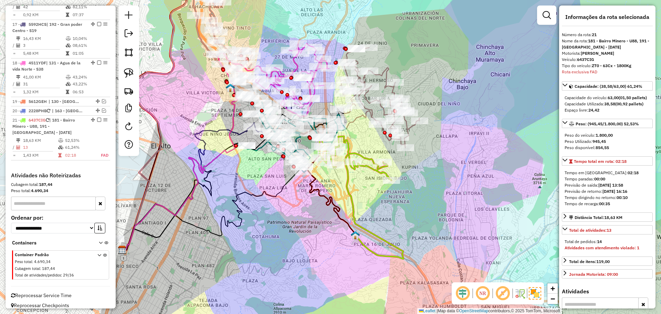
click at [344, 200] on div "Janela de atendimento Grade de atendimento Capacidade Transportadoras Veículos …" at bounding box center [330, 157] width 661 height 314
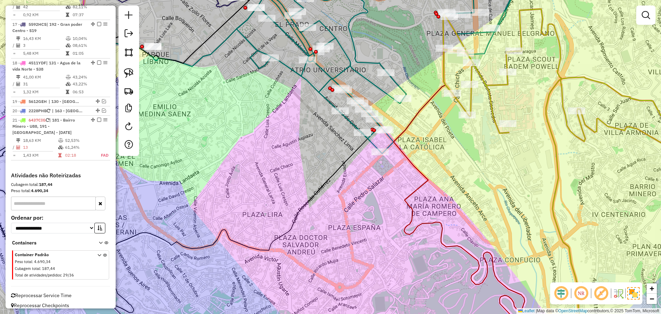
click at [353, 52] on icon at bounding box center [386, 61] width 325 height 185
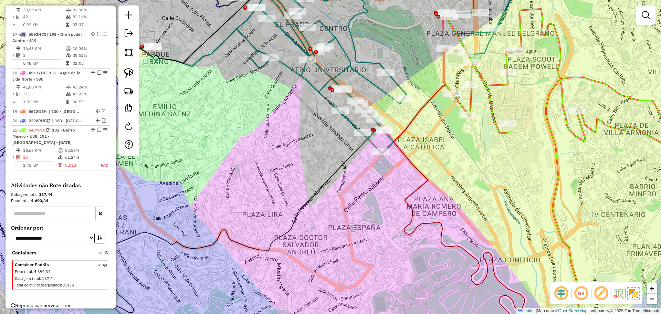
select select "**********"
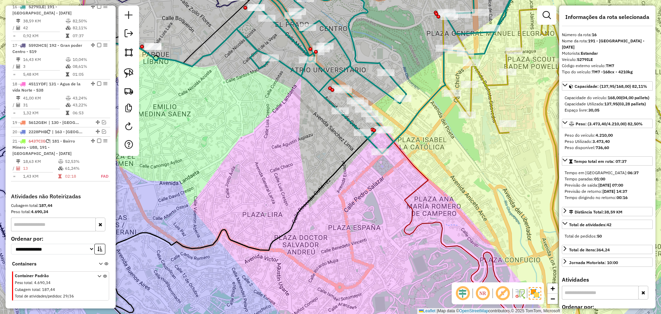
scroll to position [469, 0]
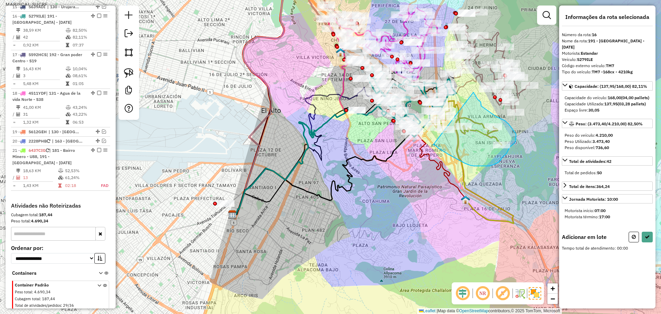
drag, startPoint x: 434, startPoint y: 144, endPoint x: 460, endPoint y: 81, distance: 68.5
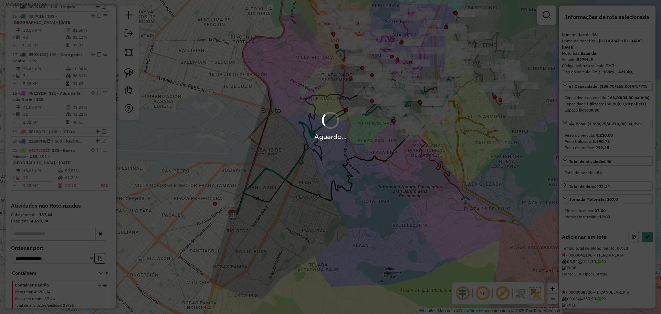
drag, startPoint x: 449, startPoint y: 80, endPoint x: 441, endPoint y: 80, distance: 7.2
click at [441, 80] on div "Aguarde..." at bounding box center [330, 157] width 661 height 314
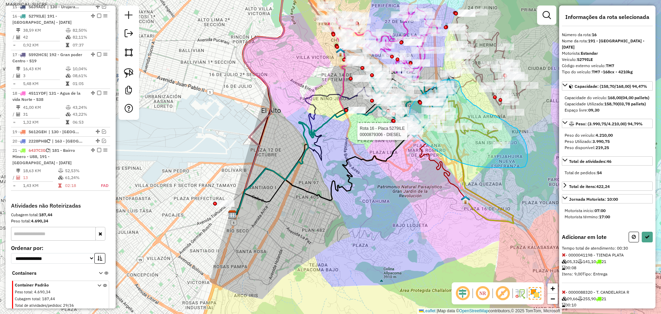
click at [406, 130] on div "Rota 16 - Placa 5279ILE 0000879306 - DIESEL Janela de atendimento Grade de aten…" at bounding box center [330, 157] width 661 height 314
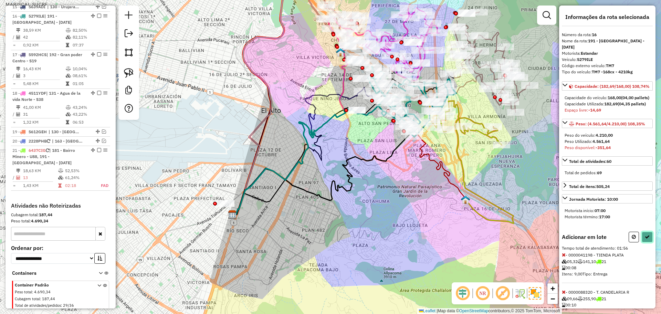
click at [644, 239] on icon at bounding box center [646, 236] width 5 height 5
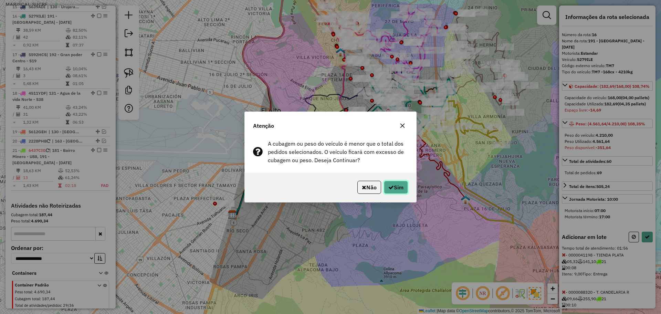
click at [395, 191] on button "Sim" at bounding box center [396, 187] width 24 height 13
select select "**********"
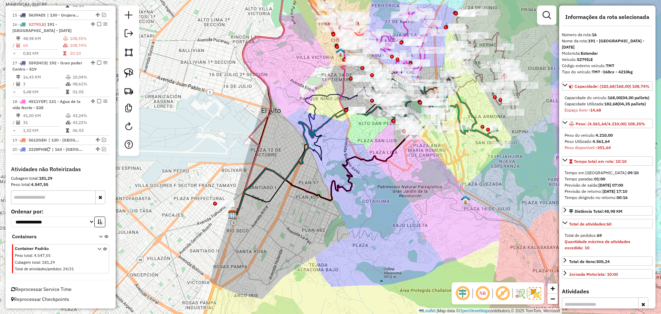
scroll to position [455, 0]
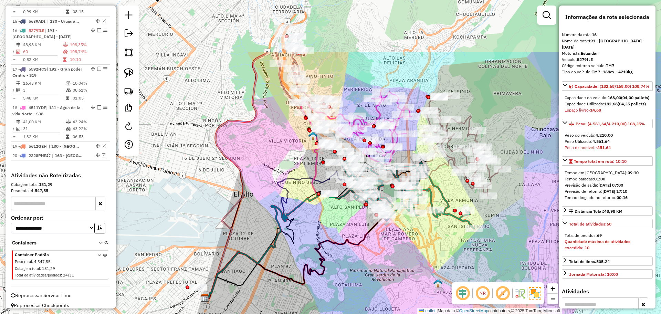
drag, startPoint x: 376, startPoint y: 139, endPoint x: 349, endPoint y: 242, distance: 106.7
click at [348, 244] on div "Janela de atendimento Grade de atendimento Capacidade Transportadoras Veículos …" at bounding box center [330, 157] width 661 height 314
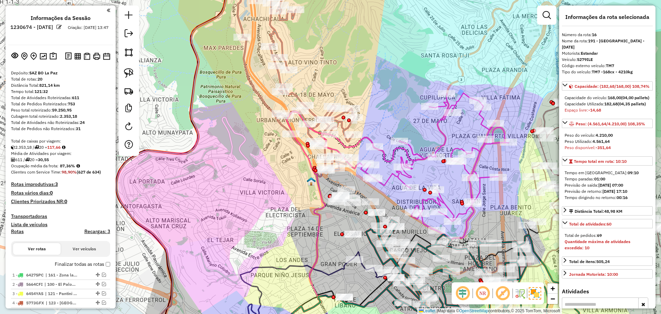
select select "**********"
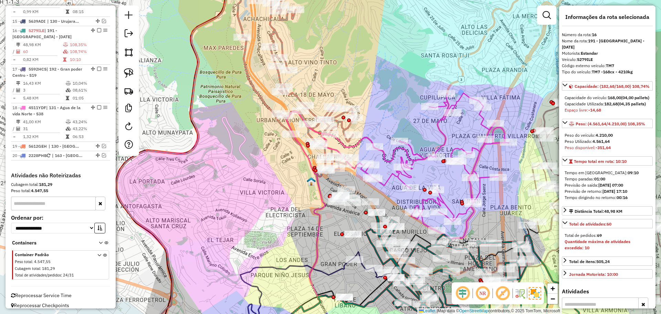
click at [279, 76] on icon at bounding box center [295, 73] width 117 height 208
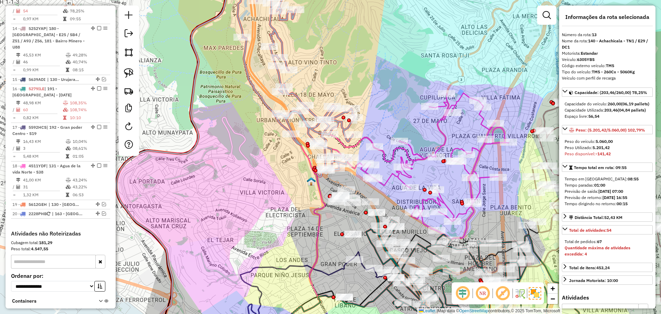
scroll to position [376, 0]
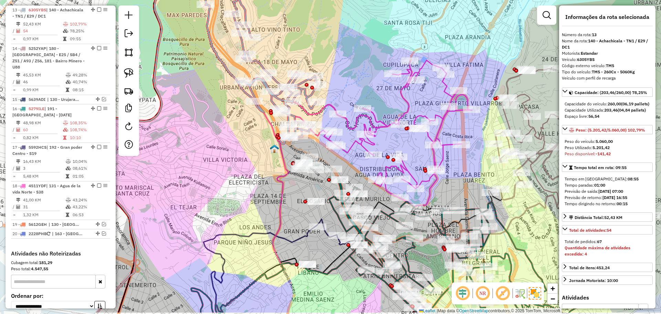
drag, startPoint x: 289, startPoint y: 199, endPoint x: 248, endPoint y: 160, distance: 56.2
click at [248, 160] on div "Janela de atendimento Grade de atendimento Capacidade Transportadoras Veículos …" at bounding box center [330, 157] width 661 height 314
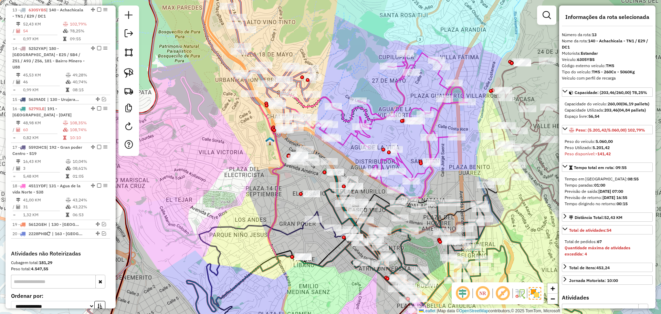
click at [351, 118] on icon at bounding box center [373, 126] width 187 height 147
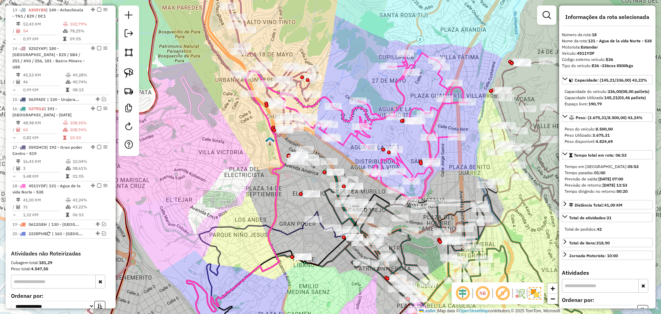
scroll to position [455, 0]
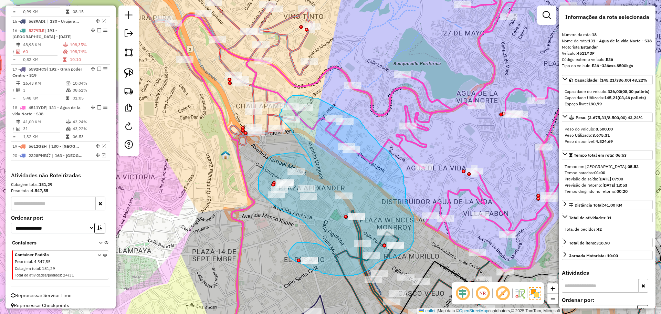
drag, startPoint x: 308, startPoint y: 97, endPoint x: 358, endPoint y: 119, distance: 55.0
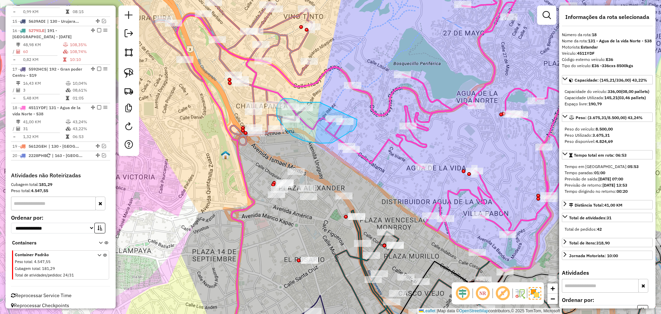
drag, startPoint x: 321, startPoint y: 103, endPoint x: 357, endPoint y: 111, distance: 37.1
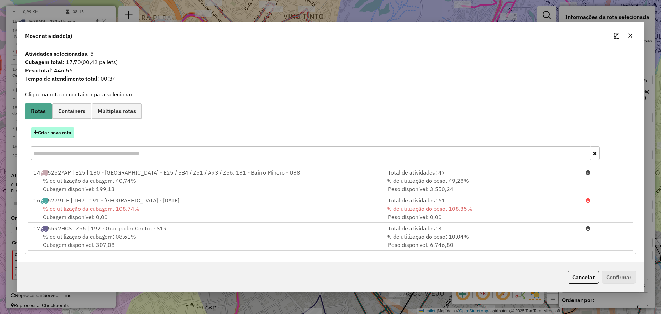
click at [56, 136] on button "Criar nova rota" at bounding box center [52, 132] width 43 height 11
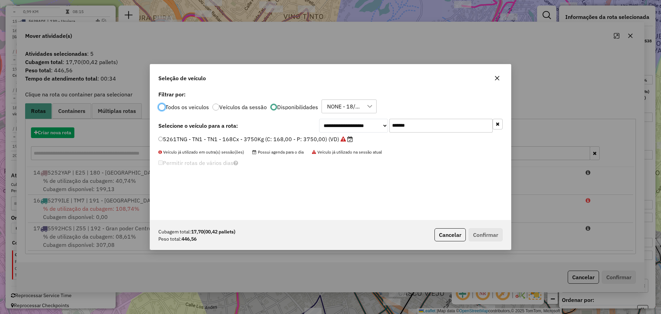
scroll to position [4, 2]
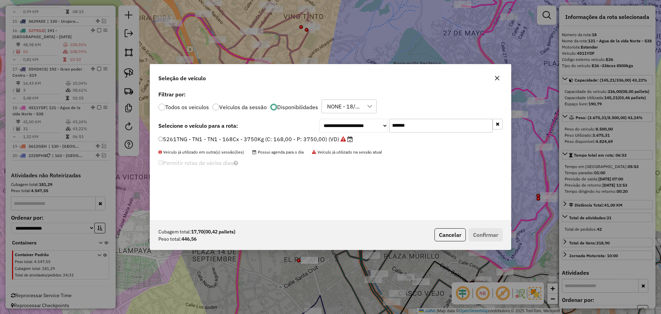
drag, startPoint x: 431, startPoint y: 126, endPoint x: 370, endPoint y: 129, distance: 61.3
click at [371, 127] on div "**********" at bounding box center [410, 126] width 183 height 14
type input "***"
click at [304, 137] on label "6437CIG - ZT0 - 63Cx - 1800Kg (C: 63,00 - P: 1800,00) (VD)" at bounding box center [243, 139] width 170 height 8
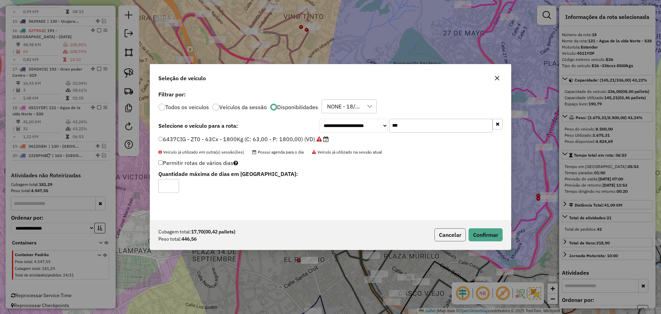
click at [456, 236] on button "Cancelar" at bounding box center [449, 234] width 31 height 13
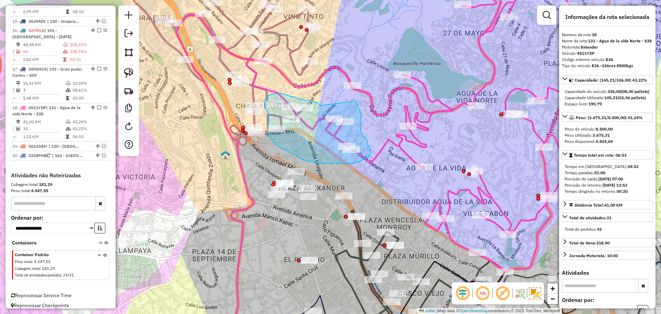
drag, startPoint x: 319, startPoint y: 106, endPoint x: 354, endPoint y: 100, distance: 35.5
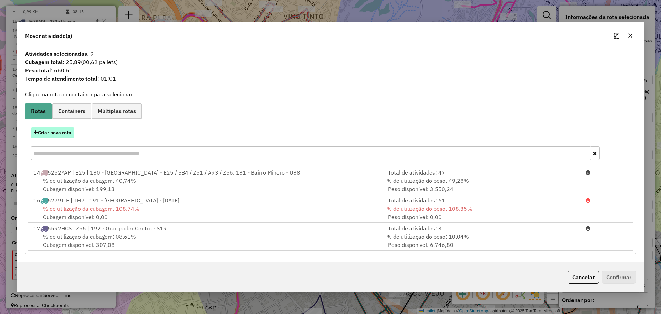
click at [69, 135] on button "Criar nova rota" at bounding box center [52, 132] width 43 height 11
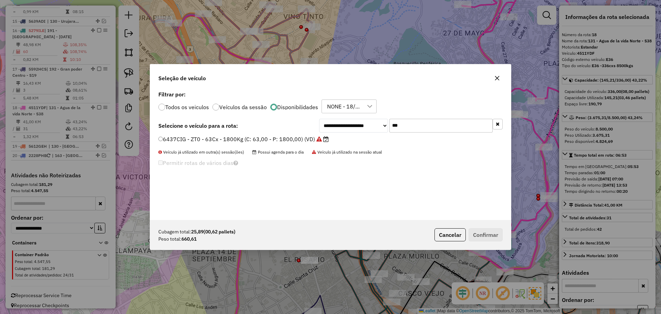
click at [281, 140] on label "6437CIG - ZT0 - 63Cx - 1800Kg (C: 63,00 - P: 1800,00) (VD)" at bounding box center [243, 139] width 170 height 8
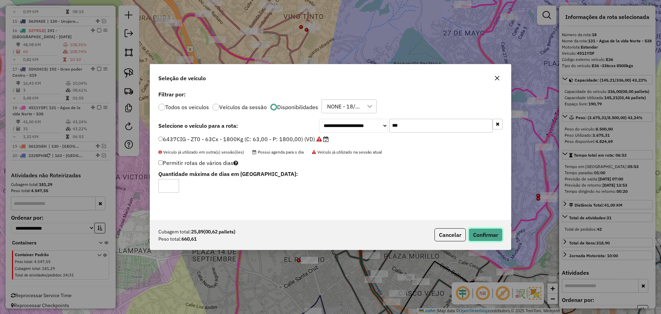
click at [483, 231] on button "Confirmar" at bounding box center [485, 234] width 34 height 13
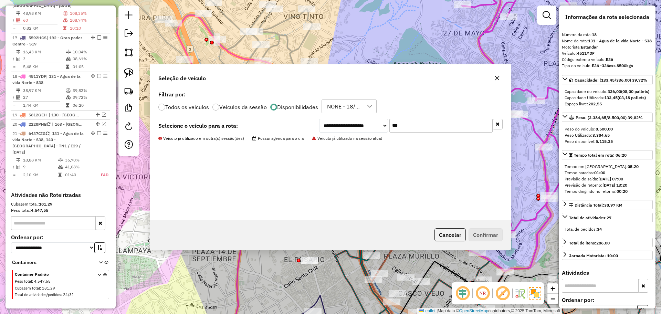
scroll to position [499, 0]
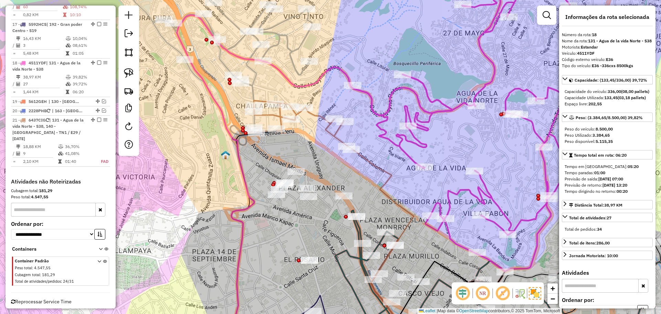
click at [315, 113] on icon at bounding box center [303, 124] width 98 height 48
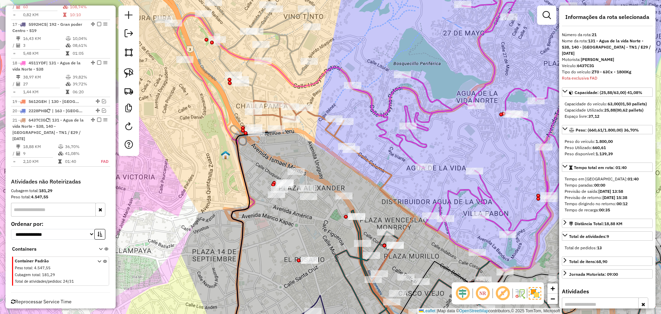
click at [294, 66] on icon at bounding box center [211, 57] width 201 height 177
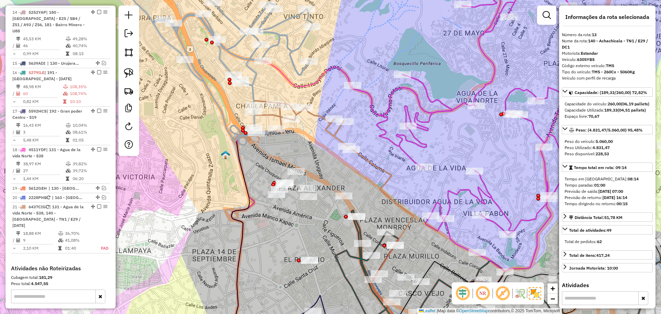
scroll to position [376, 0]
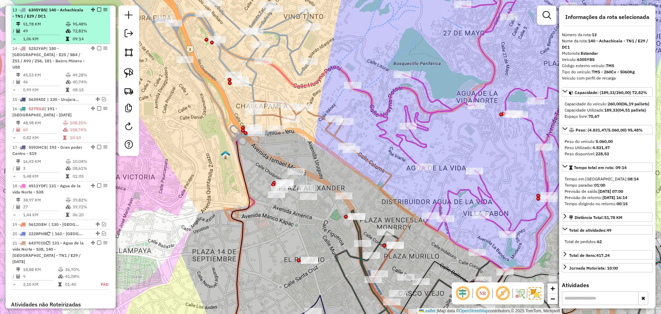
click at [97, 10] on em at bounding box center [99, 10] width 4 height 4
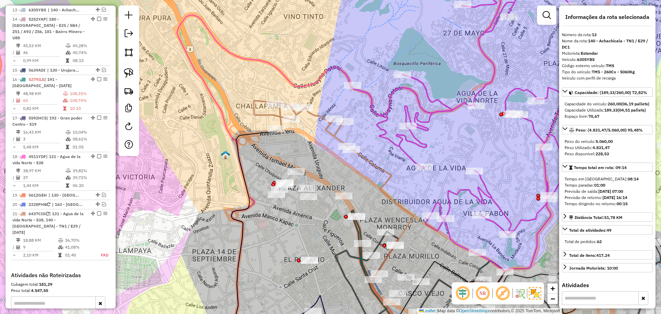
click at [316, 115] on icon at bounding box center [303, 124] width 98 height 48
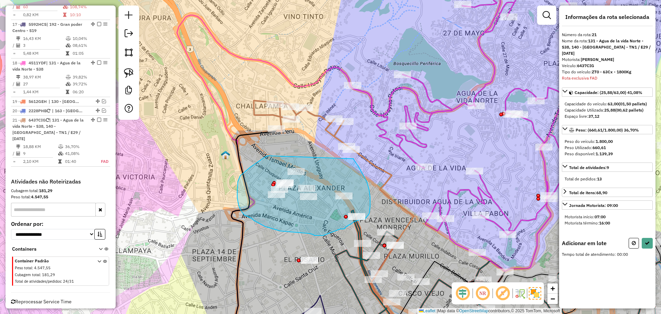
drag, startPoint x: 272, startPoint y: 156, endPoint x: 353, endPoint y: 159, distance: 81.6
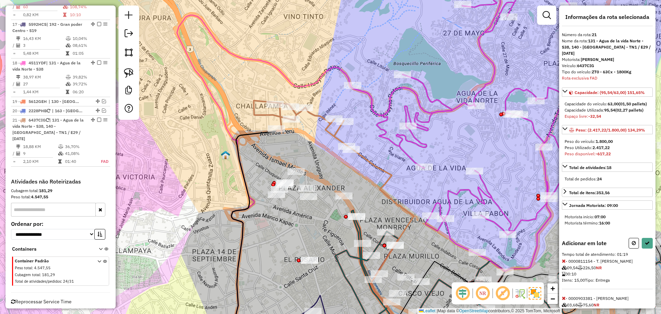
click at [634, 241] on button at bounding box center [633, 243] width 10 height 11
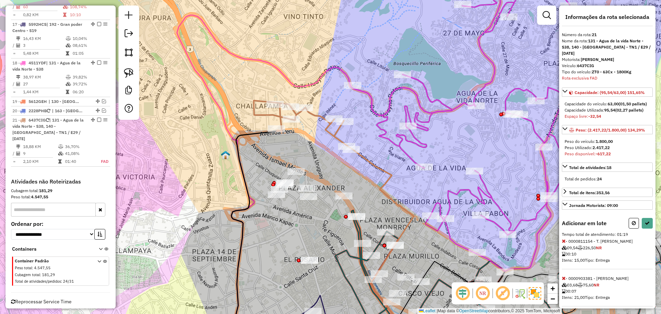
select select "**********"
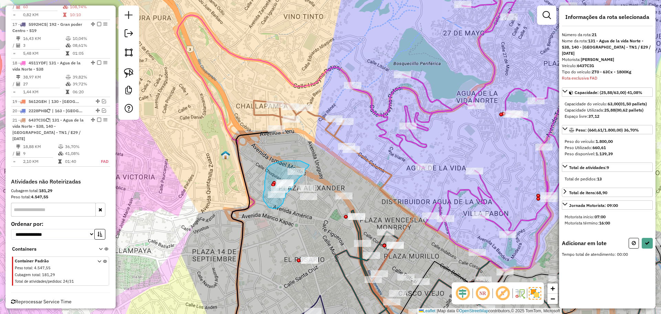
drag, startPoint x: 300, startPoint y: 161, endPoint x: 309, endPoint y: 165, distance: 9.9
click at [309, 165] on div "Janela de atendimento Grade de atendimento Capacidade Transportadoras Veículos …" at bounding box center [330, 157] width 661 height 314
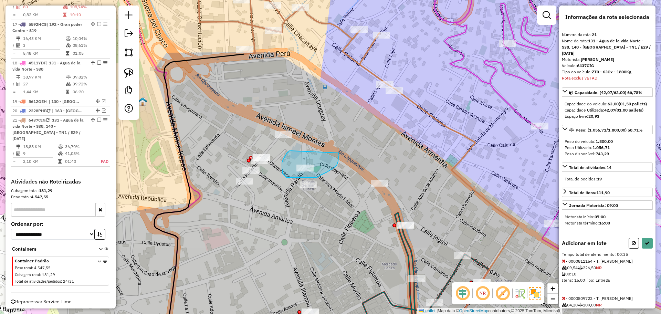
drag, startPoint x: 291, startPoint y: 151, endPoint x: 338, endPoint y: 153, distance: 47.2
click at [645, 244] on icon at bounding box center [646, 243] width 5 height 5
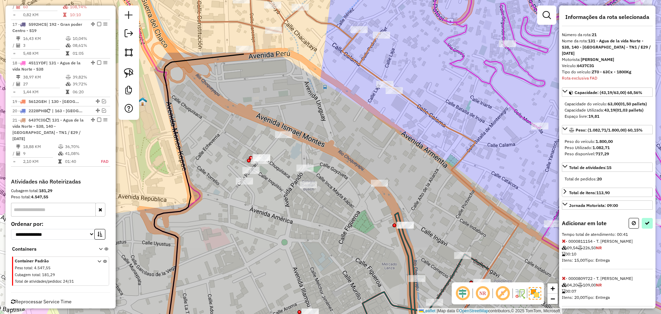
select select "**********"
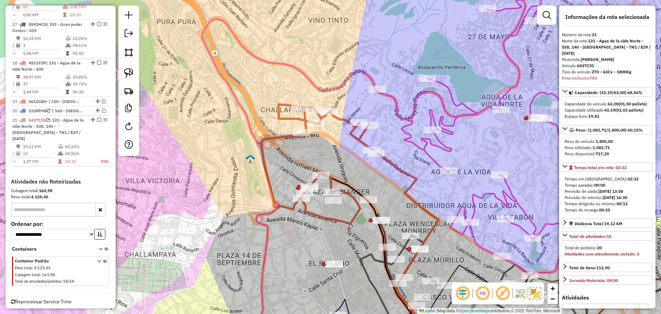
click at [357, 135] on icon at bounding box center [319, 163] width 116 height 119
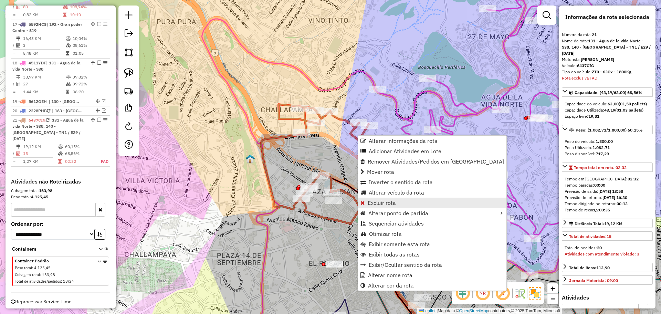
click at [378, 202] on span "Excluir rota" at bounding box center [381, 203] width 28 height 6
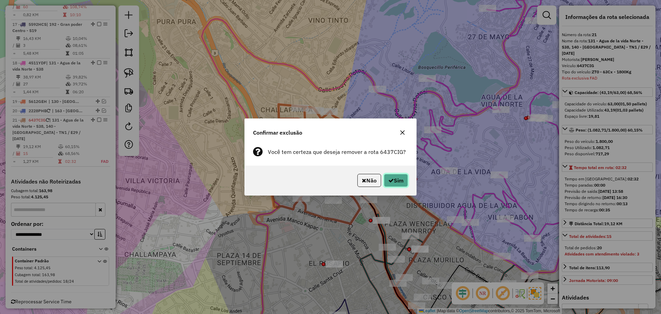
click at [390, 179] on icon "button" at bounding box center [391, 181] width 6 height 6
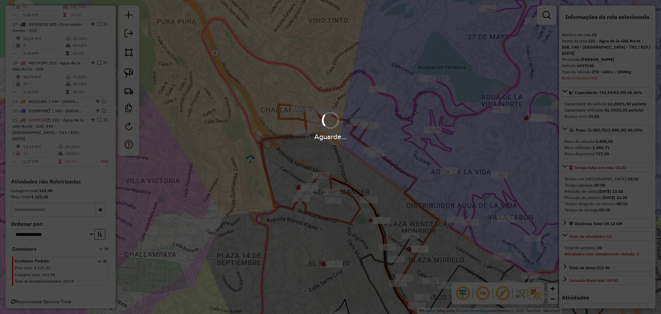
scroll to position [425, 0]
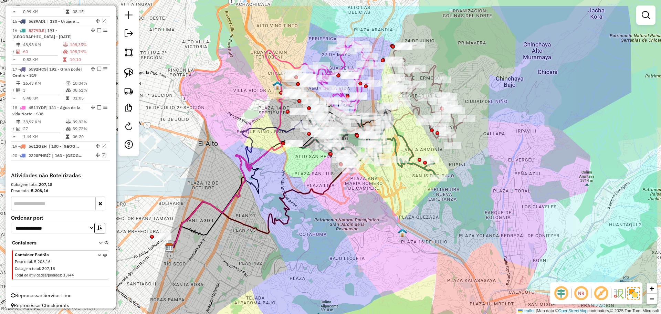
drag, startPoint x: 375, startPoint y: 150, endPoint x: 299, endPoint y: 215, distance: 100.0
click at [299, 215] on div "Janela de atendimento Grade de atendimento Capacidade Transportadoras Veículos …" at bounding box center [330, 157] width 661 height 314
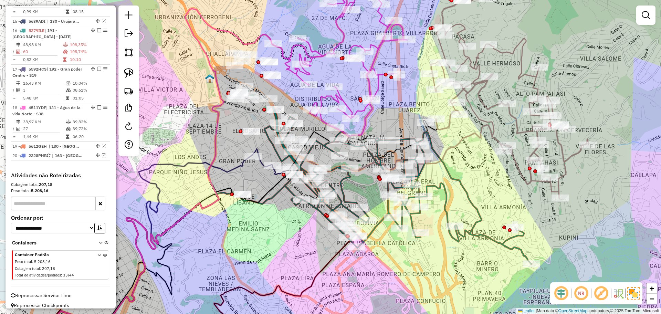
click at [238, 163] on icon at bounding box center [141, 250] width 221 height 190
select select "**********"
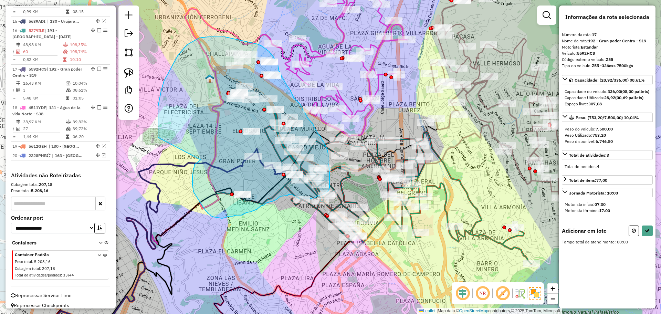
drag, startPoint x: 199, startPoint y: 161, endPoint x: 158, endPoint y: 138, distance: 47.1
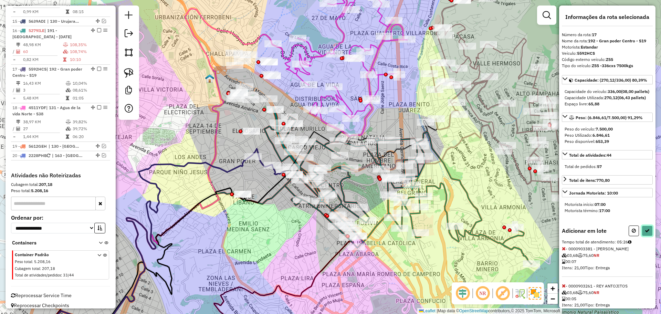
click at [648, 236] on button at bounding box center [646, 230] width 11 height 11
select select "**********"
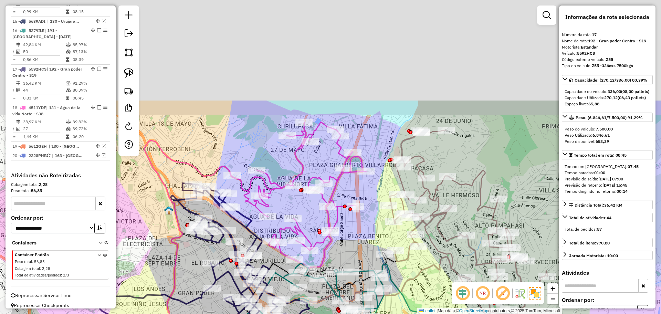
drag, startPoint x: 389, startPoint y: 90, endPoint x: 331, endPoint y: 261, distance: 180.4
click at [331, 261] on div "Janela de atendimento Grade de atendimento Capacidade Transportadoras Veículos …" at bounding box center [330, 157] width 661 height 314
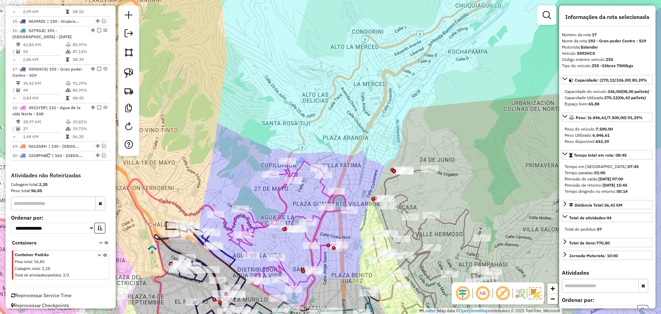
click at [284, 201] on icon at bounding box center [282, 234] width 135 height 147
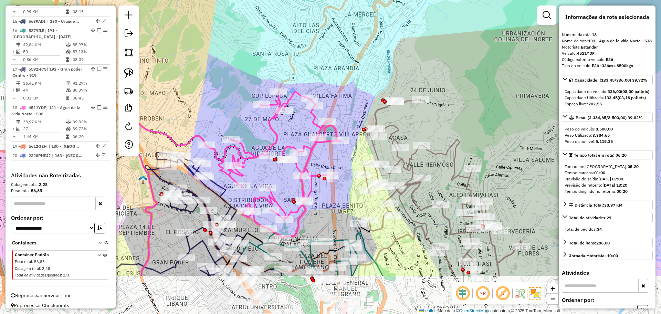
drag, startPoint x: 308, startPoint y: 208, endPoint x: 298, endPoint y: 139, distance: 70.1
click at [298, 139] on div "Janela de atendimento Grade de atendimento Capacidade Transportadoras Veículos …" at bounding box center [330, 157] width 661 height 314
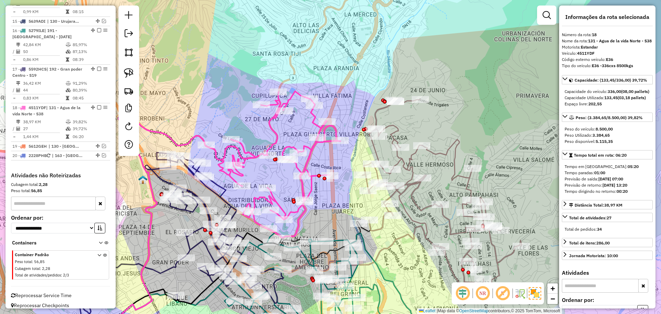
click at [399, 132] on icon at bounding box center [441, 199] width 159 height 200
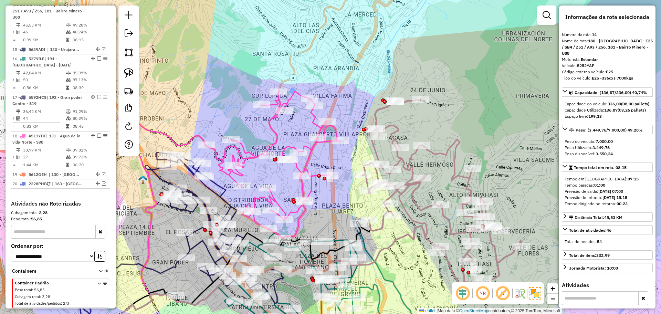
scroll to position [386, 0]
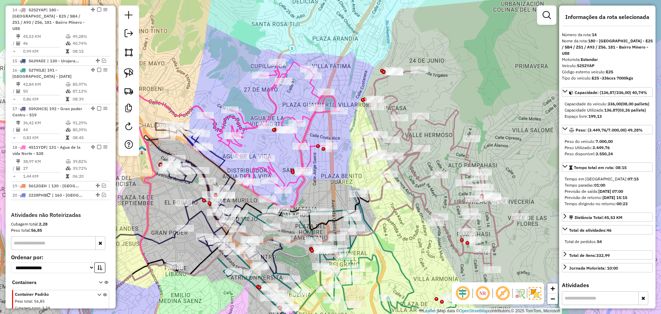
drag, startPoint x: 411, startPoint y: 137, endPoint x: 410, endPoint y: 107, distance: 30.0
click at [410, 107] on div "Janela de atendimento Grade de atendimento Capacidade Transportadoras Veículos …" at bounding box center [330, 157] width 661 height 314
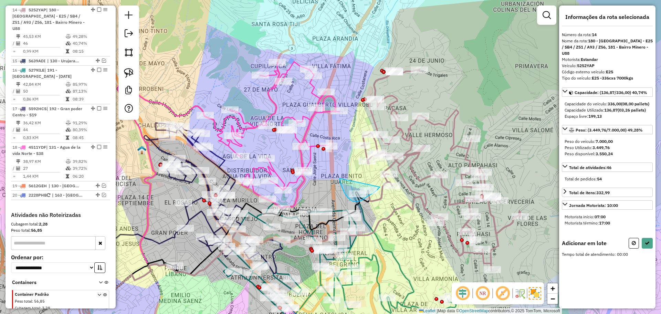
drag, startPoint x: 339, startPoint y: 178, endPoint x: 382, endPoint y: 170, distance: 43.1
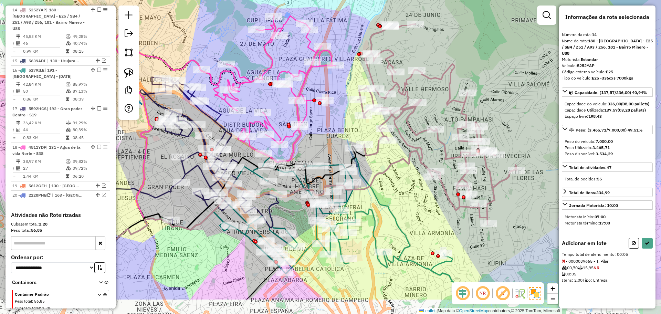
drag, startPoint x: 385, startPoint y: 255, endPoint x: 376, endPoint y: 196, distance: 58.9
click at [376, 196] on div "Janela de atendimento Grade de atendimento Capacidade Transportadoras Veículos …" at bounding box center [330, 157] width 661 height 314
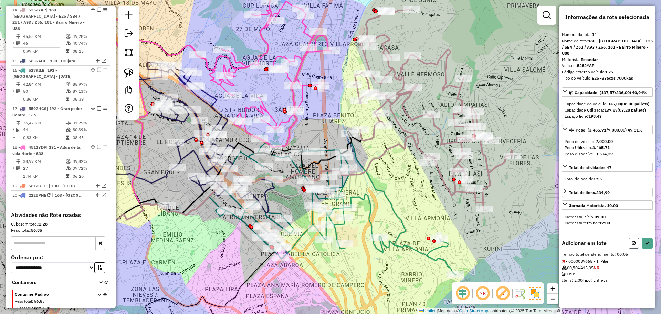
click at [633, 246] on button at bounding box center [633, 243] width 10 height 11
select select "**********"
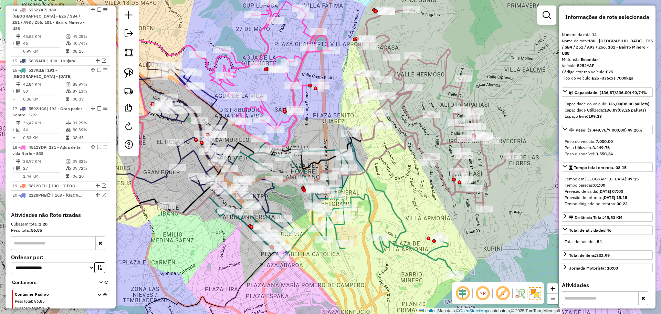
click at [416, 119] on icon at bounding box center [432, 109] width 159 height 200
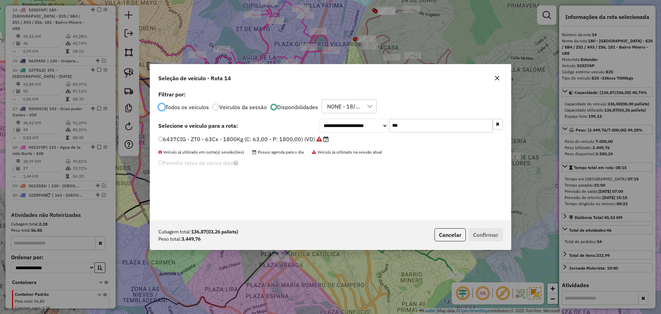
scroll to position [4, 2]
drag, startPoint x: 408, startPoint y: 125, endPoint x: 381, endPoint y: 123, distance: 27.3
click at [381, 123] on div "**********" at bounding box center [410, 126] width 183 height 14
paste input "****"
type input "*******"
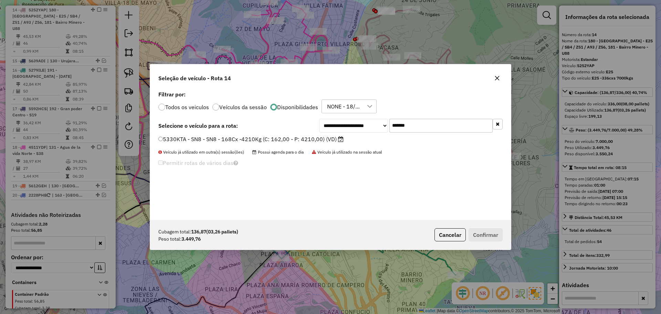
click at [298, 139] on label "5330KTA - SN8 - SN8 - 168Cx -4210Kg (C: 162,00 - P: 4210,00) (VD)" at bounding box center [250, 139] width 185 height 8
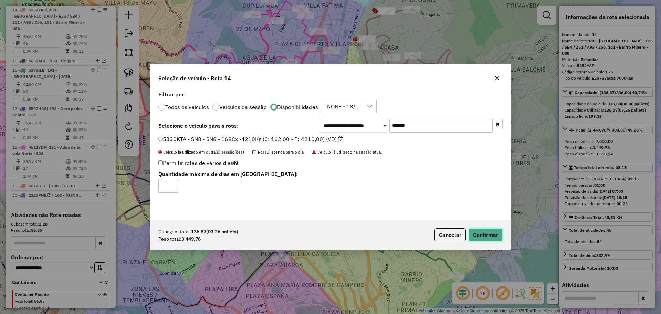
click at [497, 233] on button "Confirmar" at bounding box center [485, 234] width 34 height 13
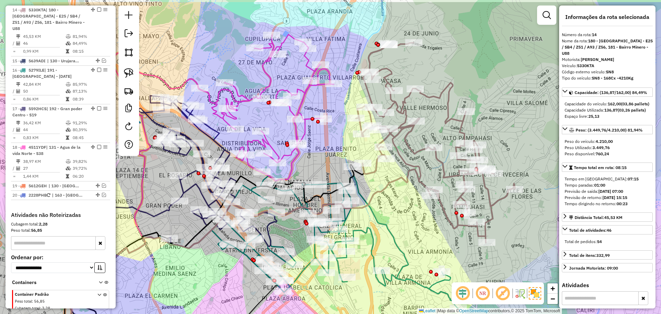
drag, startPoint x: 418, startPoint y: 38, endPoint x: 421, endPoint y: 75, distance: 38.0
click at [421, 75] on div "Janela de atendimento Grade de atendimento Capacidade Transportadoras Veículos …" at bounding box center [330, 157] width 661 height 314
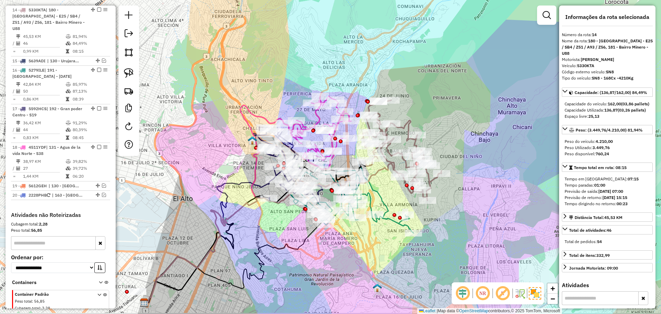
drag, startPoint x: 407, startPoint y: 225, endPoint x: 385, endPoint y: 196, distance: 35.4
click at [385, 196] on div "Janela de atendimento Grade de atendimento Capacidade Transportadoras Veículos …" at bounding box center [330, 157] width 661 height 314
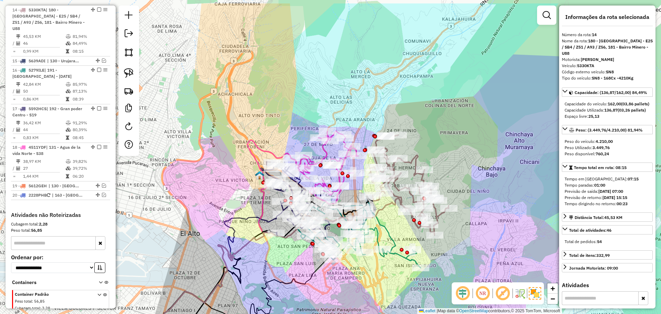
drag, startPoint x: 386, startPoint y: 180, endPoint x: 394, endPoint y: 214, distance: 35.3
click at [395, 223] on div "Janela de atendimento Grade de atendimento Capacidade Transportadoras Veículos …" at bounding box center [330, 157] width 661 height 314
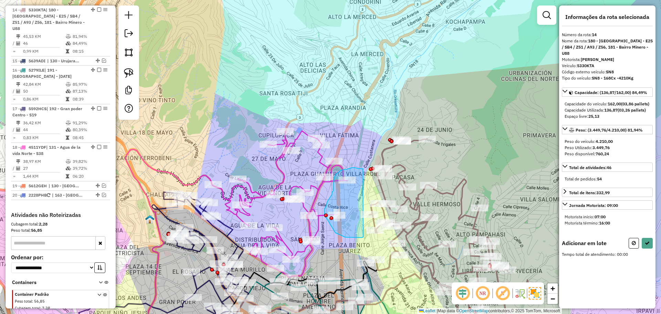
drag, startPoint x: 362, startPoint y: 169, endPoint x: 363, endPoint y: 237, distance: 68.1
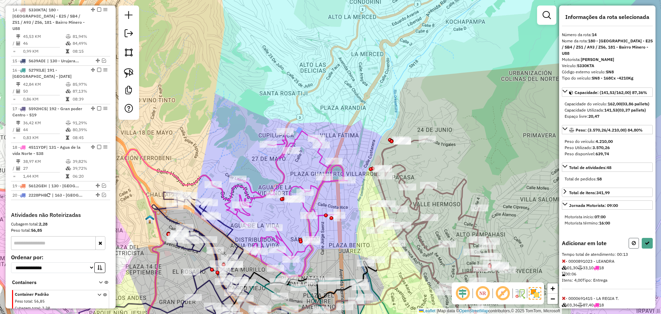
click at [629, 248] on button at bounding box center [633, 243] width 10 height 11
select select "**********"
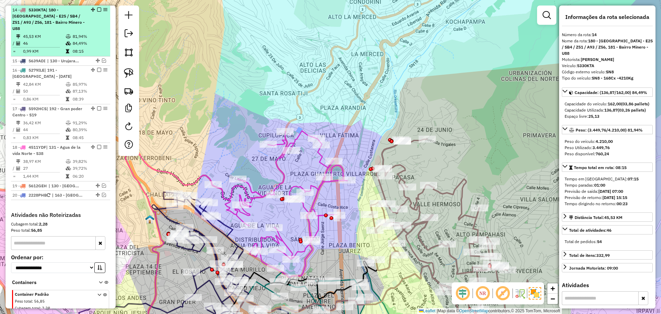
click at [98, 8] on em at bounding box center [99, 10] width 4 height 4
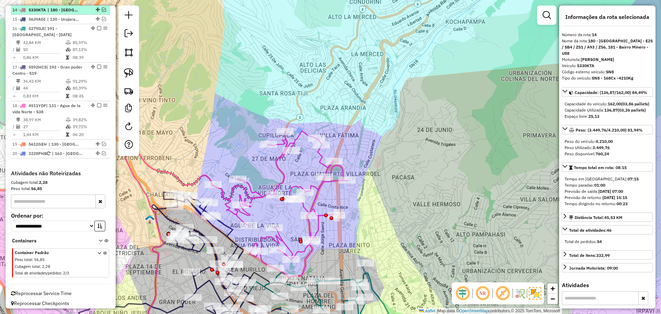
scroll to position [350, 0]
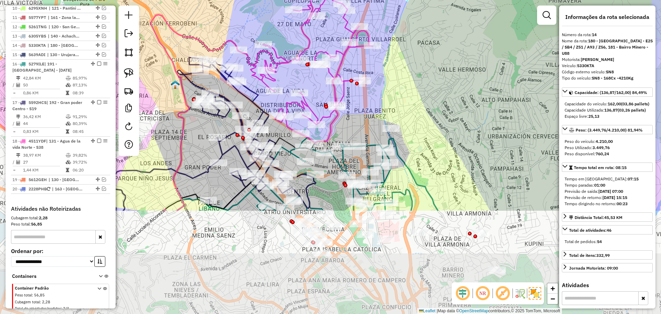
drag, startPoint x: 458, startPoint y: 241, endPoint x: 484, endPoint y: 100, distance: 143.2
click at [484, 100] on div "Janela de atendimento Grade de atendimento Capacidade Transportadoras Veículos …" at bounding box center [330, 157] width 661 height 314
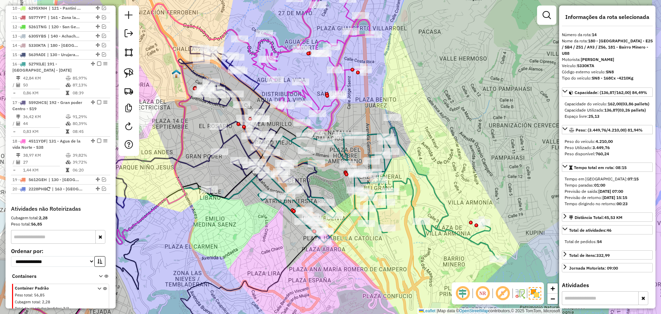
click at [425, 180] on icon at bounding box center [374, 193] width 247 height 132
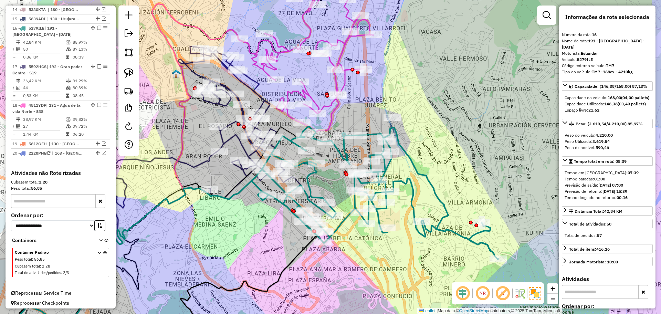
scroll to position [390, 0]
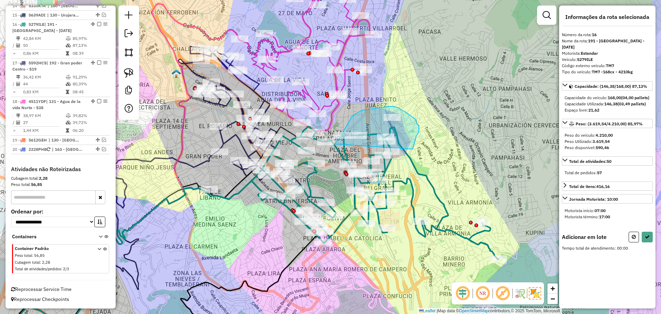
drag, startPoint x: 413, startPoint y: 146, endPoint x: 330, endPoint y: 154, distance: 83.7
click at [0, 0] on div "Aguarde..." at bounding box center [0, 0] width 0 height 0
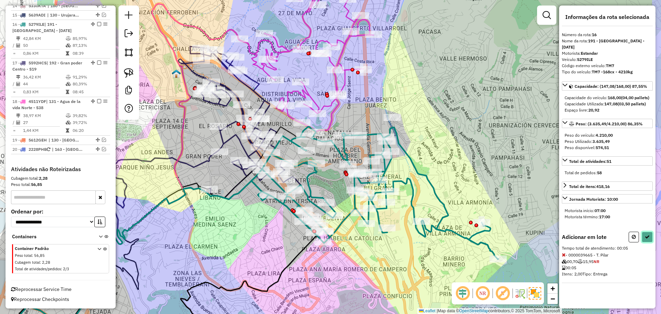
click at [649, 239] on icon at bounding box center [646, 236] width 5 height 5
select select "**********"
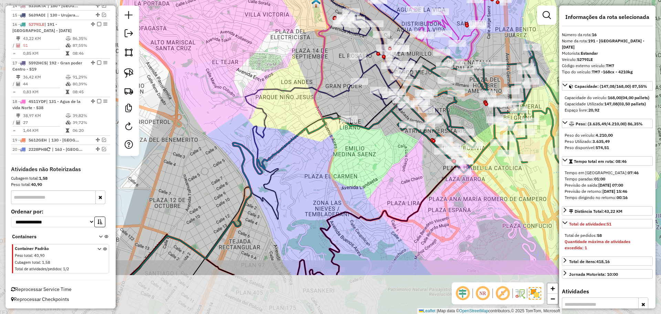
drag, startPoint x: 239, startPoint y: 243, endPoint x: 378, endPoint y: 173, distance: 156.3
click at [378, 173] on div "Janela de atendimento Grade de atendimento Capacidade Transportadoras Veículos …" at bounding box center [330, 157] width 661 height 314
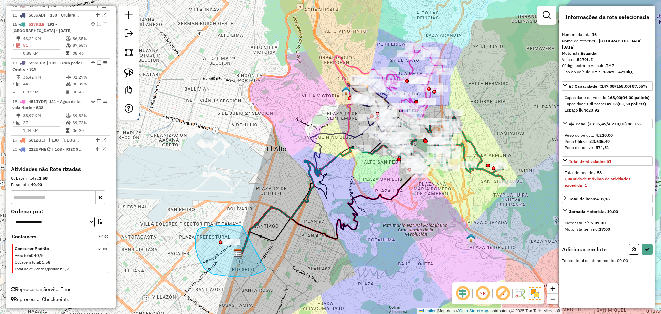
drag, startPoint x: 219, startPoint y: 225, endPoint x: 266, endPoint y: 269, distance: 64.3
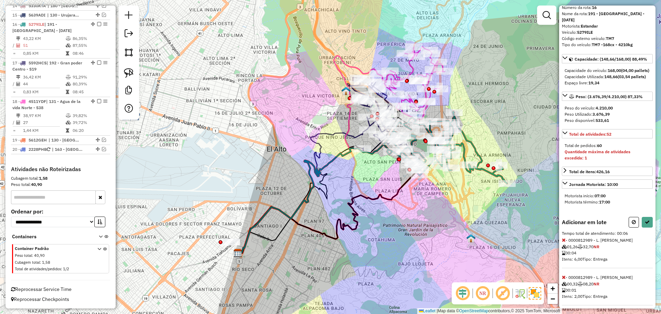
scroll to position [39, 0]
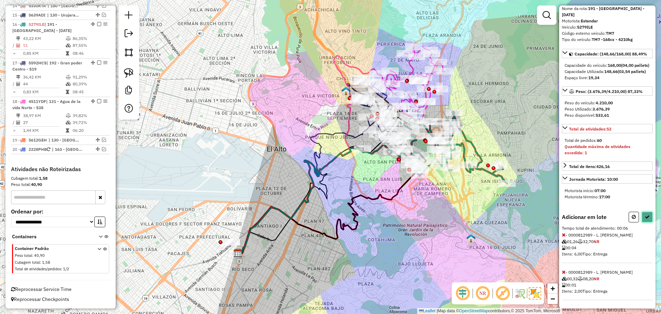
click at [648, 216] on button at bounding box center [646, 217] width 11 height 11
select select "**********"
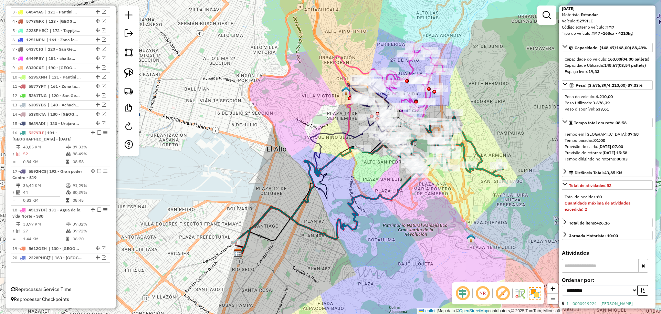
scroll to position [281, 0]
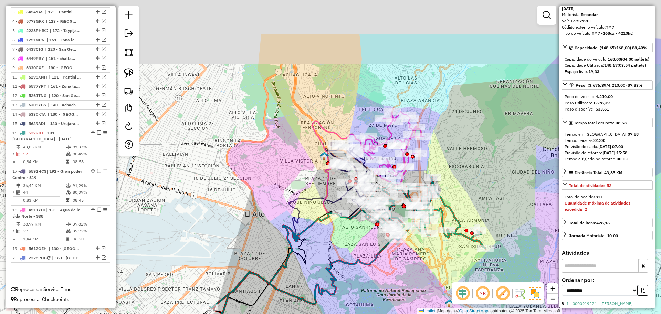
drag, startPoint x: 409, startPoint y: 200, endPoint x: 386, endPoint y: 267, distance: 71.0
click at [386, 267] on div "Janela de atendimento Grade de atendimento Capacidade Transportadoras Veículos …" at bounding box center [330, 157] width 661 height 314
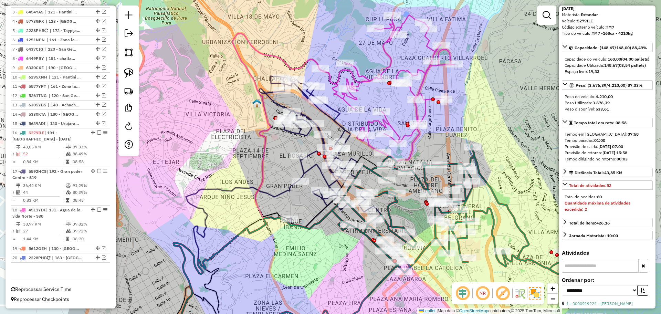
scroll to position [0, 0]
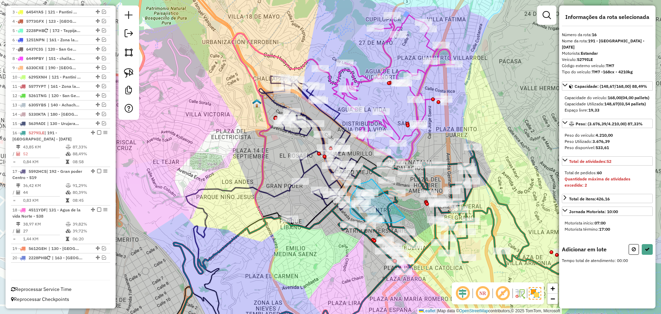
drag, startPoint x: 372, startPoint y: 179, endPoint x: 405, endPoint y: 217, distance: 50.5
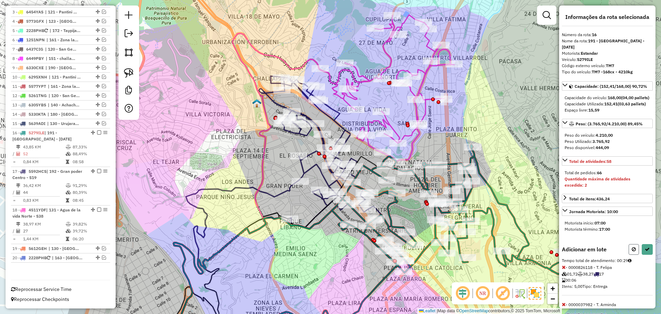
click at [631, 252] on icon at bounding box center [633, 249] width 4 height 5
select select "**********"
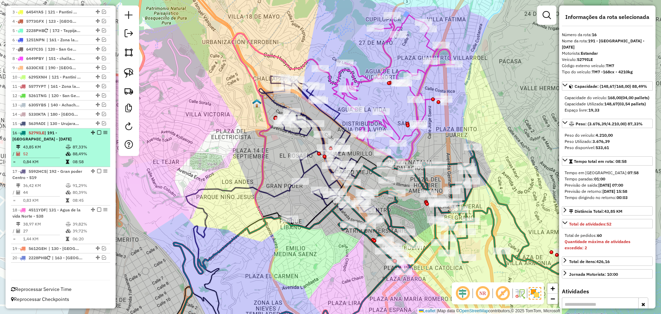
click at [97, 133] on em at bounding box center [99, 132] width 4 height 4
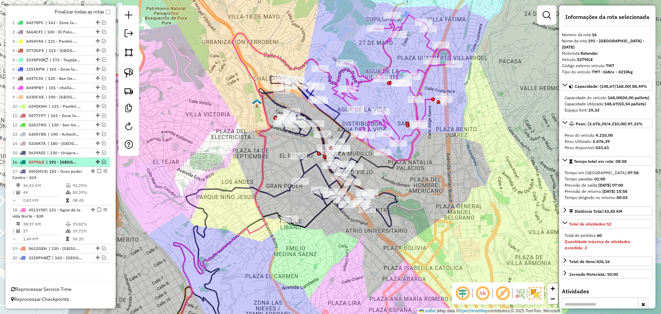
scroll to position [252, 0]
click at [411, 152] on icon at bounding box center [386, 88] width 135 height 147
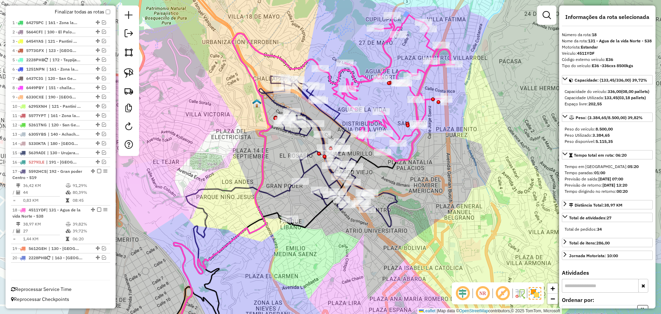
click at [396, 197] on icon at bounding box center [328, 151] width 138 height 151
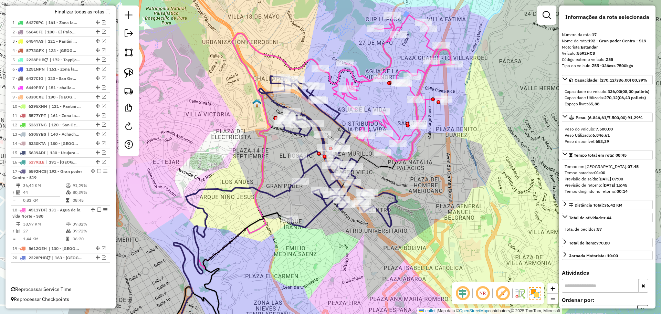
click at [385, 190] on icon at bounding box center [328, 151] width 138 height 151
click at [410, 135] on icon at bounding box center [386, 88] width 135 height 147
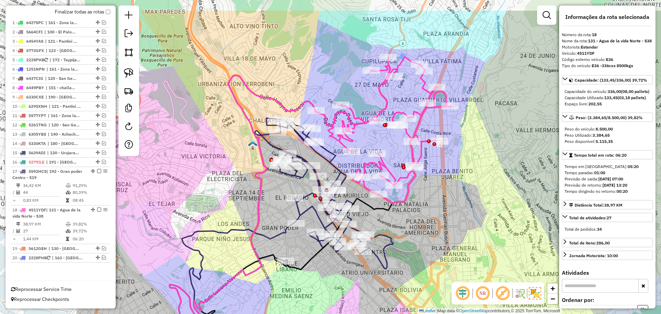
drag, startPoint x: 413, startPoint y: 164, endPoint x: 408, endPoint y: 206, distance: 42.2
click at [408, 206] on div "Janela de atendimento Grade de atendimento Capacidade Transportadoras Veículos …" at bounding box center [330, 157] width 661 height 314
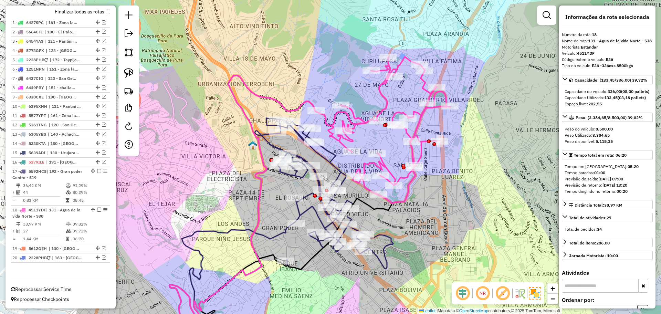
click at [329, 148] on icon at bounding box center [324, 193] width 138 height 151
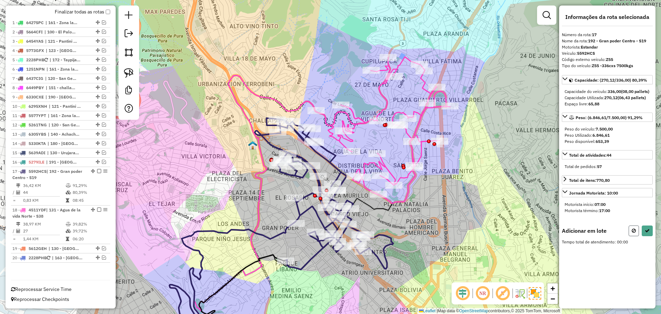
drag, startPoint x: 630, startPoint y: 236, endPoint x: 488, endPoint y: 187, distance: 150.2
click at [630, 236] on button at bounding box center [633, 230] width 10 height 11
select select "**********"
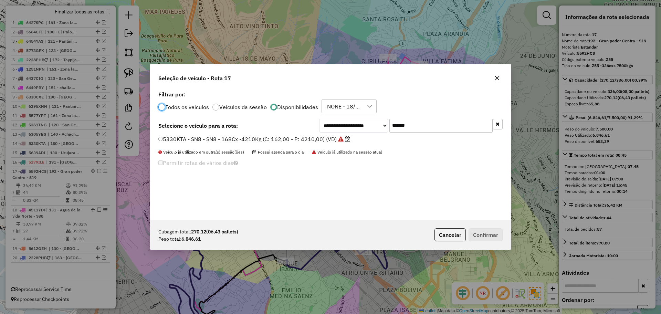
scroll to position [4, 2]
drag, startPoint x: 415, startPoint y: 130, endPoint x: 322, endPoint y: 133, distance: 92.6
click at [322, 133] on div "**********" at bounding box center [330, 154] width 361 height 131
paste input "text"
type input "*******"
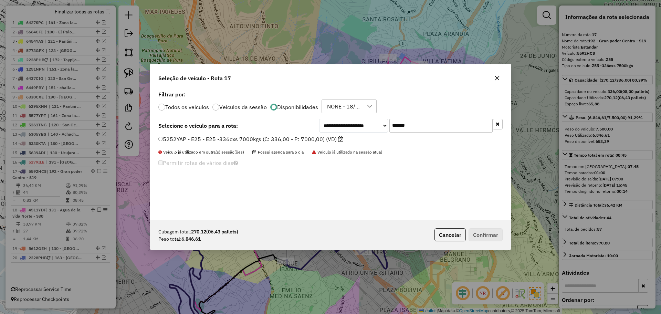
click at [309, 140] on label "5252YAP - E25 - E25 -336cxs 7000kgs (C: 336,00 - P: 7000,00) (VD)" at bounding box center [250, 139] width 185 height 8
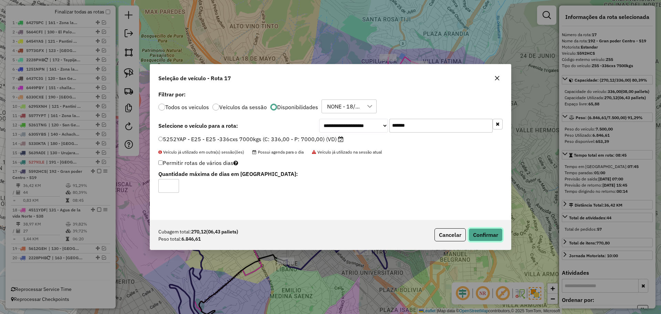
click at [484, 236] on button "Confirmar" at bounding box center [485, 234] width 34 height 13
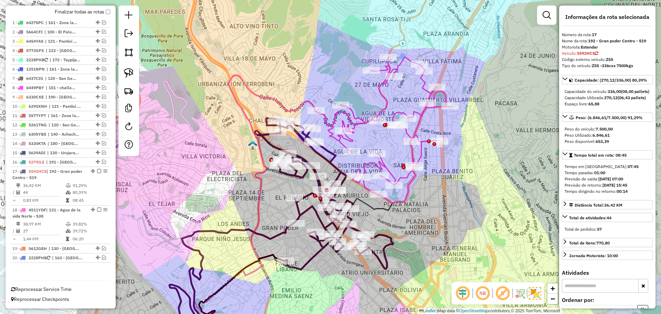
click at [359, 126] on icon at bounding box center [382, 130] width 135 height 147
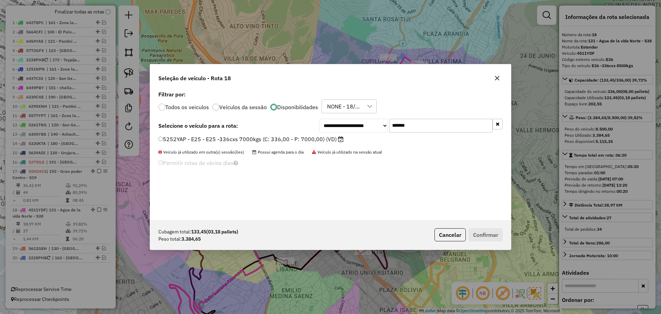
drag, startPoint x: 423, startPoint y: 121, endPoint x: 375, endPoint y: 120, distance: 47.5
click at [375, 120] on div "**********" at bounding box center [410, 126] width 183 height 14
click at [309, 137] on label "5252YAP - E25 - E25 -336cxs 7000kgs (C: 336,00 - P: 7000,00) (VD)" at bounding box center [250, 139] width 185 height 8
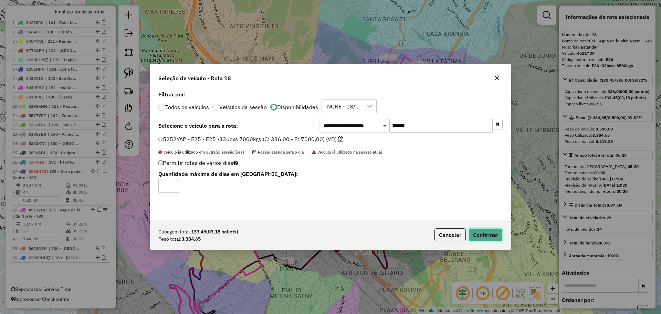
click at [478, 233] on button "Confirmar" at bounding box center [485, 234] width 34 height 13
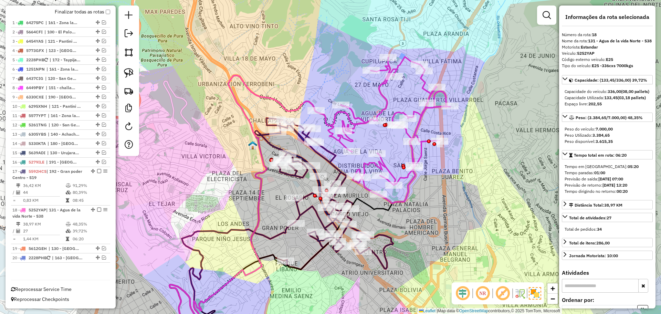
click at [333, 157] on icon at bounding box center [324, 193] width 138 height 151
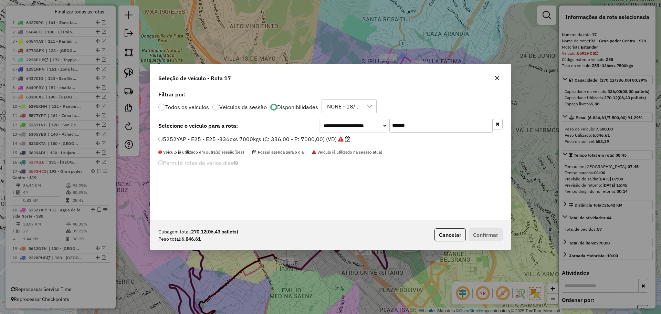
drag, startPoint x: 421, startPoint y: 123, endPoint x: 386, endPoint y: 123, distance: 34.8
click at [386, 123] on div "**********" at bounding box center [410, 126] width 183 height 14
paste input "text"
type input "*******"
click at [328, 141] on label "4511XYN - D62 - D62 -336cxs 7500kgs (C: 336,00 - P: 7500,00) (VD)" at bounding box center [251, 139] width 187 height 8
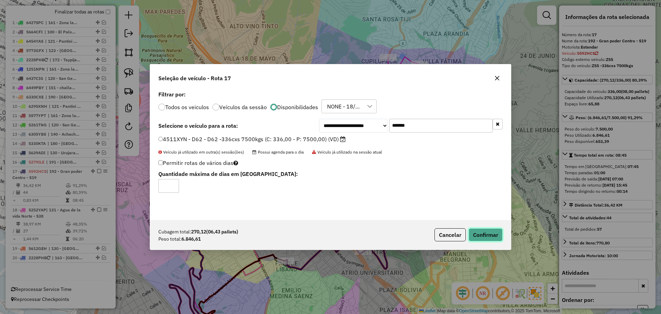
click at [484, 234] on button "Confirmar" at bounding box center [485, 234] width 34 height 13
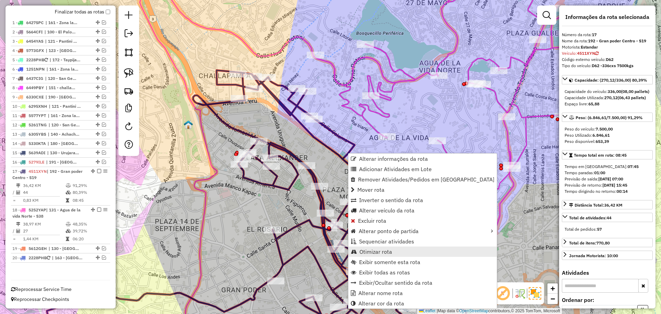
click at [383, 252] on span "Otimizar rota" at bounding box center [375, 252] width 33 height 6
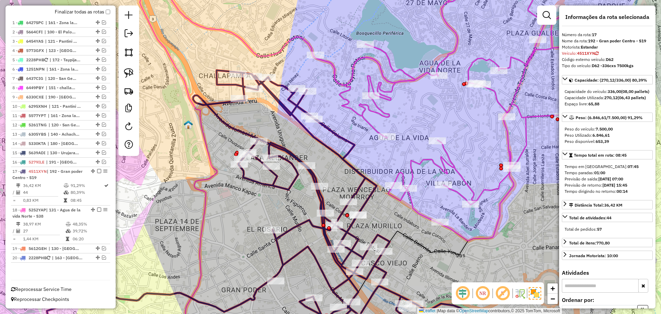
click at [370, 191] on icon at bounding box center [331, 207] width 276 height 275
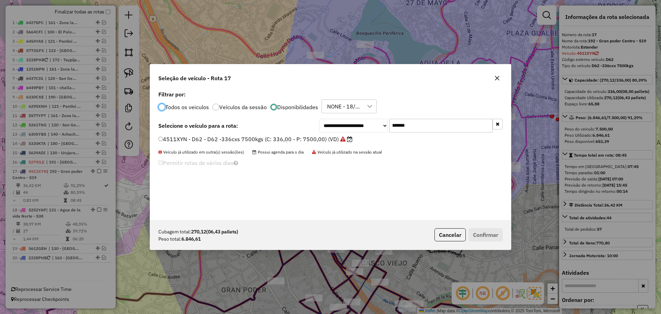
click at [501, 80] on button "button" at bounding box center [496, 78] width 11 height 11
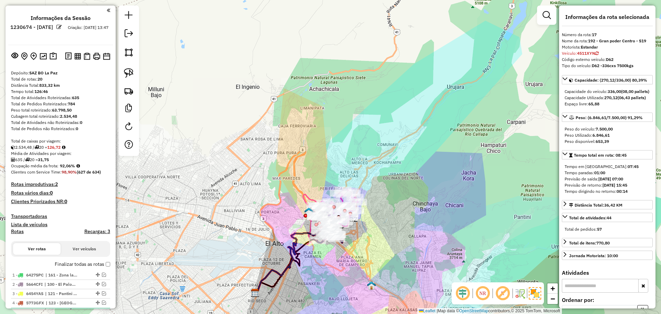
scroll to position [86, 0]
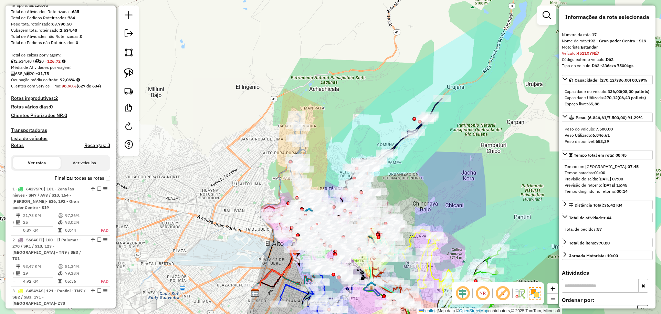
click at [18, 144] on h4 "Rotas" at bounding box center [17, 145] width 13 height 6
select select
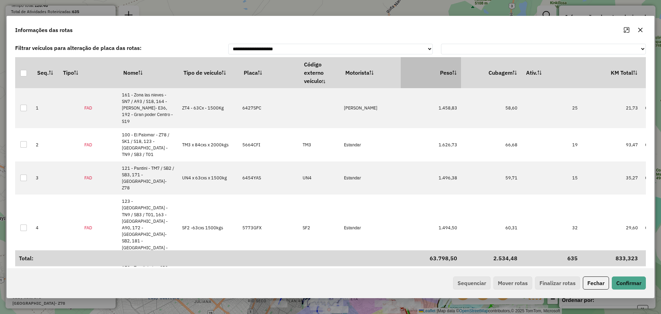
click at [450, 75] on th "Peso" at bounding box center [430, 72] width 60 height 31
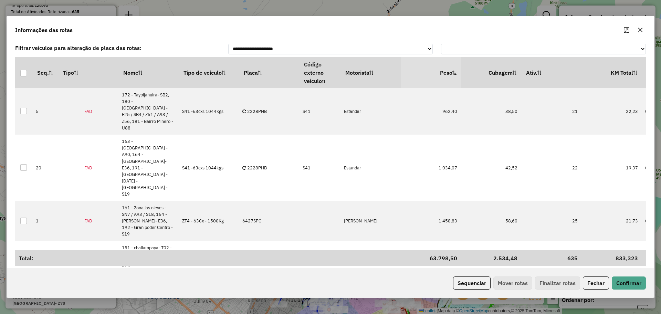
click at [445, 65] on th "Peso" at bounding box center [430, 72] width 60 height 31
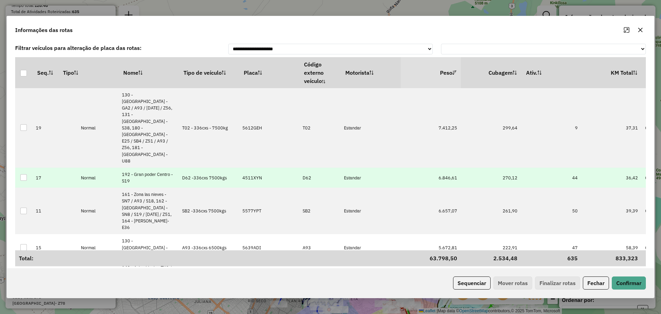
scroll to position [43, 0]
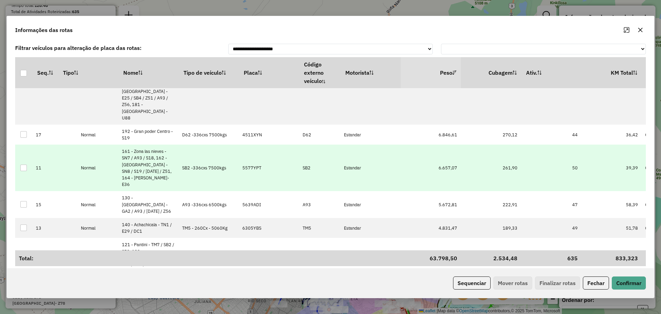
drag, startPoint x: 461, startPoint y: 130, endPoint x: 424, endPoint y: 133, distance: 38.0
click at [424, 145] on tr "11 Normal 161 - Zona las nieves - SN7 / A93 / S18, 162 - Los Andes - SN8 / S19 …" at bounding box center [539, 168] width 1048 height 46
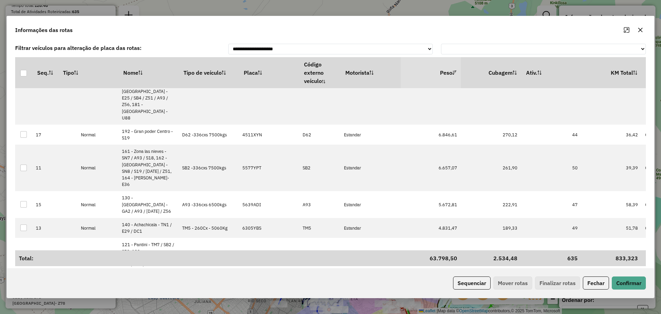
click at [640, 25] on button "button" at bounding box center [639, 29] width 11 height 11
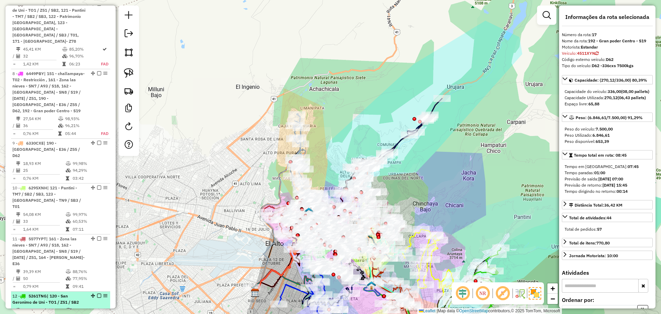
scroll to position [602, 0]
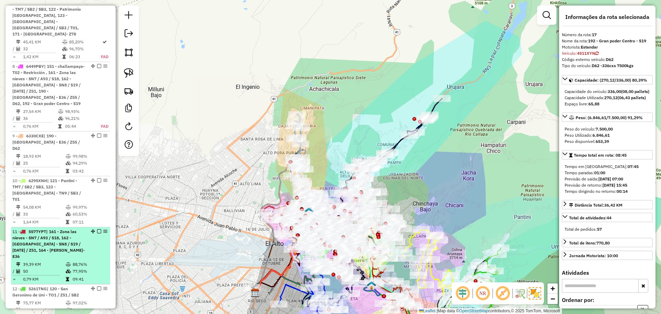
click at [39, 261] on td "39,39 KM" at bounding box center [44, 264] width 43 height 7
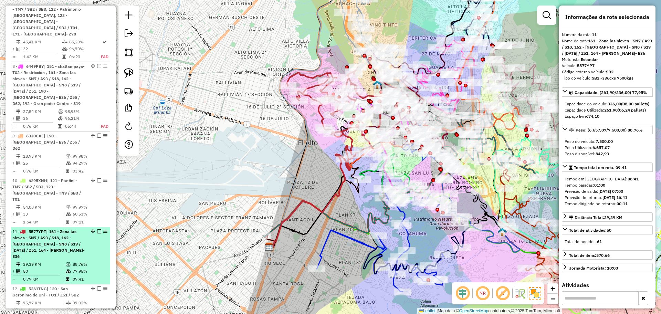
click at [97, 229] on em at bounding box center [99, 231] width 4 height 4
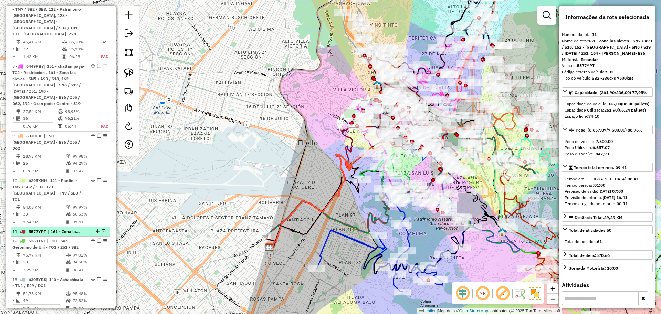
click at [102, 229] on em at bounding box center [104, 231] width 4 height 4
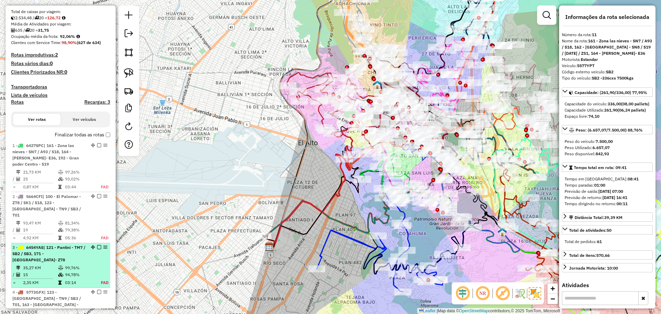
scroll to position [129, 0]
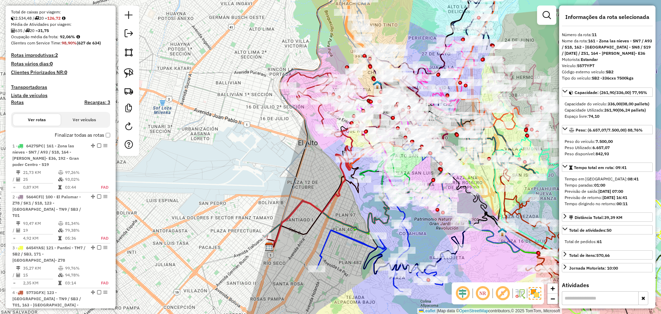
click at [15, 104] on h4 "Rotas" at bounding box center [17, 102] width 13 height 6
select select
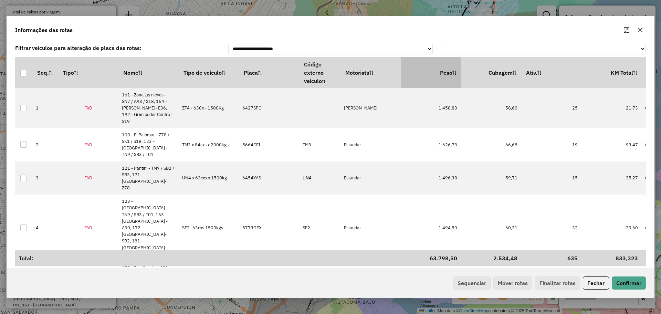
click at [452, 72] on icon at bounding box center [454, 73] width 4 height 4
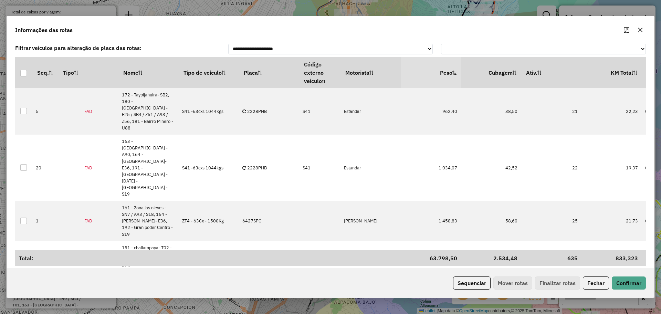
click at [452, 73] on icon at bounding box center [454, 73] width 4 height 4
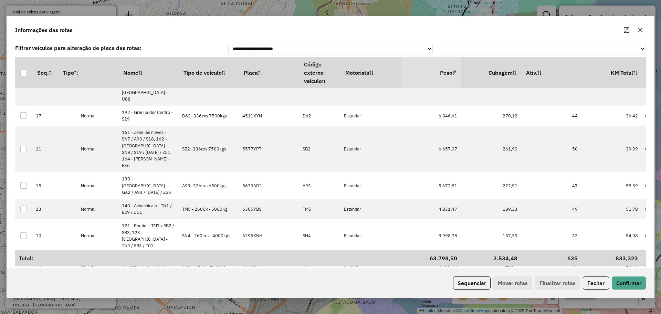
scroll to position [19, 0]
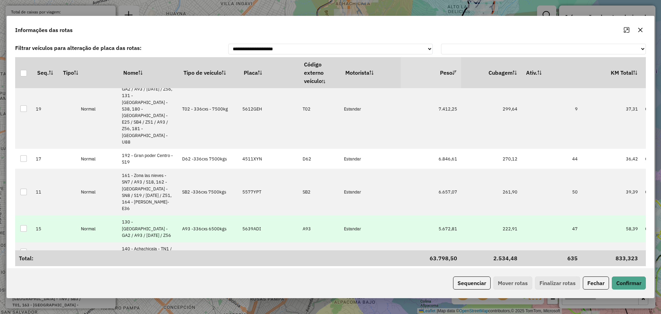
drag, startPoint x: 460, startPoint y: 184, endPoint x: 425, endPoint y: 184, distance: 35.1
click at [425, 215] on td "5.672,81" at bounding box center [430, 228] width 60 height 27
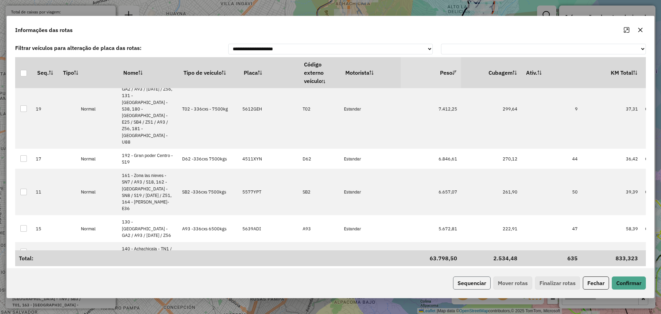
click at [469, 280] on button "Sequenciar" at bounding box center [472, 282] width 38 height 13
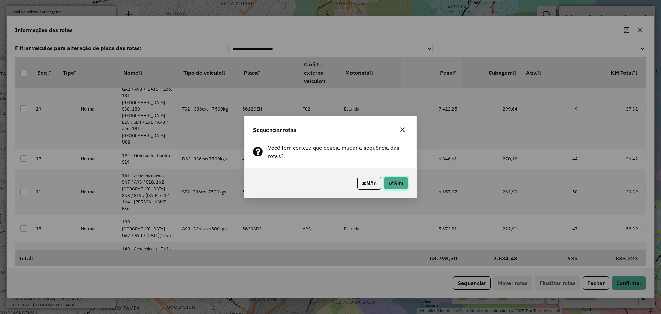
click at [399, 184] on button "Sim" at bounding box center [396, 183] width 24 height 13
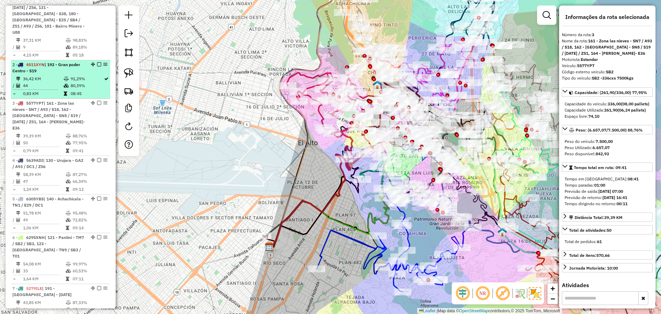
scroll to position [350, 0]
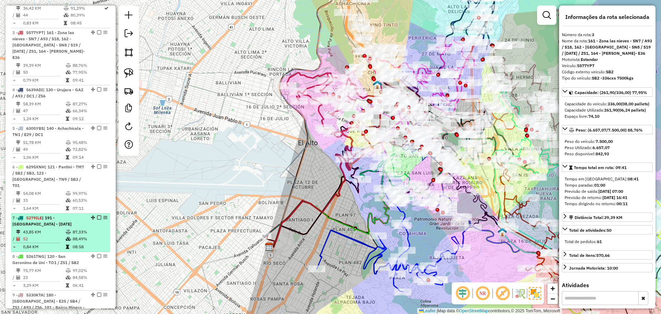
click at [43, 235] on td "52" at bounding box center [44, 238] width 43 height 7
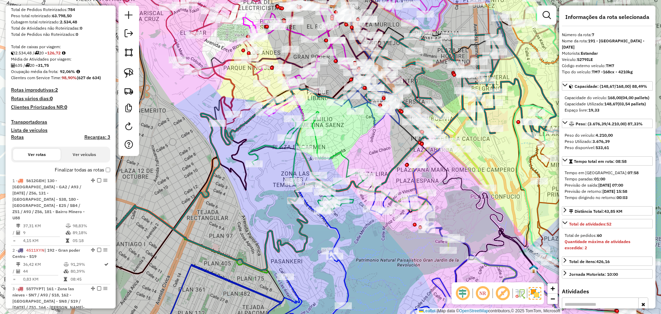
scroll to position [92, 0]
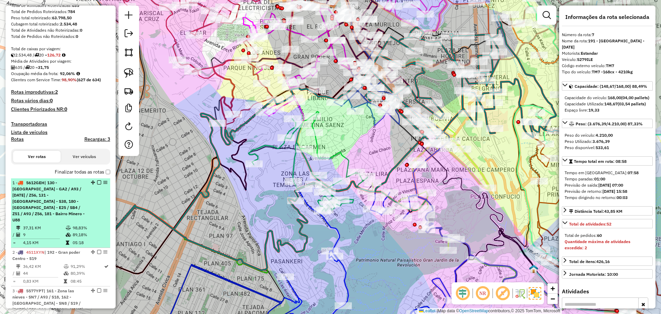
click at [68, 183] on span "| 130 - [GEOGRAPHIC_DATA] - GA2 / A93 / [DATE] / Z56, 131 - [GEOGRAPHIC_DATA] -…" at bounding box center [48, 201] width 72 height 42
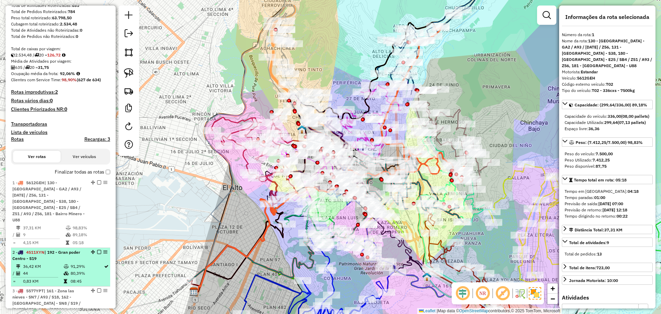
click at [76, 263] on td "91,29%" at bounding box center [86, 266] width 33 height 7
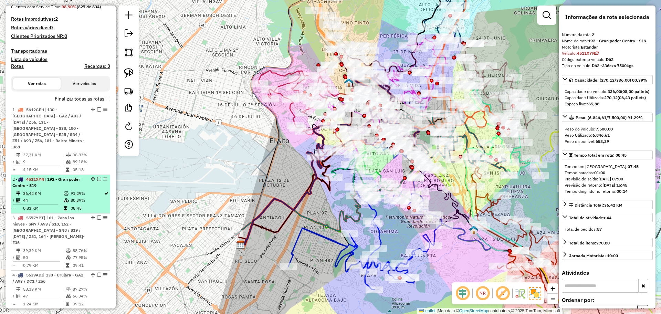
scroll to position [178, 0]
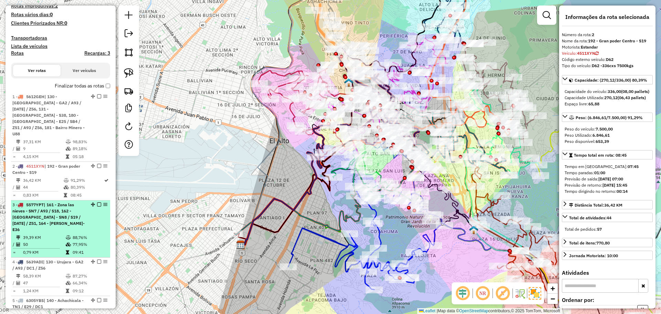
click at [79, 211] on div "3 - 5577YPT | 161 - Zona las nieves - SN7 / A93 / S18, 162 - [GEOGRAPHIC_DATA] …" at bounding box center [48, 217] width 73 height 31
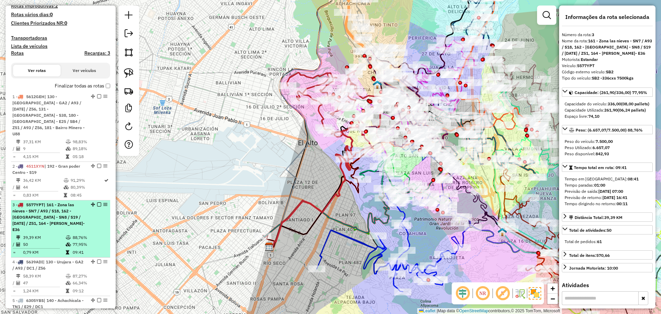
click at [97, 202] on em at bounding box center [99, 204] width 4 height 4
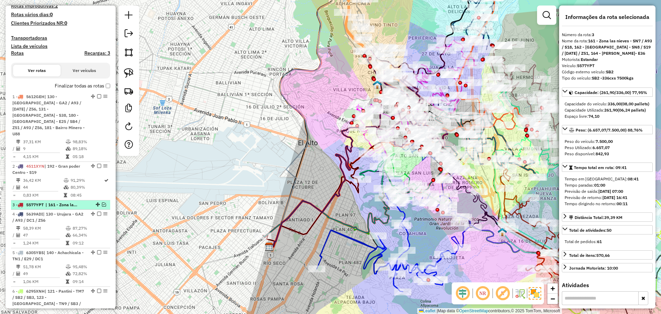
click at [102, 202] on em at bounding box center [104, 204] width 4 height 4
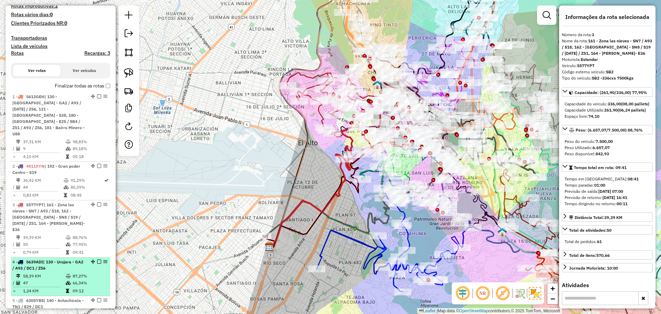
click at [87, 259] on div at bounding box center [97, 261] width 21 height 4
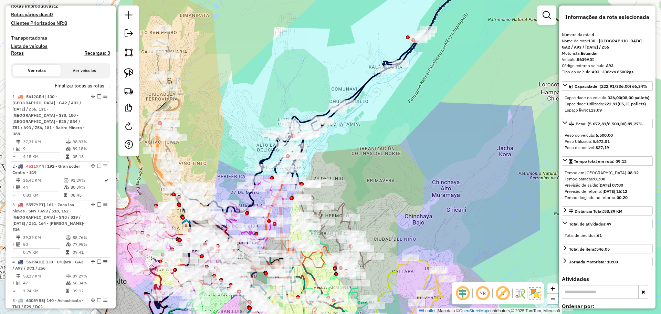
click at [362, 85] on icon at bounding box center [356, 92] width 191 height 192
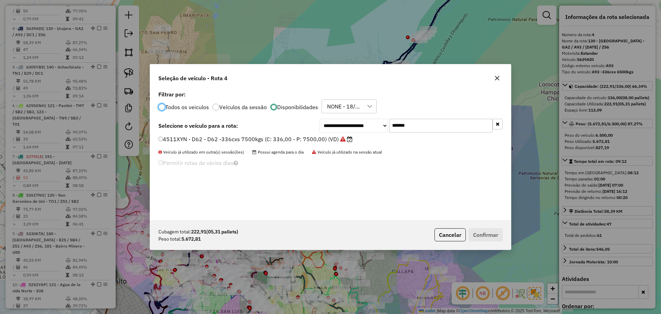
scroll to position [4, 2]
drag, startPoint x: 423, startPoint y: 126, endPoint x: 376, endPoint y: 123, distance: 46.9
click at [376, 123] on div "**********" at bounding box center [410, 126] width 183 height 14
paste input "text"
type input "*******"
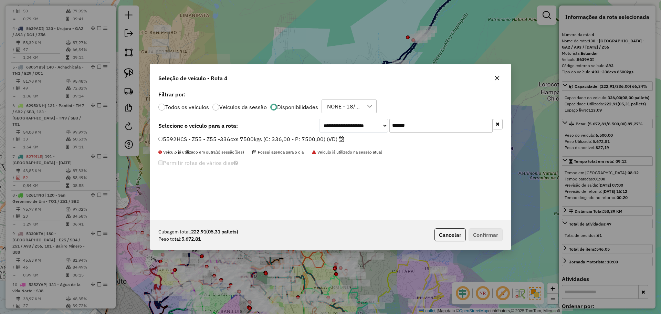
click at [315, 142] on label "5592HCS - Z55 - Z55 -336cxs 7500kgs (C: 336,00 - P: 7500,00) (VD)" at bounding box center [251, 139] width 186 height 8
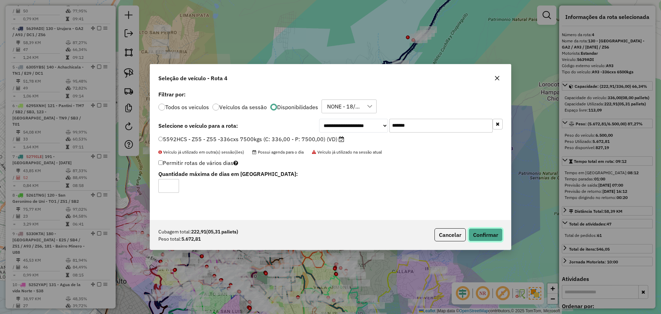
click at [478, 235] on button "Confirmar" at bounding box center [485, 234] width 34 height 13
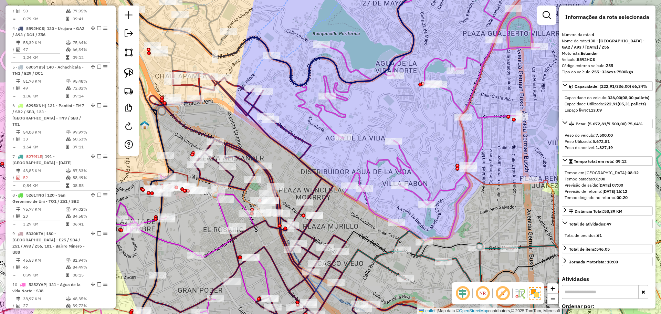
click at [287, 128] on icon at bounding box center [287, 208] width 276 height 275
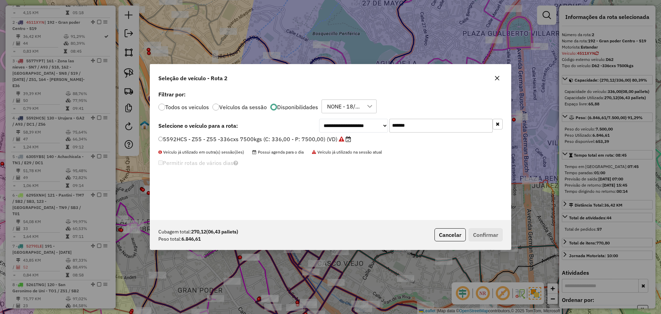
drag, startPoint x: 417, startPoint y: 126, endPoint x: 355, endPoint y: 120, distance: 62.2
click at [355, 120] on div "**********" at bounding box center [410, 126] width 183 height 14
type input "***"
click at [303, 139] on label "5639ADI - A93 - A93 -336cxs 6500kgs (C: 336,00 - P: 6500,00) (VD)" at bounding box center [250, 139] width 185 height 8
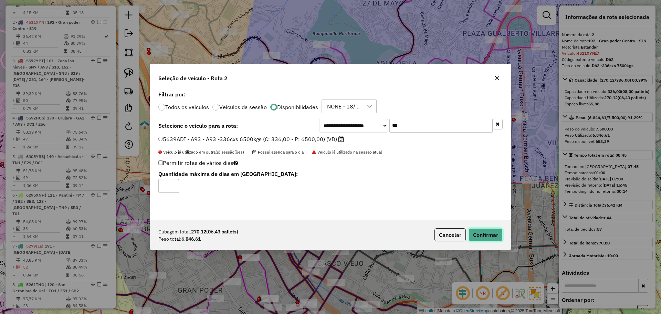
click at [479, 238] on button "Confirmar" at bounding box center [485, 234] width 34 height 13
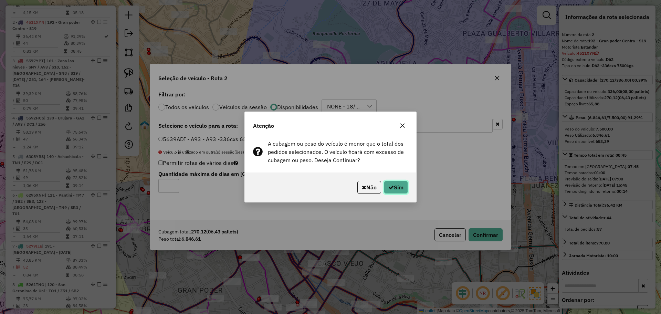
click at [393, 186] on button "Sim" at bounding box center [396, 187] width 24 height 13
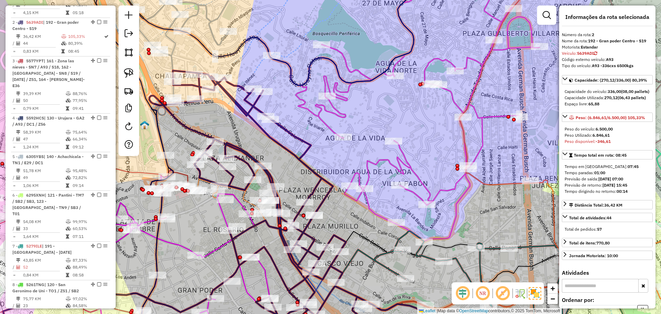
click at [339, 106] on div "Janela de atendimento Grade de atendimento Capacidade Transportadoras Veículos …" at bounding box center [330, 157] width 661 height 314
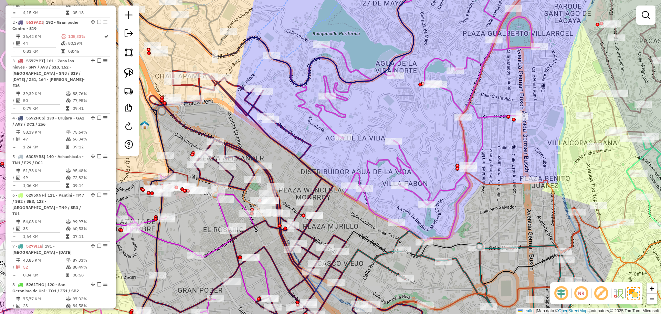
click at [332, 111] on icon at bounding box center [405, 105] width 270 height 273
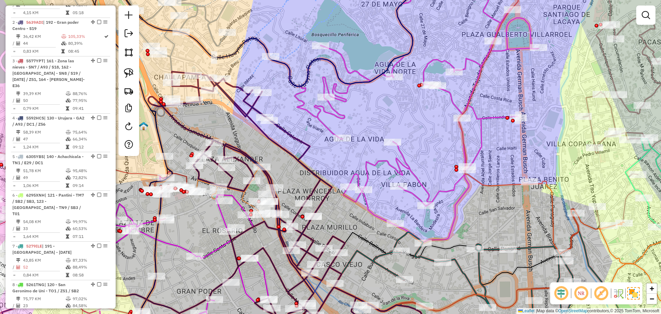
click at [328, 108] on icon at bounding box center [404, 106] width 270 height 274
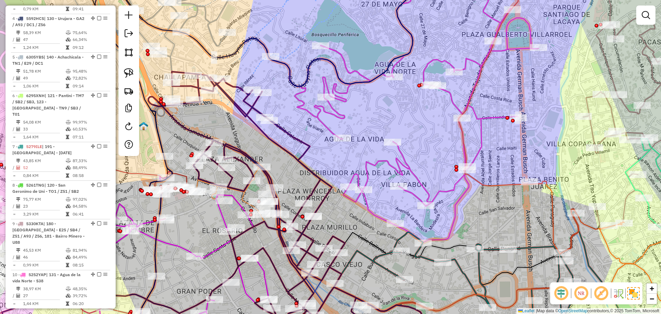
select select "**********"
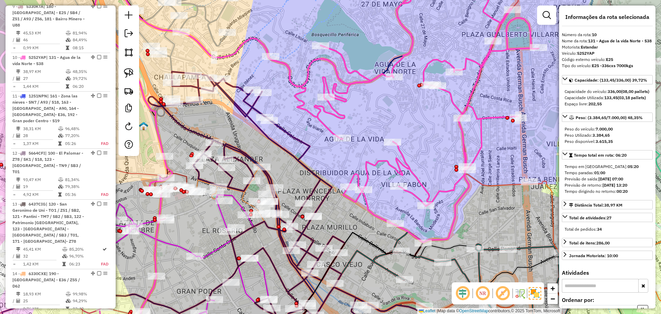
scroll to position [655, 0]
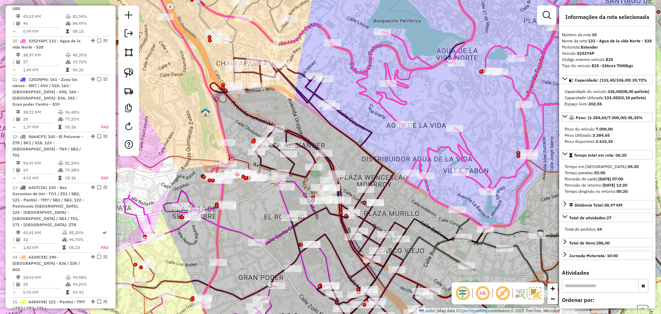
drag, startPoint x: 315, startPoint y: 115, endPoint x: 377, endPoint y: 102, distance: 63.4
click at [377, 101] on icon at bounding box center [466, 92] width 270 height 274
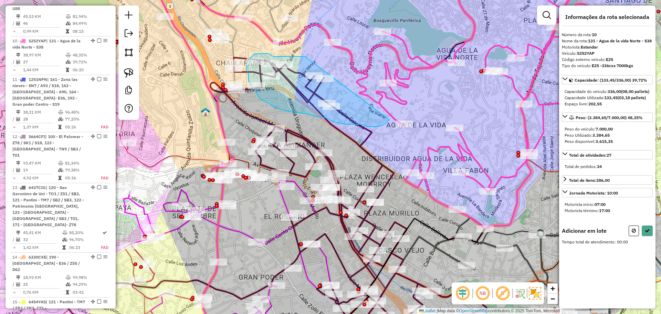
drag, startPoint x: 307, startPoint y: 58, endPoint x: 396, endPoint y: 116, distance: 106.4
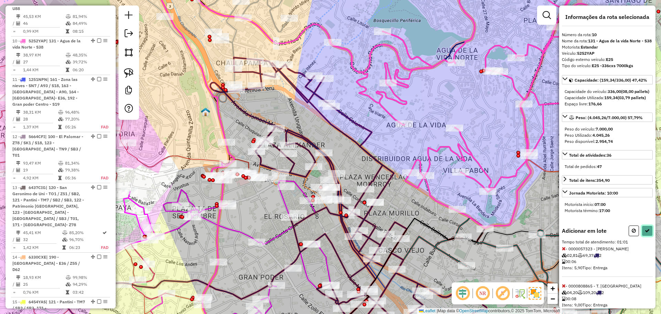
click at [648, 236] on button at bounding box center [646, 230] width 11 height 11
select select "**********"
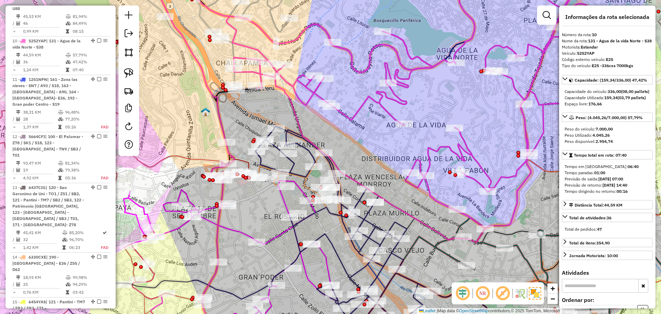
click at [368, 214] on icon at bounding box center [370, 235] width 231 height 219
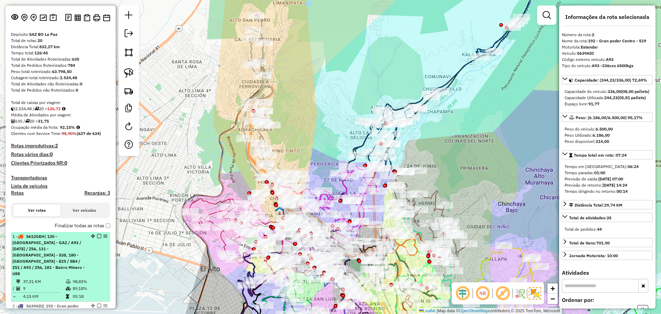
scroll to position [0, 0]
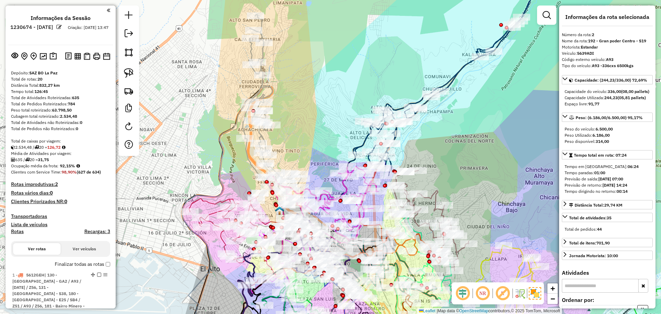
click at [19, 234] on h4 "Rotas" at bounding box center [17, 231] width 13 height 6
select select
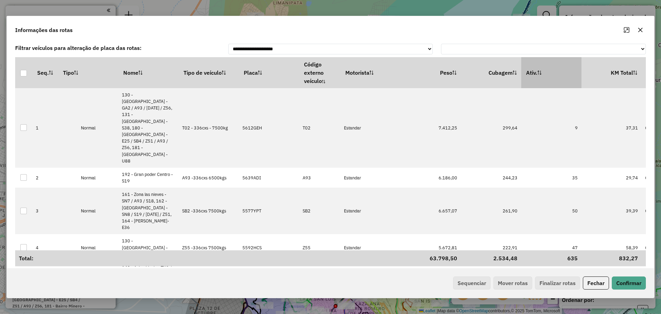
click at [562, 72] on th "Ativ." at bounding box center [551, 72] width 60 height 31
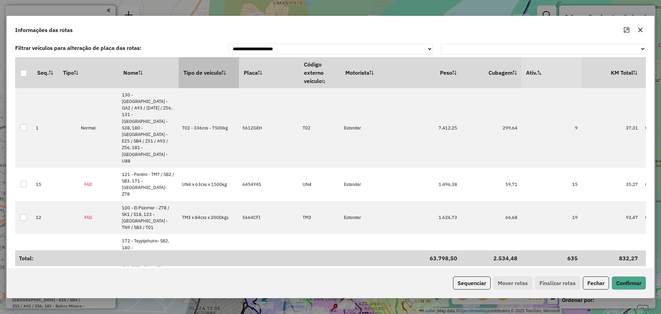
click at [220, 70] on th "Tipo de veículo" at bounding box center [209, 72] width 60 height 31
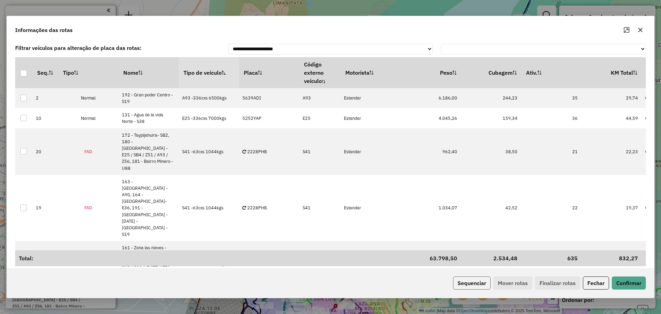
click at [477, 282] on button "Sequenciar" at bounding box center [472, 282] width 38 height 13
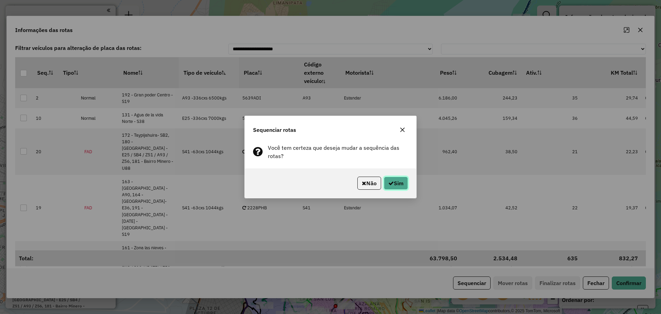
click at [394, 180] on button "Sim" at bounding box center [396, 183] width 24 height 13
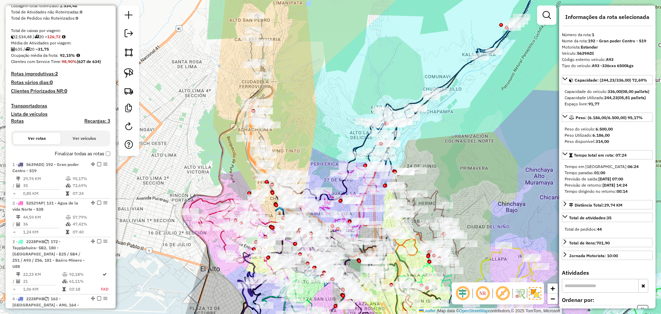
scroll to position [98, 0]
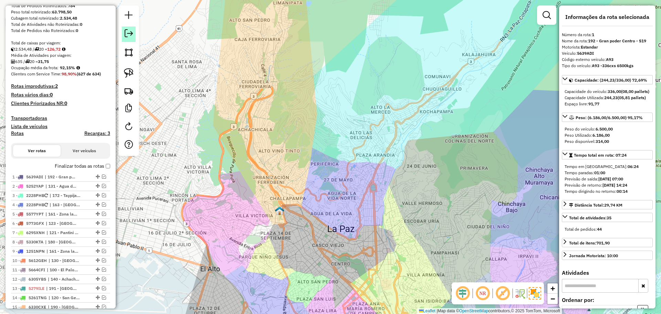
click at [130, 35] on em at bounding box center [129, 33] width 8 height 8
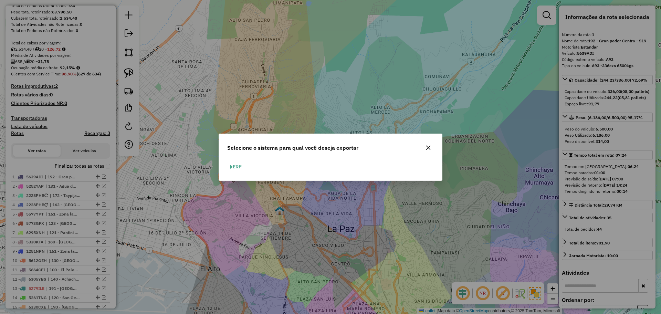
click at [241, 166] on button "ERP" at bounding box center [236, 166] width 18 height 11
select select "**"
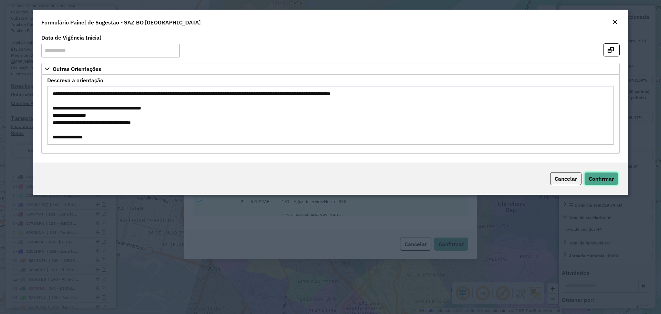
click at [607, 178] on span "Confirmar" at bounding box center [600, 178] width 25 height 7
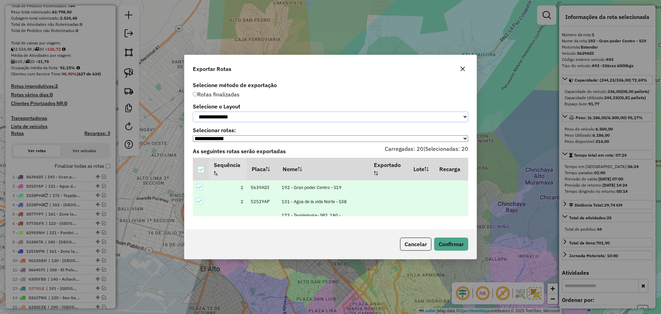
click at [335, 116] on select "**********" at bounding box center [330, 116] width 275 height 11
select select "*********"
click at [193, 111] on select "**********" at bounding box center [330, 116] width 275 height 11
click at [457, 245] on button "Confirmar" at bounding box center [451, 243] width 34 height 13
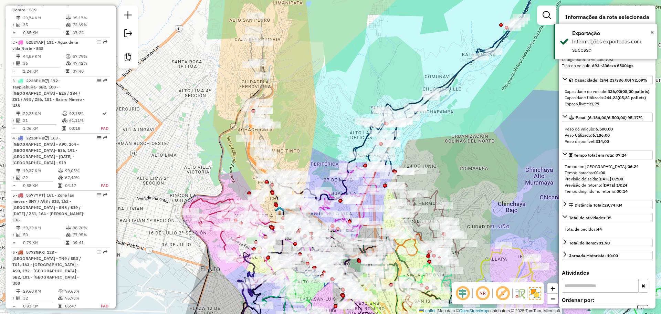
scroll to position [270, 0]
click at [128, 36] on em at bounding box center [128, 33] width 8 height 8
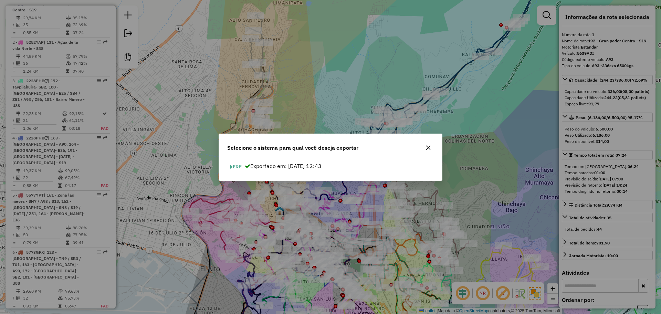
click at [236, 167] on button "ERP" at bounding box center [236, 166] width 18 height 11
select select "*********"
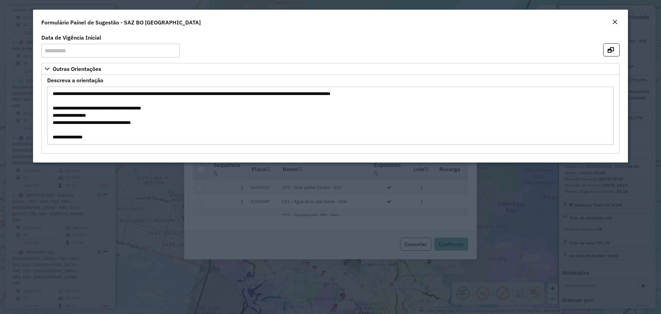
click at [612, 20] on em "Close" at bounding box center [615, 22] width 6 height 6
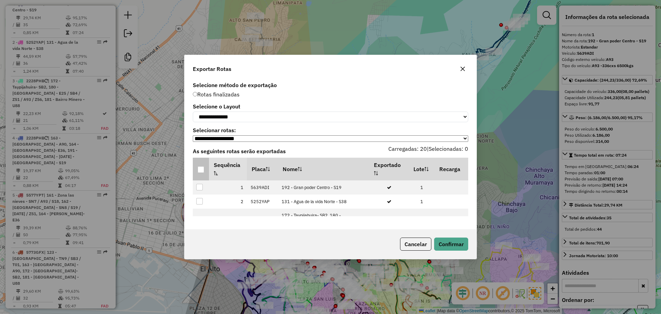
click at [201, 173] on div at bounding box center [200, 169] width 7 height 7
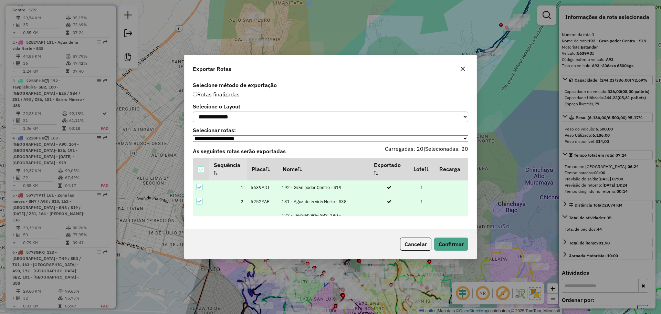
click at [264, 118] on select "**********" at bounding box center [330, 116] width 275 height 11
click at [193, 111] on select "**********" at bounding box center [330, 116] width 275 height 11
click at [453, 246] on button "Confirmar" at bounding box center [451, 243] width 34 height 13
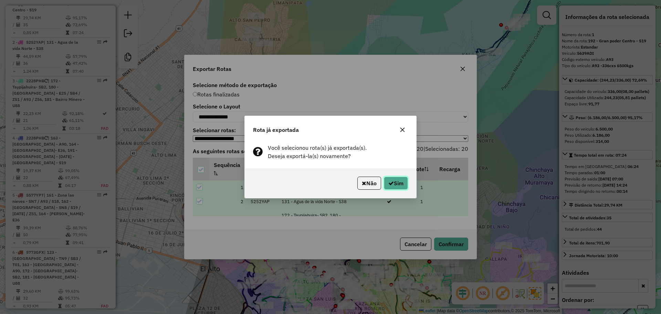
click at [388, 180] on icon "button" at bounding box center [391, 183] width 6 height 6
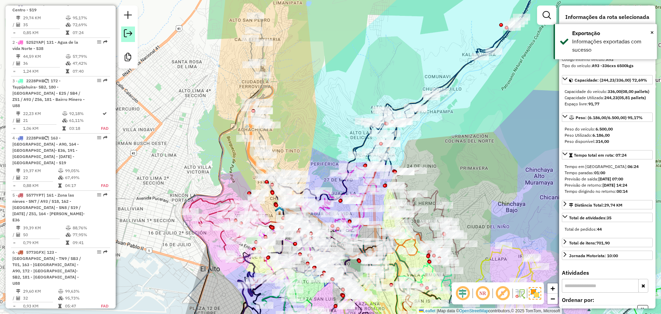
click at [129, 35] on em at bounding box center [128, 33] width 8 height 8
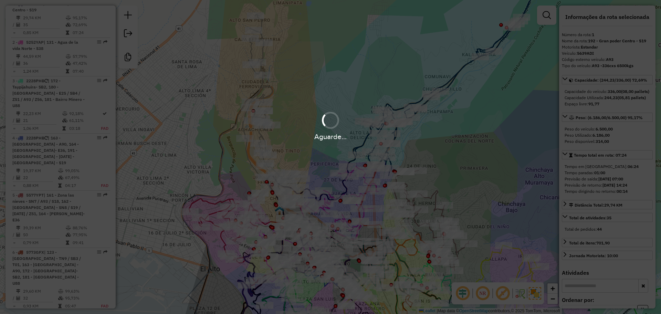
click at [129, 35] on div "Aguarde..." at bounding box center [330, 157] width 661 height 314
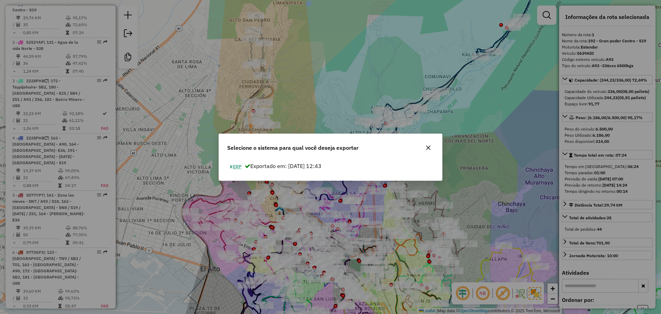
click at [234, 165] on button "ERP" at bounding box center [236, 166] width 18 height 11
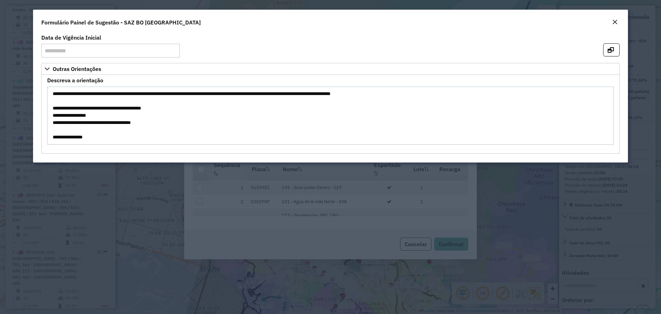
click at [619, 23] on button "Close" at bounding box center [615, 22] width 10 height 9
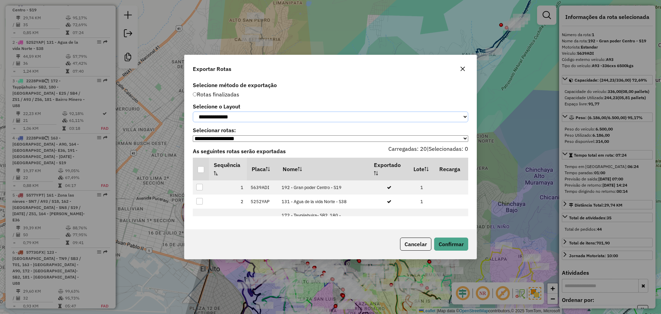
click at [262, 112] on select "**********" at bounding box center [330, 116] width 275 height 11
select select "*********"
click at [193, 111] on select "**********" at bounding box center [330, 116] width 275 height 11
click at [201, 169] on div at bounding box center [200, 169] width 7 height 7
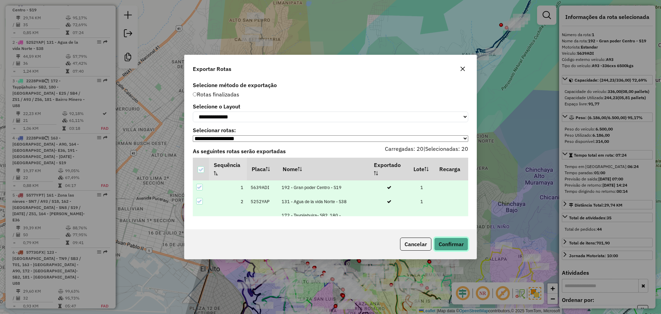
click at [458, 248] on button "Confirmar" at bounding box center [451, 243] width 34 height 13
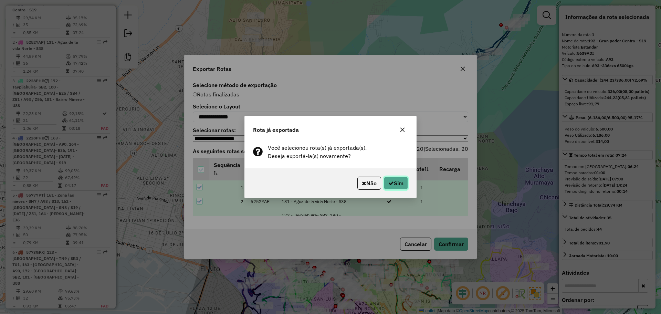
click at [404, 181] on button "Sim" at bounding box center [396, 183] width 24 height 13
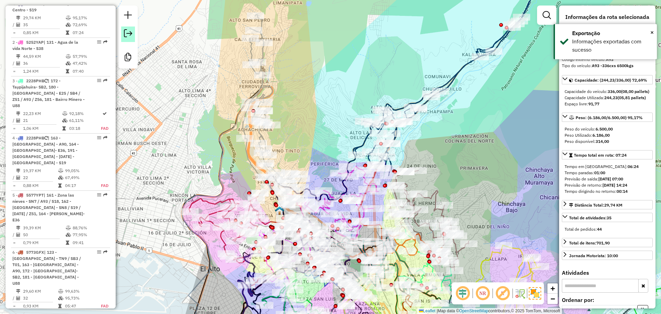
click at [125, 33] on em at bounding box center [128, 33] width 8 height 8
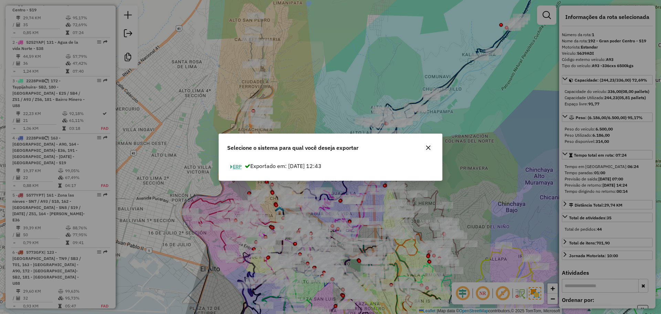
click at [237, 166] on button "ERP" at bounding box center [236, 166] width 18 height 11
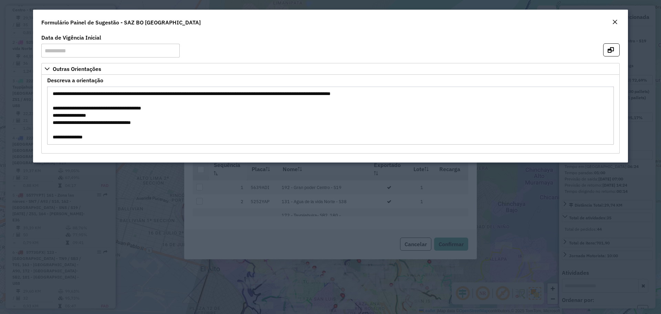
click at [612, 23] on em "Close" at bounding box center [615, 22] width 6 height 6
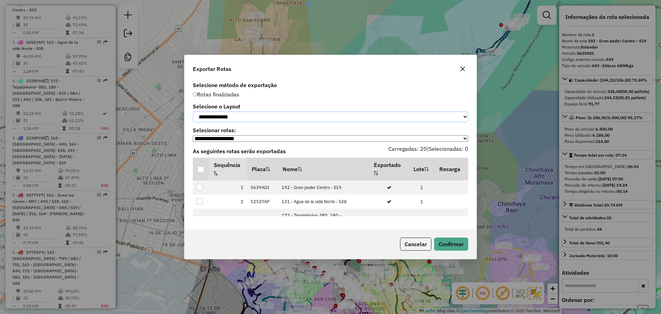
click at [240, 112] on select "**********" at bounding box center [330, 116] width 275 height 11
select select "*********"
click at [193, 111] on select "**********" at bounding box center [330, 116] width 275 height 11
click at [201, 169] on div at bounding box center [200, 169] width 7 height 7
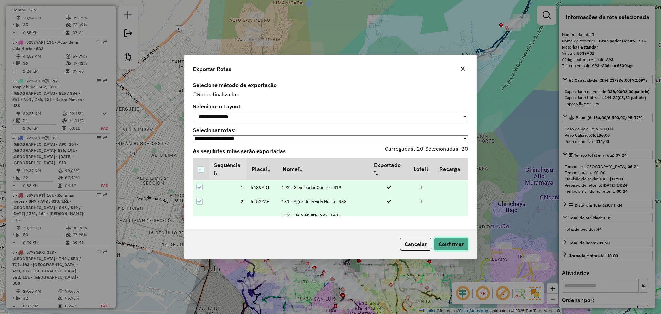
click at [451, 247] on button "Confirmar" at bounding box center [451, 243] width 34 height 13
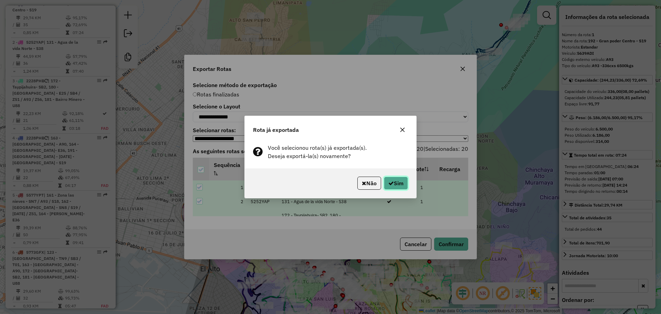
click at [400, 185] on button "Sim" at bounding box center [396, 183] width 24 height 13
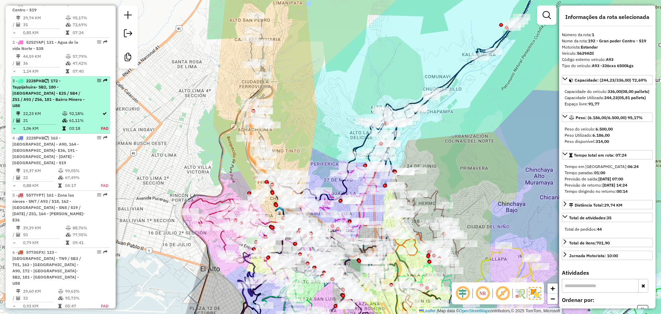
click at [72, 120] on td "61,11%" at bounding box center [85, 120] width 32 height 7
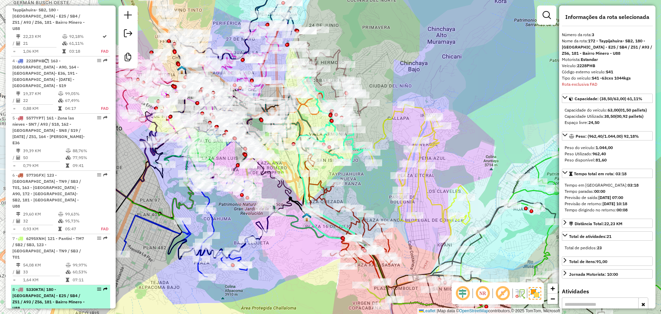
scroll to position [261, 0]
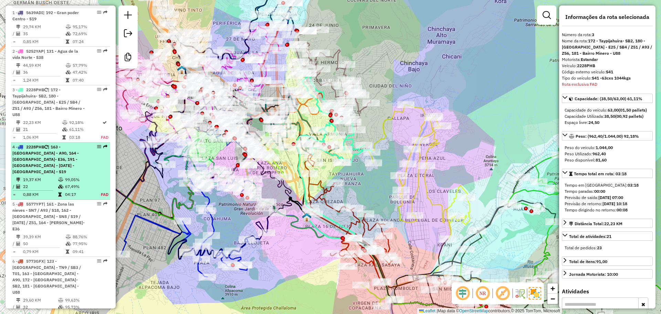
click at [60, 164] on span "| 163 - [GEOGRAPHIC_DATA] - A90, 164 - [GEOGRAPHIC_DATA]- E36, 191 - [GEOGRAPHI…" at bounding box center [45, 159] width 66 height 30
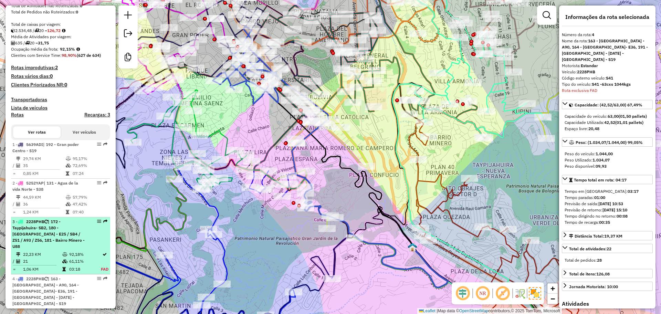
scroll to position [172, 0]
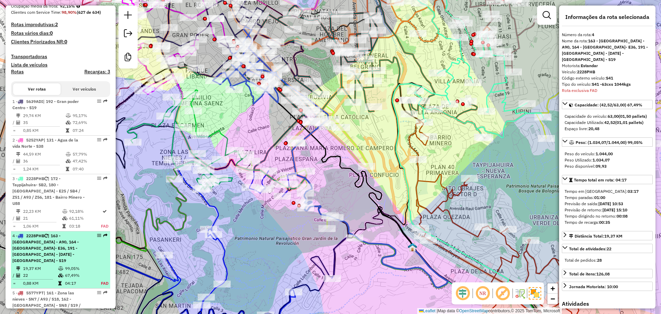
click at [67, 265] on td "99,05%" at bounding box center [79, 268] width 29 height 7
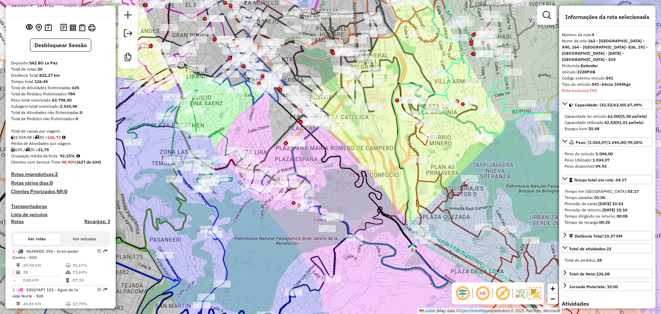
scroll to position [0, 0]
